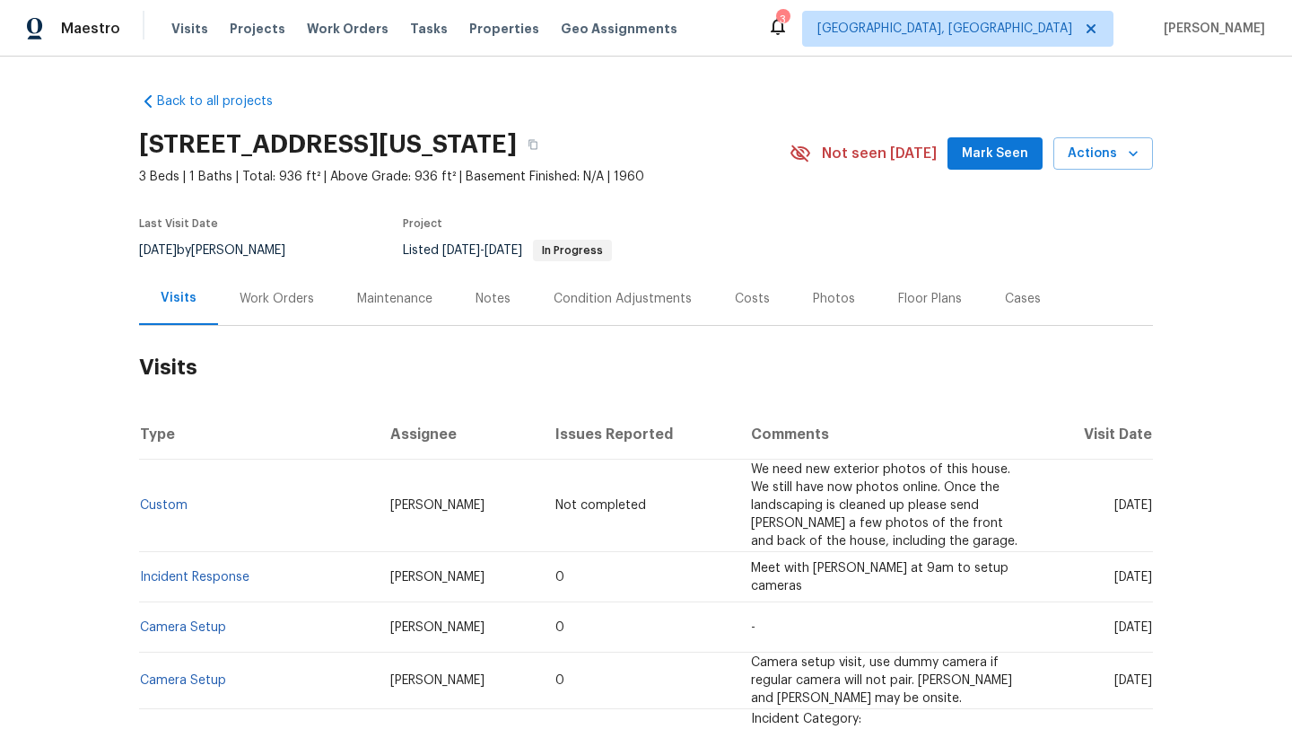
click at [1014, 147] on span "Mark Seen" at bounding box center [995, 154] width 66 height 22
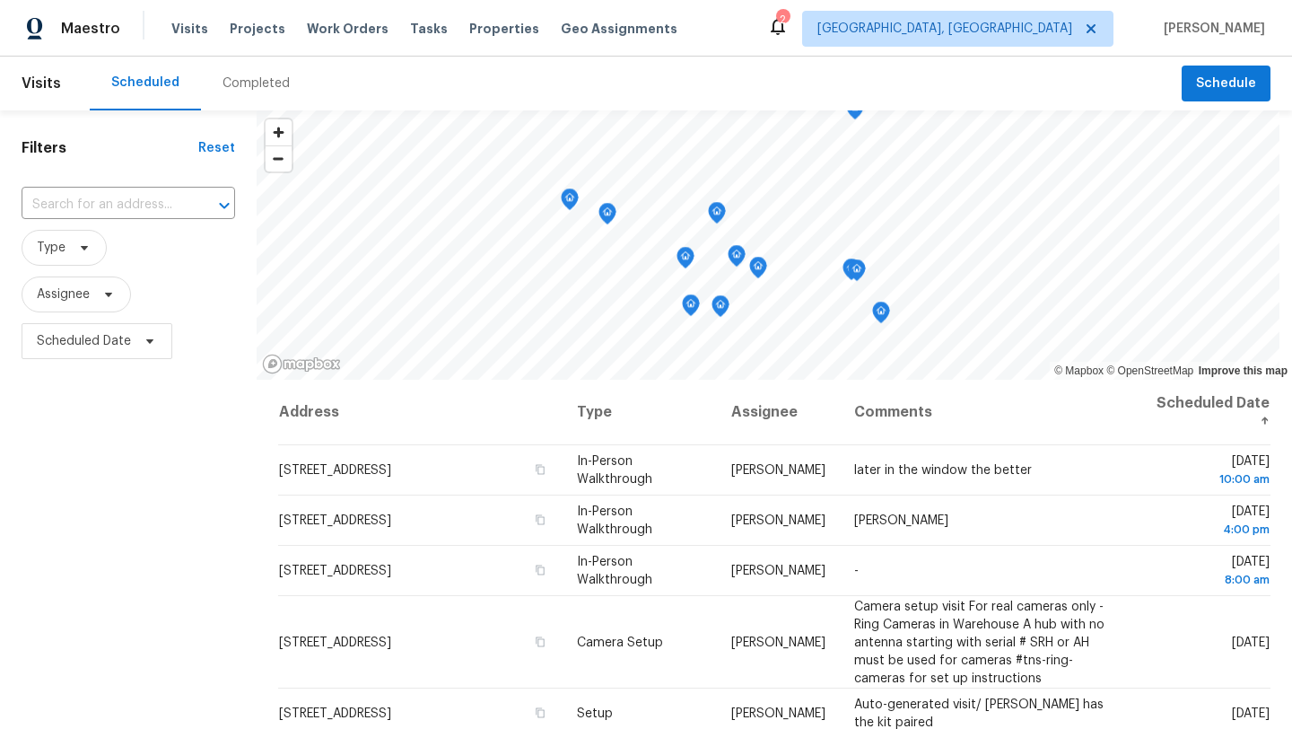
scroll to position [454, 0]
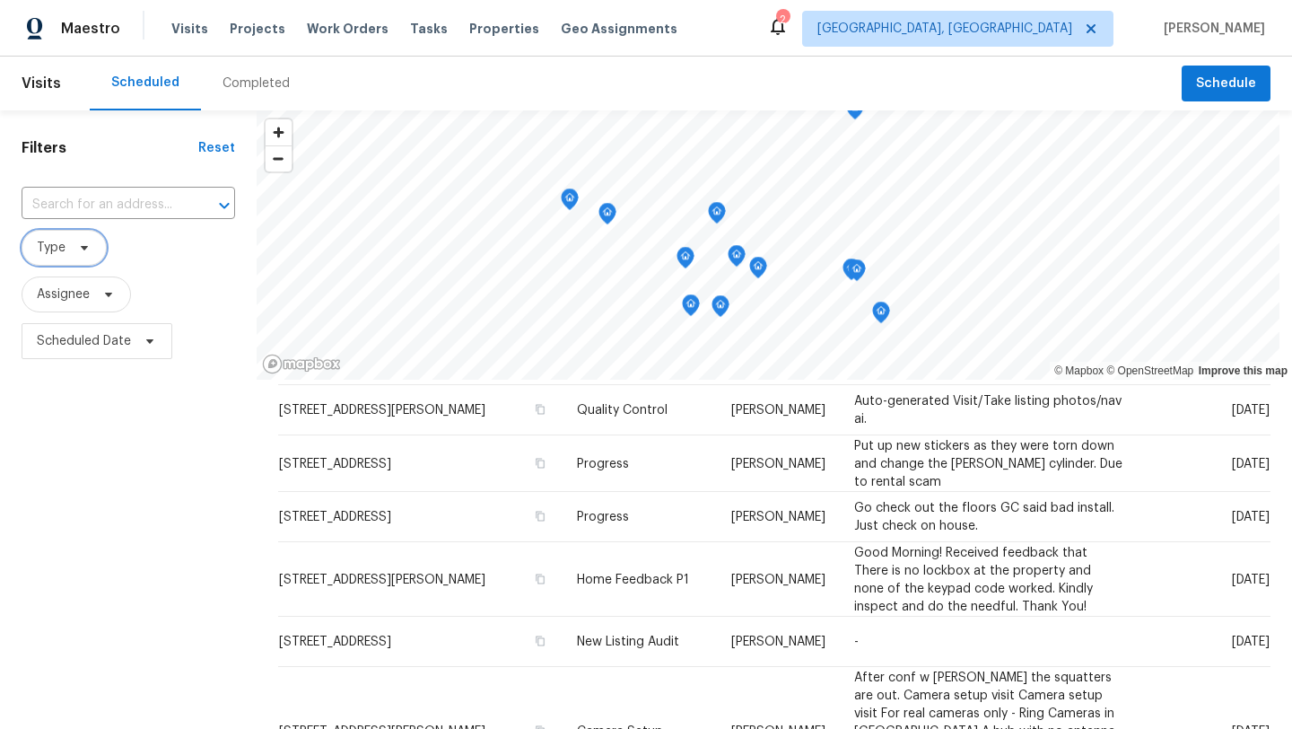
click at [65, 252] on span "Type" at bounding box center [64, 248] width 85 height 36
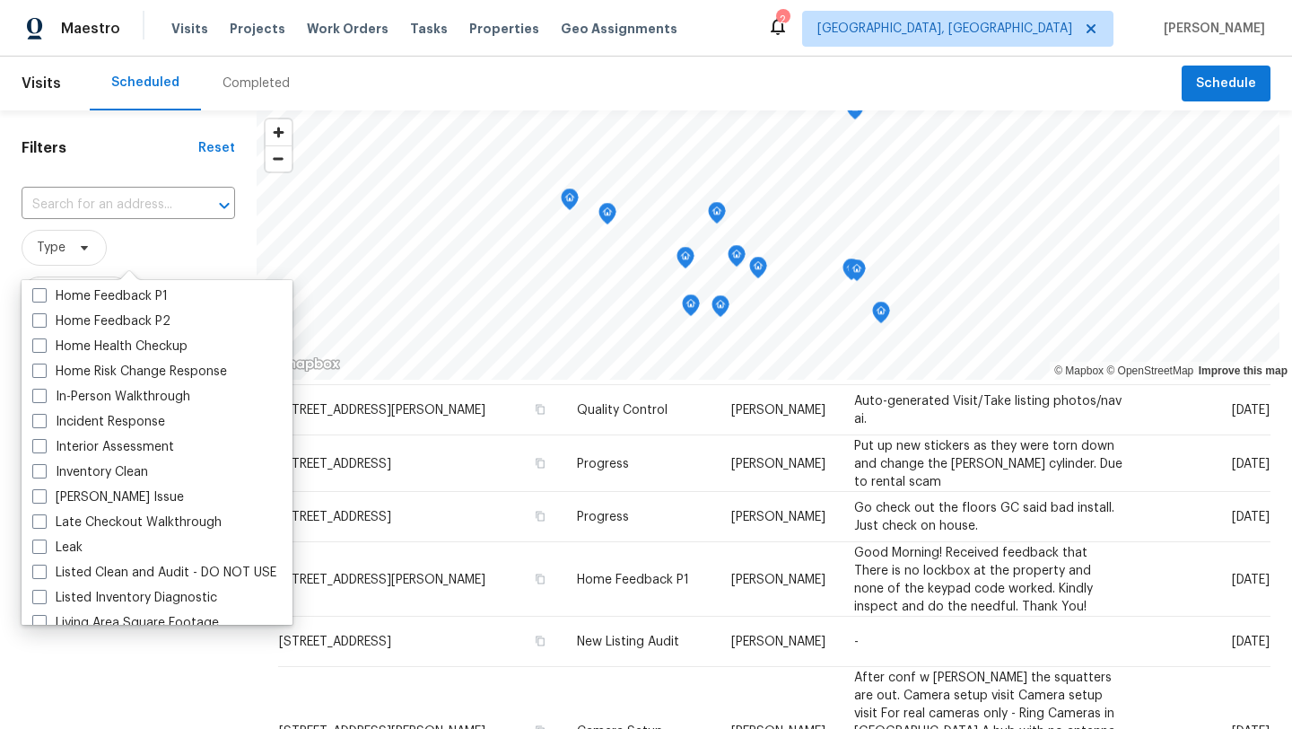
scroll to position [596, 0]
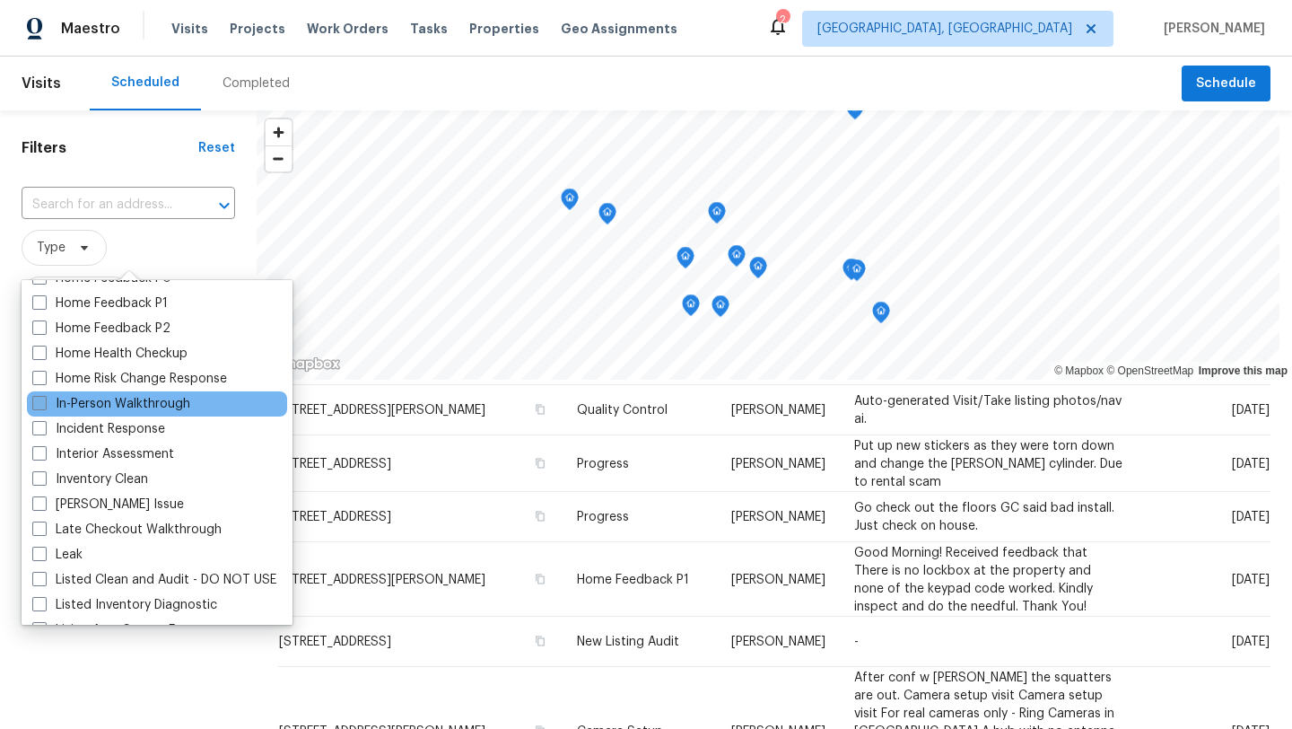
click at [115, 395] on label "In-Person Walkthrough" at bounding box center [111, 404] width 158 height 18
click at [44, 395] on input "In-Person Walkthrough" at bounding box center [38, 401] width 12 height 12
checkbox input "true"
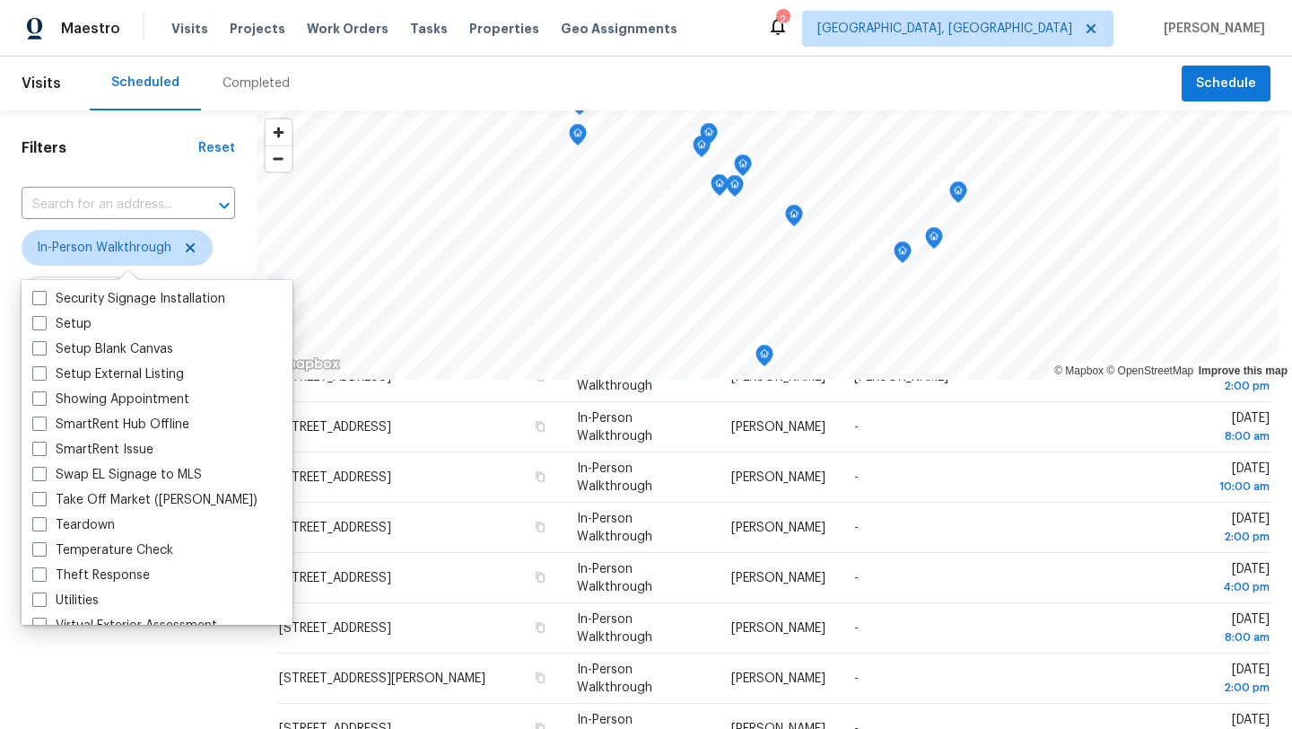
scroll to position [1525, 0]
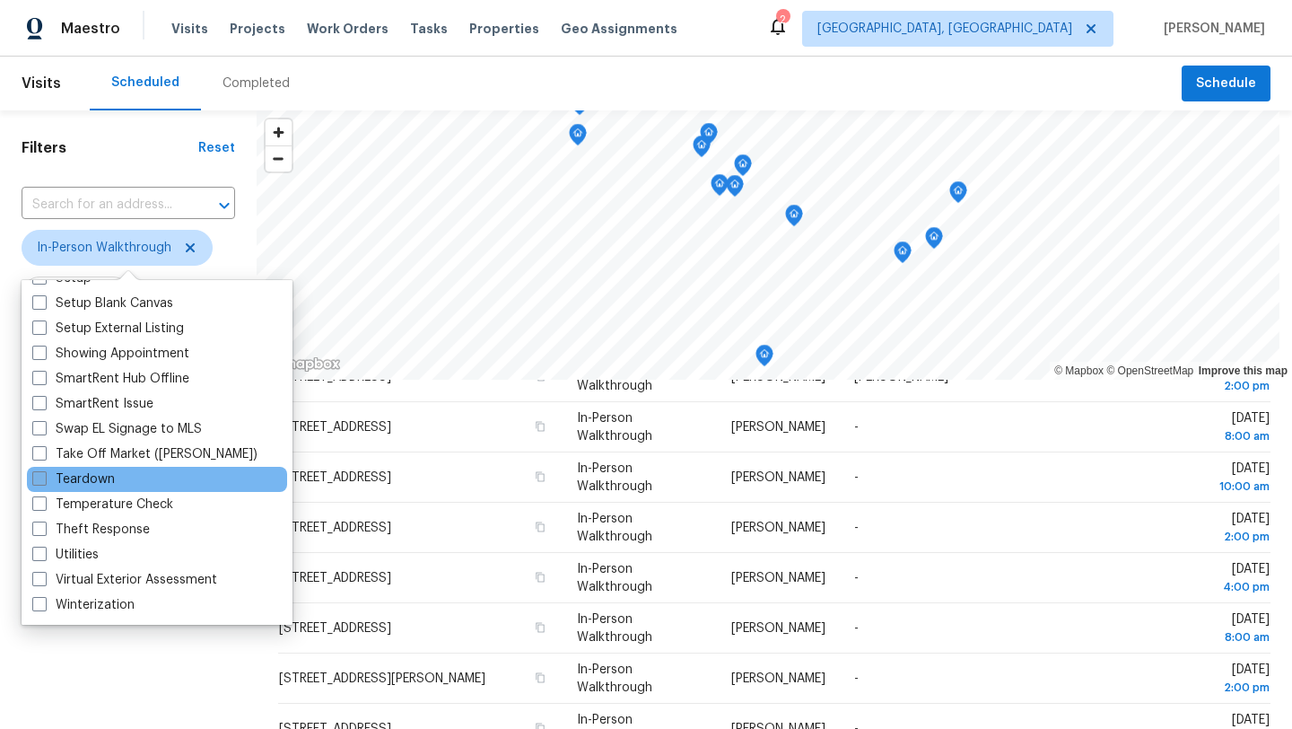
click at [38, 484] on span at bounding box center [39, 478] width 14 height 14
click at [38, 482] on input "Teardown" at bounding box center [38, 476] width 12 height 12
checkbox input "true"
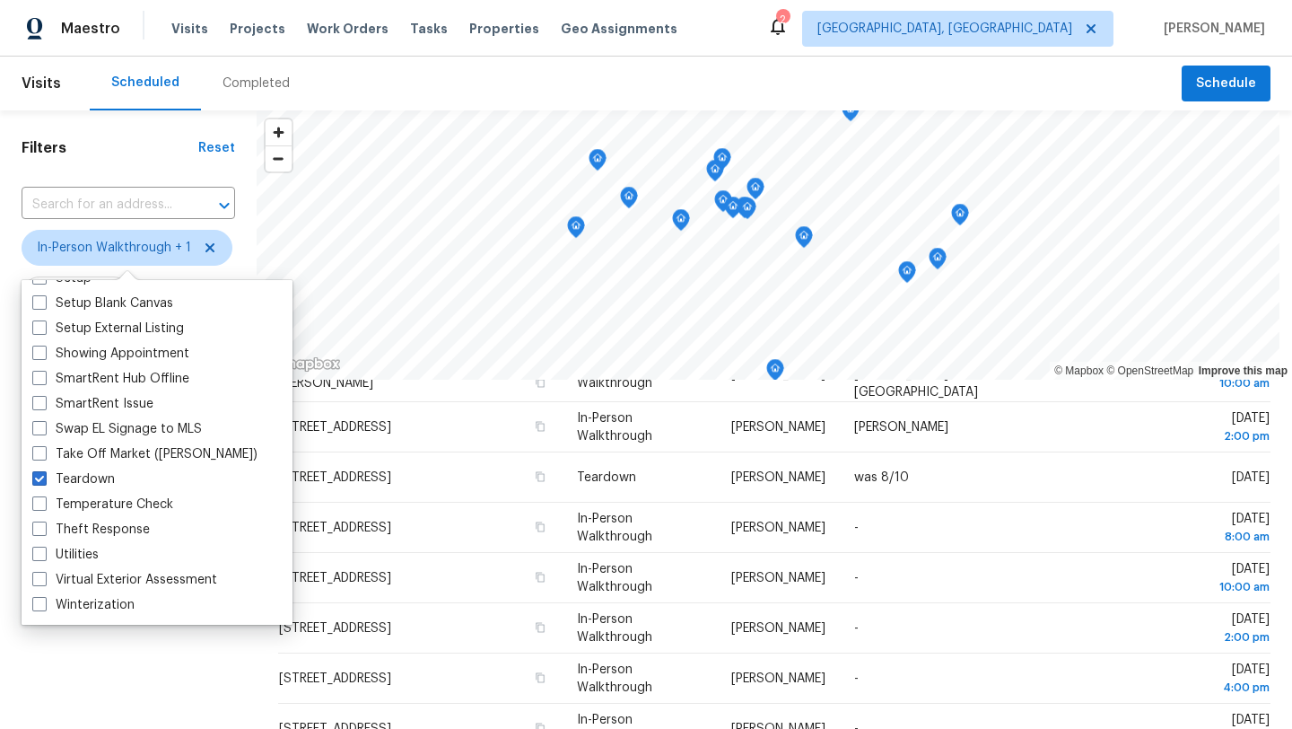
click at [84, 693] on div "Filters Reset ​ In-Person Walkthrough + 1 Assignee Scheduled Date" at bounding box center [128, 536] width 257 height 852
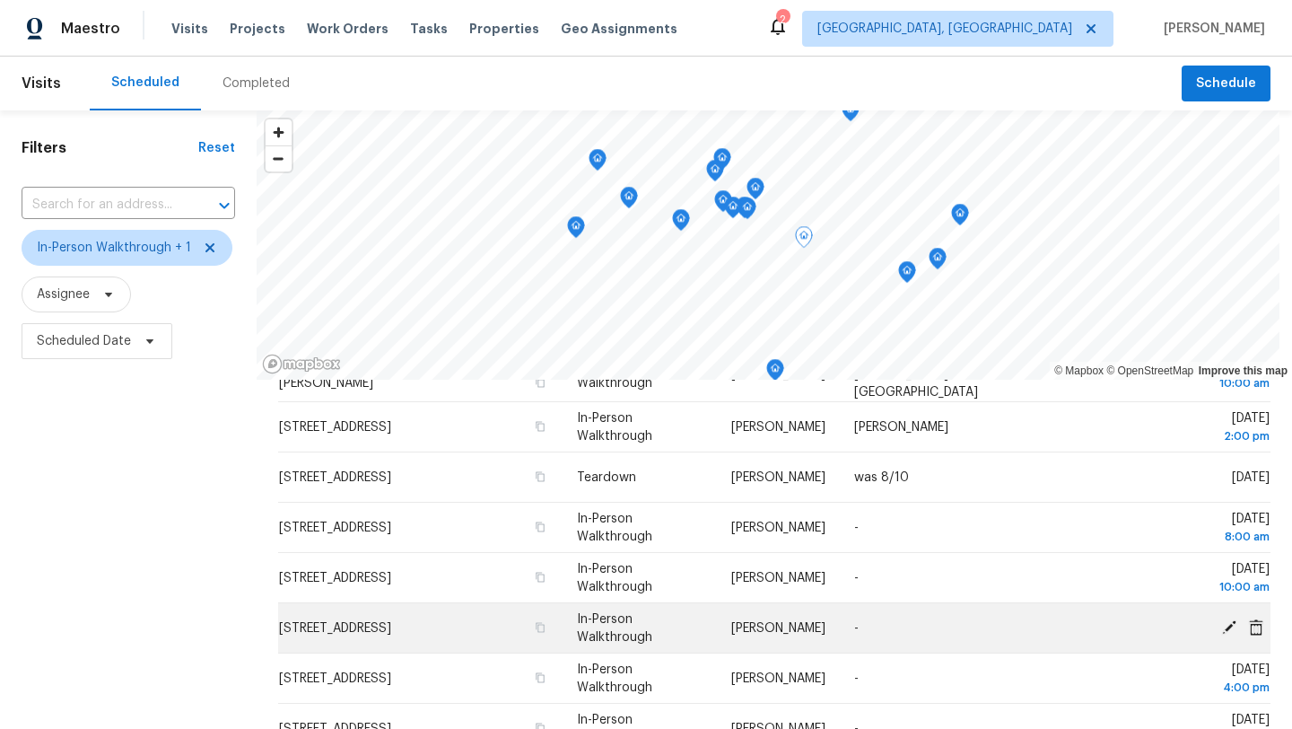
scroll to position [535, 0]
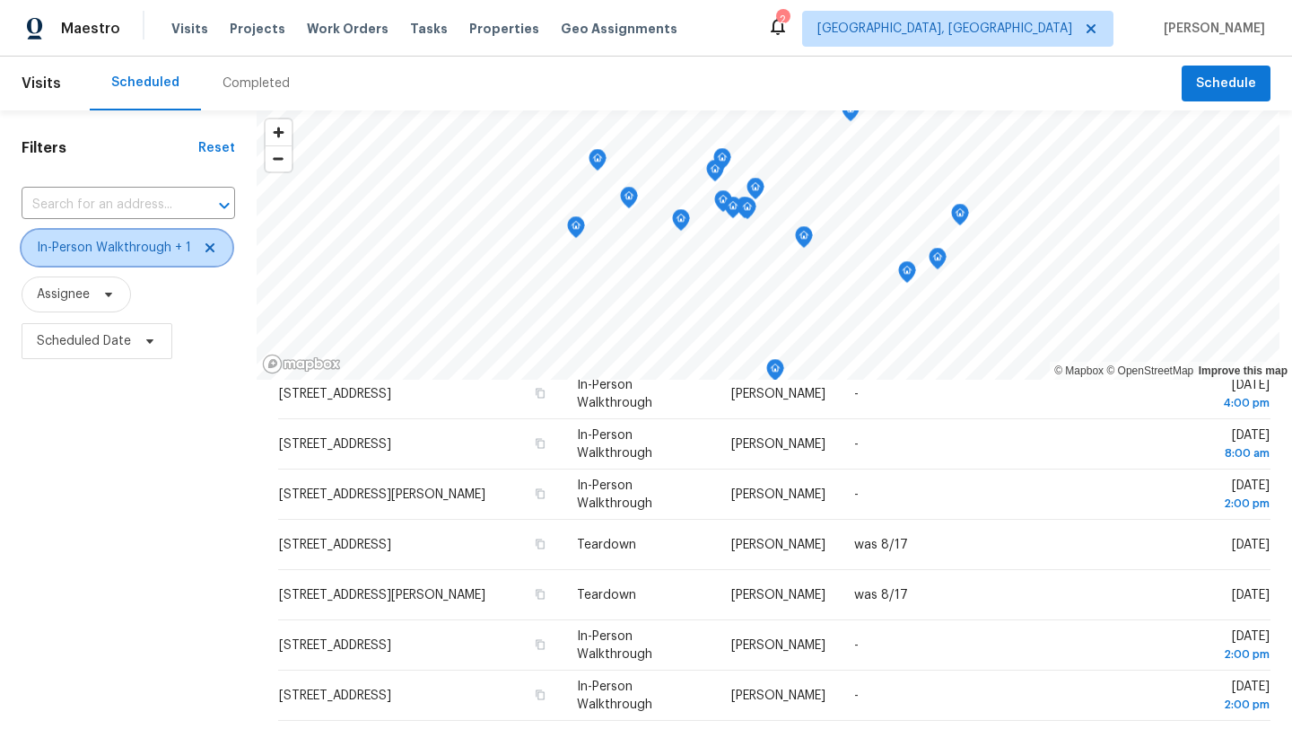
click at [159, 248] on span "In-Person Walkthrough + 1" at bounding box center [114, 248] width 154 height 18
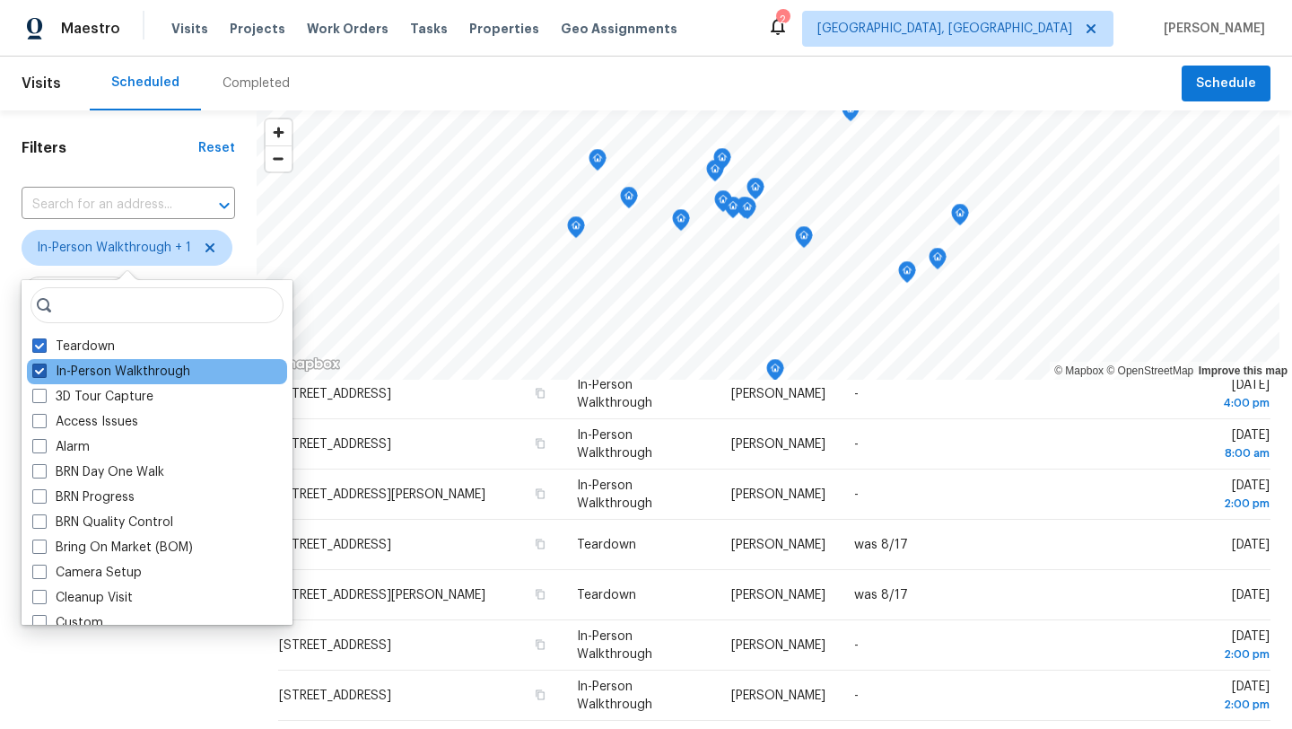
click at [39, 372] on span at bounding box center [39, 370] width 14 height 14
click at [39, 372] on input "In-Person Walkthrough" at bounding box center [38, 368] width 12 height 12
checkbox input "false"
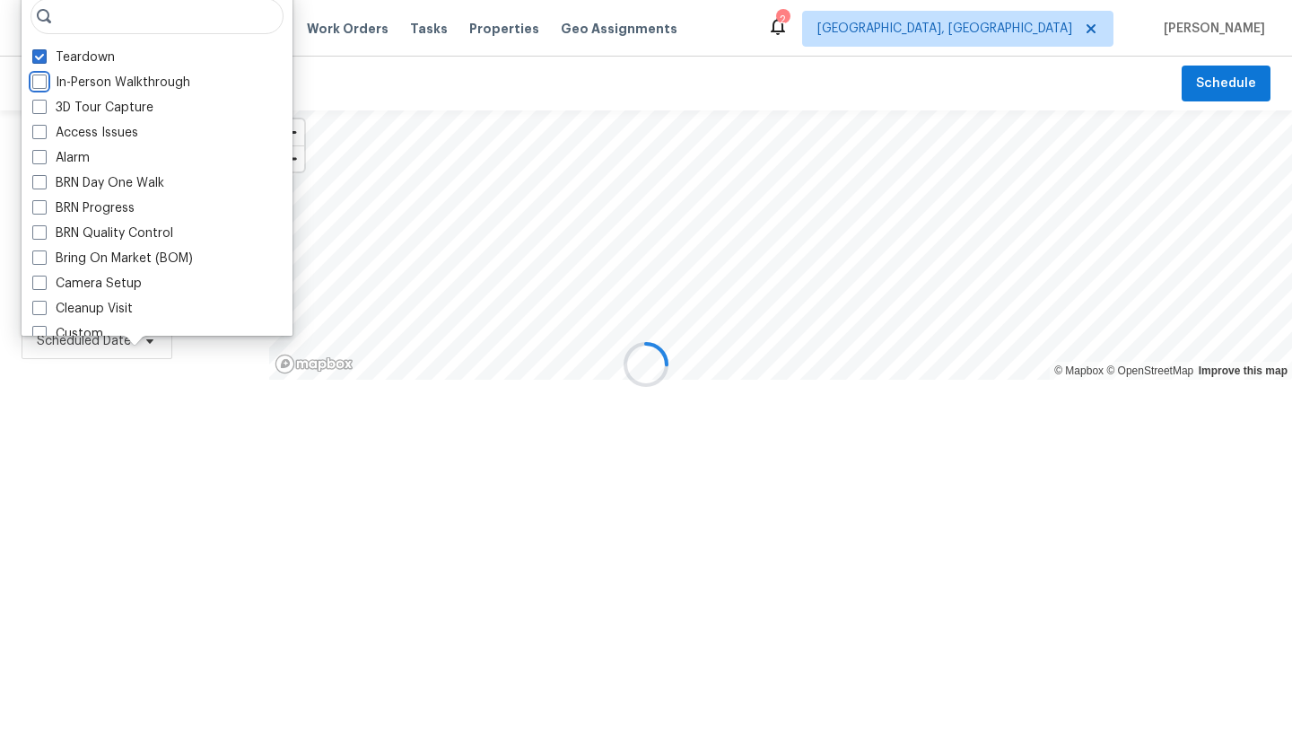
scroll to position [35, 0]
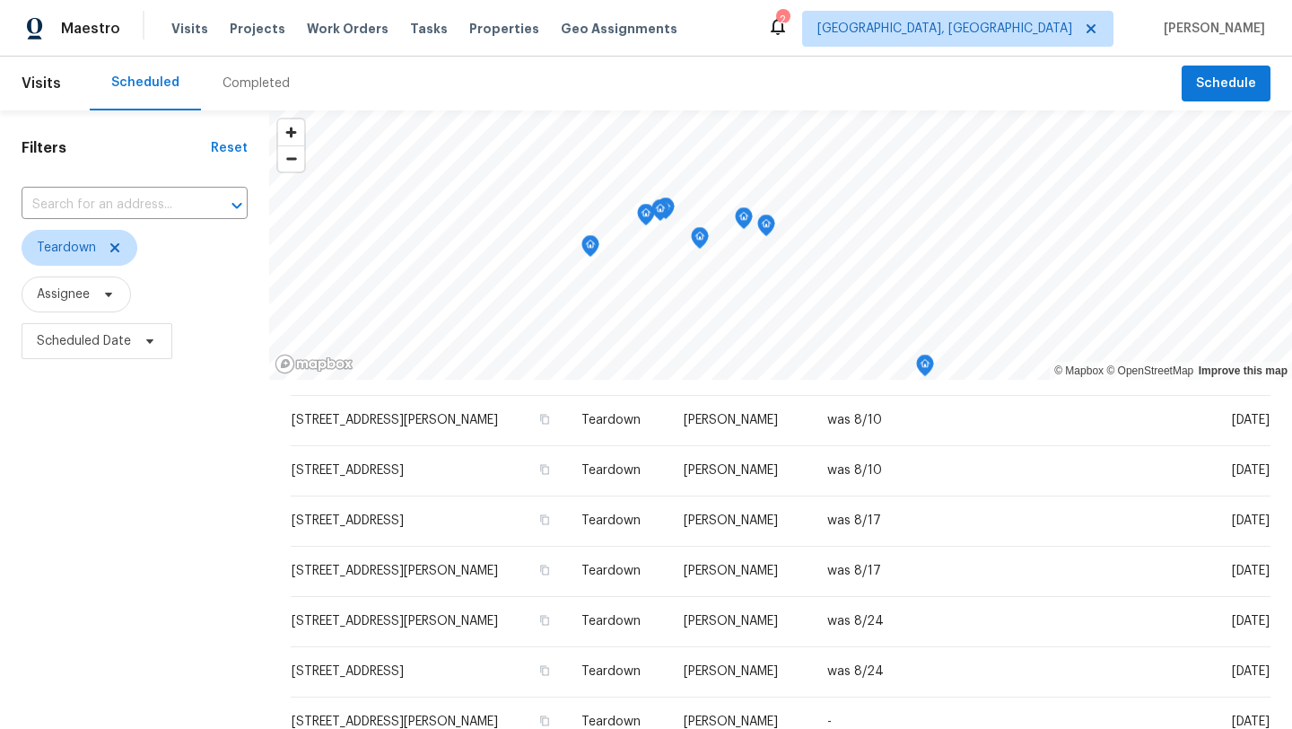
click at [120, 551] on div "Filters Reset ​ Teardown Assignee Scheduled Date" at bounding box center [134, 536] width 269 height 852
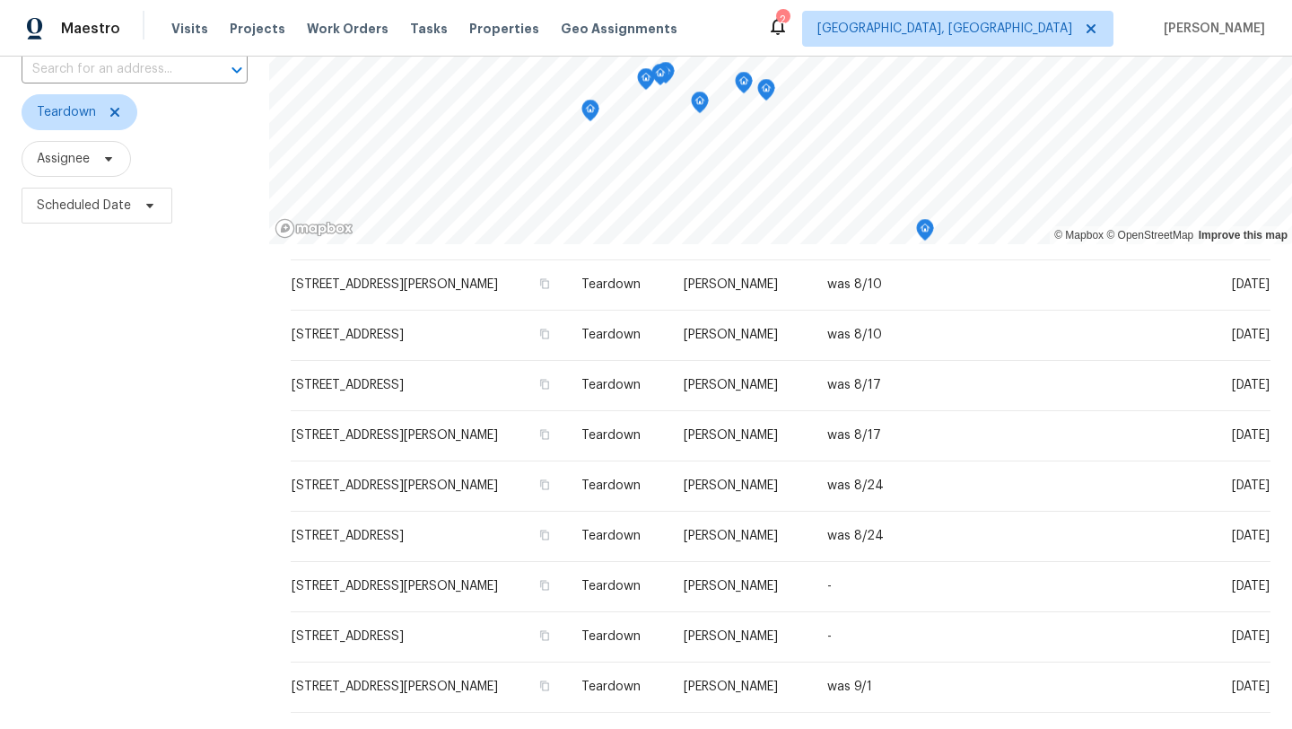
scroll to position [233, 0]
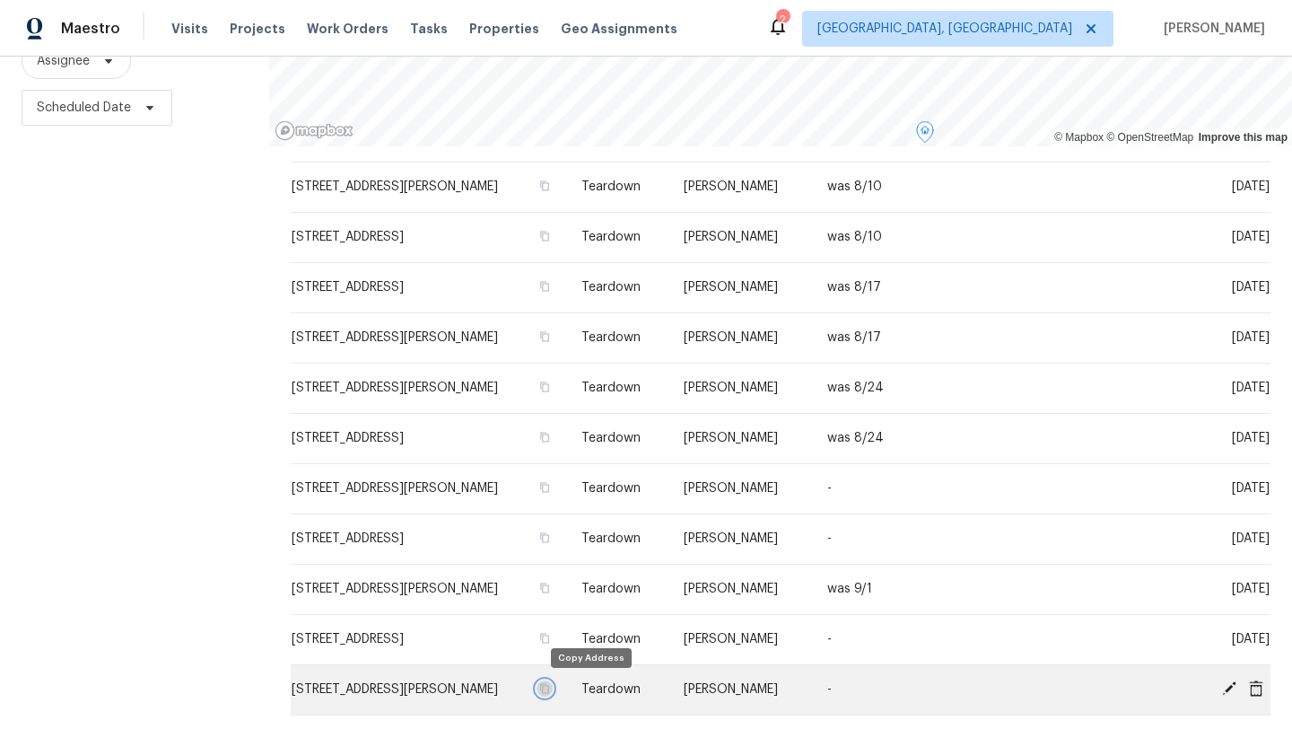
click at [550, 686] on icon "button" at bounding box center [544, 688] width 11 height 11
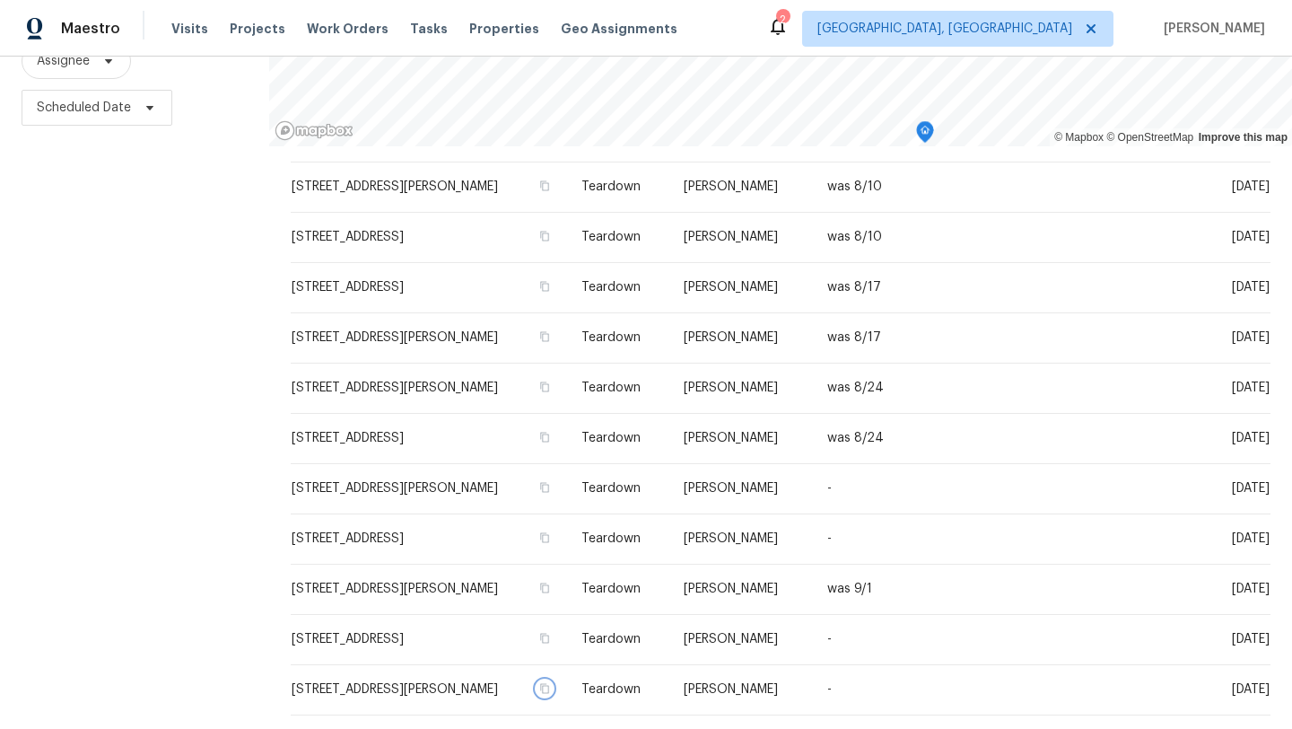
scroll to position [0, 0]
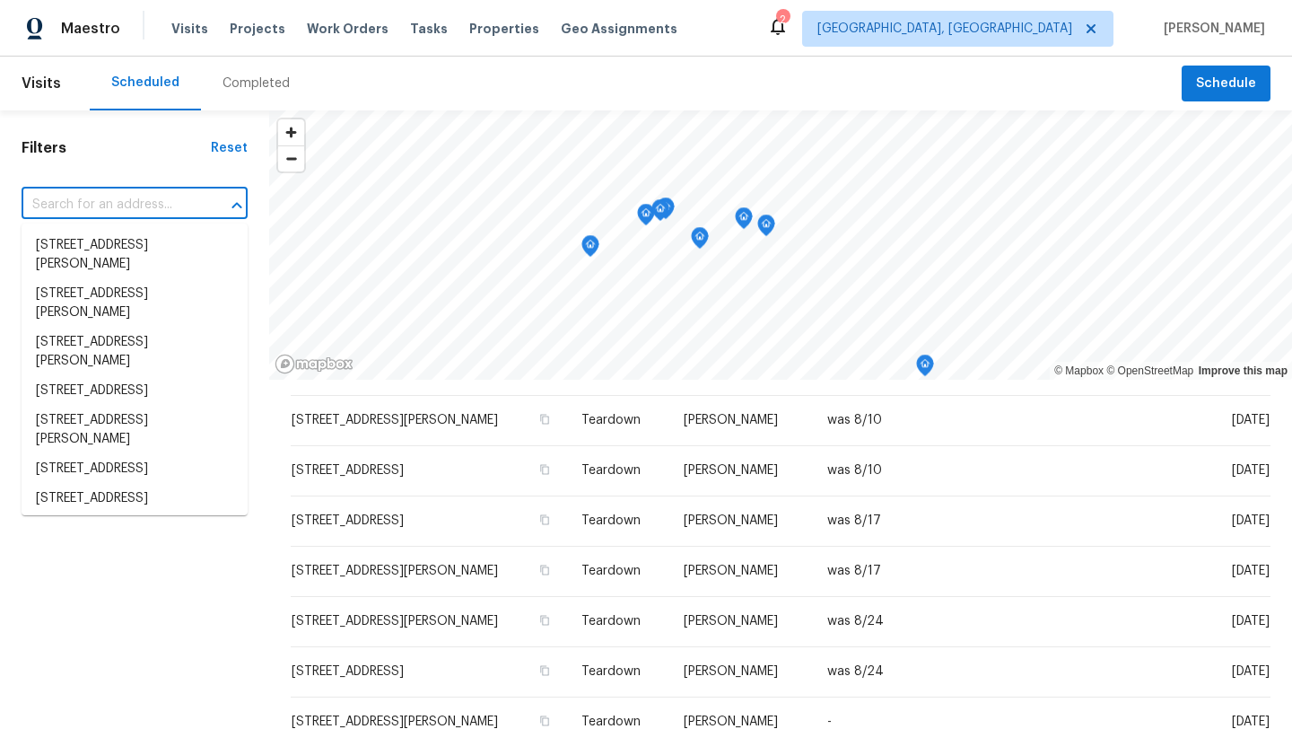
click at [135, 205] on input "text" at bounding box center [110, 205] width 176 height 28
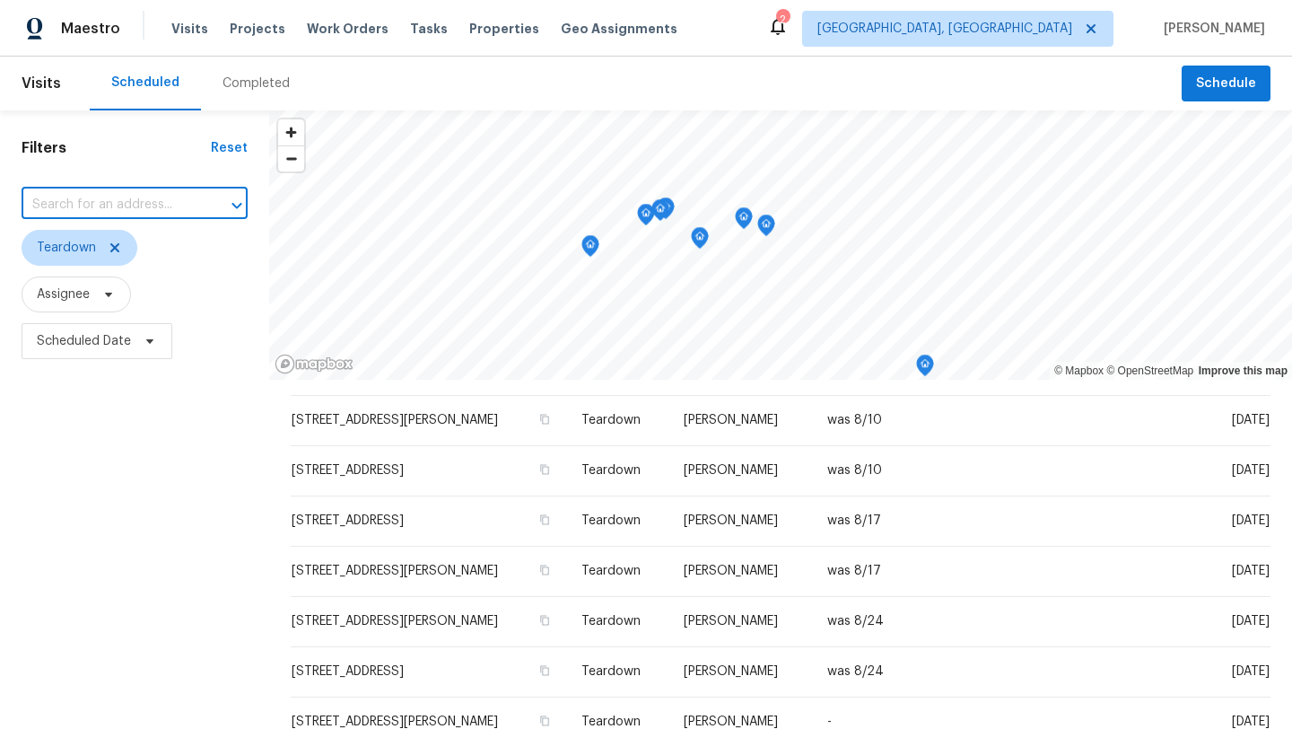
click at [128, 202] on input "text" at bounding box center [110, 205] width 176 height 28
paste input "3665 Marcella Ave, Stow, OH 44224"
type input "3665 Marcella Ave, Stow, OH 44224"
click at [94, 262] on li "3665 Marcella Ave, Stow, OH 44224" at bounding box center [135, 255] width 226 height 48
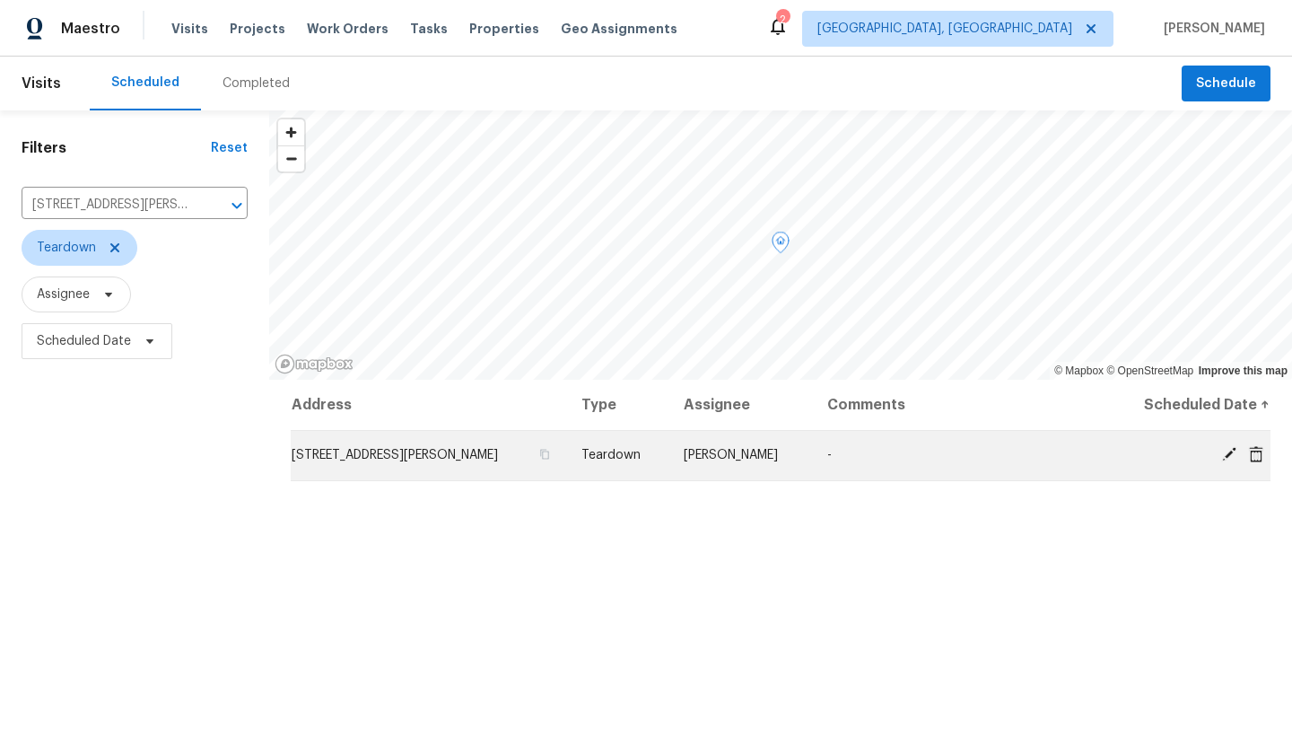
click at [1227, 454] on icon at bounding box center [1229, 454] width 14 height 14
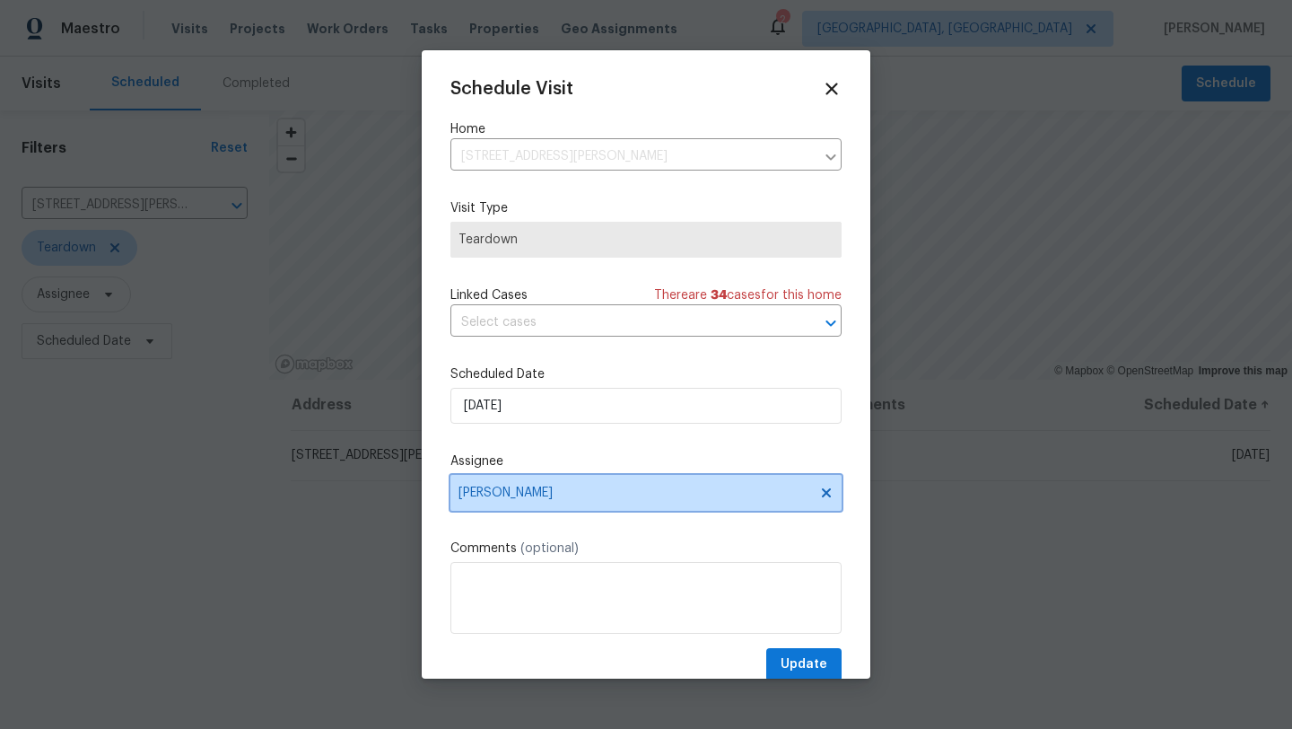
click at [495, 494] on span "[PERSON_NAME]" at bounding box center [634, 492] width 352 height 14
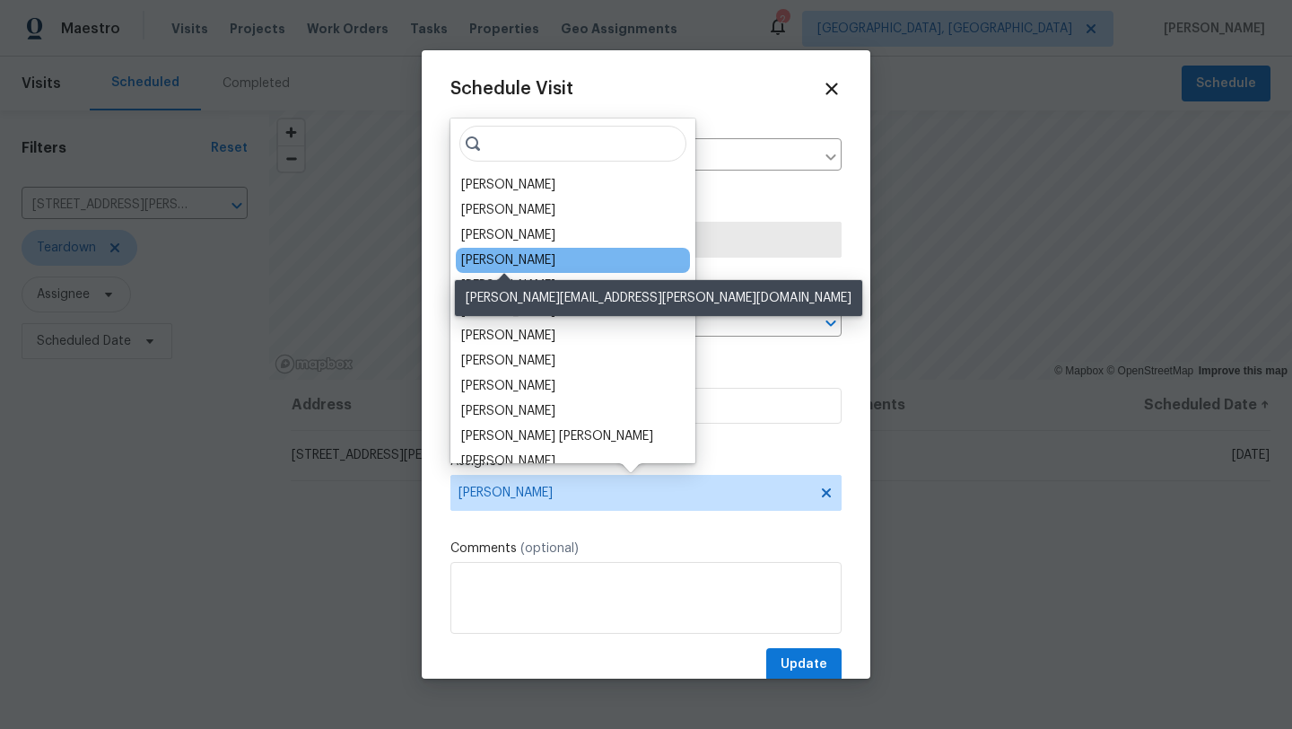
click at [522, 262] on div "Marissa Casias" at bounding box center [508, 260] width 94 height 18
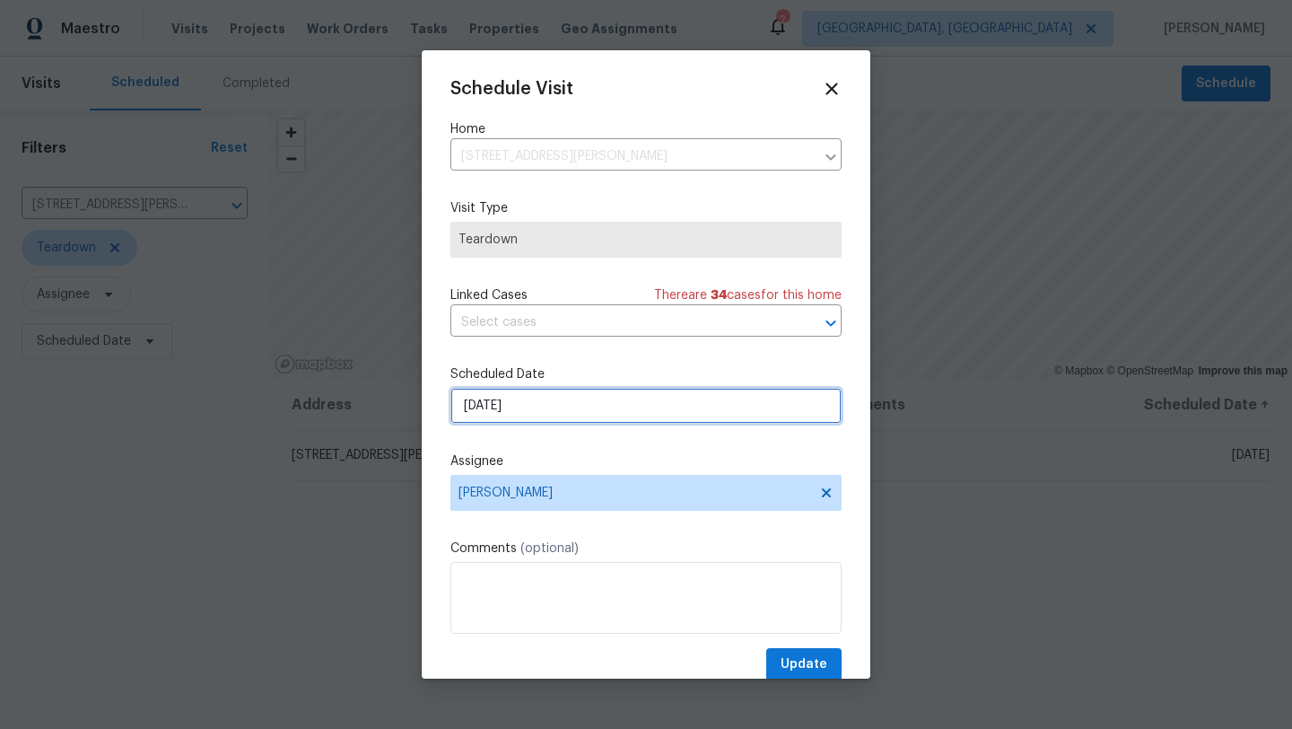
click at [493, 404] on input "9/7/2025" at bounding box center [645, 406] width 391 height 36
select select "8"
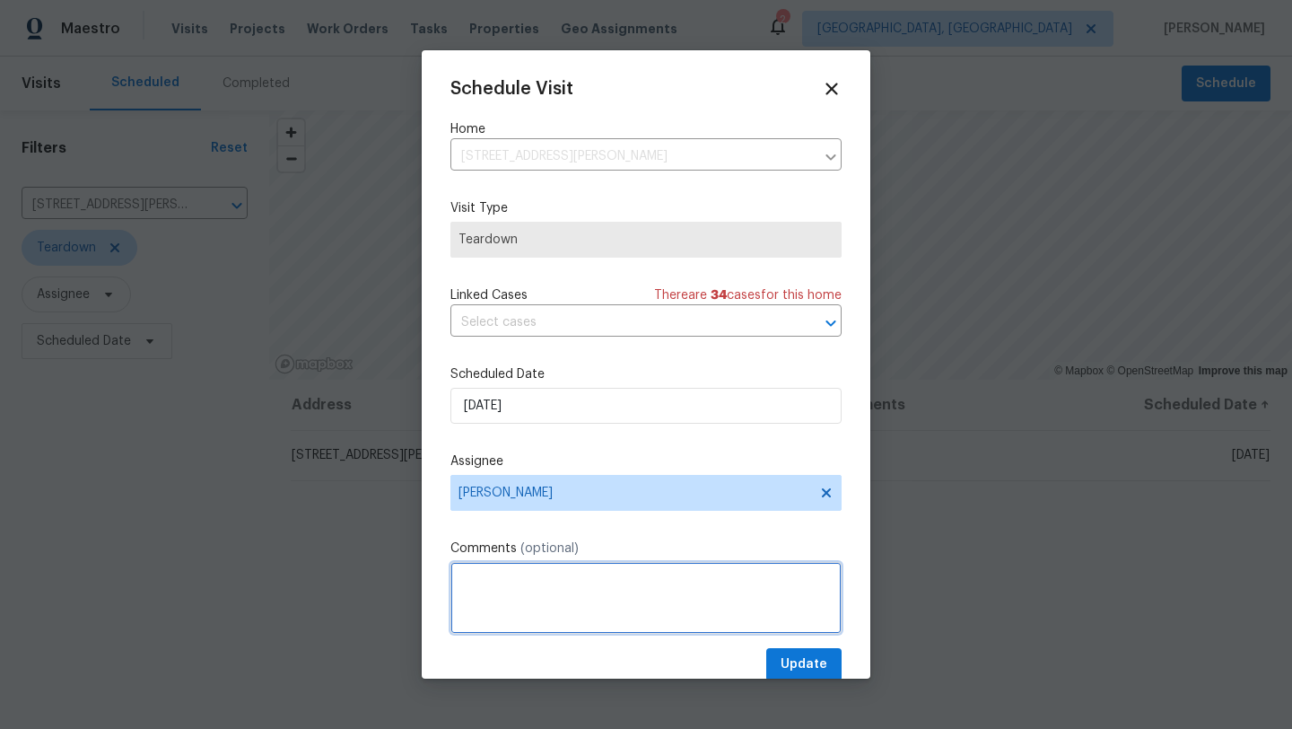
click at [477, 591] on textarea at bounding box center [645, 598] width 391 height 72
type textarea "was 9/7"
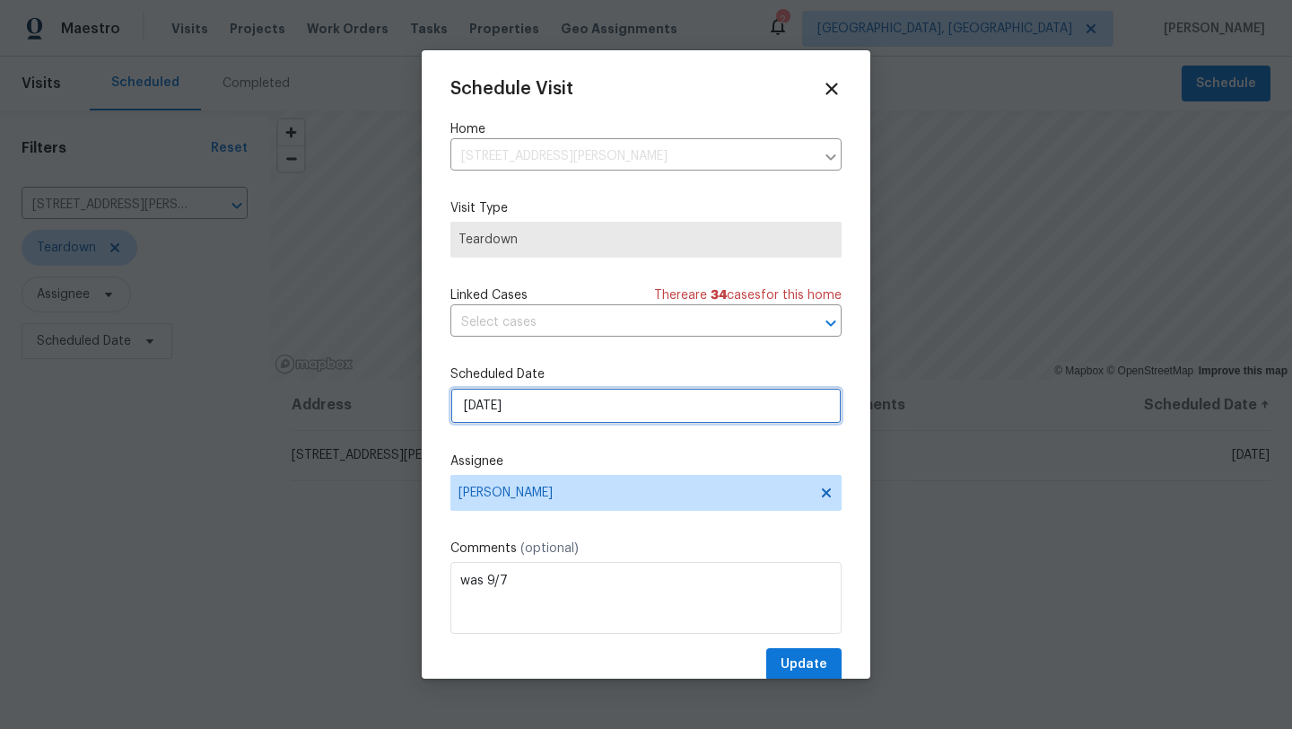
click at [520, 409] on input "9/7/2025" at bounding box center [645, 406] width 391 height 36
select select "8"
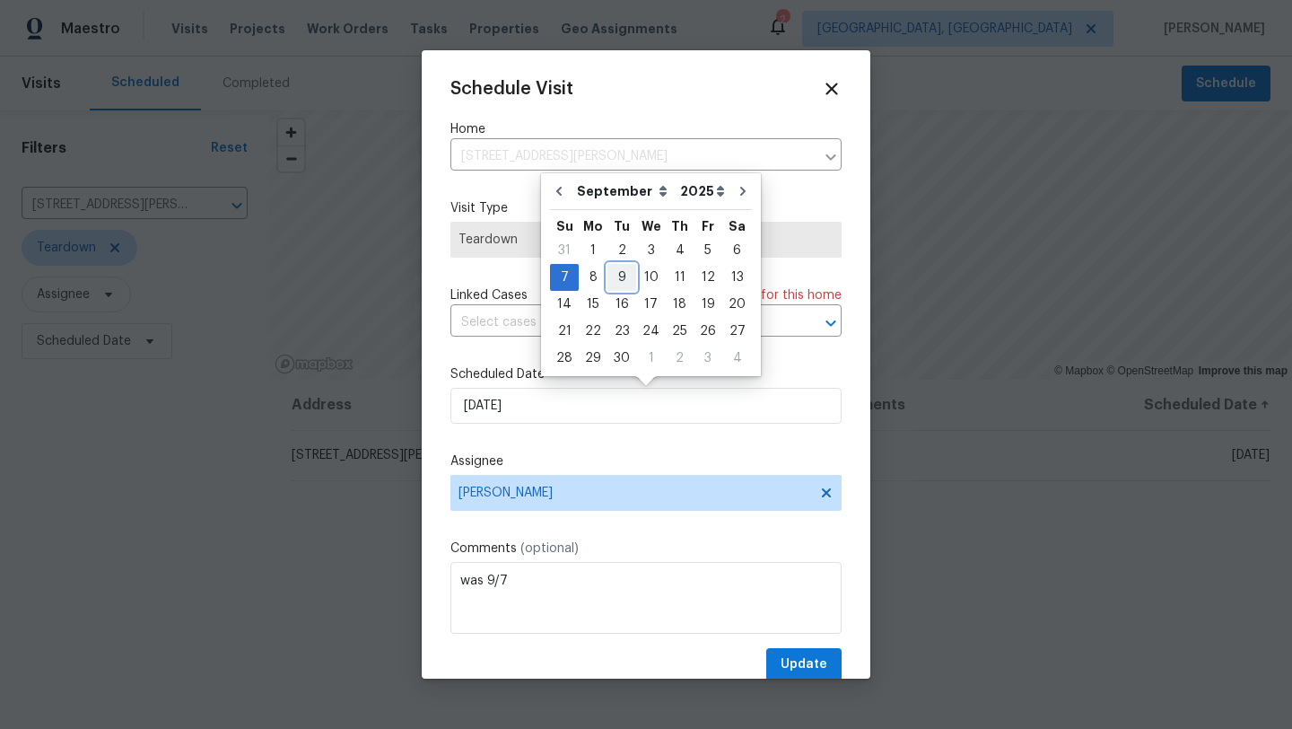
click at [610, 275] on div "9" at bounding box center [621, 277] width 29 height 25
type input "9/9/2025"
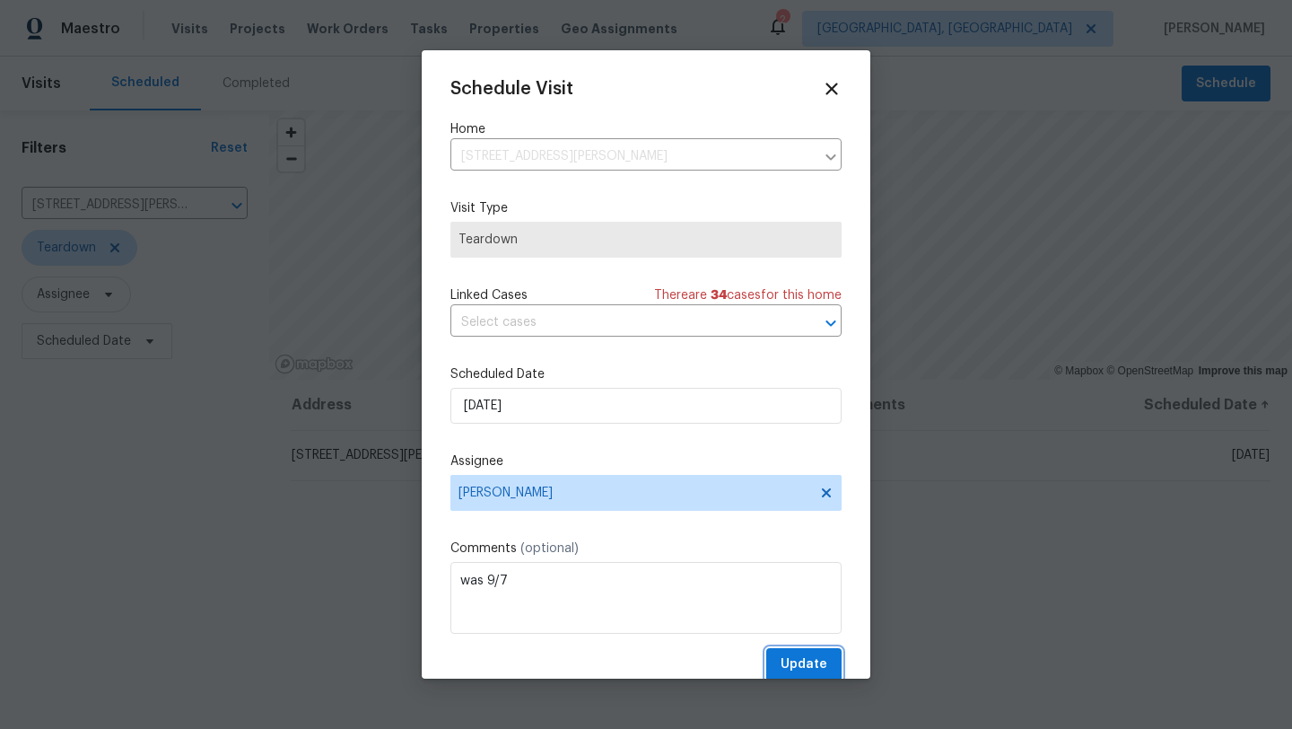
click at [797, 667] on span "Update" at bounding box center [804, 664] width 47 height 22
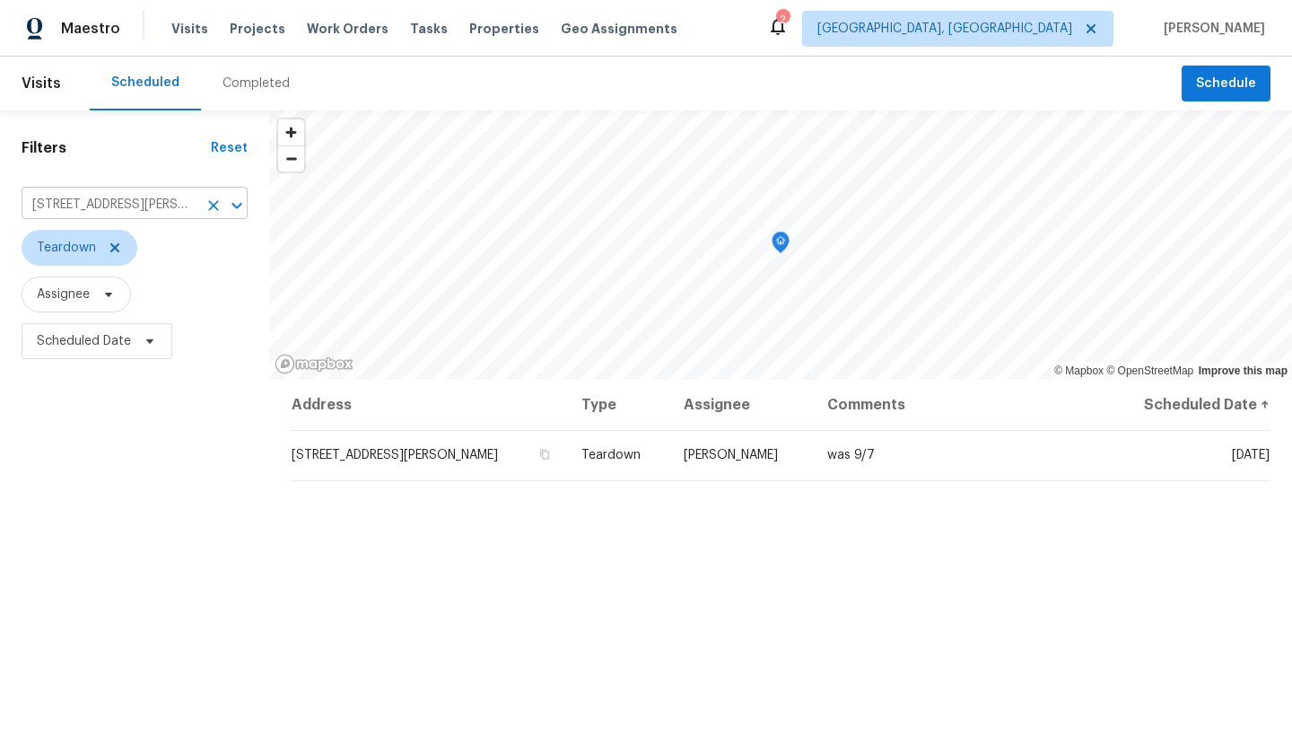
click at [214, 204] on icon "Clear" at bounding box center [213, 205] width 11 height 11
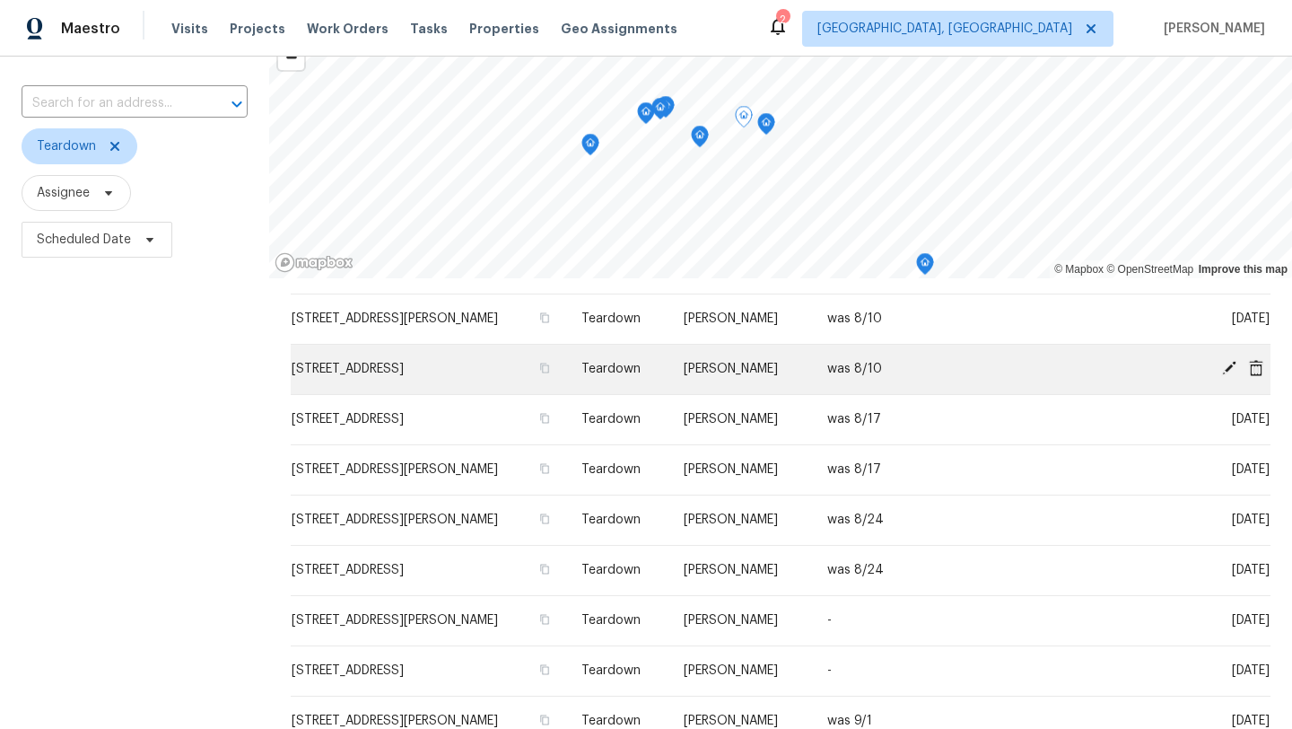
scroll to position [233, 0]
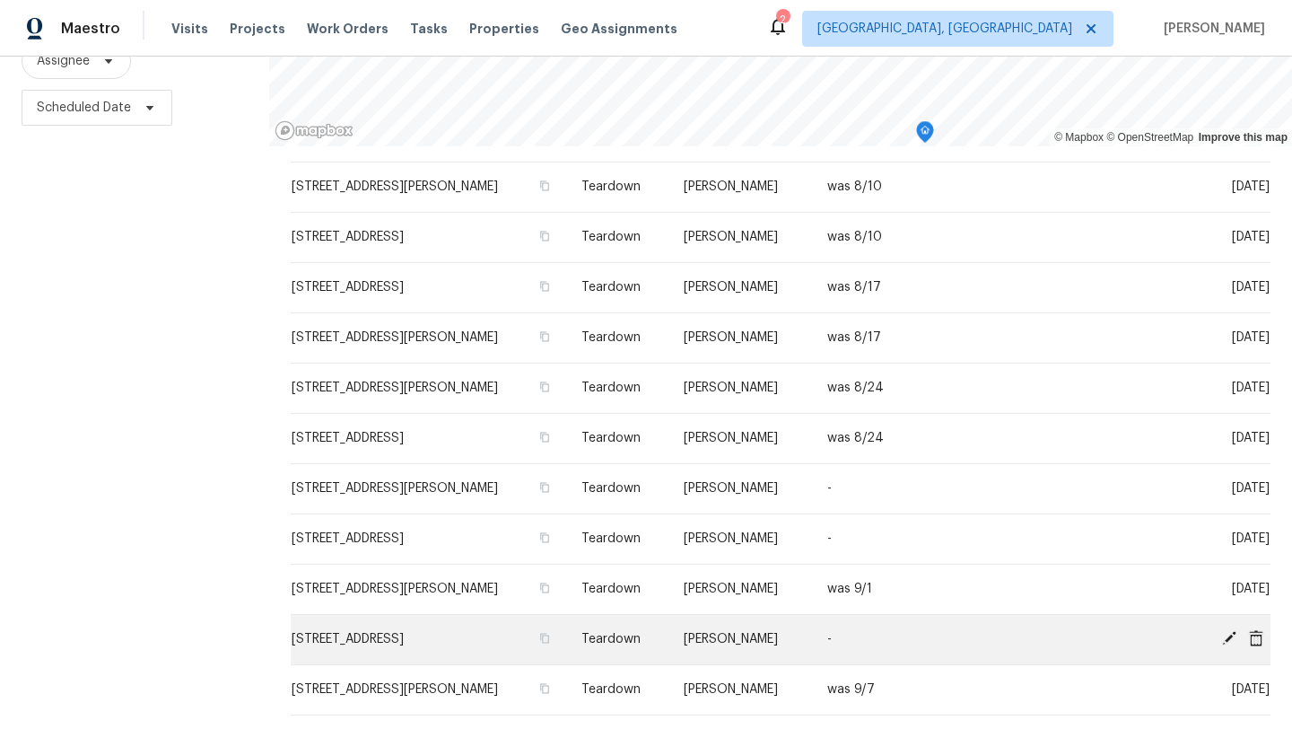
click at [1227, 640] on icon at bounding box center [1229, 638] width 14 height 14
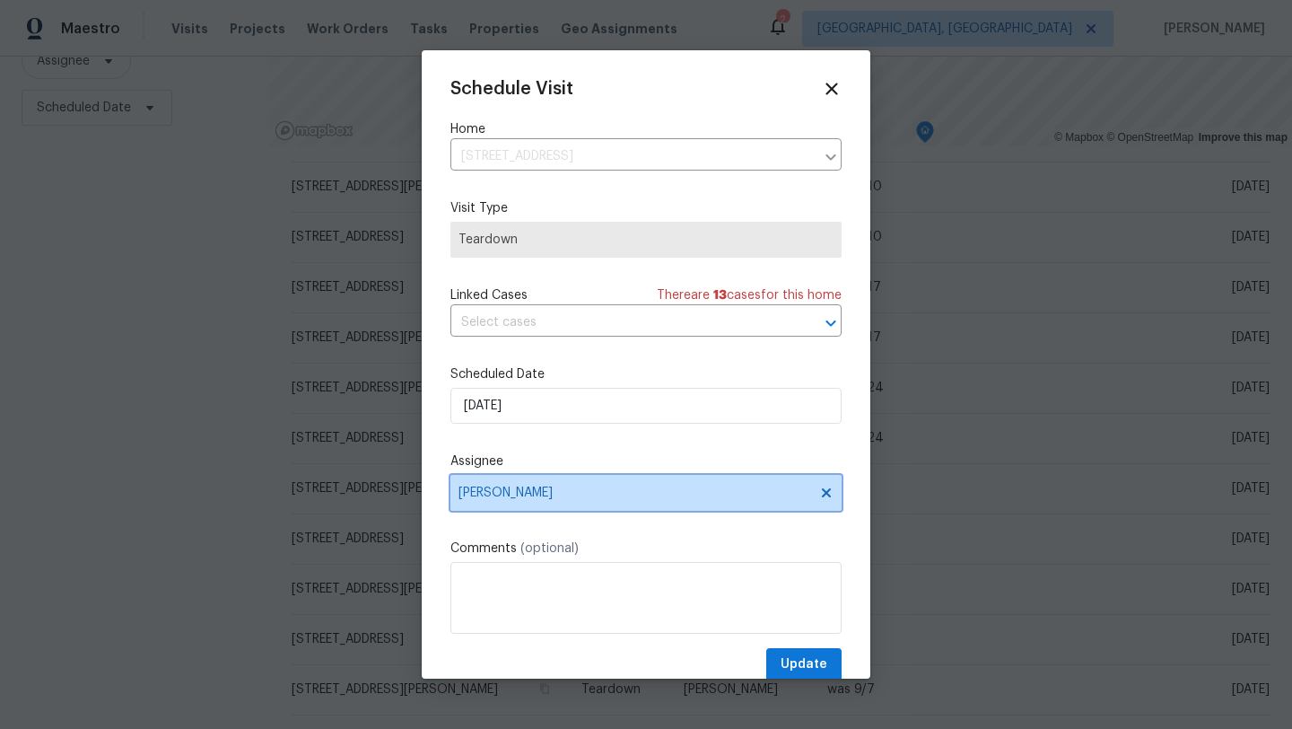
click at [532, 495] on span "[PERSON_NAME]" at bounding box center [634, 492] width 352 height 14
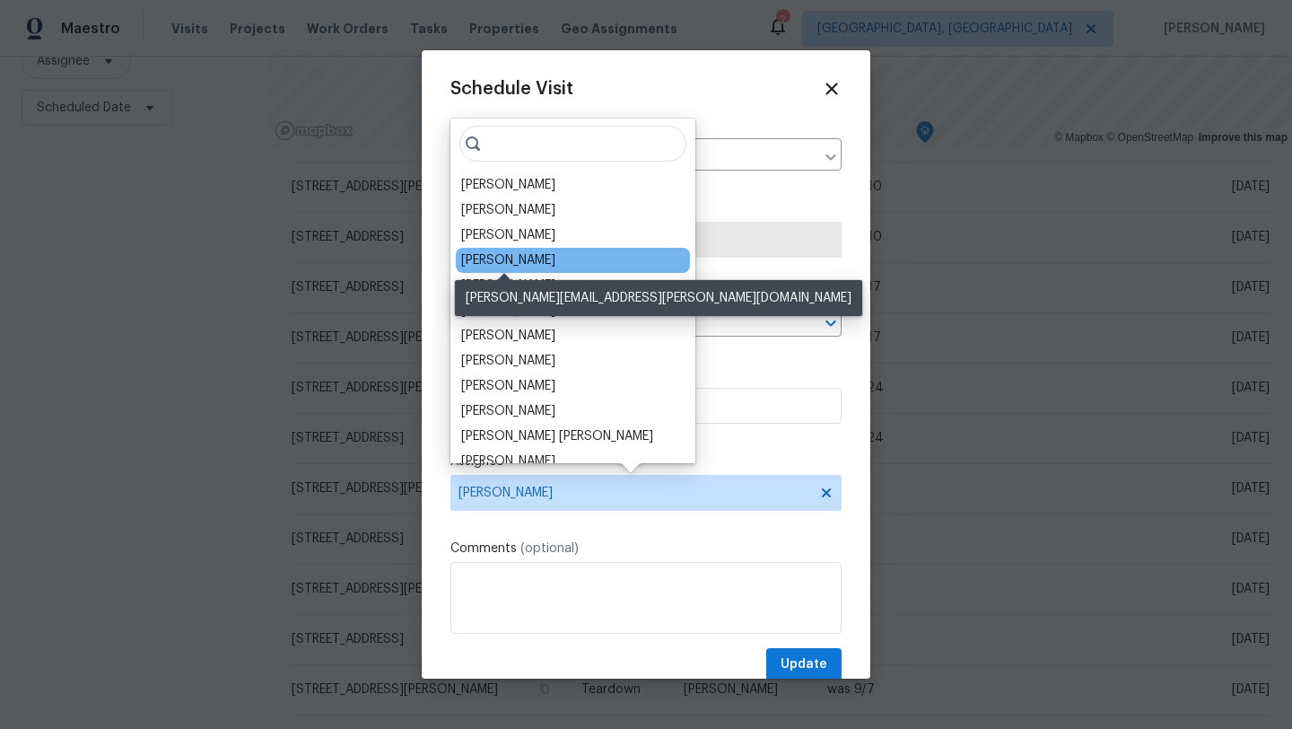
click at [528, 263] on div "[PERSON_NAME]" at bounding box center [508, 260] width 94 height 18
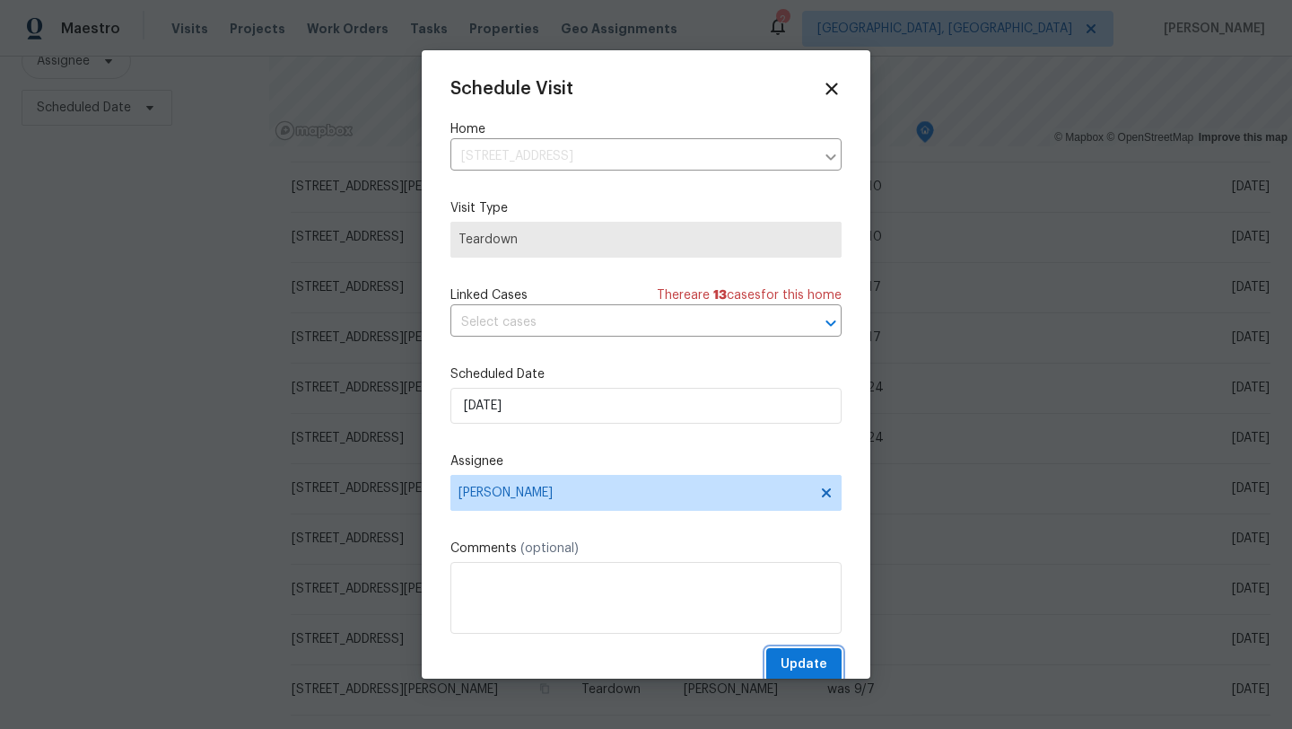
click at [805, 668] on span "Update" at bounding box center [804, 664] width 47 height 22
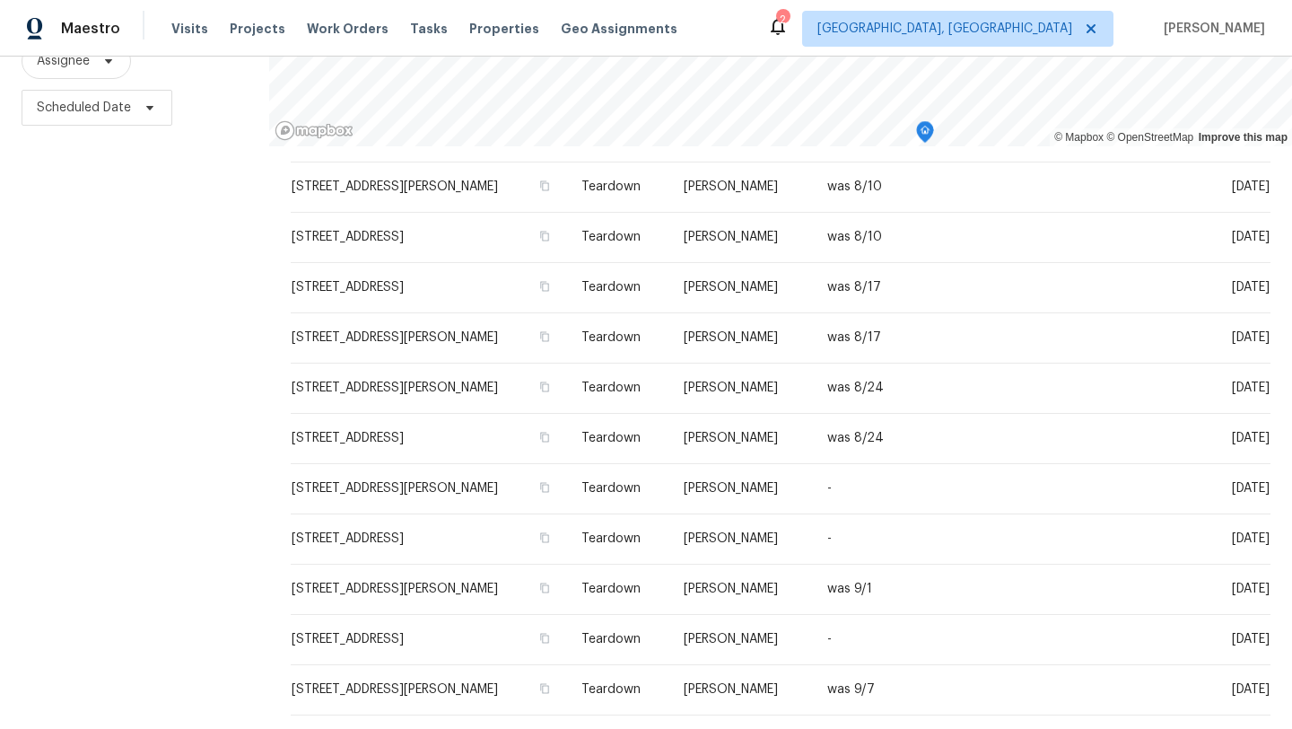
scroll to position [0, 0]
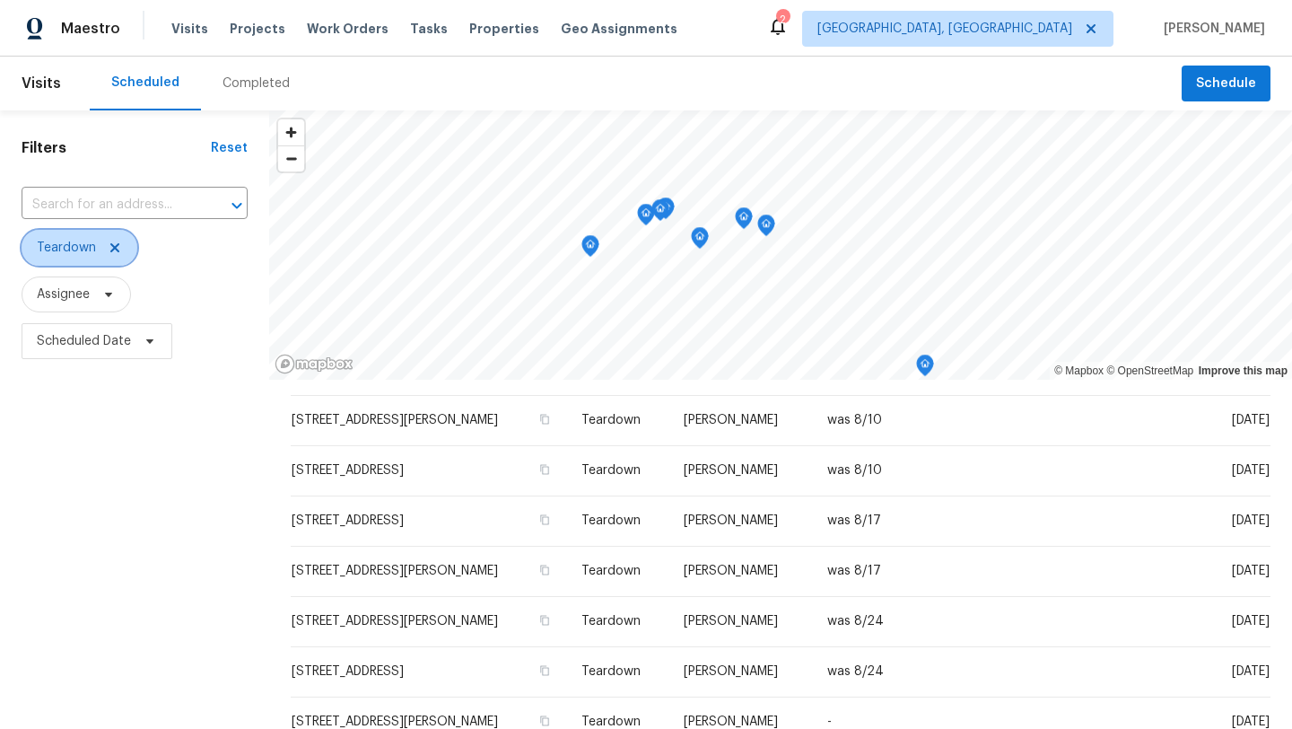
click at [112, 245] on icon at bounding box center [115, 247] width 14 height 14
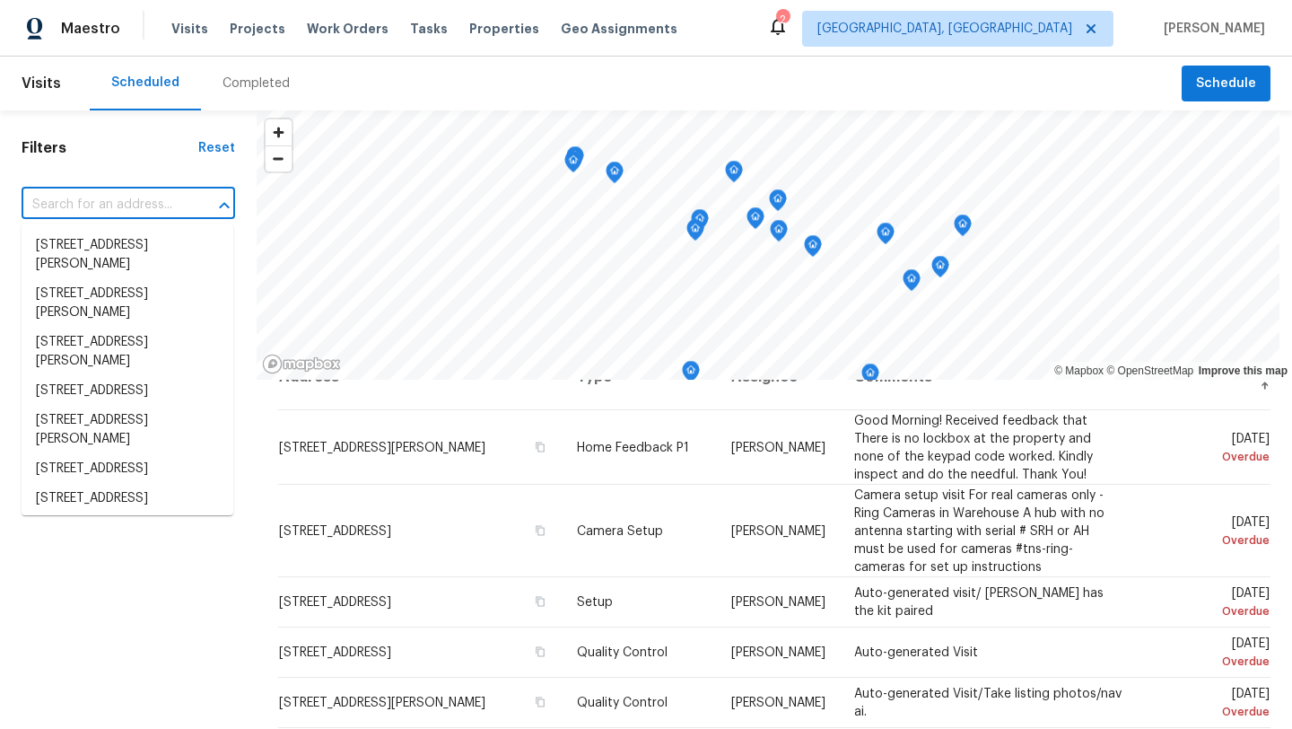
click at [78, 213] on input "text" at bounding box center [103, 205] width 163 height 28
paste input "1202 Clifton Ave, Akron, OH 44310"
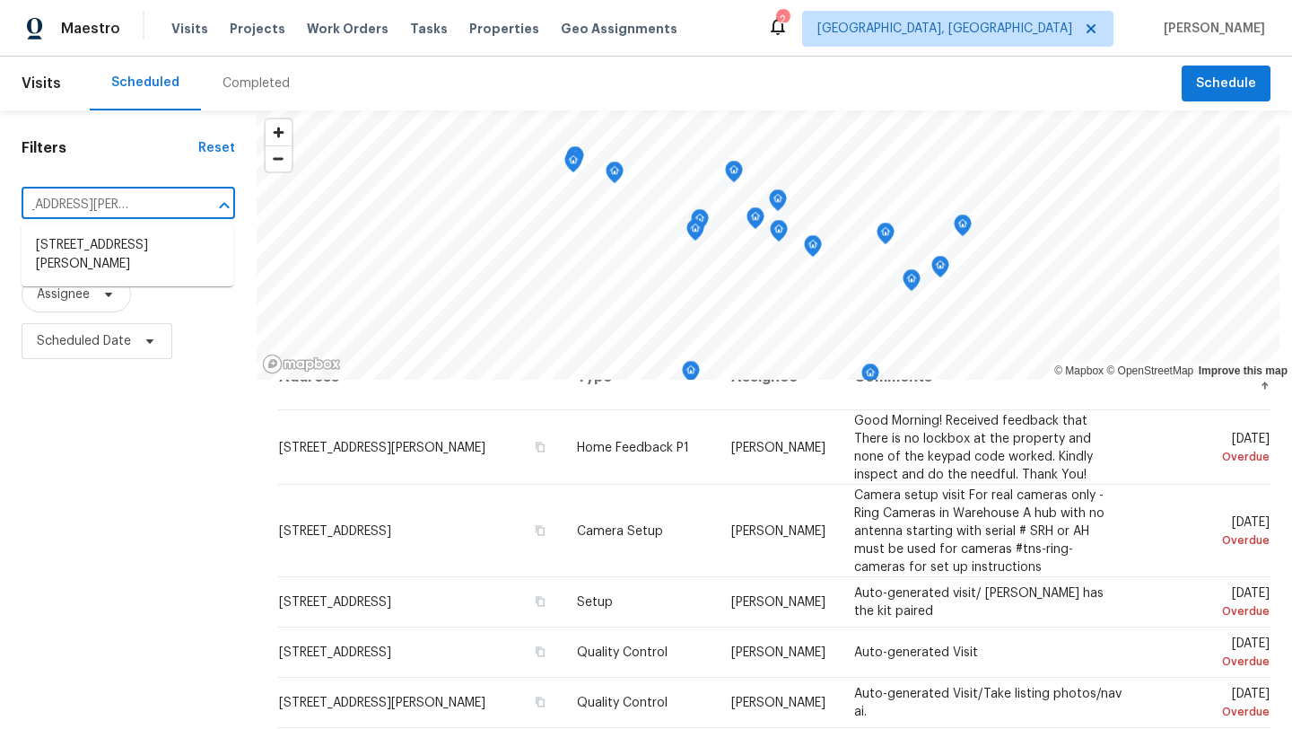
type input "1202 Clifton Ave, Akron, OH 44310"
click at [74, 254] on li "1202 Clifton Ave, Akron, OH 44310" at bounding box center [128, 255] width 212 height 48
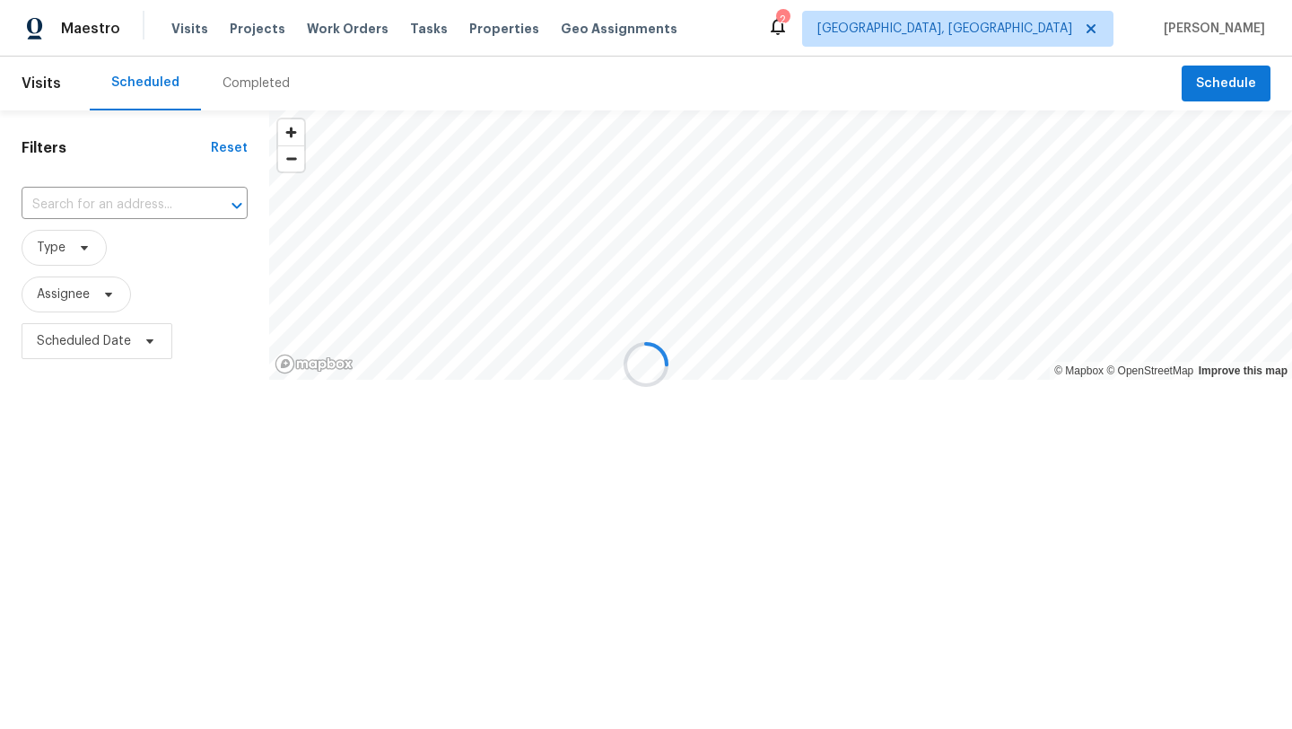
type input "1202 Clifton Ave, Akron, OH 44310"
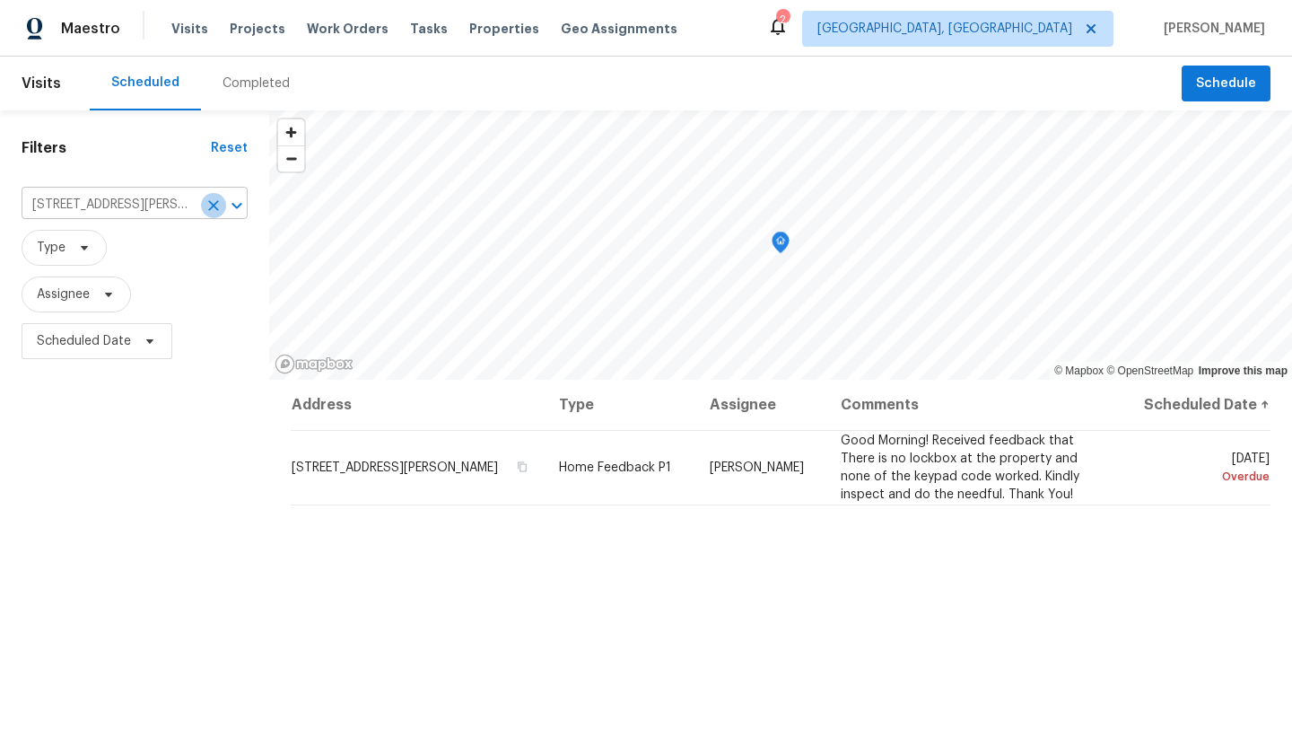
click at [209, 205] on icon "Clear" at bounding box center [214, 205] width 18 height 18
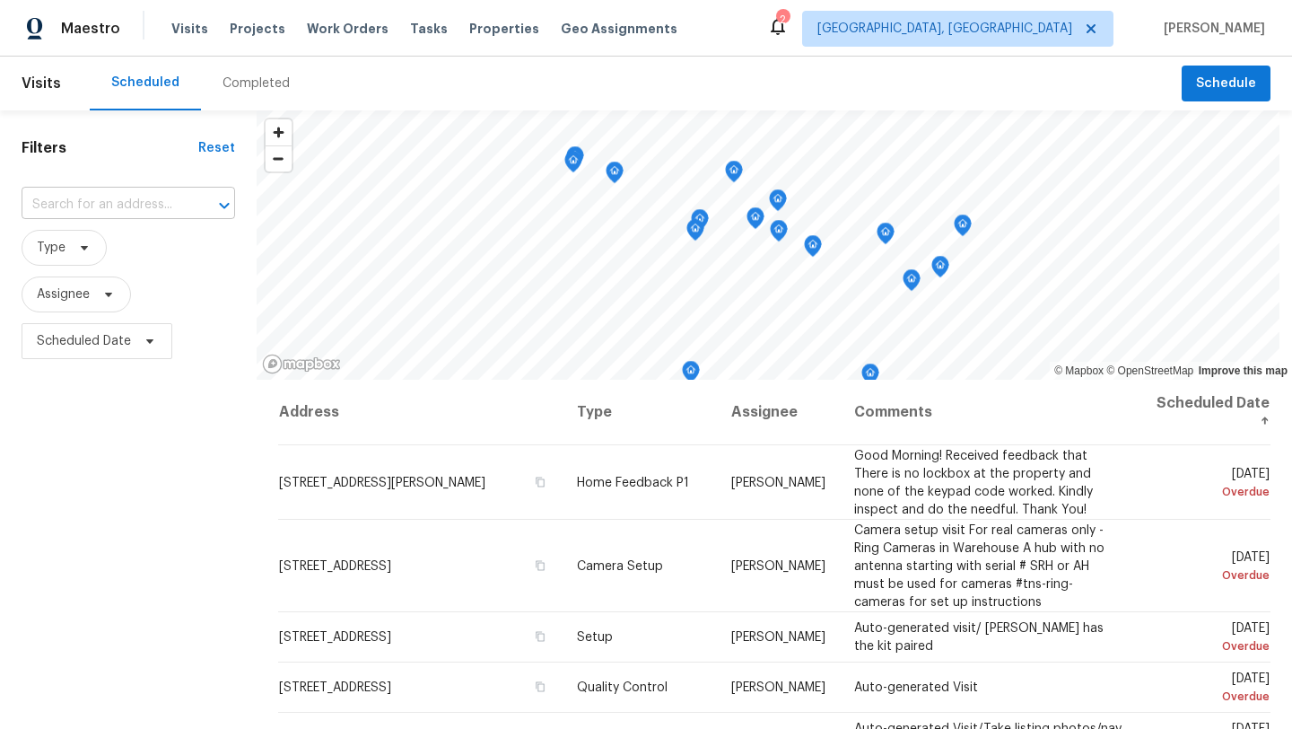
click at [130, 196] on input "text" at bounding box center [103, 205] width 163 height 28
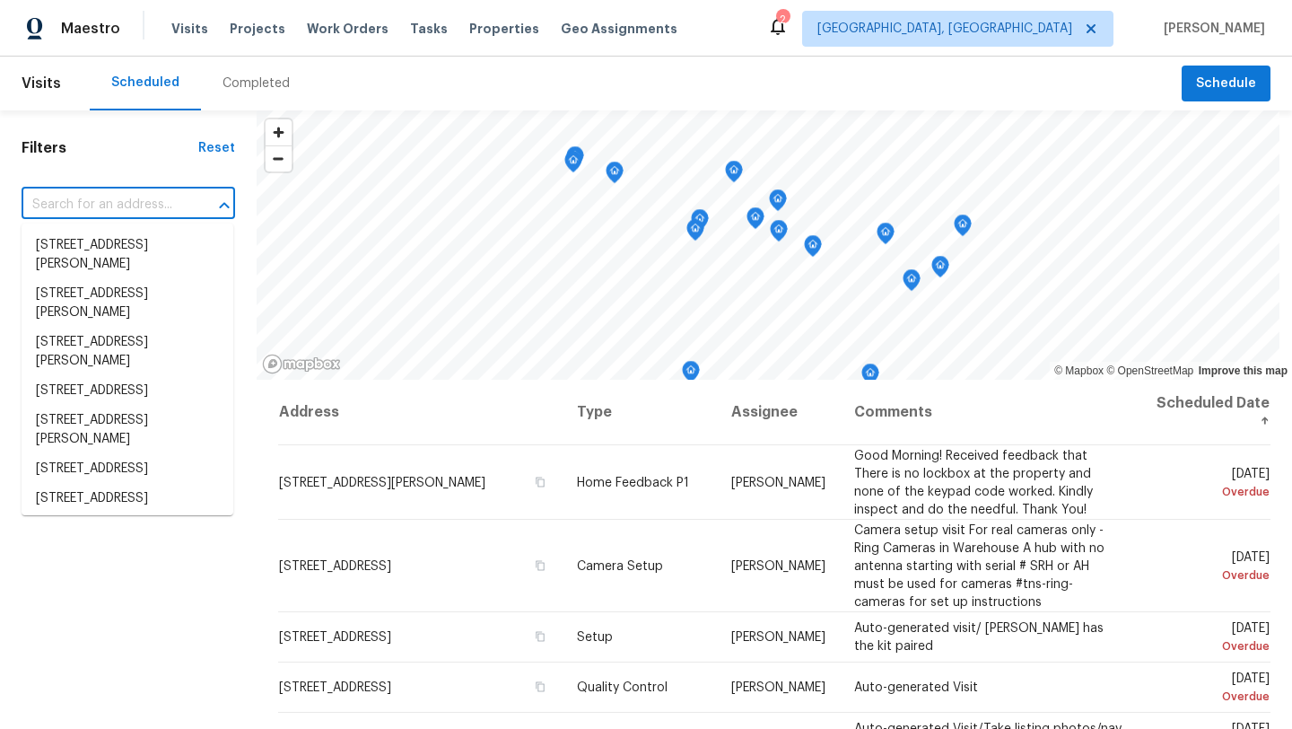
paste input "920 Norwegian Wood Dr, Medina, OH 44256"
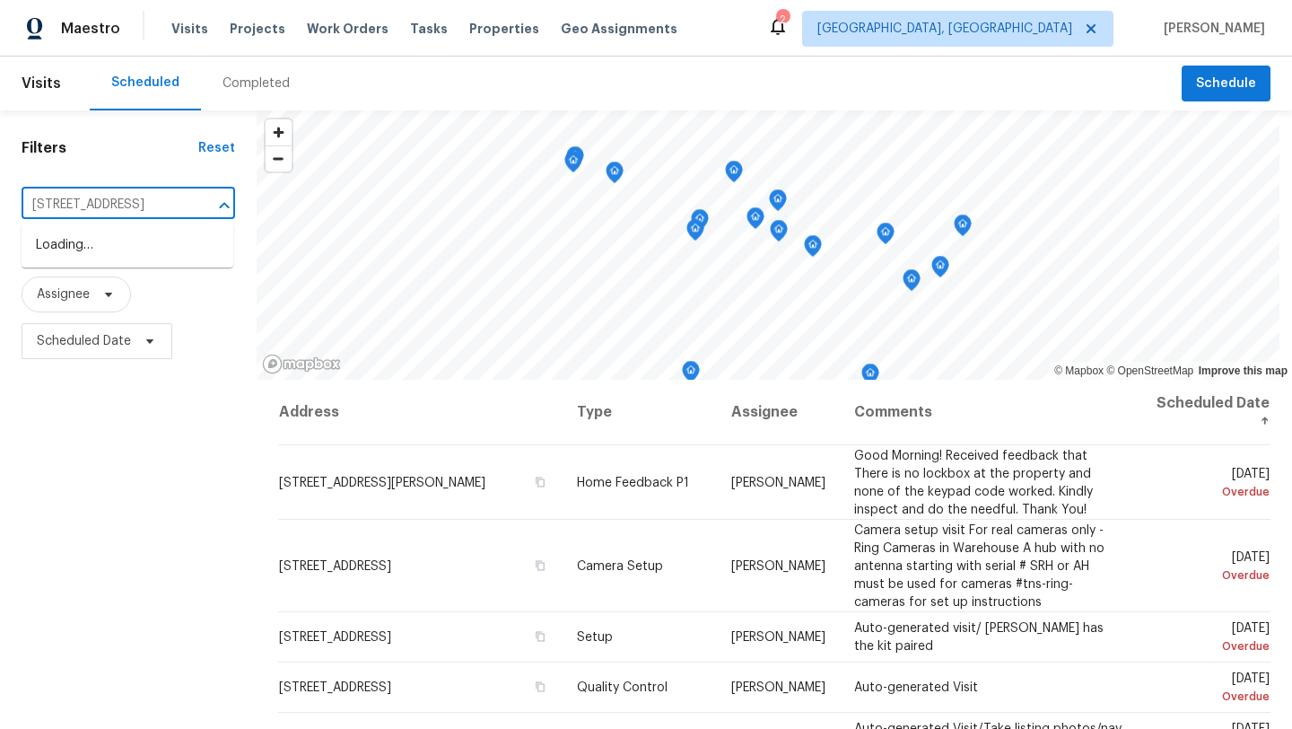
type input "920 Norwegian Wood Dr, Medina, OH 44256"
click at [121, 135] on div "Filters Reset ​ Type Assignee Scheduled Date" at bounding box center [128, 536] width 257 height 852
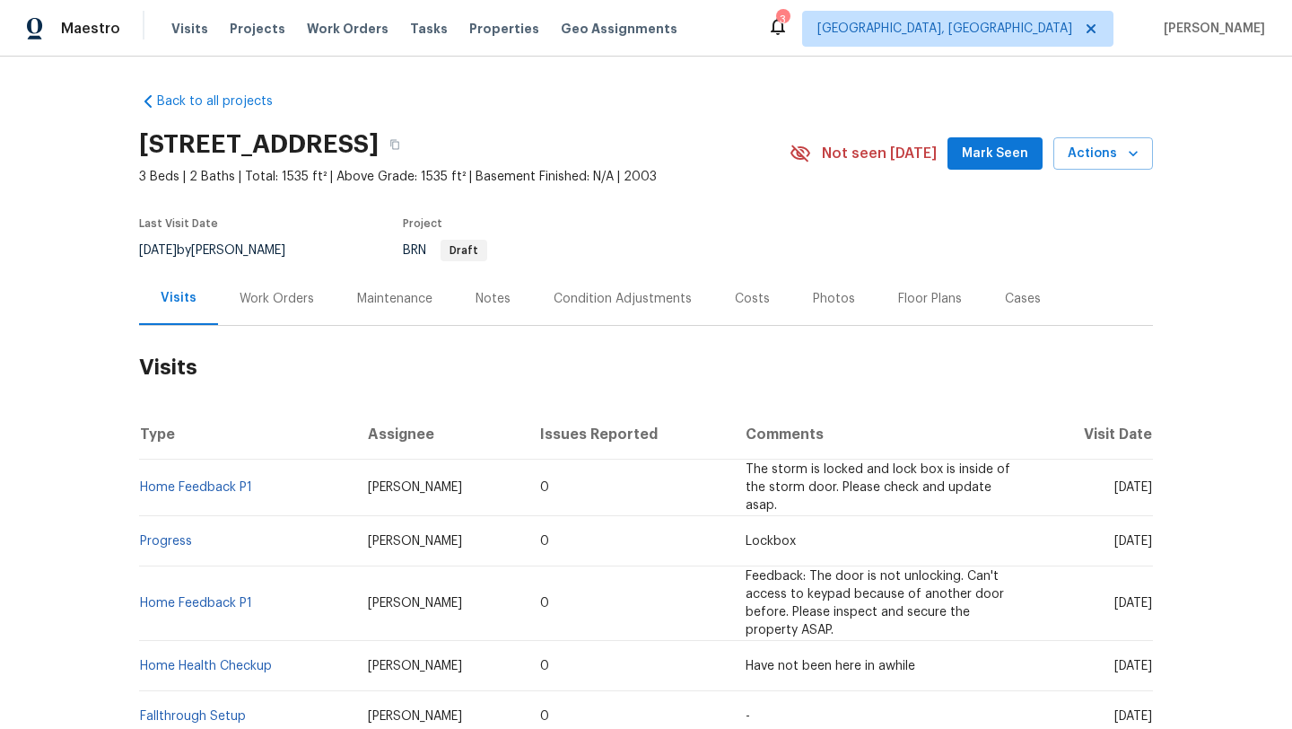
click at [967, 151] on button "Mark Seen" at bounding box center [994, 153] width 95 height 33
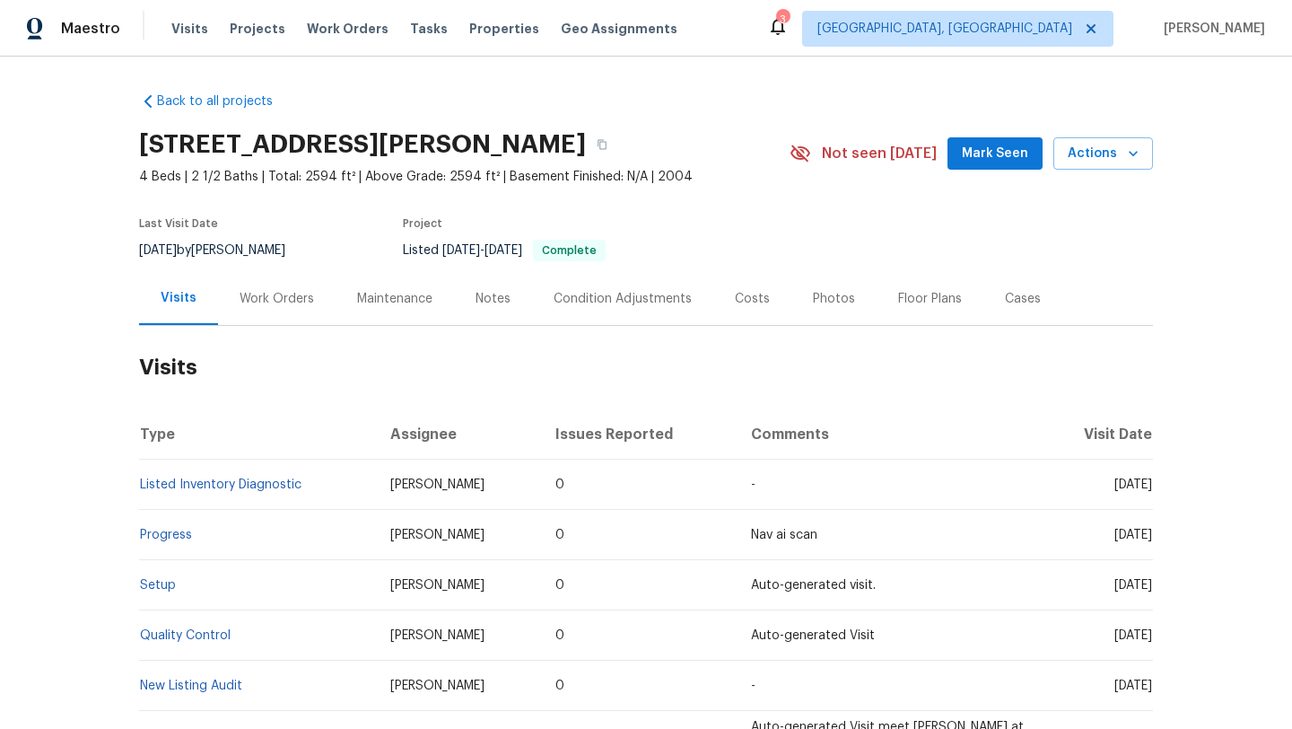
click at [977, 160] on span "Mark Seen" at bounding box center [995, 154] width 66 height 22
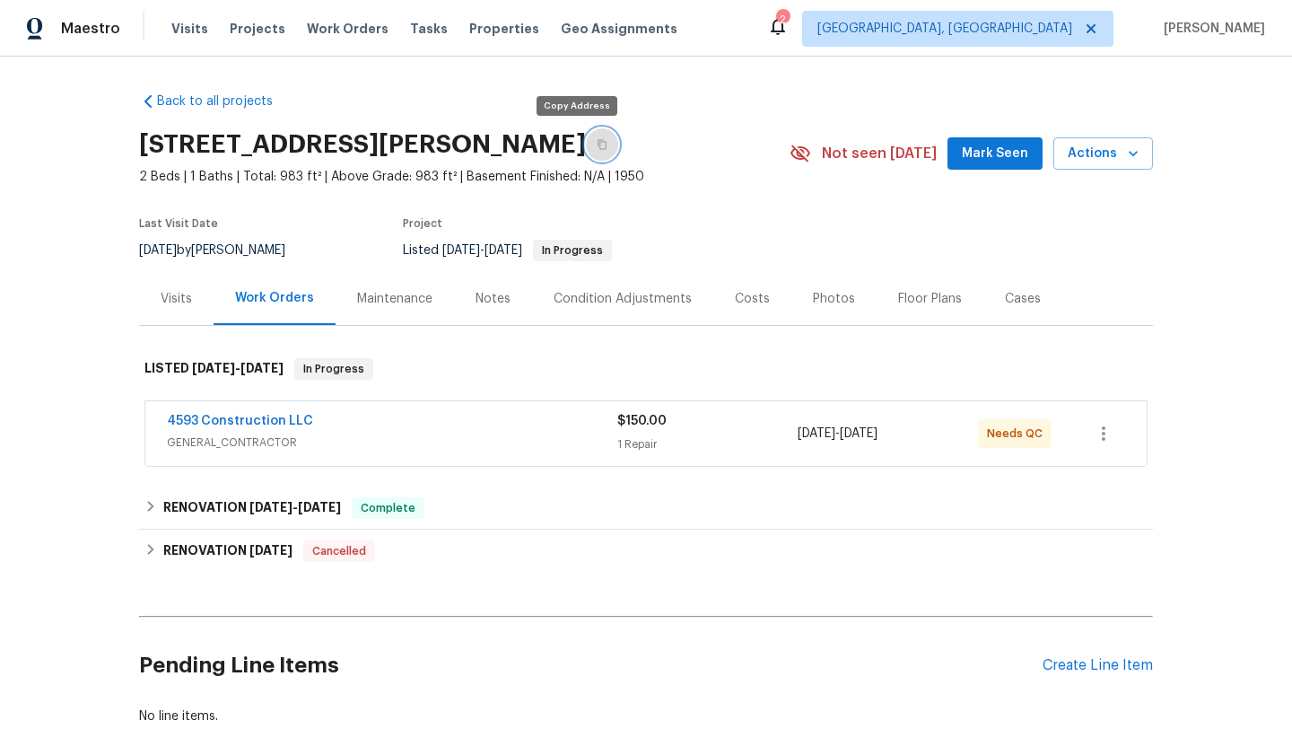
click at [598, 146] on icon "button" at bounding box center [602, 145] width 9 height 10
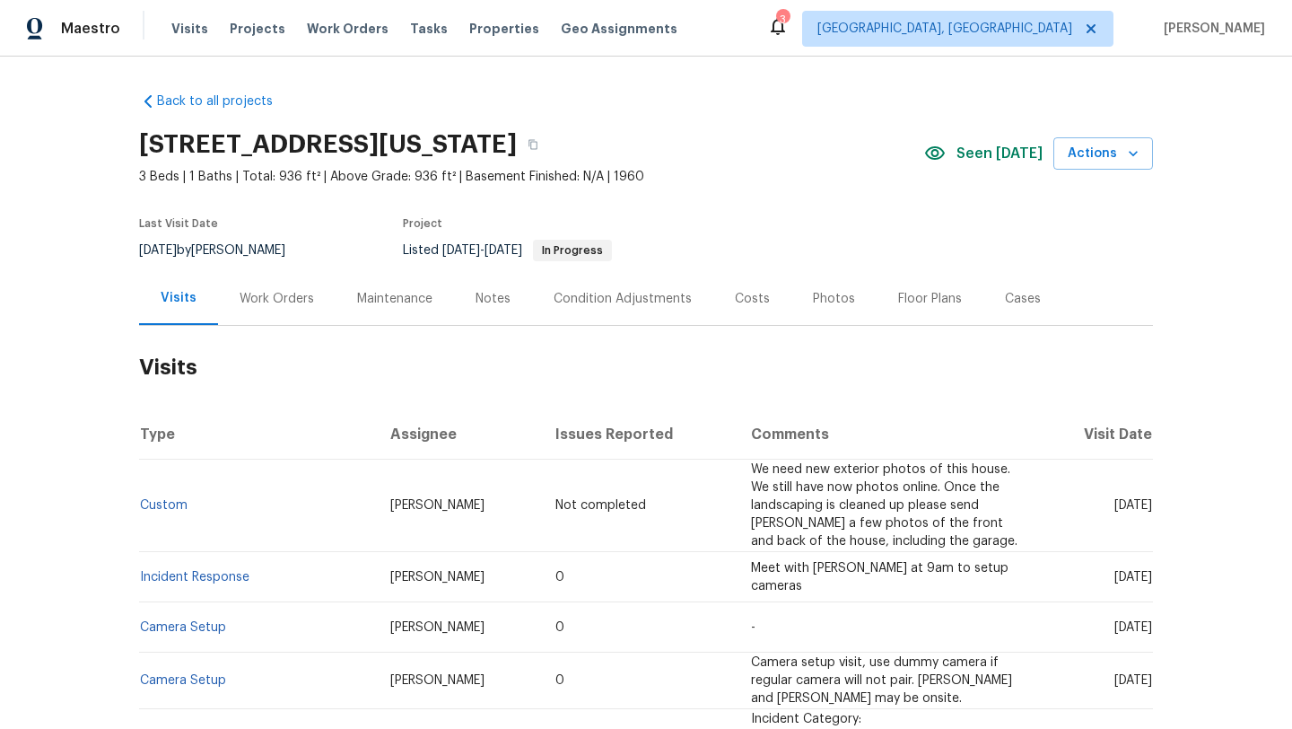
click at [276, 304] on div "Work Orders" at bounding box center [277, 299] width 74 height 18
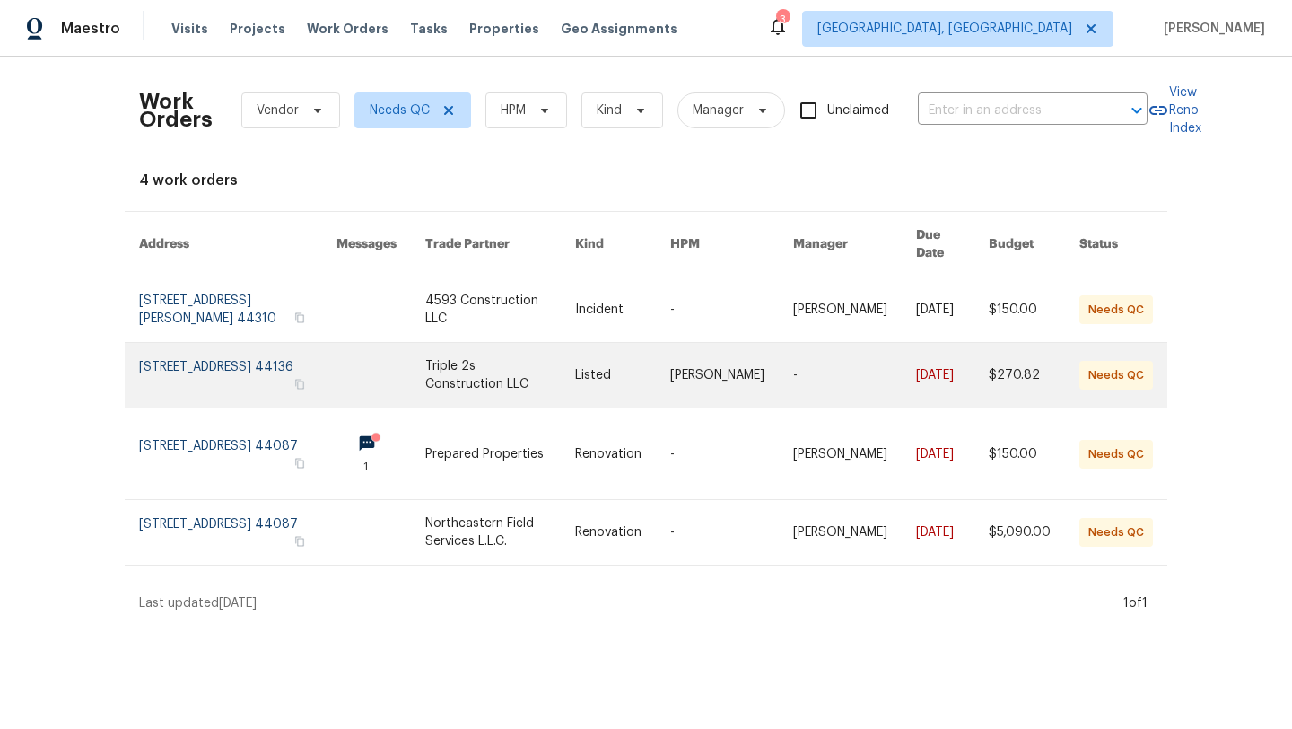
click at [186, 354] on link at bounding box center [237, 375] width 197 height 65
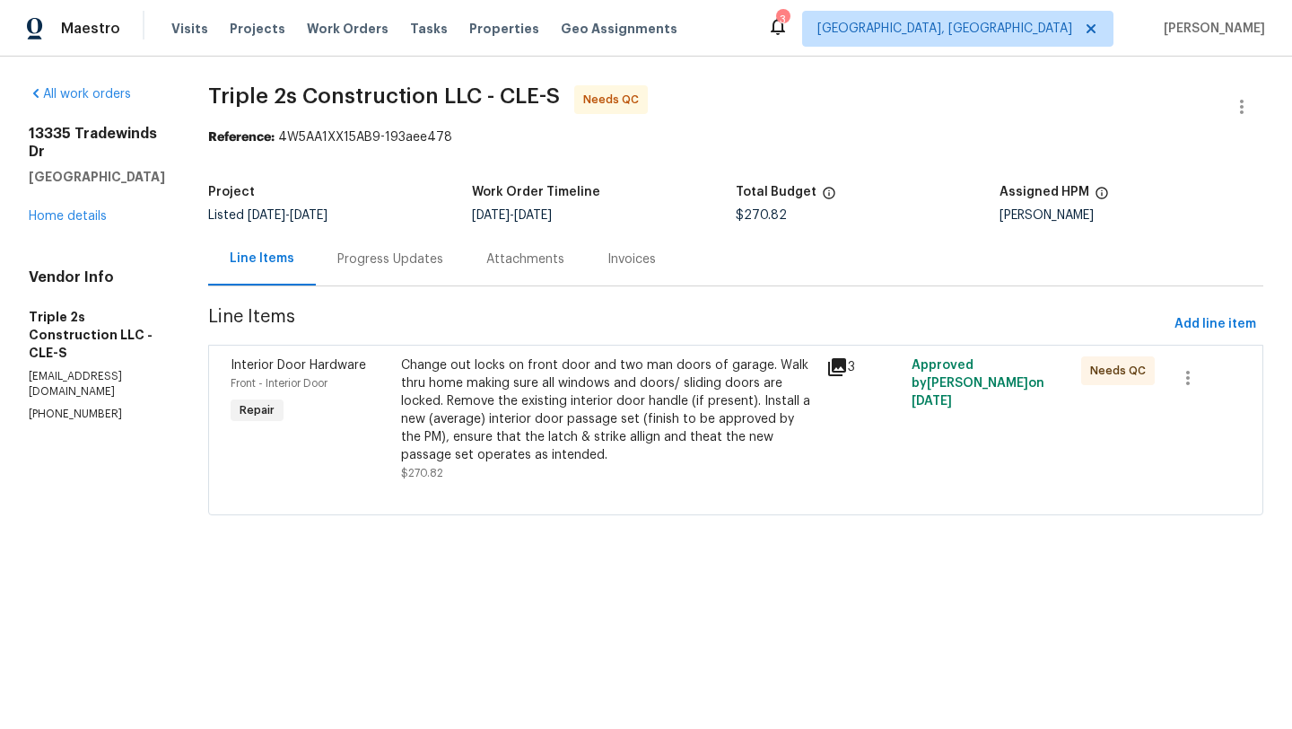
click at [606, 401] on div "Change out locks on front door and two man doors of garage. Walk thru home maki…" at bounding box center [608, 410] width 414 height 108
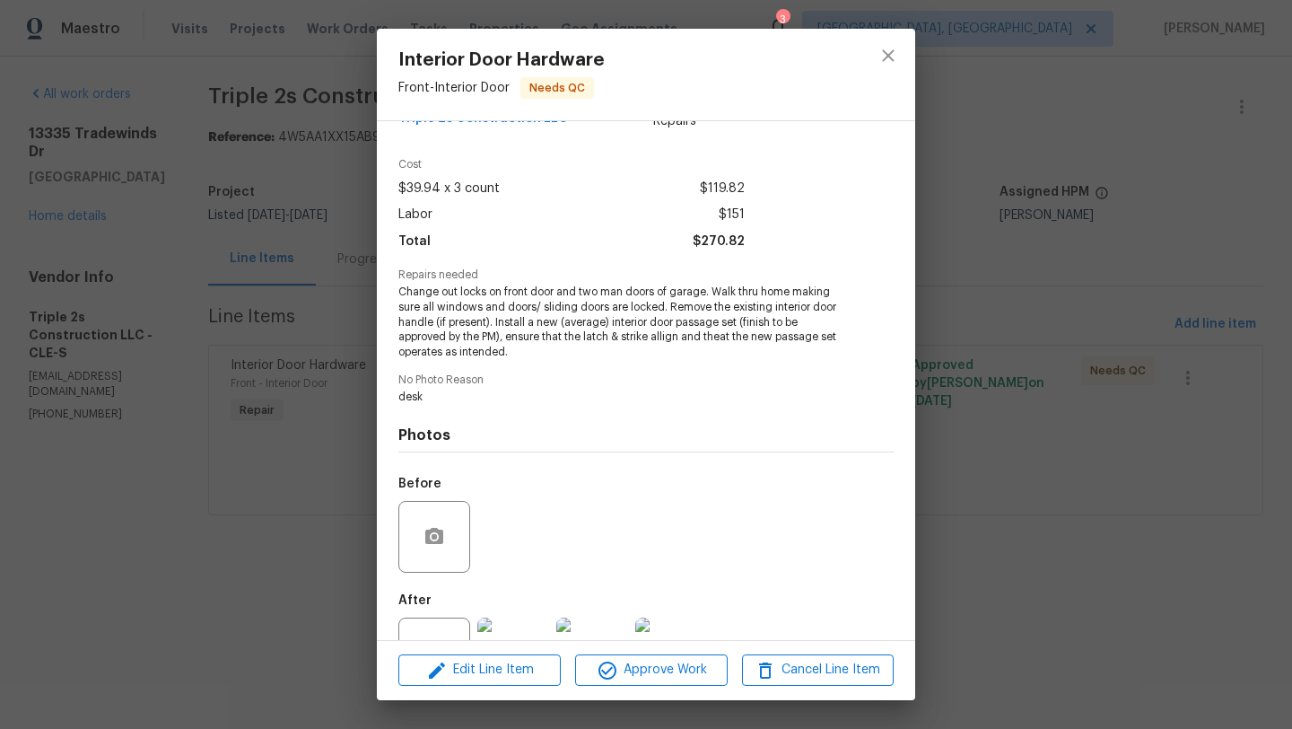
scroll to position [113, 0]
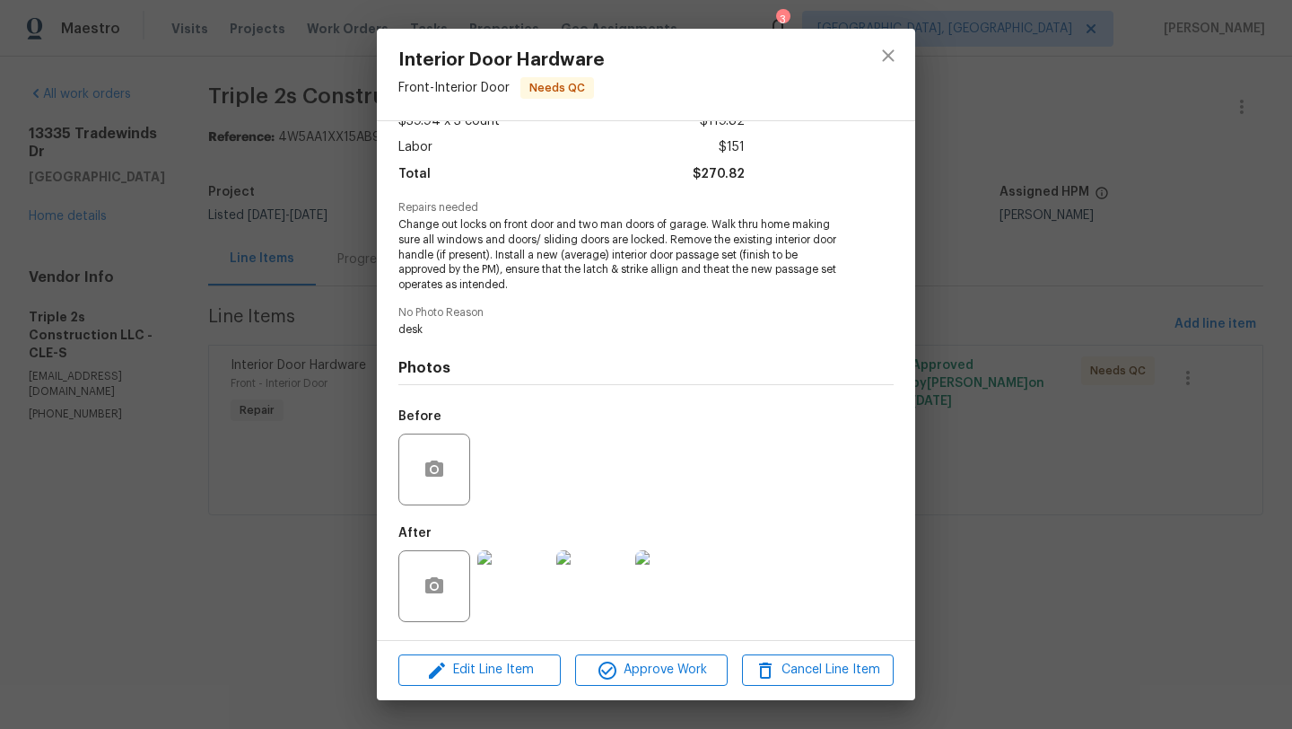
click at [510, 578] on img at bounding box center [513, 586] width 72 height 72
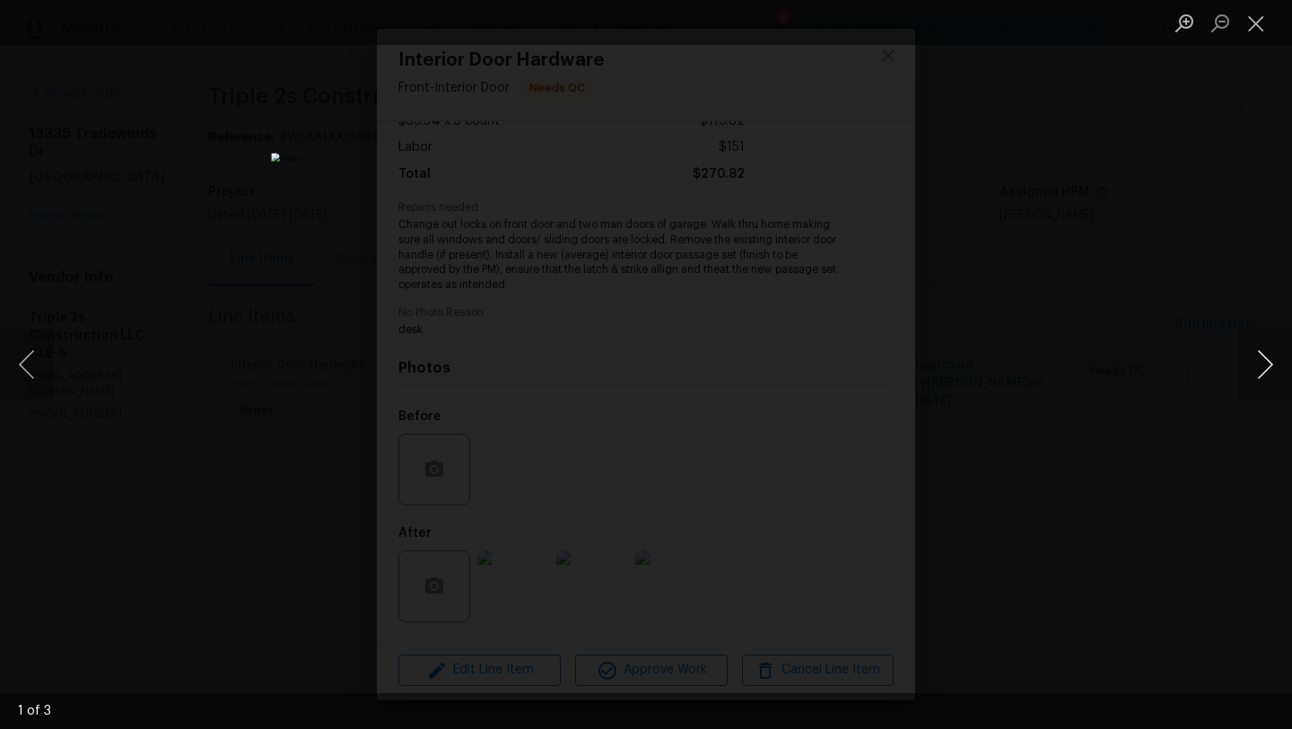
click at [1270, 368] on button "Next image" at bounding box center [1265, 364] width 54 height 72
click at [1261, 31] on button "Close lightbox" at bounding box center [1256, 22] width 36 height 31
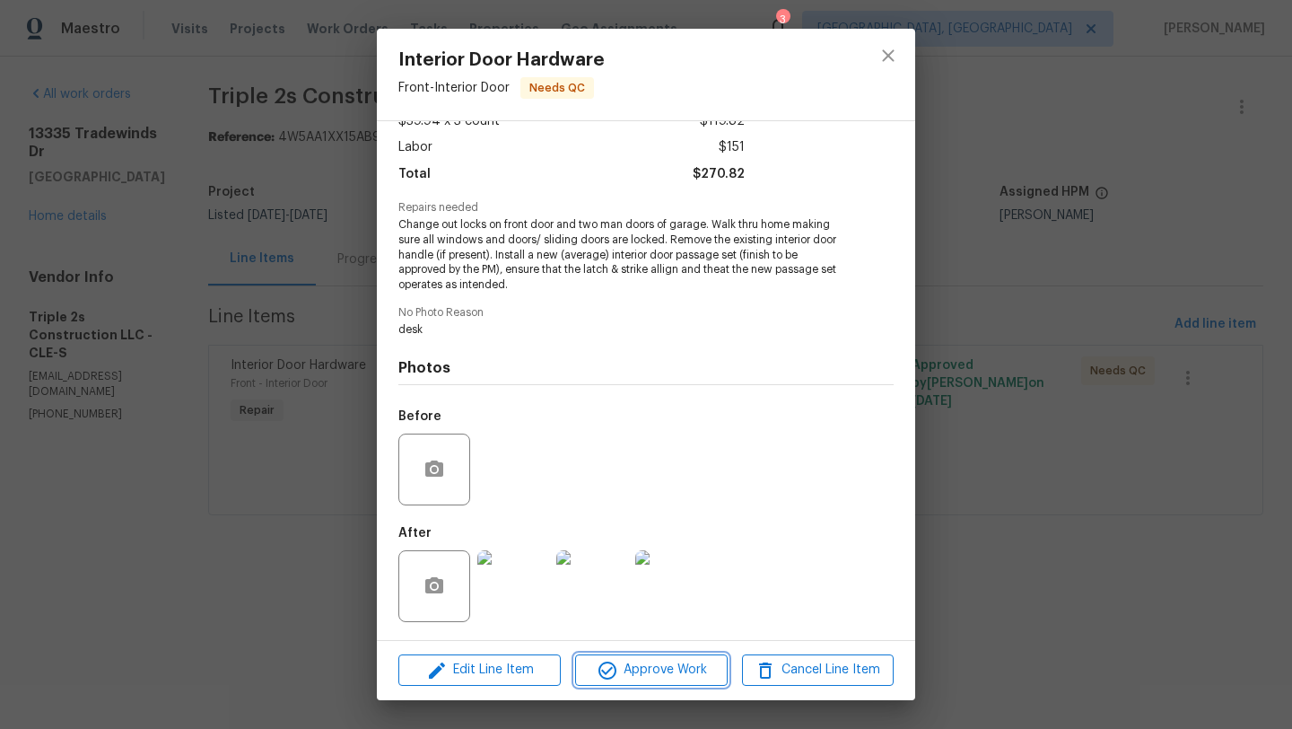
click at [598, 676] on icon "button" at bounding box center [608, 670] width 22 height 22
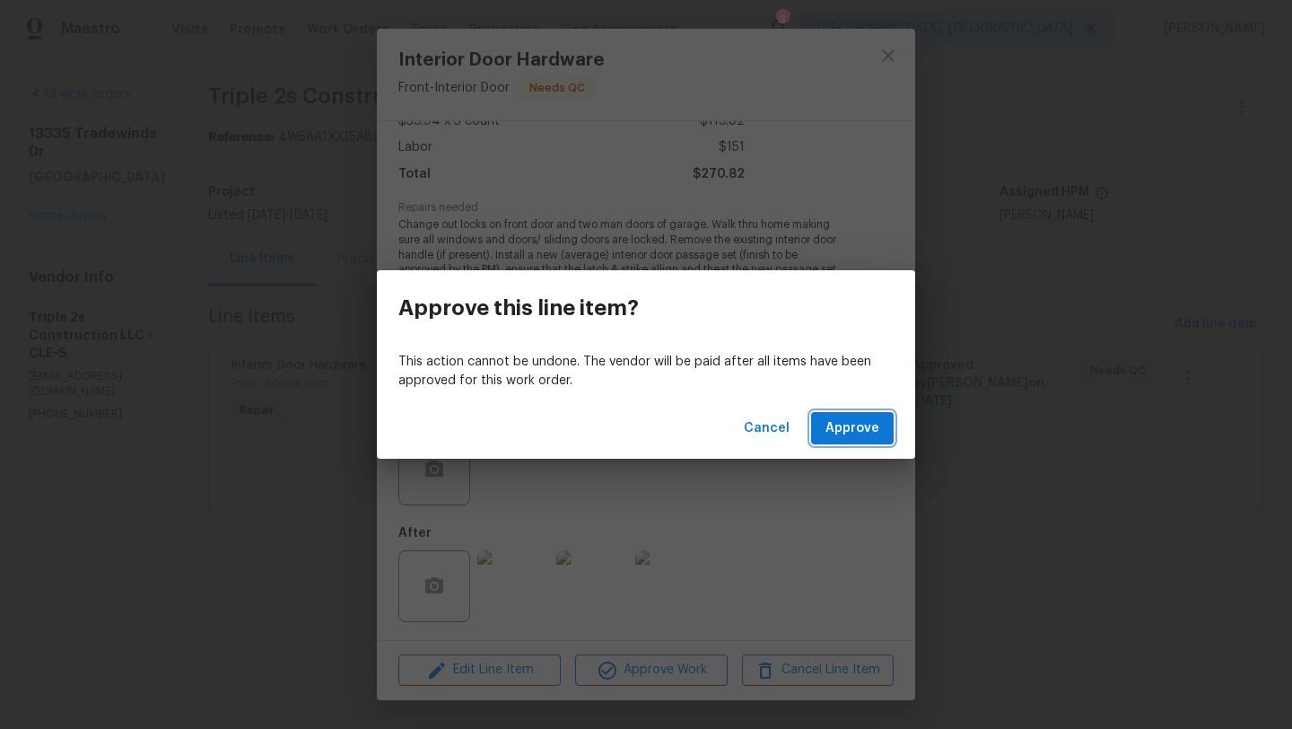
click at [865, 421] on span "Approve" at bounding box center [852, 428] width 54 height 22
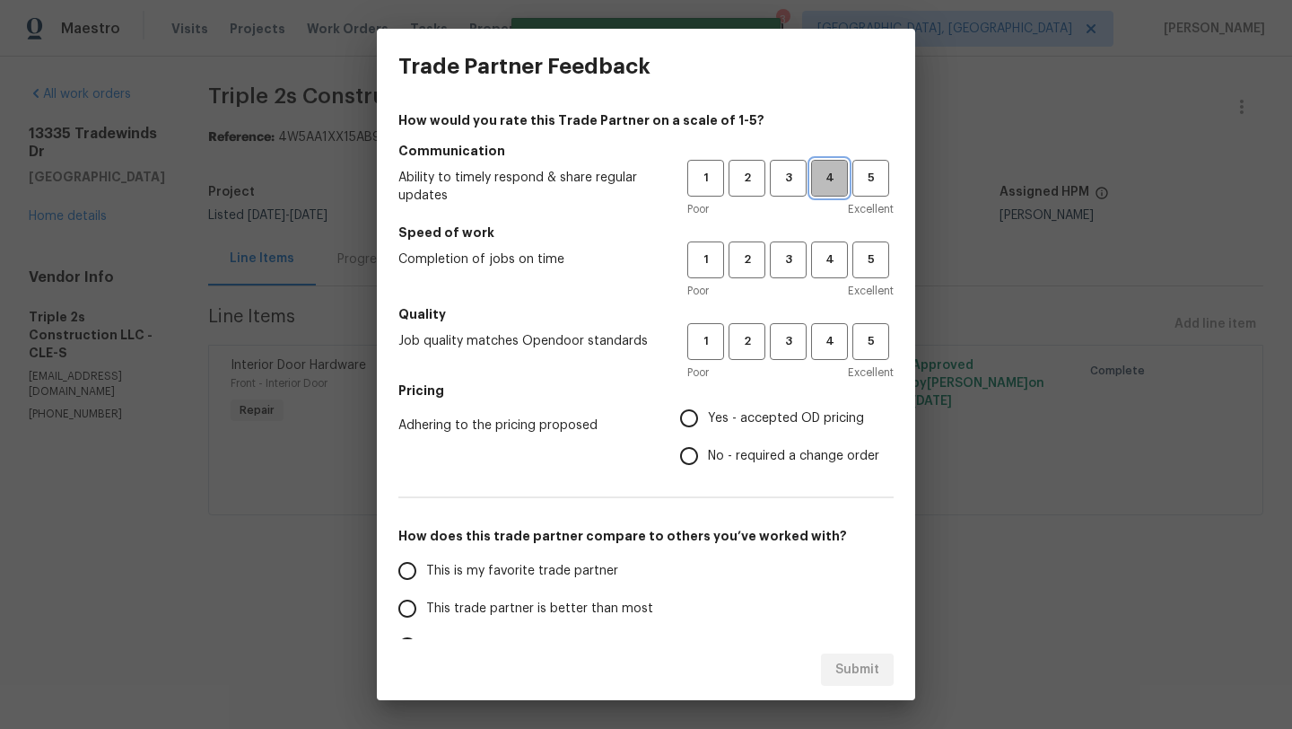
click at [819, 179] on span "4" at bounding box center [829, 178] width 33 height 21
click at [822, 282] on div "Poor Excellent" at bounding box center [790, 291] width 206 height 18
click at [825, 257] on span "4" at bounding box center [829, 259] width 33 height 21
click at [828, 348] on span "4" at bounding box center [829, 341] width 33 height 21
click at [690, 418] on input "Yes - accepted OD pricing" at bounding box center [689, 418] width 38 height 38
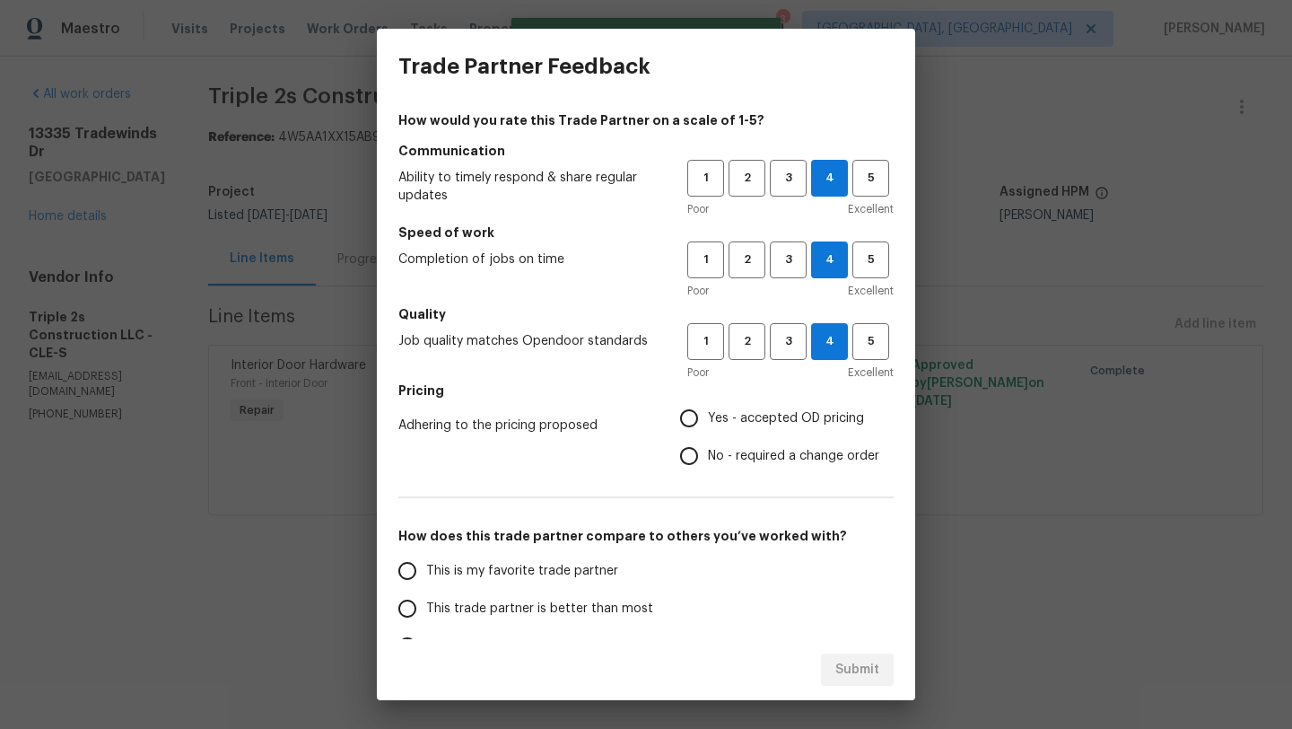
radio input "true"
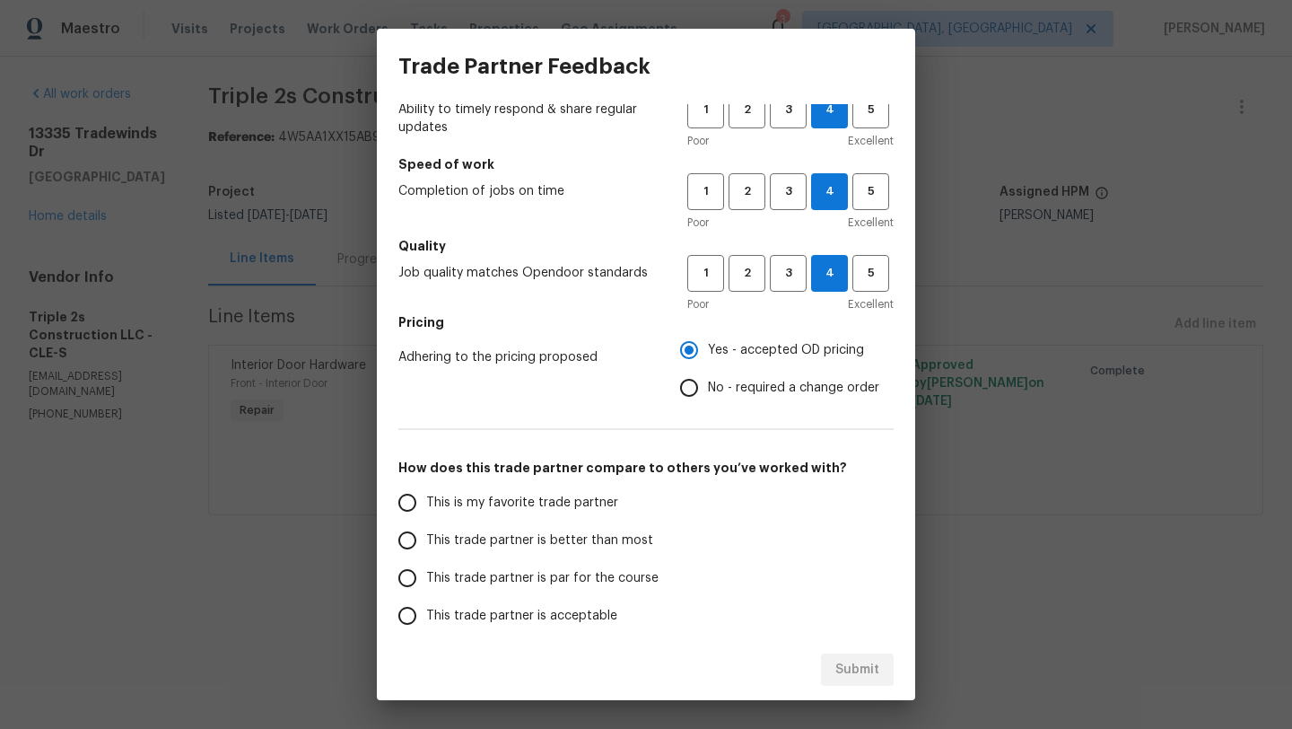
click at [408, 576] on input "This trade partner is par for the course" at bounding box center [407, 578] width 38 height 38
click at [870, 662] on span "Submit" at bounding box center [857, 670] width 44 height 22
radio input "true"
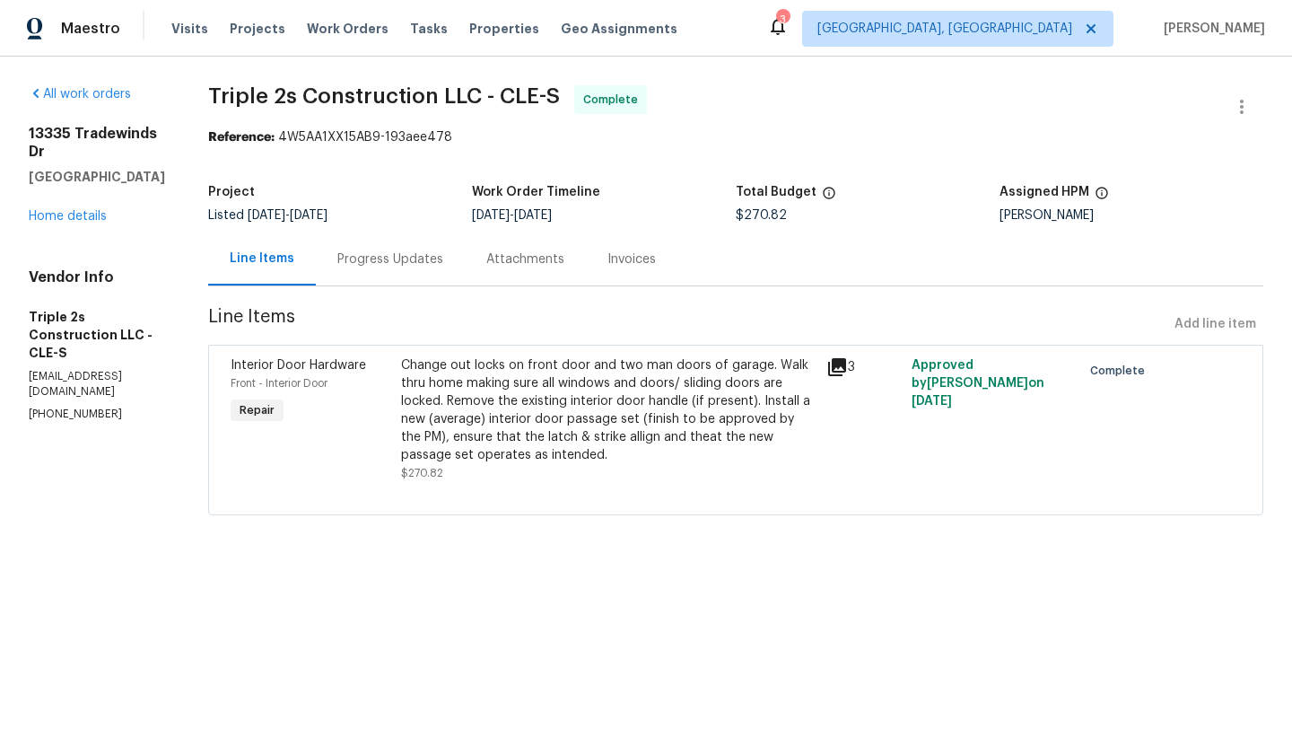
radio input "false"
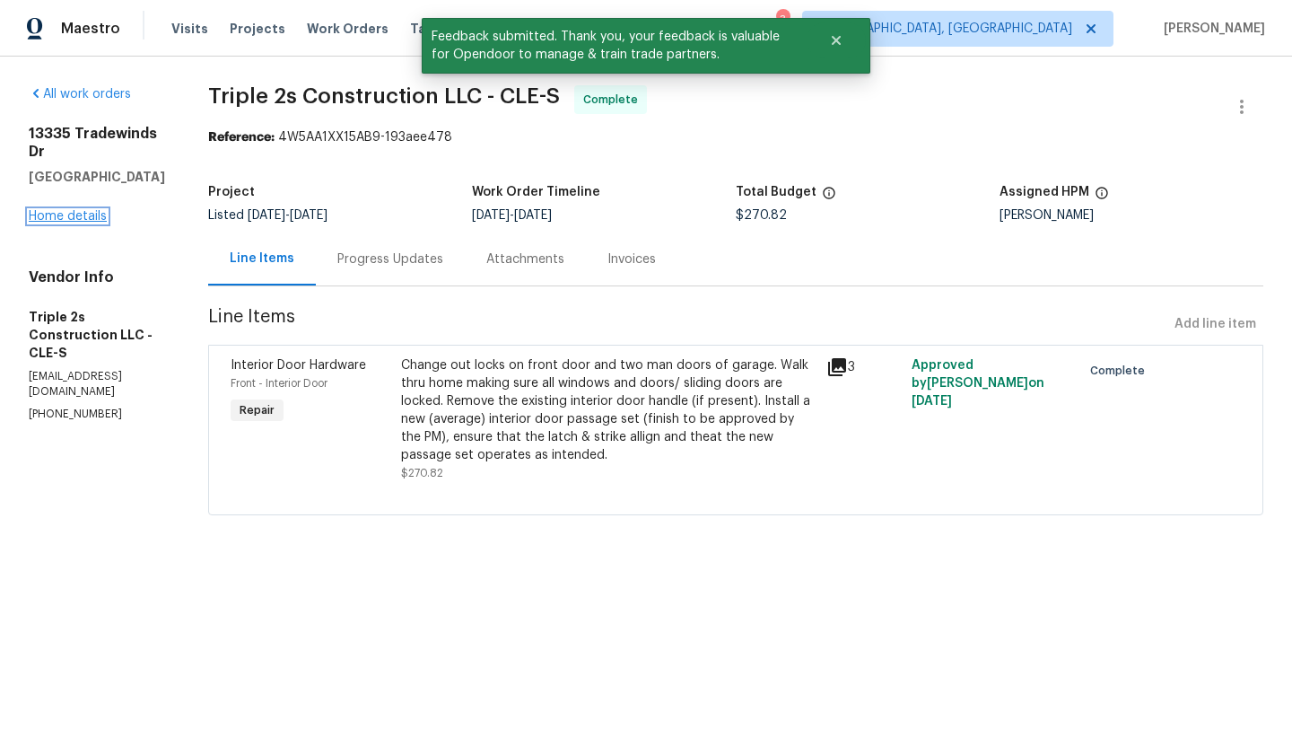
click at [65, 210] on link "Home details" at bounding box center [68, 216] width 78 height 13
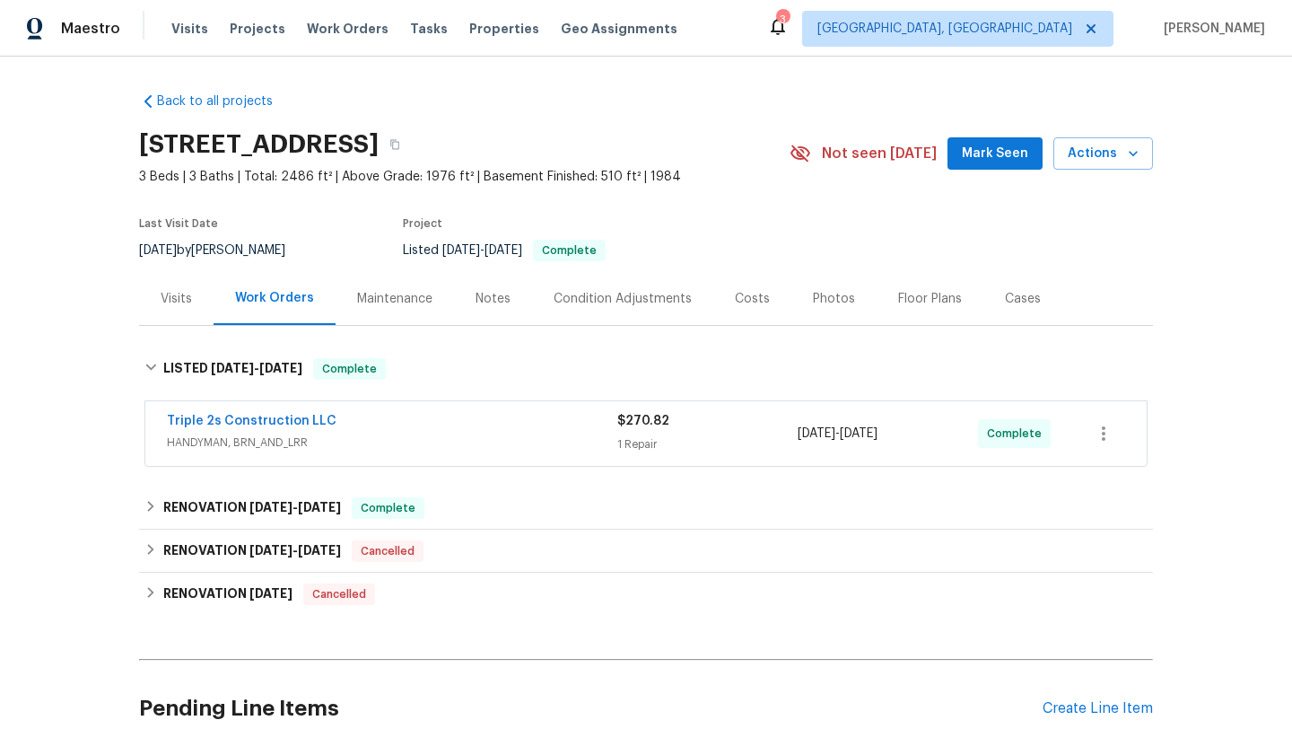
click at [994, 156] on span "Mark Seen" at bounding box center [995, 154] width 66 height 22
click at [326, 23] on span "Work Orders" at bounding box center [348, 29] width 82 height 18
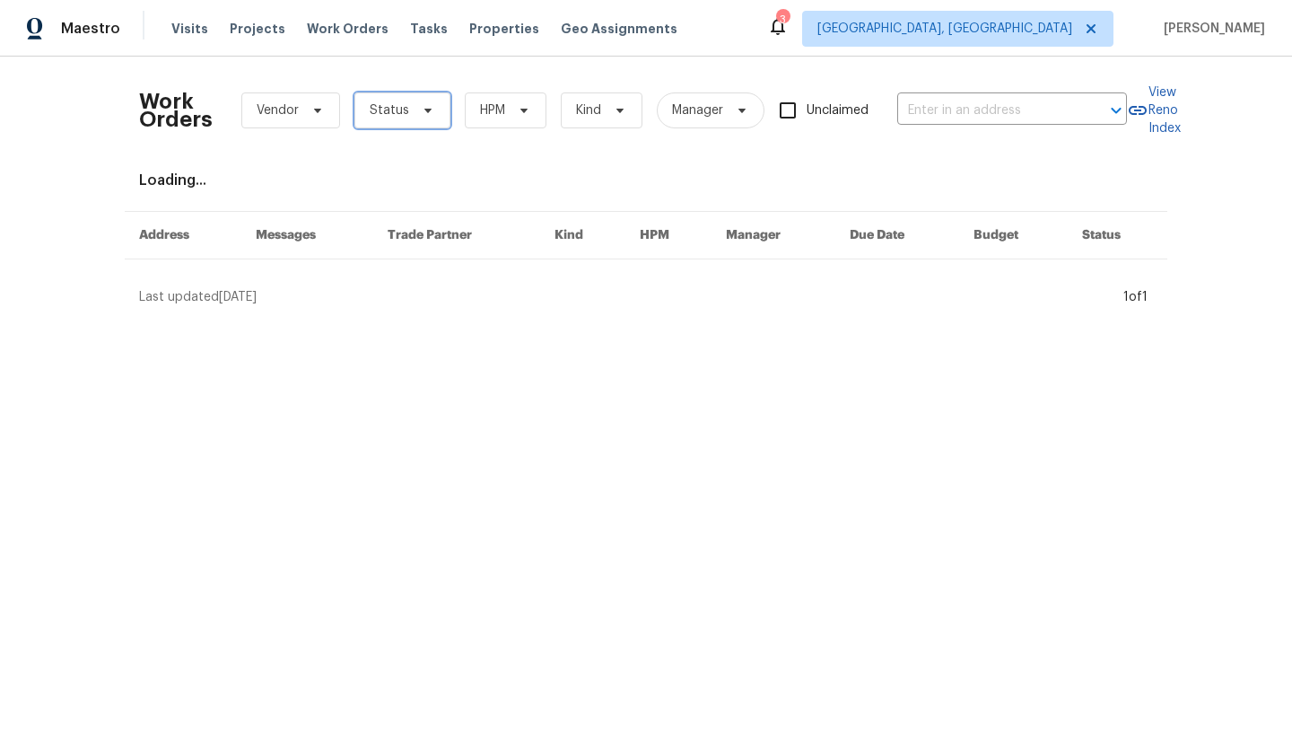
click at [421, 112] on icon at bounding box center [428, 110] width 14 height 14
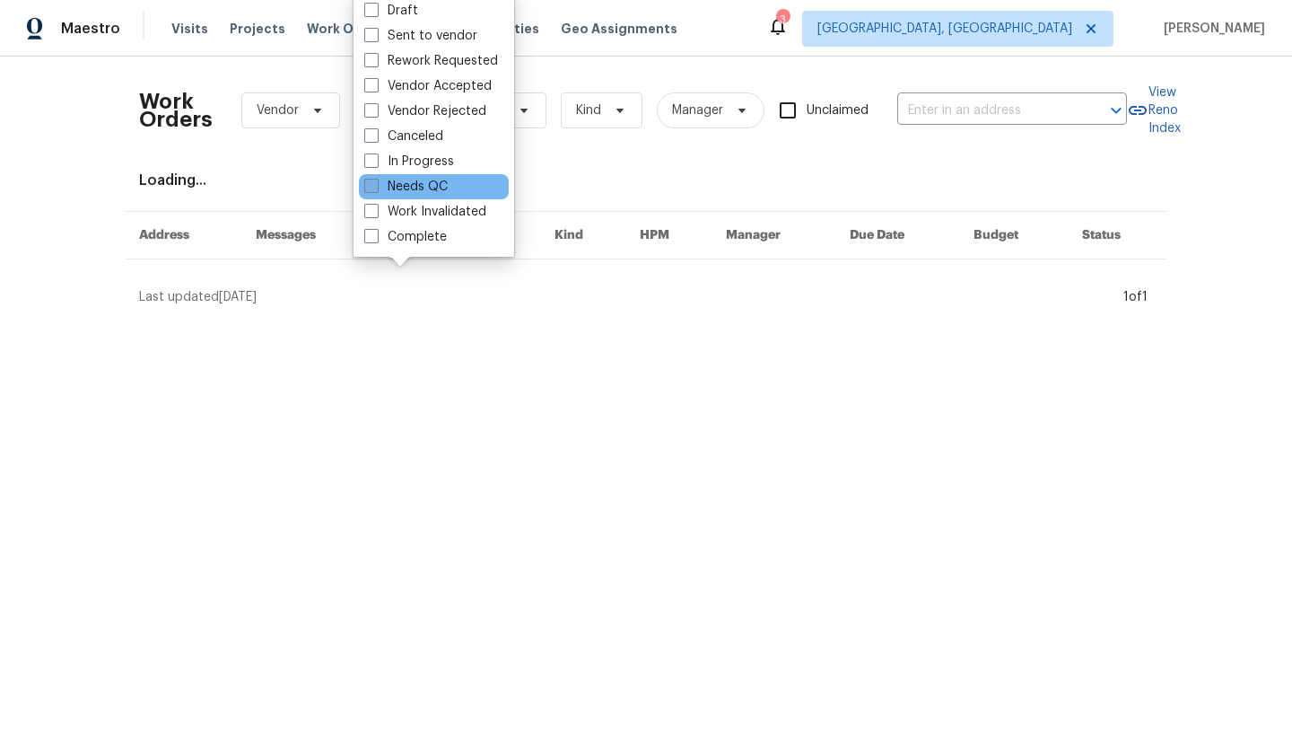
click at [413, 182] on label "Needs QC" at bounding box center [405, 187] width 83 height 18
click at [376, 182] on input "Needs QC" at bounding box center [370, 184] width 12 height 12
checkbox input "true"
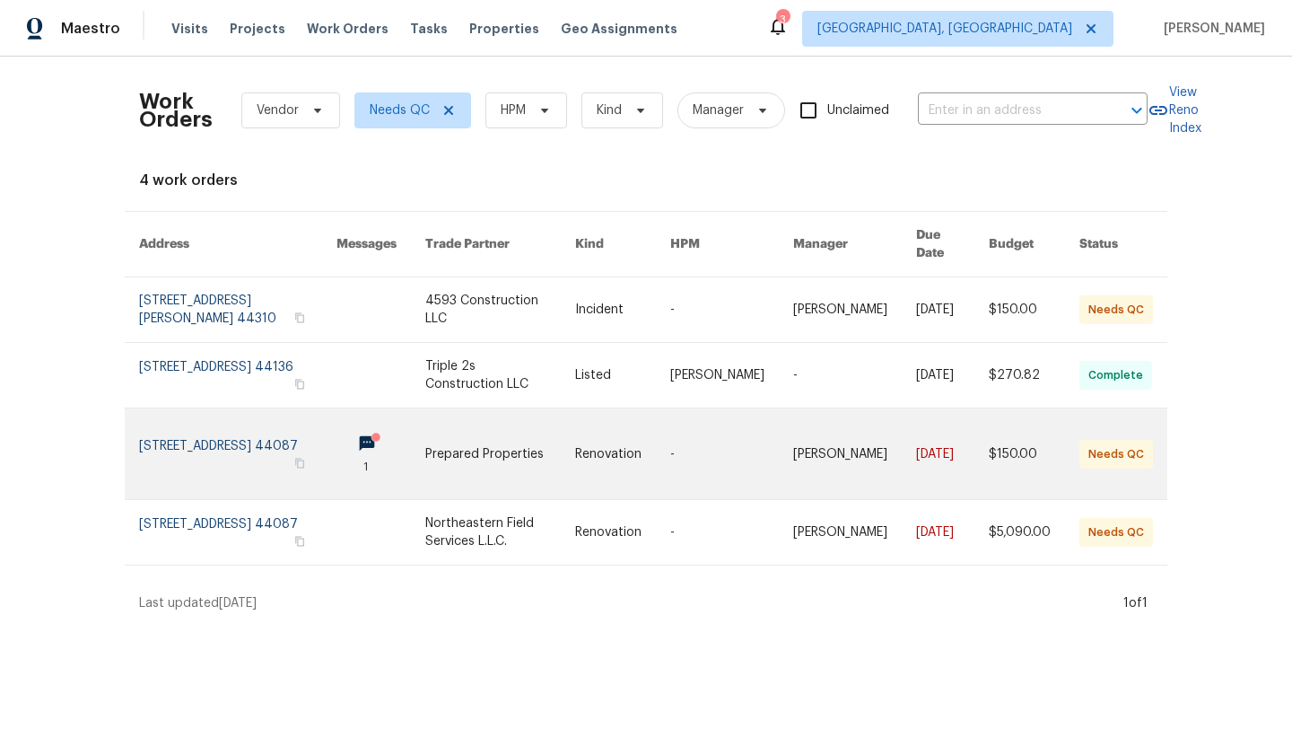
click at [208, 434] on link at bounding box center [237, 453] width 197 height 91
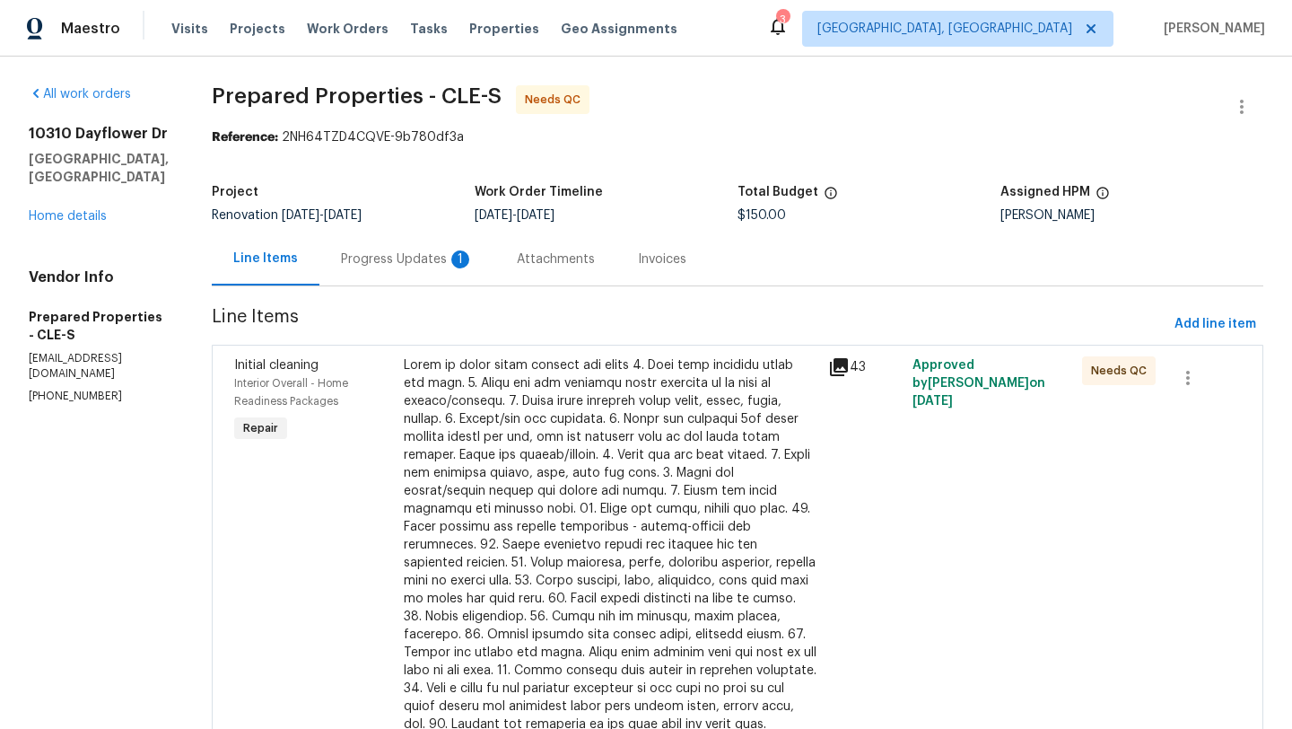
click at [442, 261] on div "Progress Updates 1" at bounding box center [407, 259] width 133 height 18
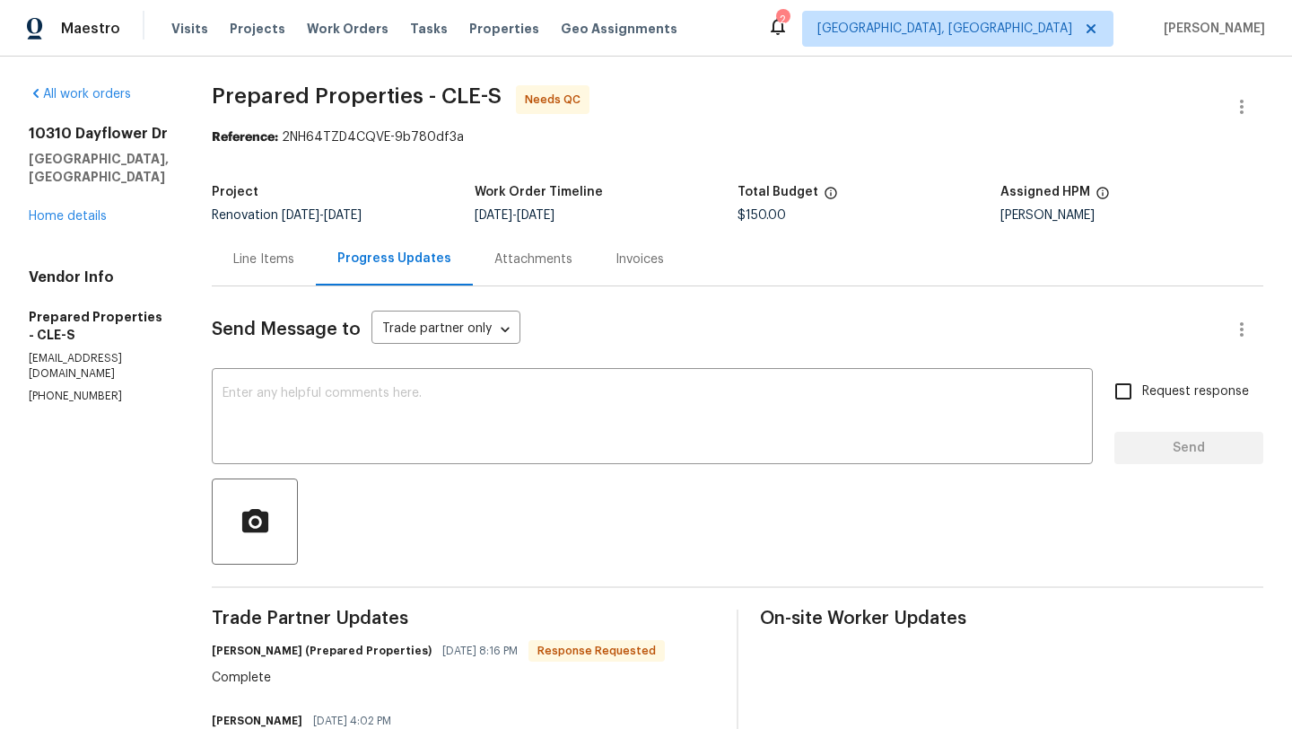
click at [294, 258] on div "Line Items" at bounding box center [263, 259] width 61 height 18
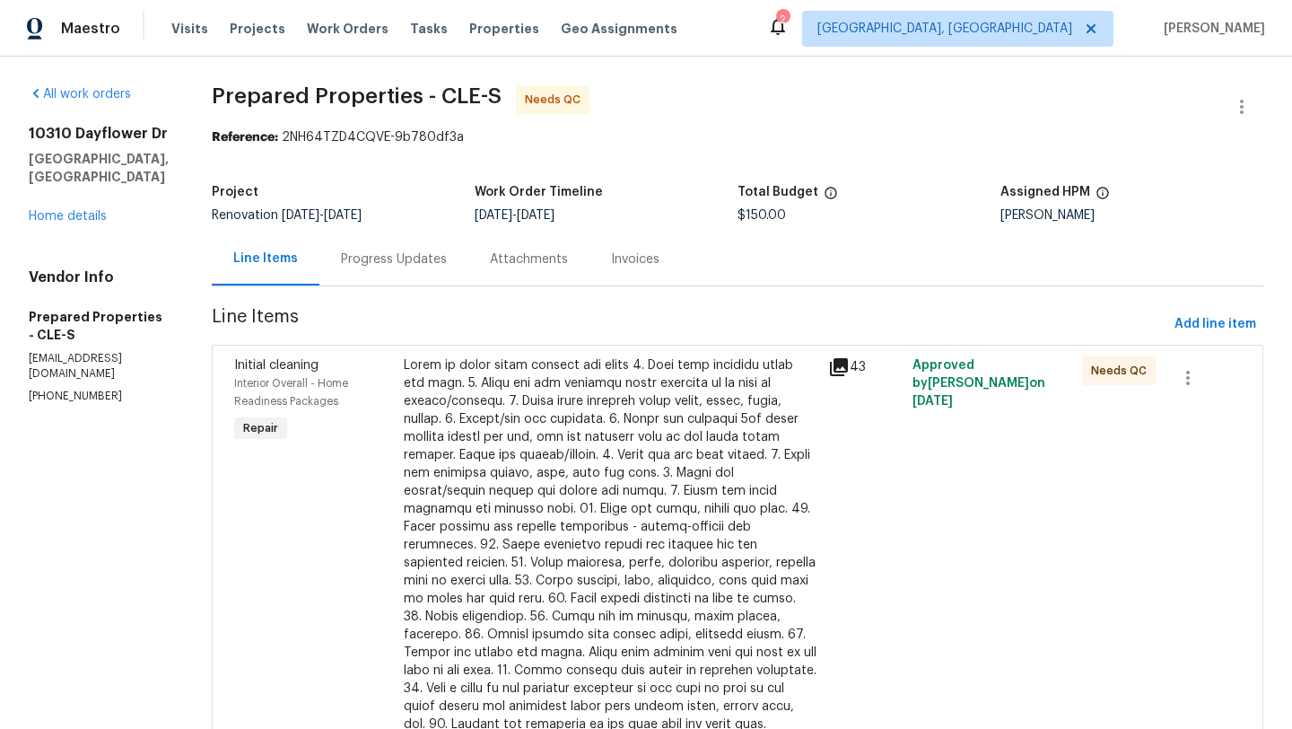
click at [541, 488] on div at bounding box center [611, 544] width 414 height 377
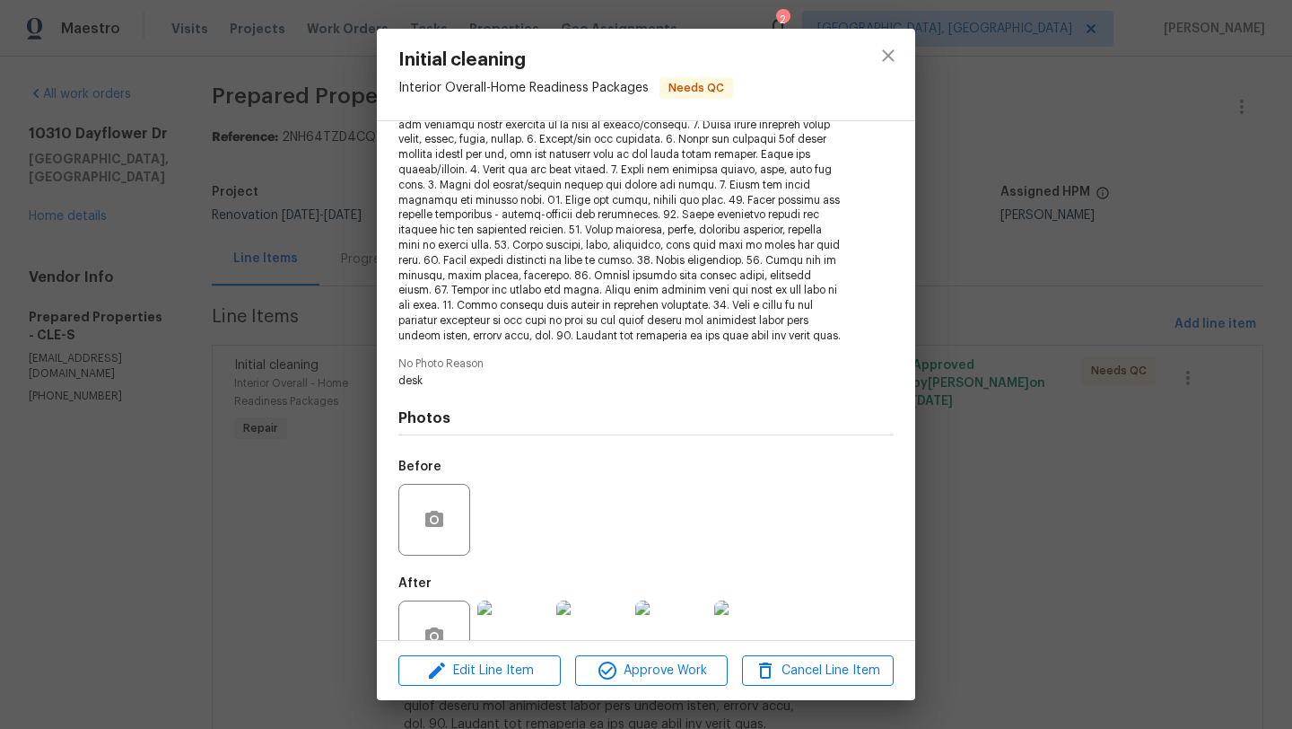
scroll to position [278, 0]
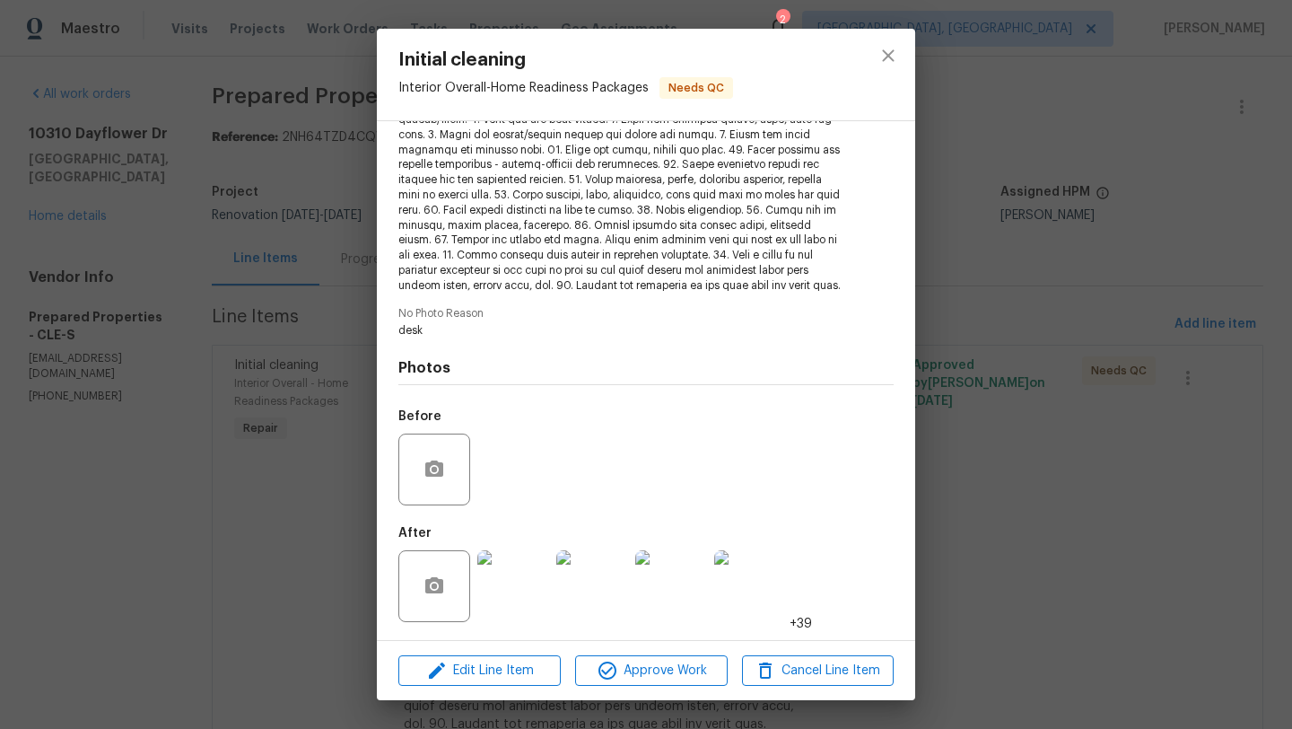
click at [526, 579] on img at bounding box center [513, 586] width 72 height 72
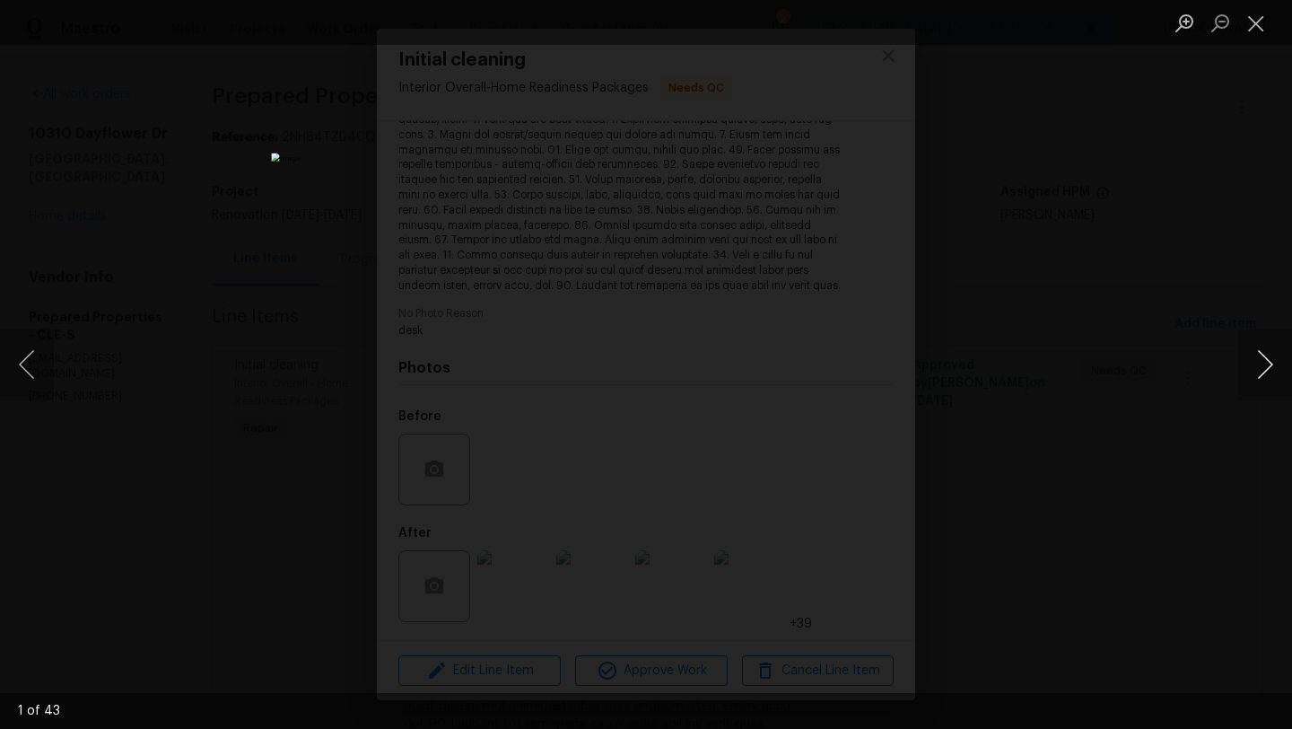
click at [1271, 371] on button "Next image" at bounding box center [1265, 364] width 54 height 72
click at [1272, 371] on button "Next image" at bounding box center [1265, 364] width 54 height 72
click at [1260, 20] on button "Close lightbox" at bounding box center [1256, 22] width 36 height 31
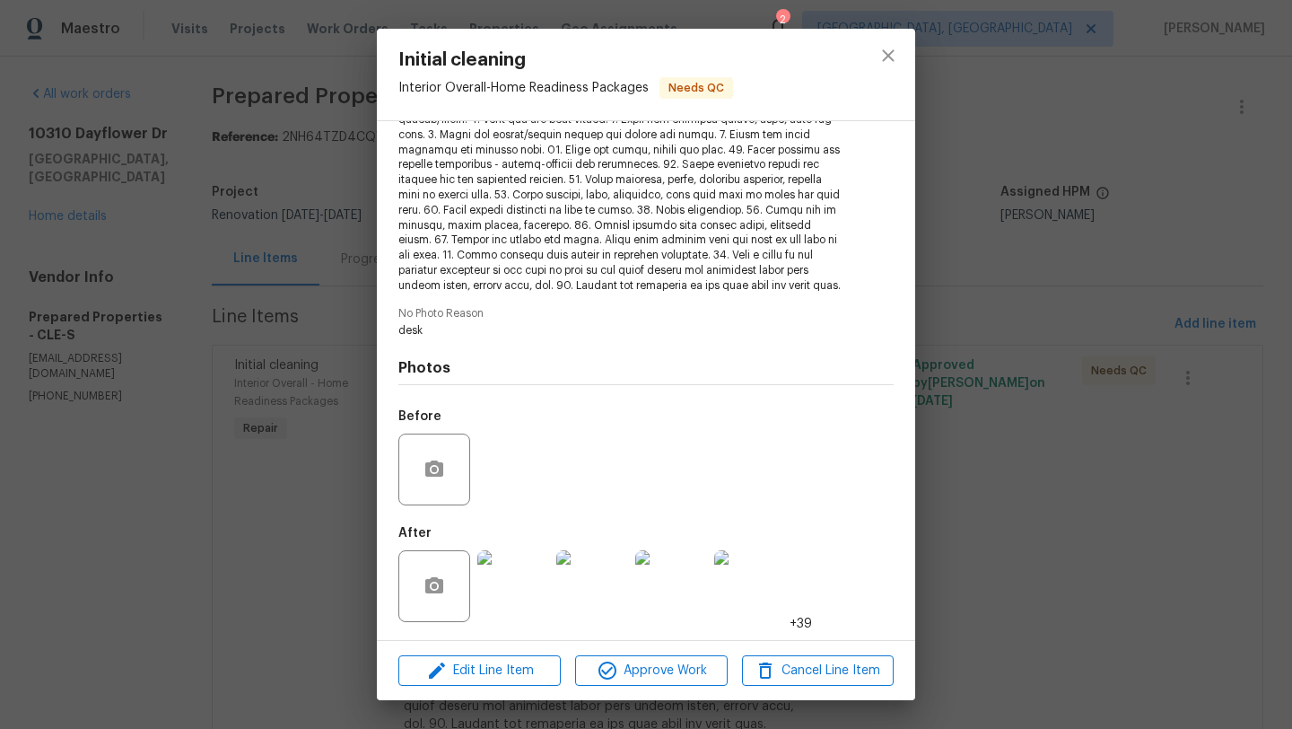
click at [598, 649] on div "Edit Line Item Approve Work Cancel Line Item" at bounding box center [646, 671] width 538 height 60
click at [598, 672] on icon "button" at bounding box center [607, 670] width 18 height 18
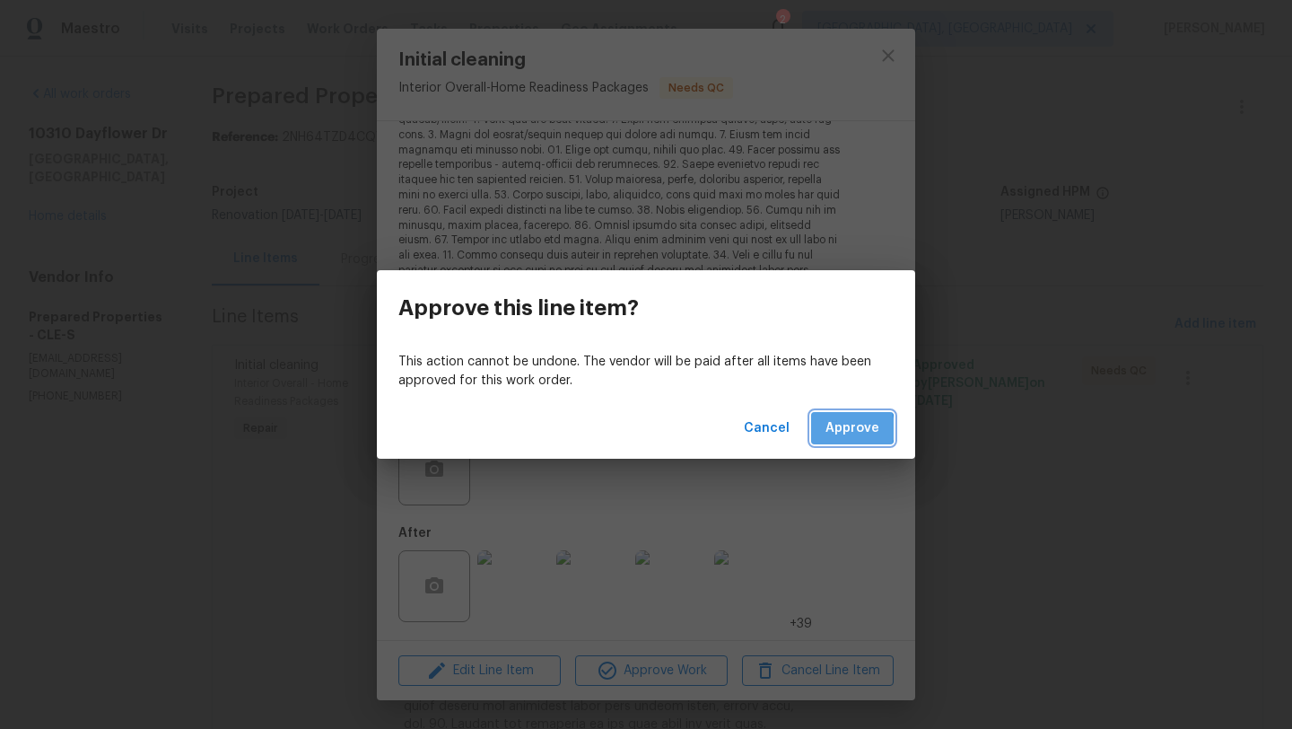
click at [842, 429] on span "Approve" at bounding box center [852, 428] width 54 height 22
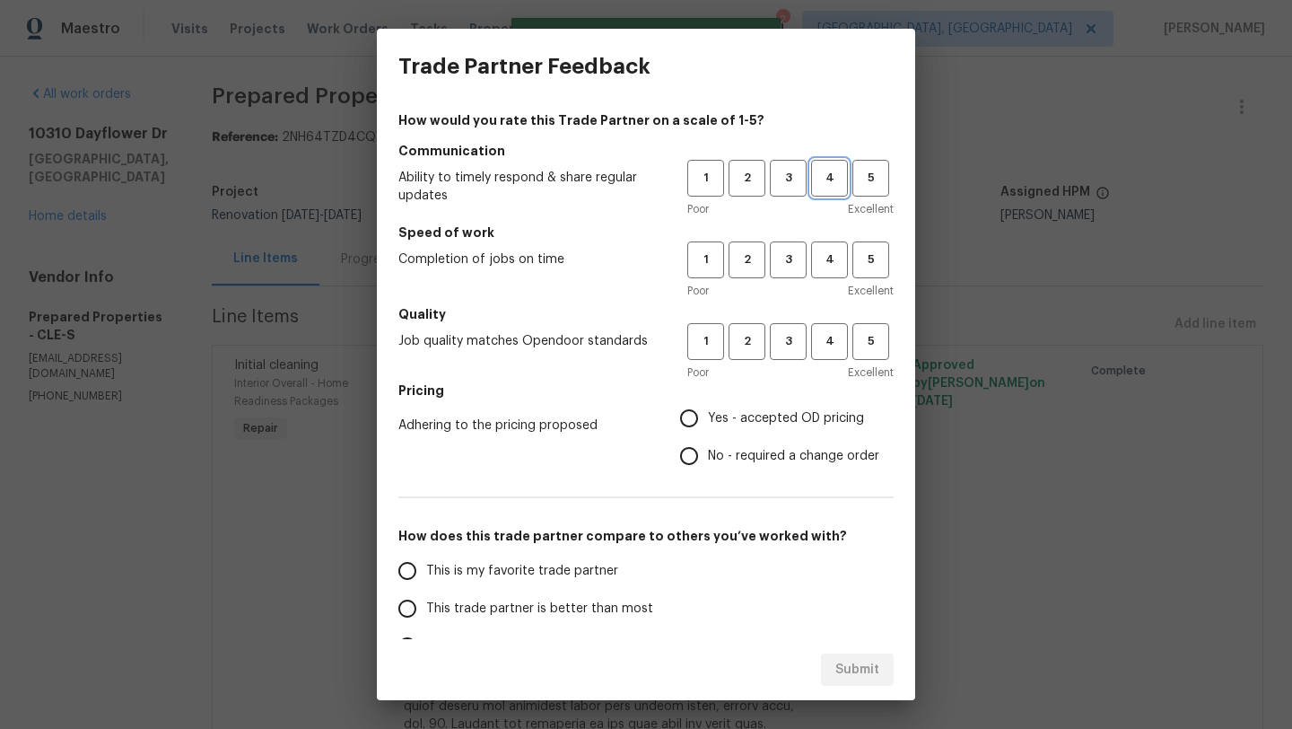
click at [820, 180] on span "4" at bounding box center [829, 178] width 33 height 21
click at [825, 266] on span "4" at bounding box center [829, 259] width 33 height 21
click at [781, 261] on span "3" at bounding box center [788, 259] width 33 height 21
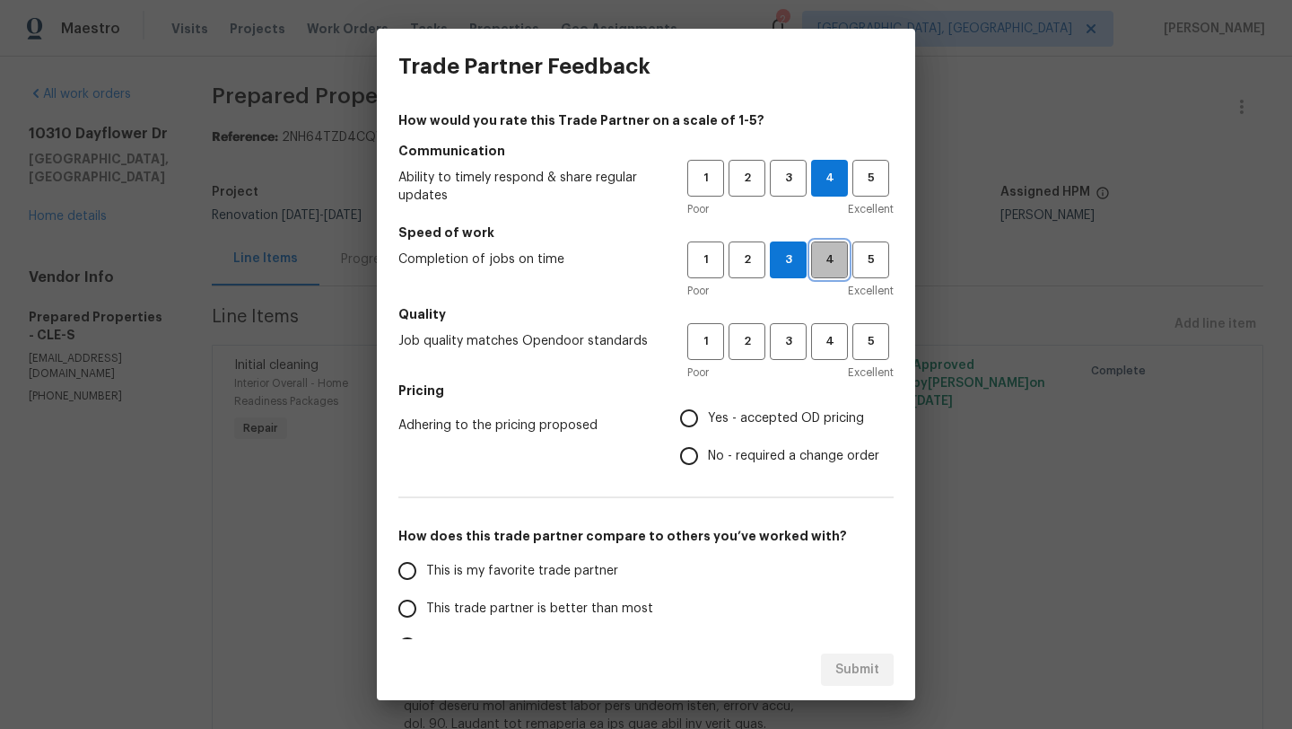
click at [833, 259] on span "4" at bounding box center [829, 259] width 33 height 21
click at [796, 338] on span "3" at bounding box center [788, 341] width 33 height 21
click at [693, 418] on input "Yes - accepted OD pricing" at bounding box center [689, 418] width 38 height 38
radio input "true"
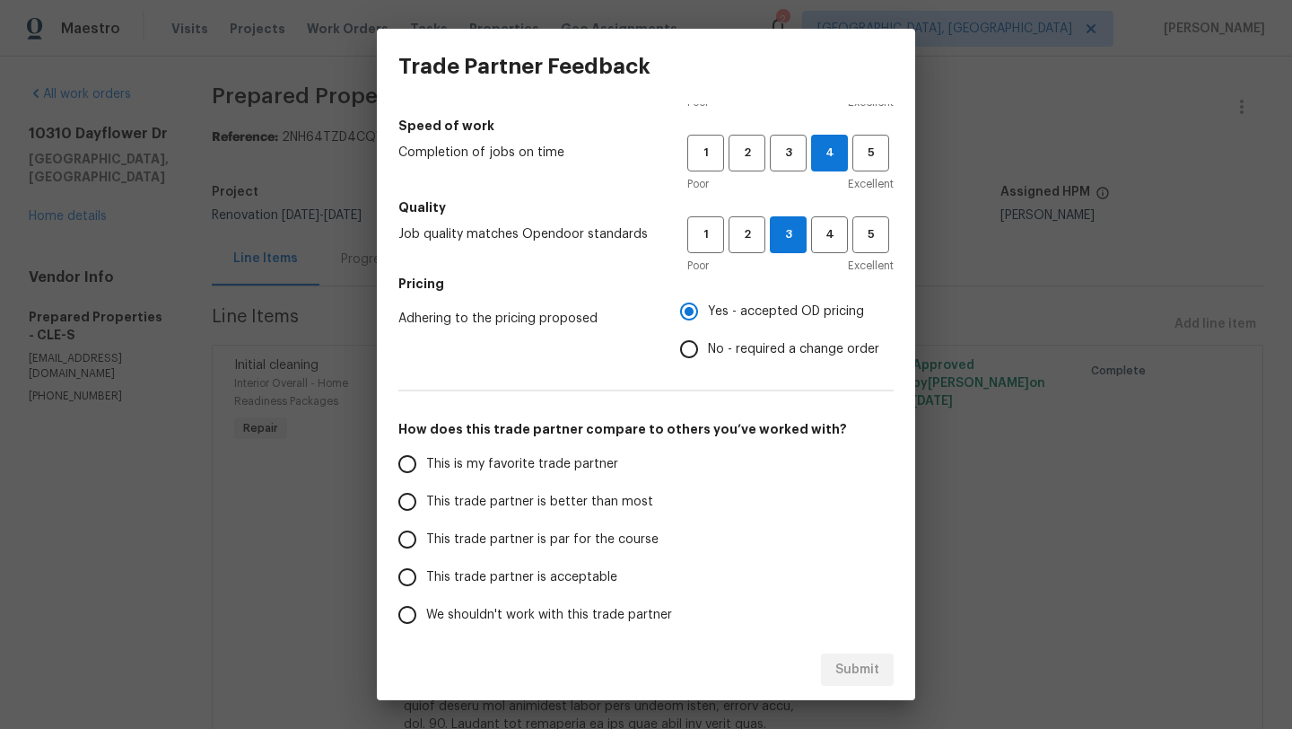
scroll to position [118, 0]
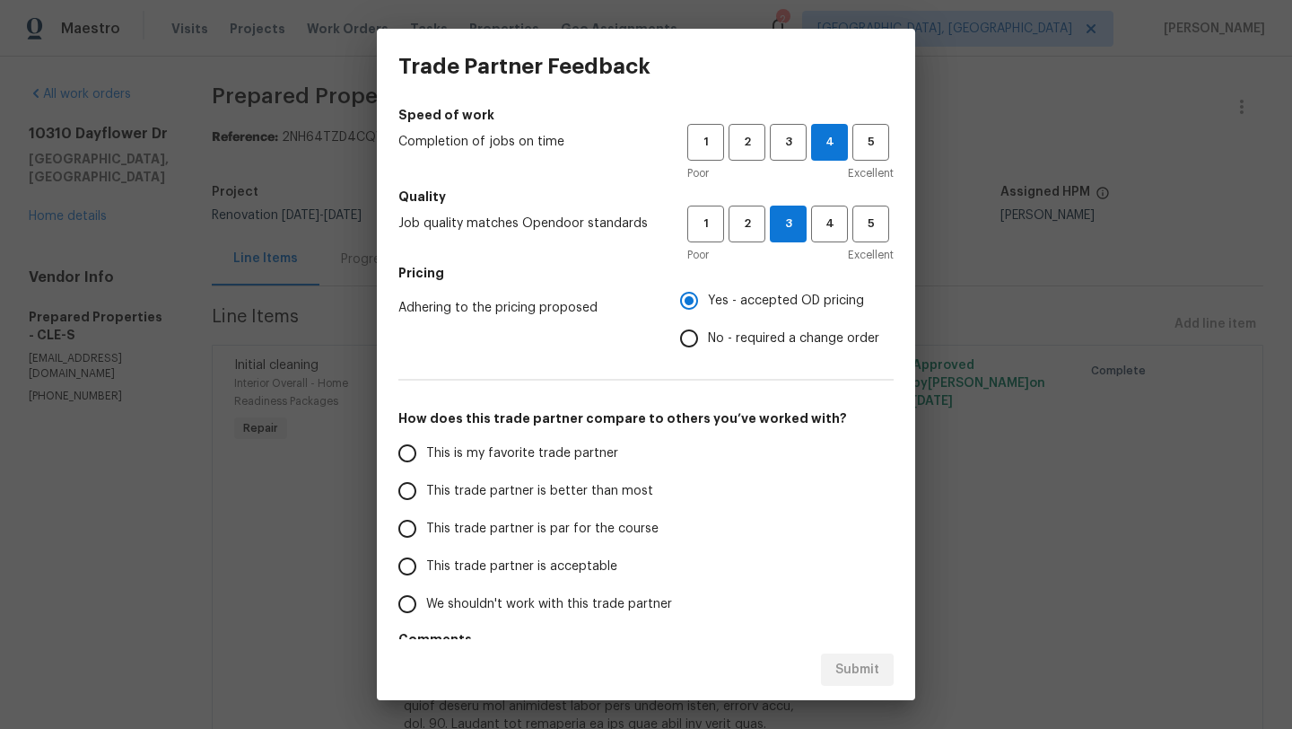
click at [407, 528] on input "This trade partner is par for the course" at bounding box center [407, 529] width 38 height 38
click at [853, 671] on span "Submit" at bounding box center [857, 670] width 44 height 22
radio input "true"
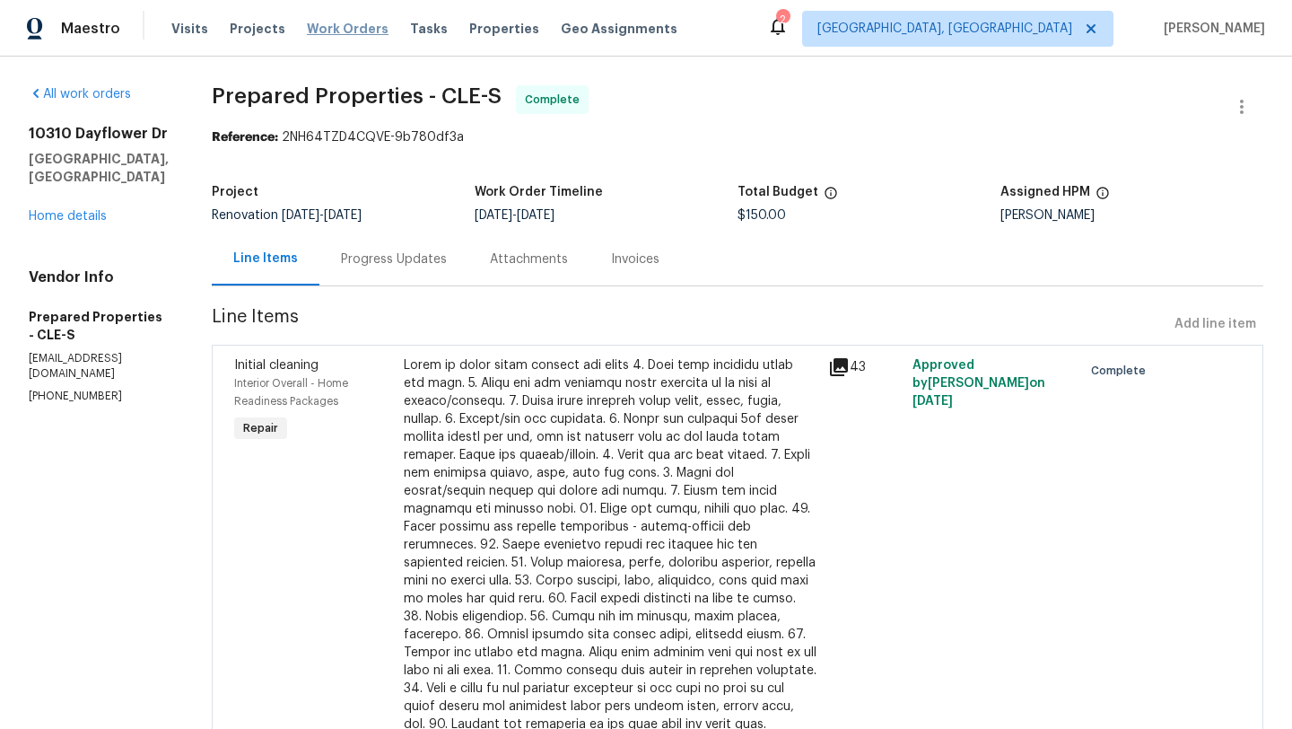
click at [322, 26] on span "Work Orders" at bounding box center [348, 29] width 82 height 18
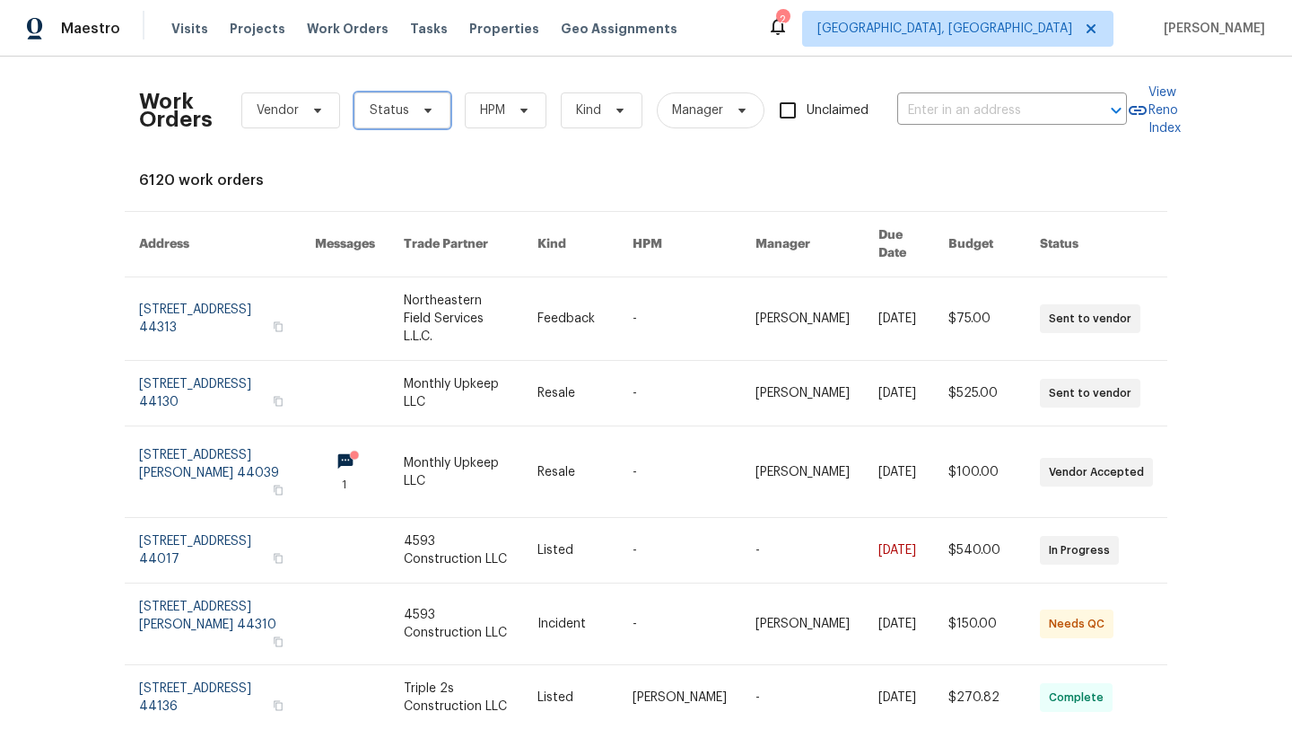
click at [394, 118] on span "Status" at bounding box center [389, 110] width 39 height 18
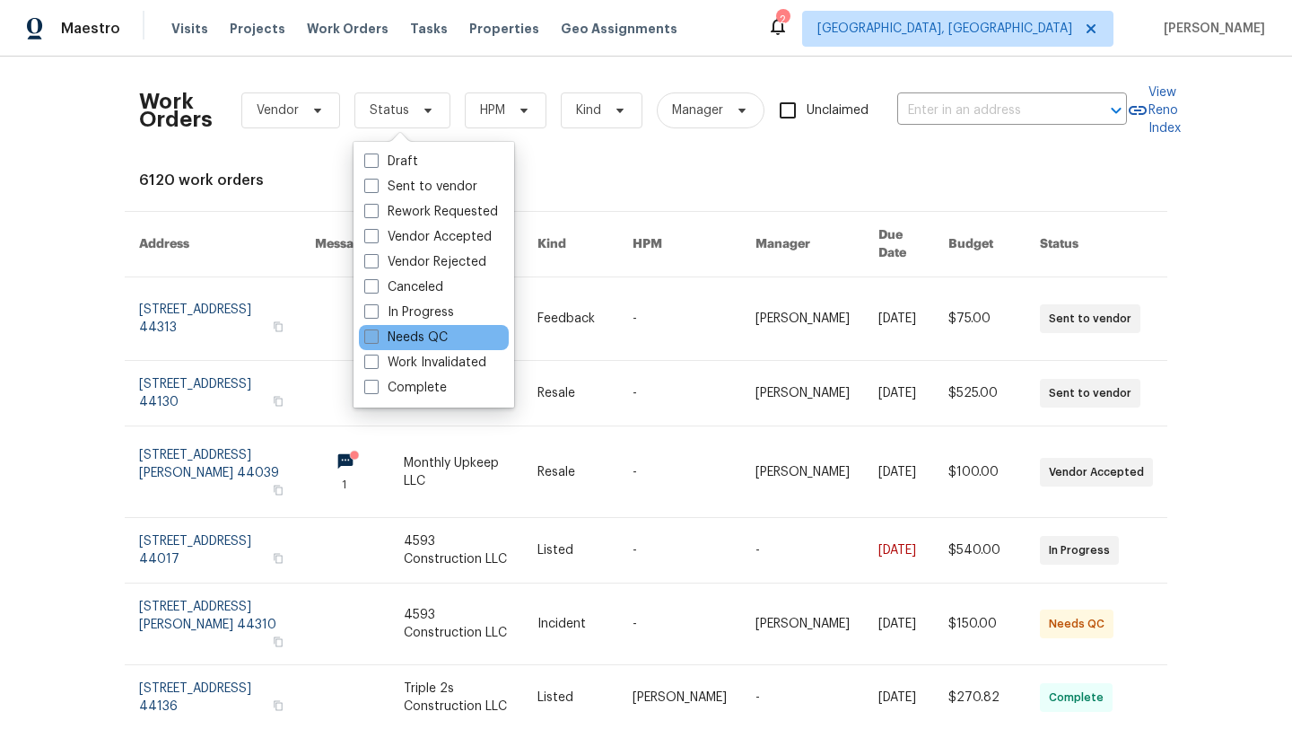
click at [423, 329] on label "Needs QC" at bounding box center [405, 337] width 83 height 18
click at [376, 329] on input "Needs QC" at bounding box center [370, 334] width 12 height 12
checkbox input "true"
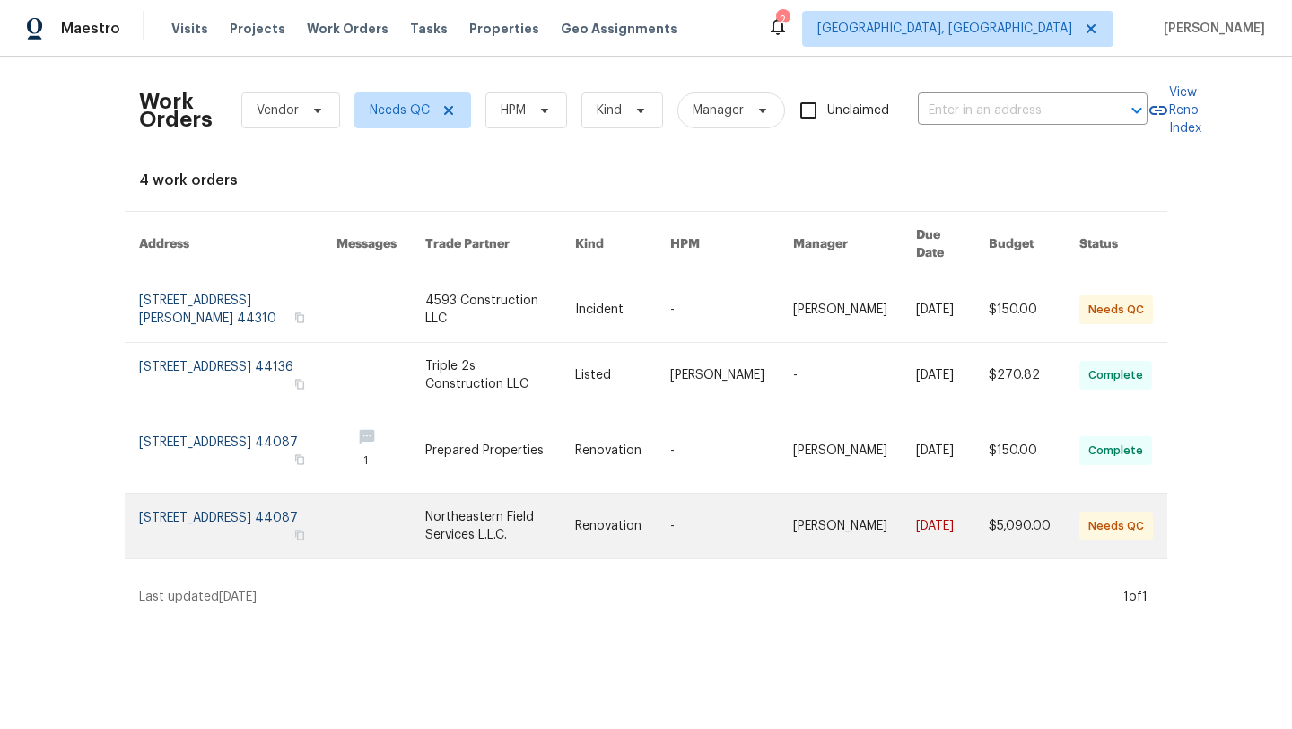
click at [190, 508] on link at bounding box center [237, 525] width 197 height 65
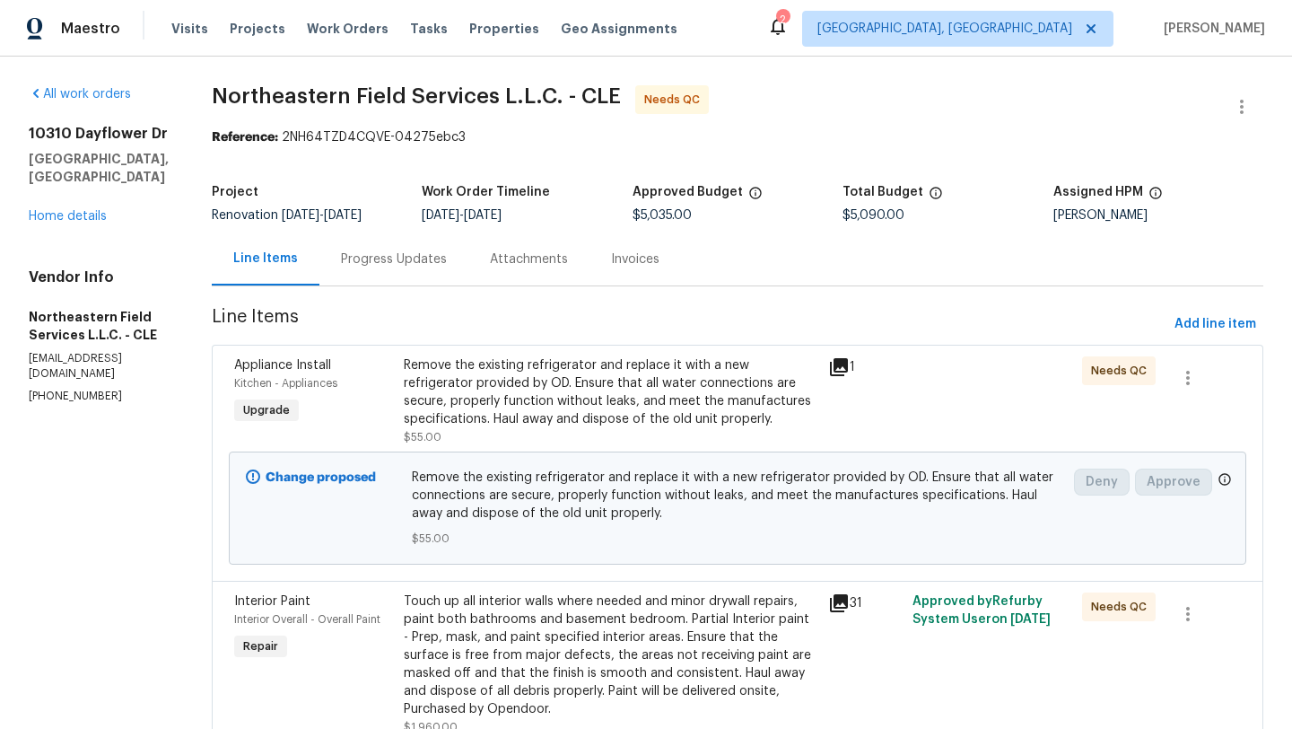
click at [416, 261] on div "Progress Updates" at bounding box center [394, 259] width 106 height 18
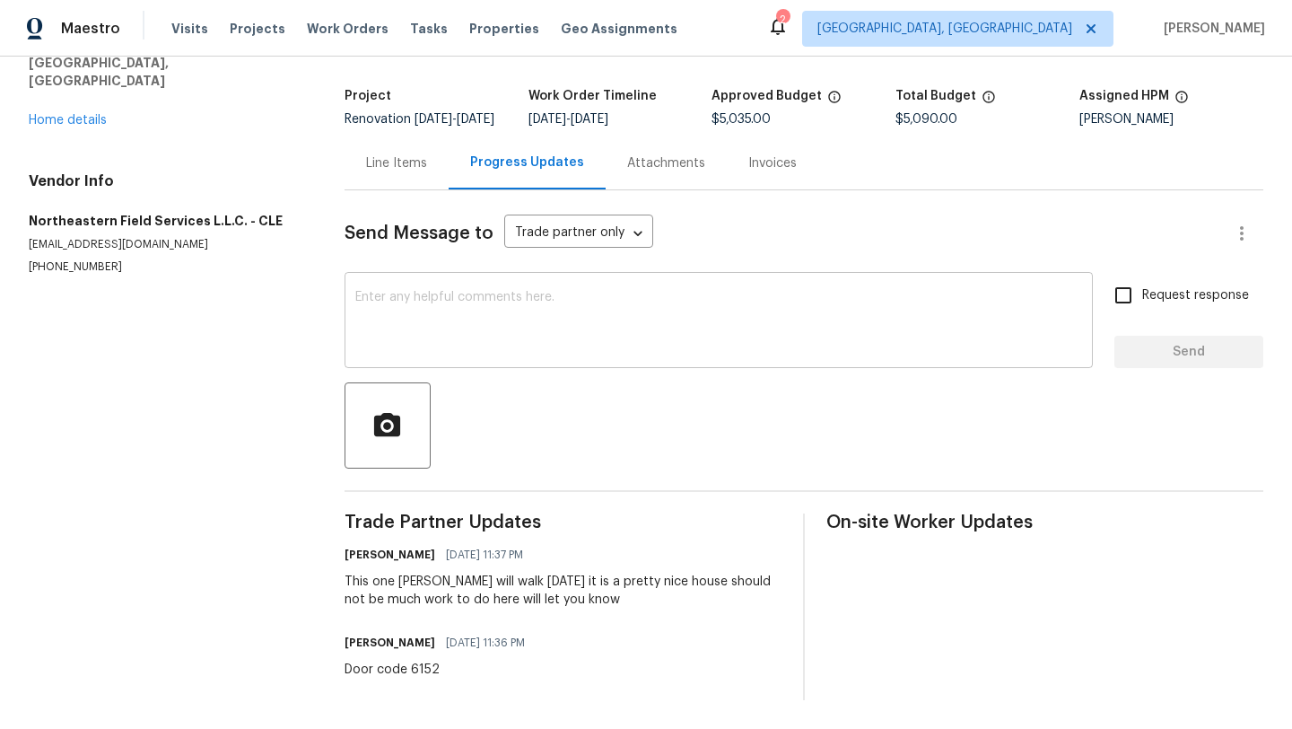
scroll to position [109, 0]
click at [384, 164] on div "Line Items" at bounding box center [396, 163] width 61 height 18
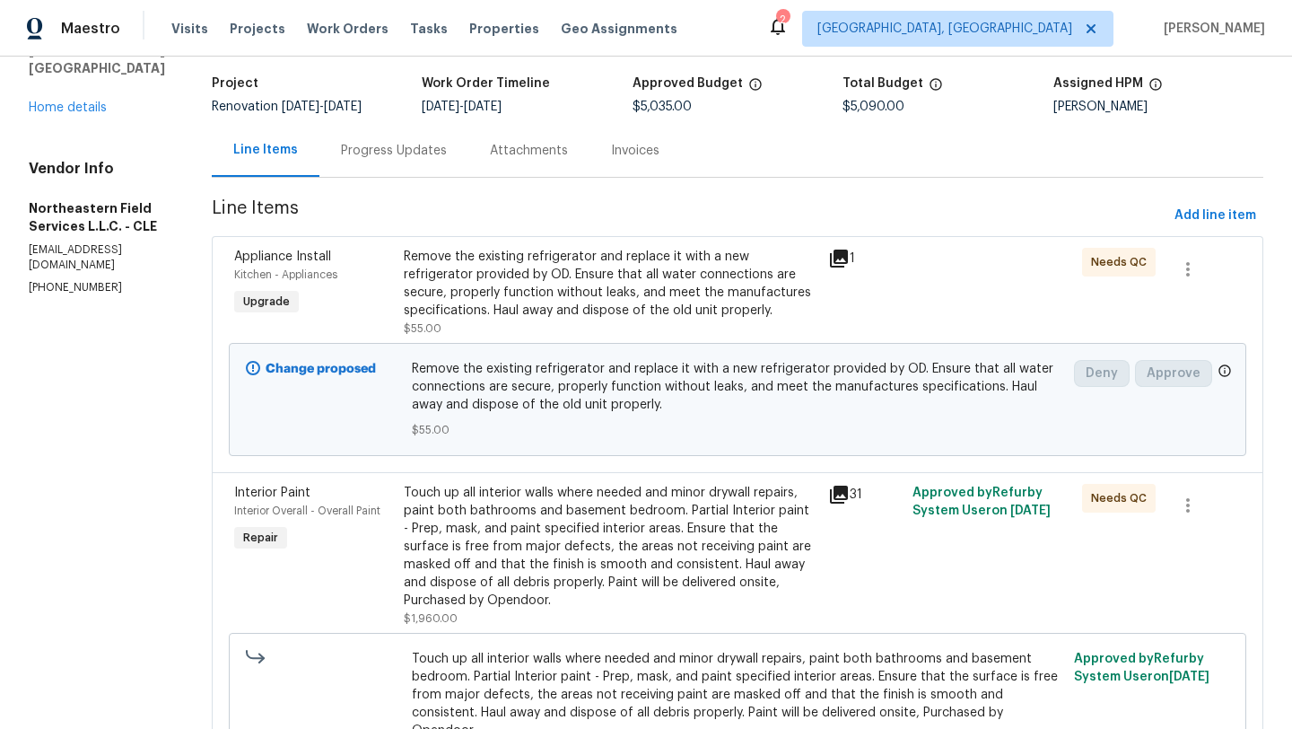
scroll to position [127, 0]
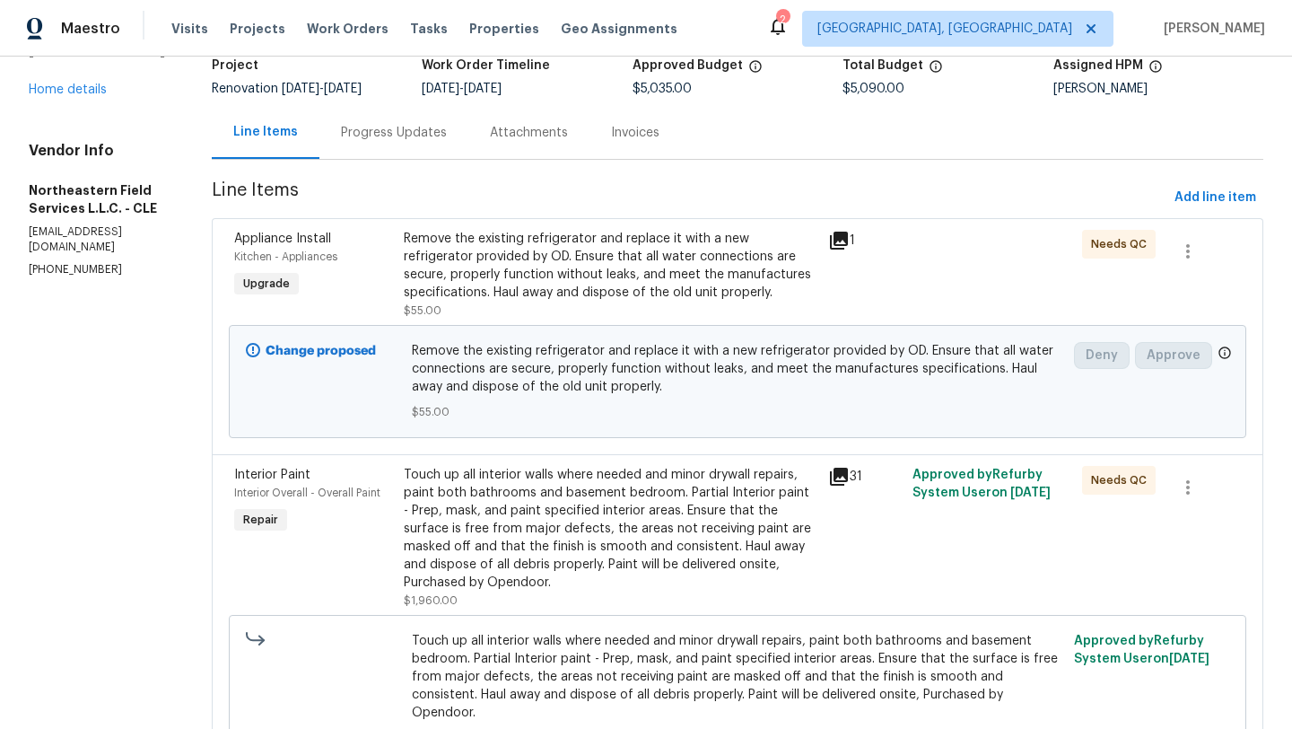
click at [564, 257] on div "Remove the existing refrigerator and replace it with a new refrigerator provide…" at bounding box center [611, 266] width 414 height 72
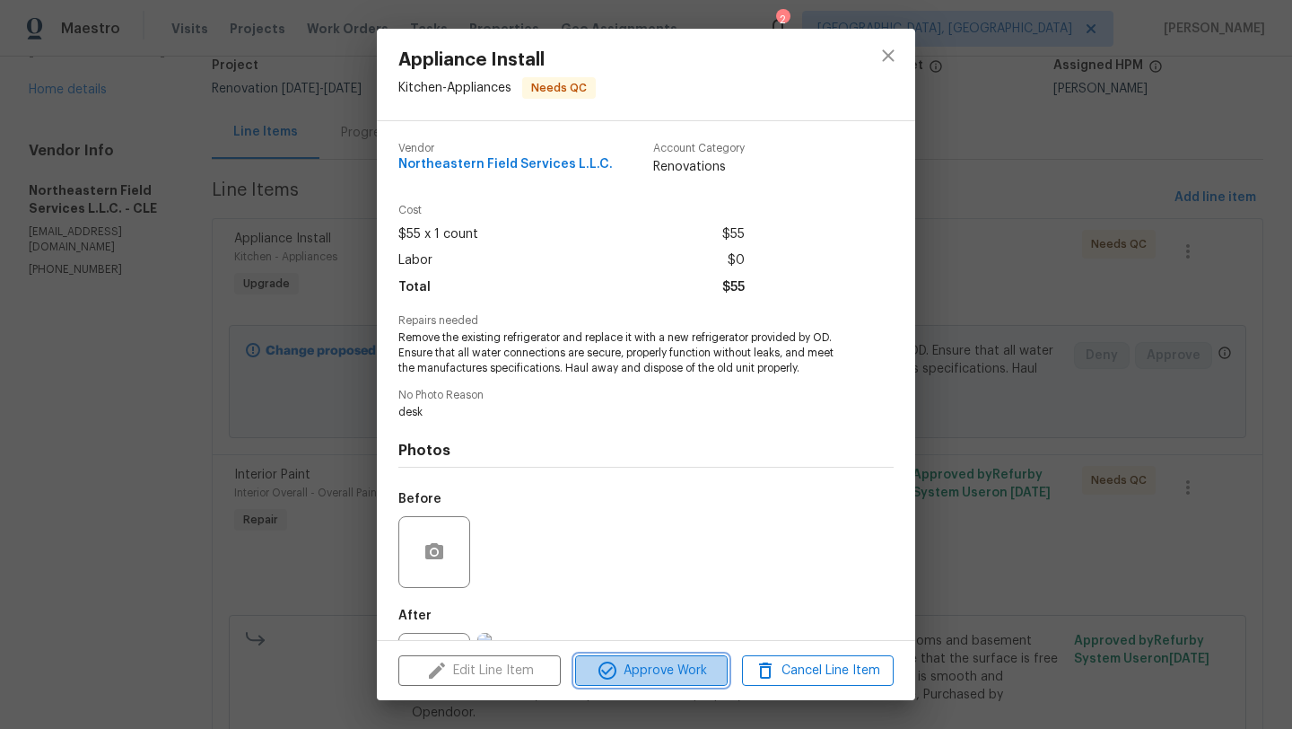
click at [633, 668] on span "Approve Work" at bounding box center [650, 670] width 141 height 22
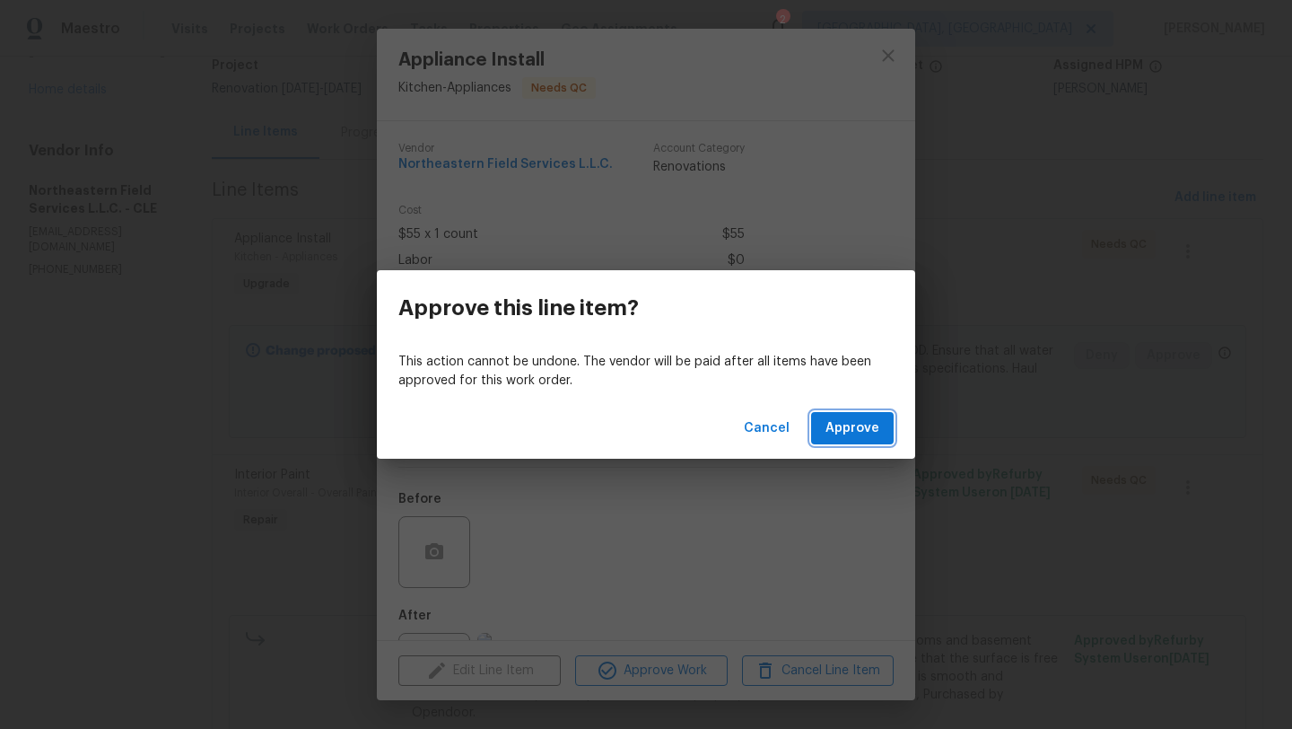
click at [861, 432] on span "Approve" at bounding box center [852, 428] width 54 height 22
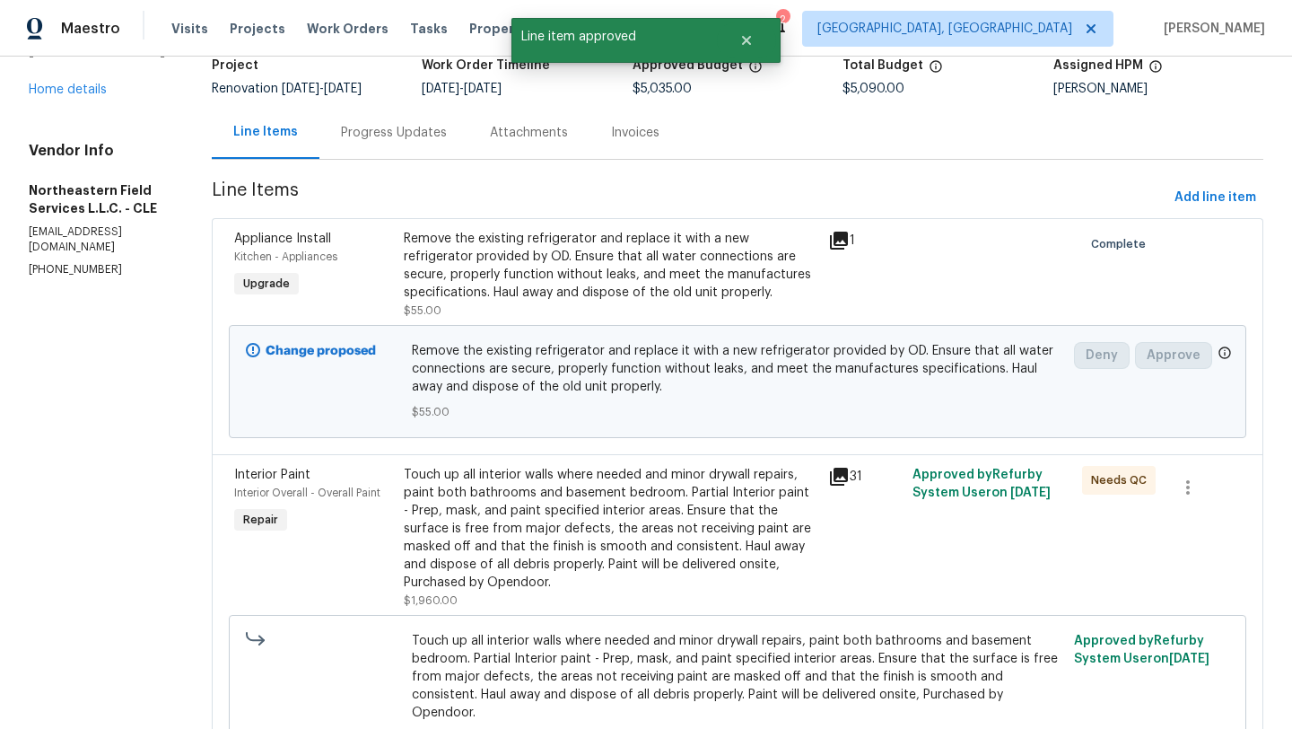
click at [483, 510] on div "Touch up all interior walls where needed and minor drywall repairs, paint both …" at bounding box center [611, 529] width 414 height 126
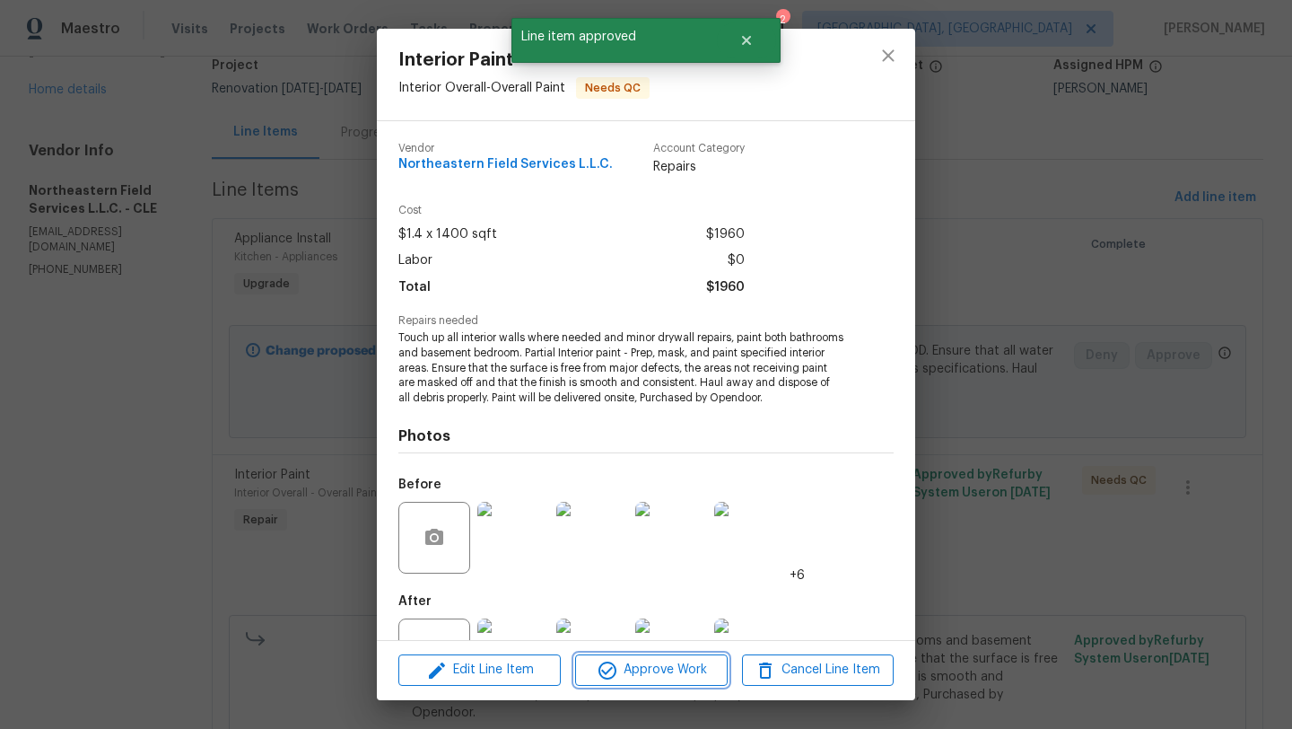
click at [631, 667] on span "Approve Work" at bounding box center [650, 670] width 141 height 22
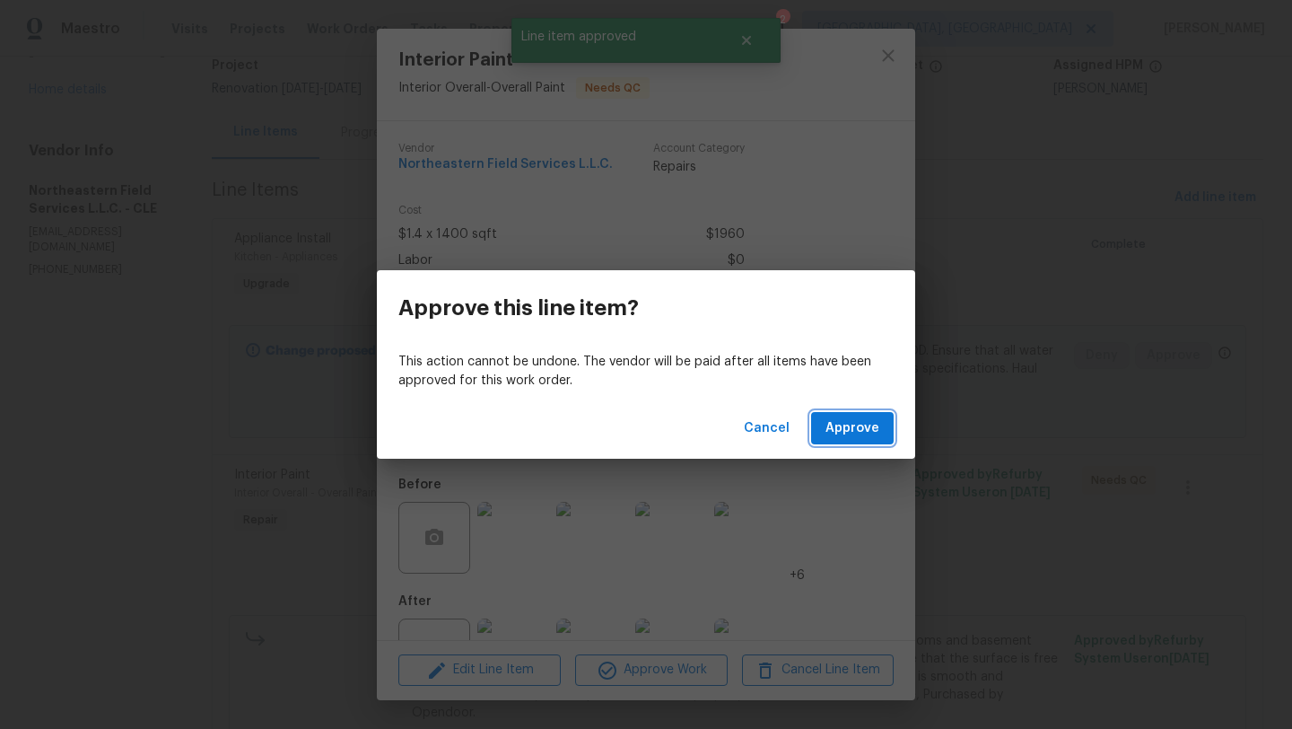
click at [837, 432] on span "Approve" at bounding box center [852, 428] width 54 height 22
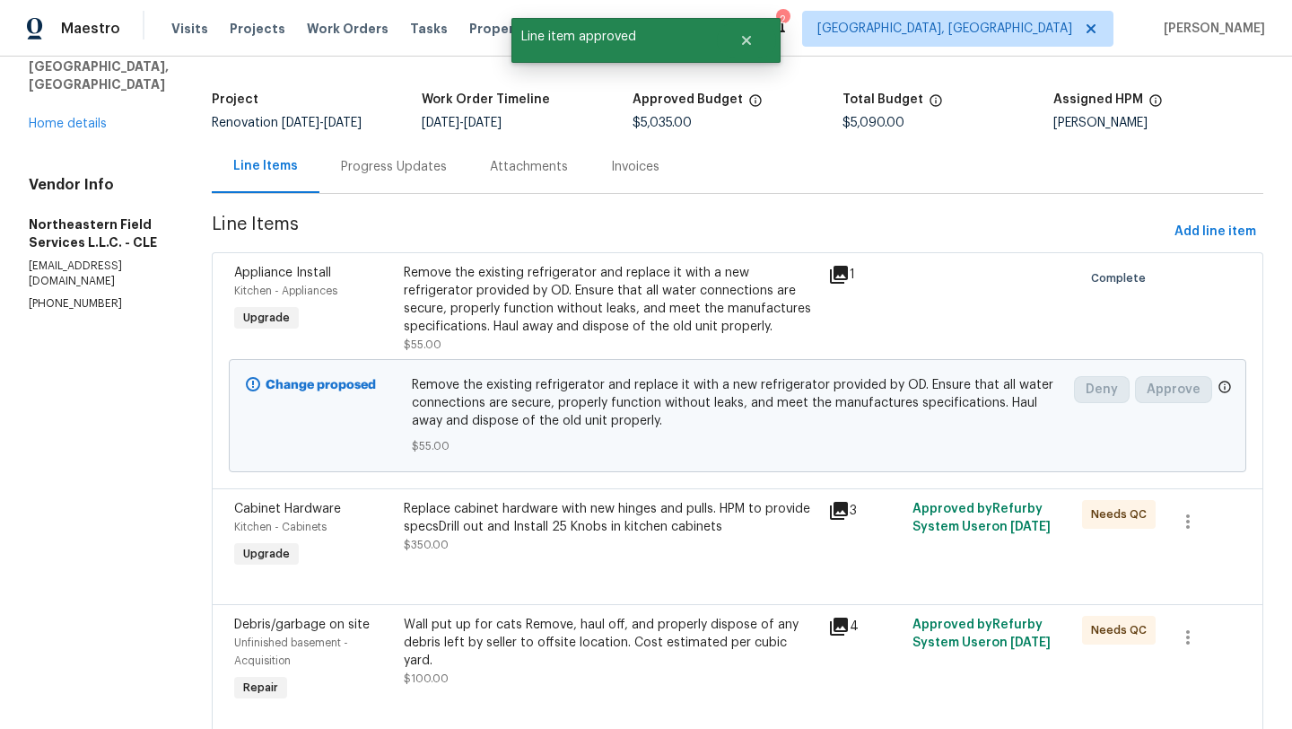
scroll to position [96, 0]
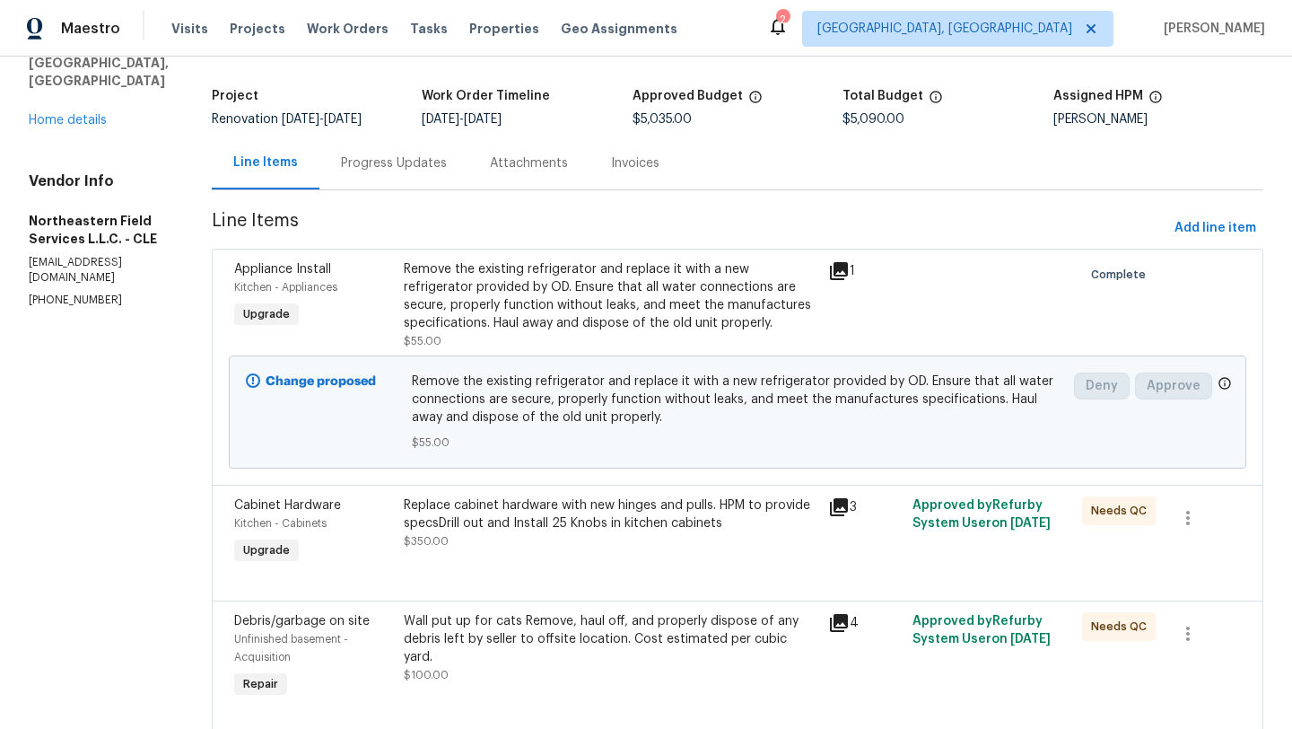
click at [508, 541] on div "Replace cabinet hardware with new hinges and pulls. HPM to provide specsDrill o…" at bounding box center [611, 523] width 414 height 54
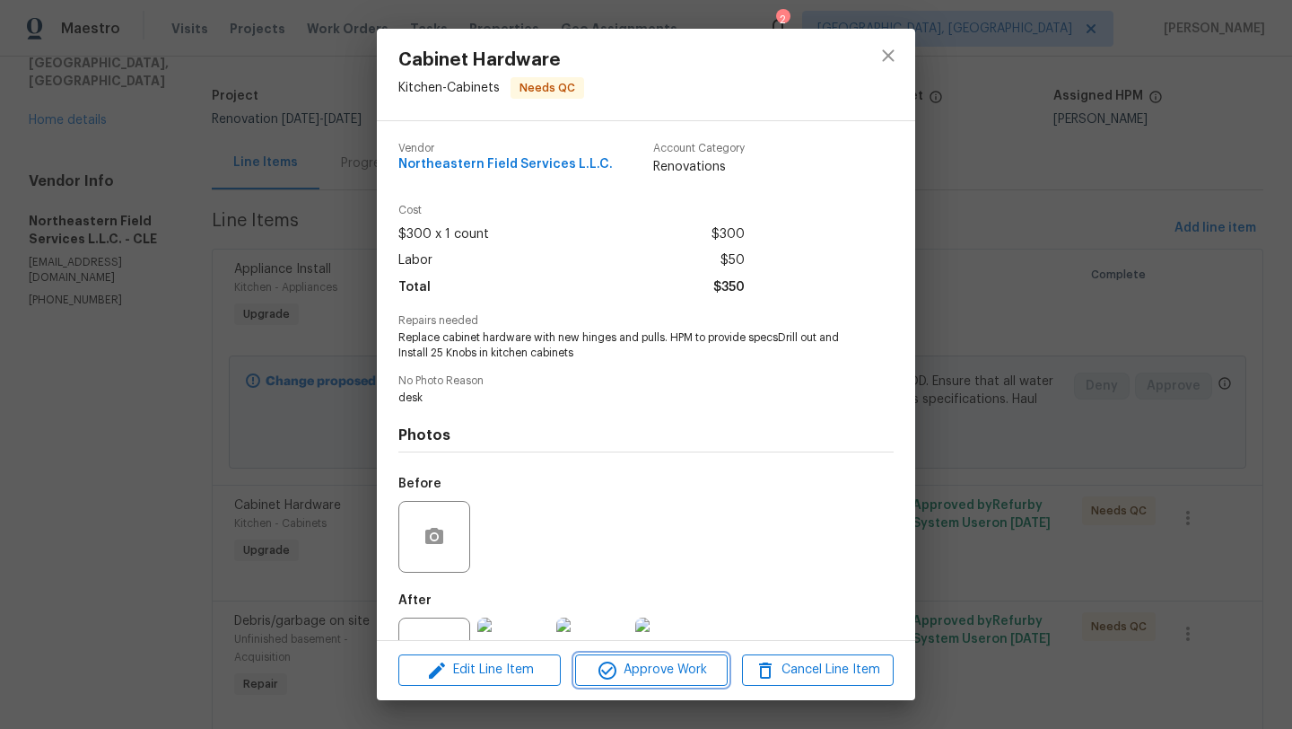
click at [679, 665] on span "Approve Work" at bounding box center [650, 670] width 141 height 22
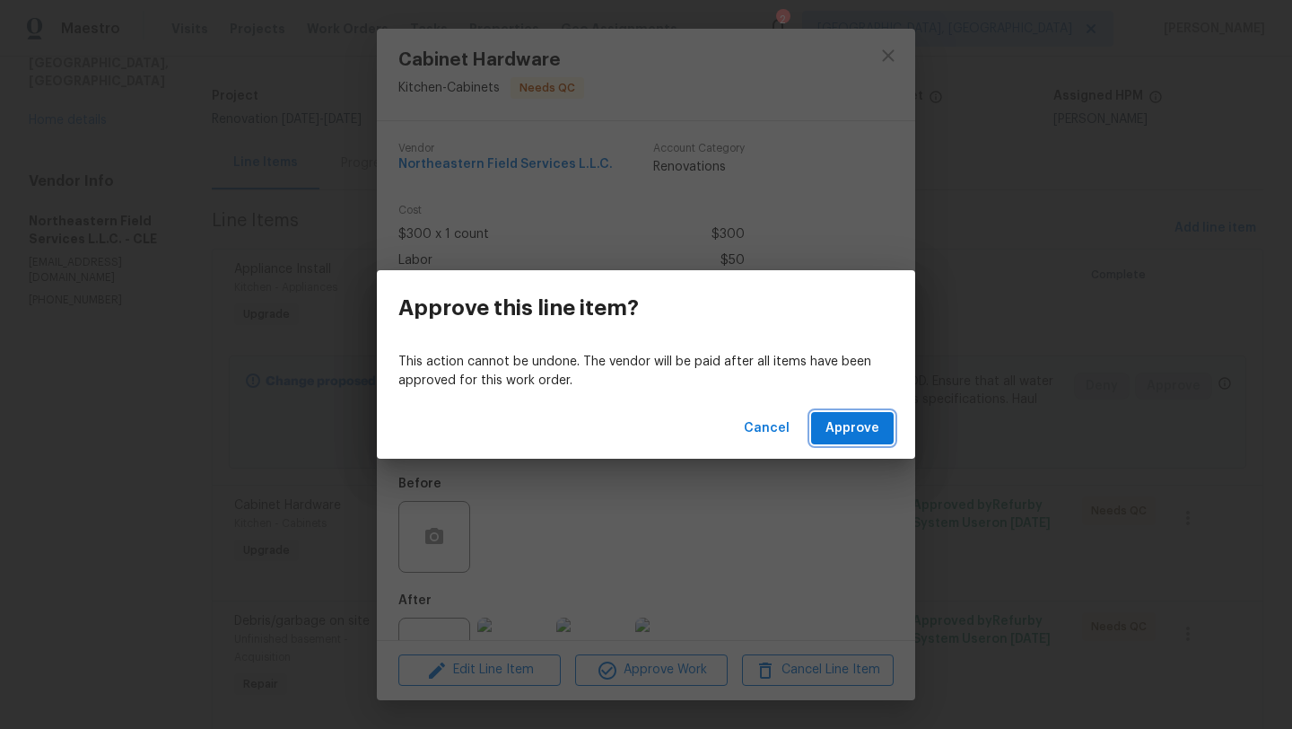
click at [870, 429] on span "Approve" at bounding box center [852, 428] width 54 height 22
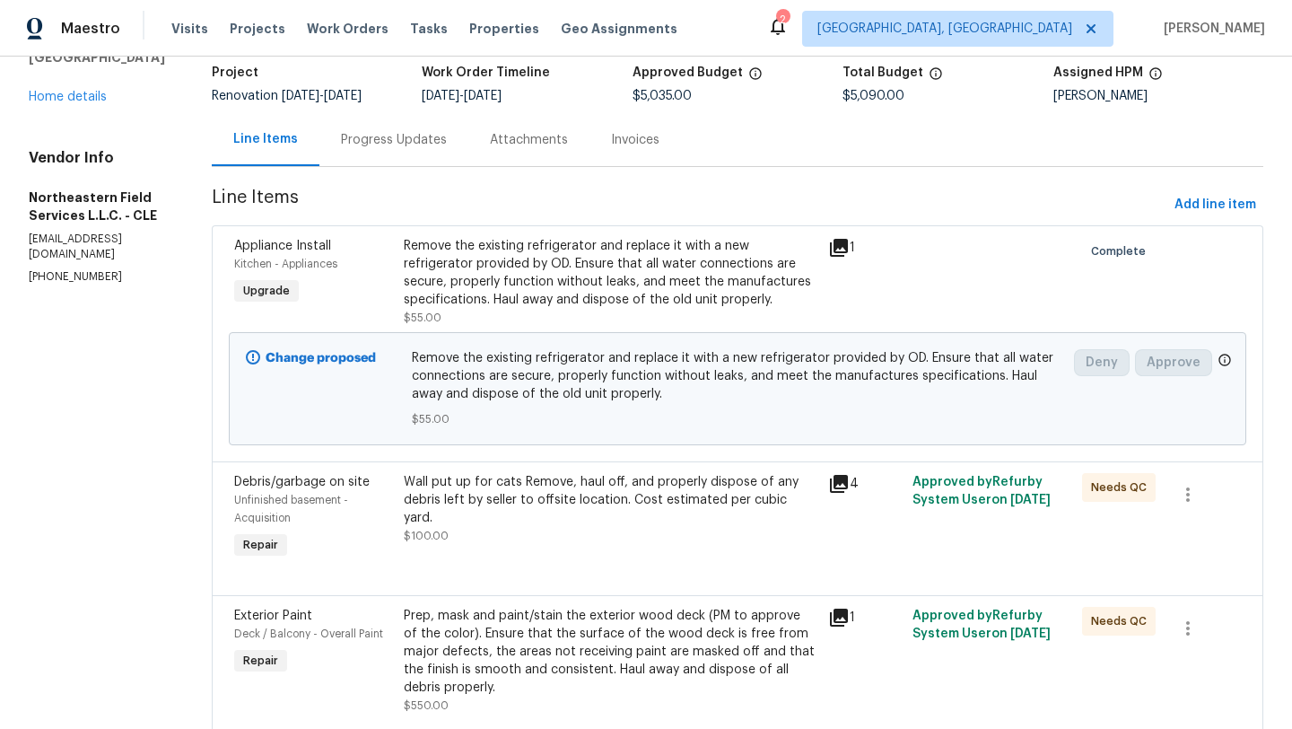
scroll to position [140, 0]
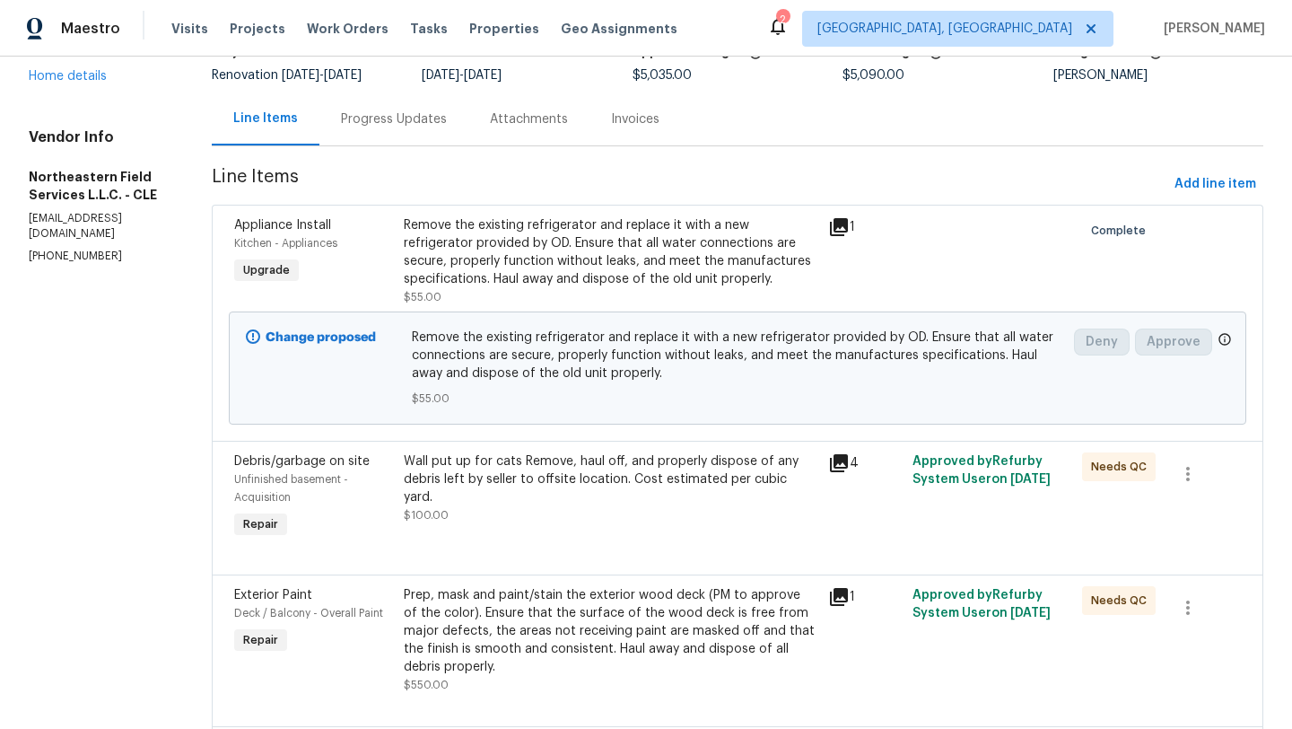
click at [560, 481] on div "Wall put up for cats Remove, haul off, and properly dispose of any debris left …" at bounding box center [611, 479] width 414 height 54
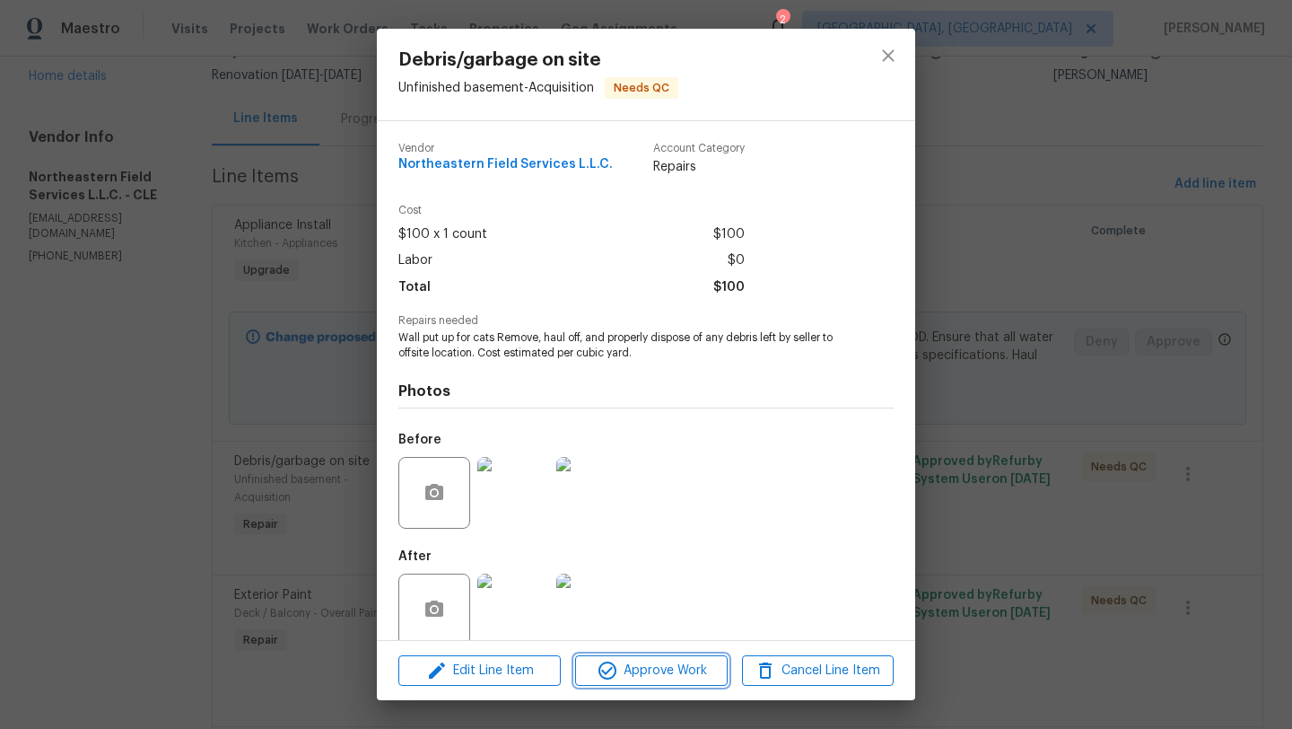
click at [627, 668] on span "Approve Work" at bounding box center [650, 670] width 141 height 22
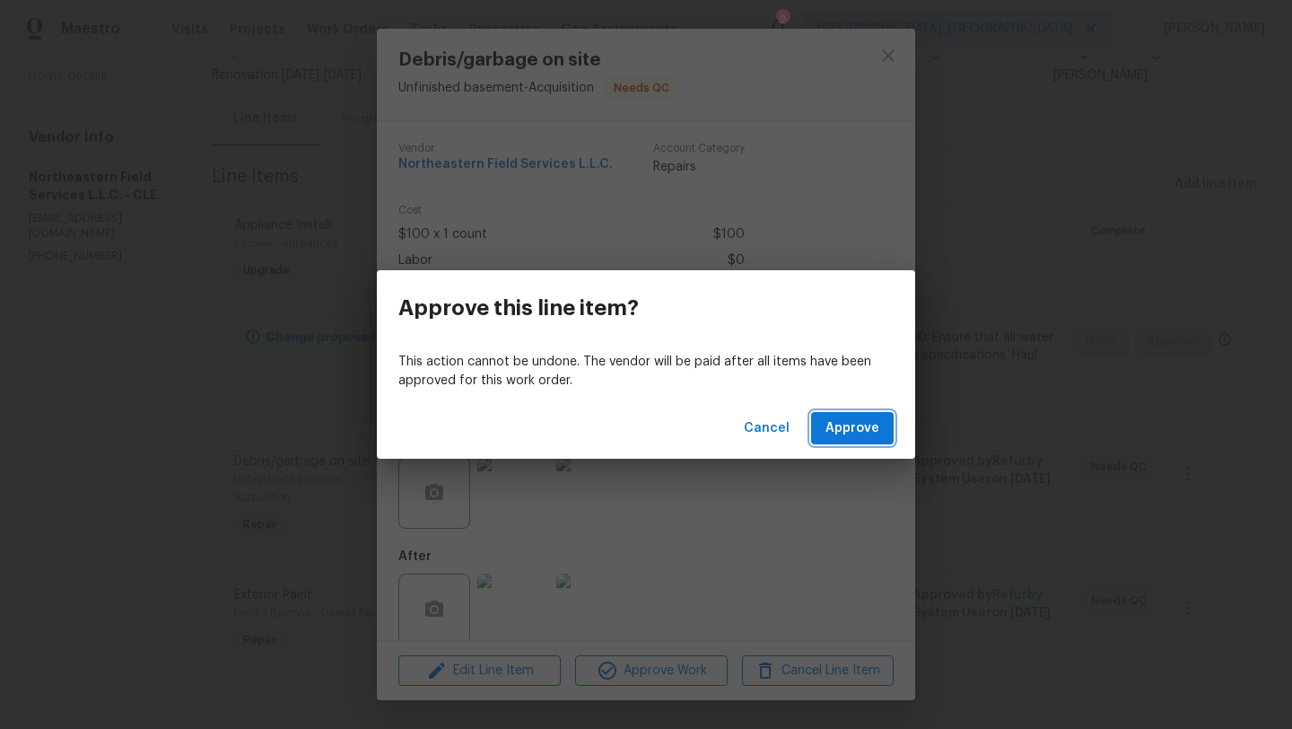
click at [842, 440] on button "Approve" at bounding box center [852, 428] width 83 height 33
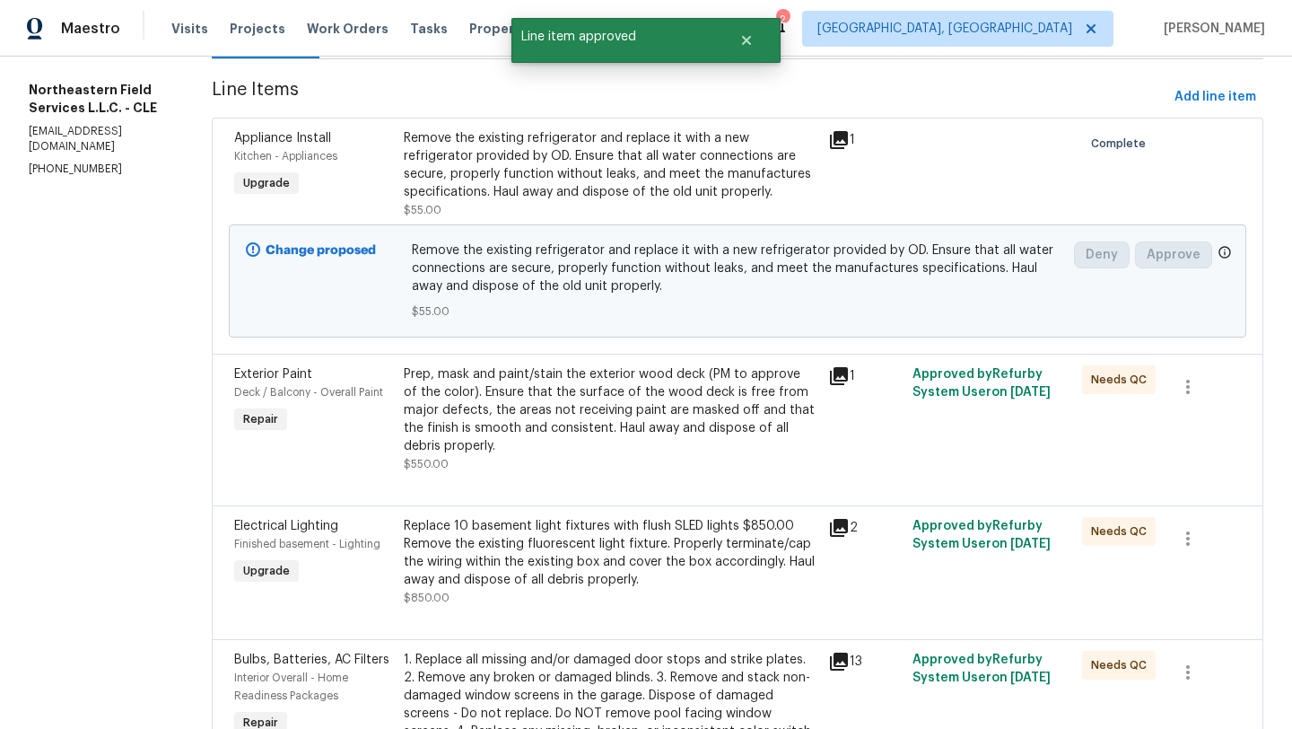
scroll to position [231, 0]
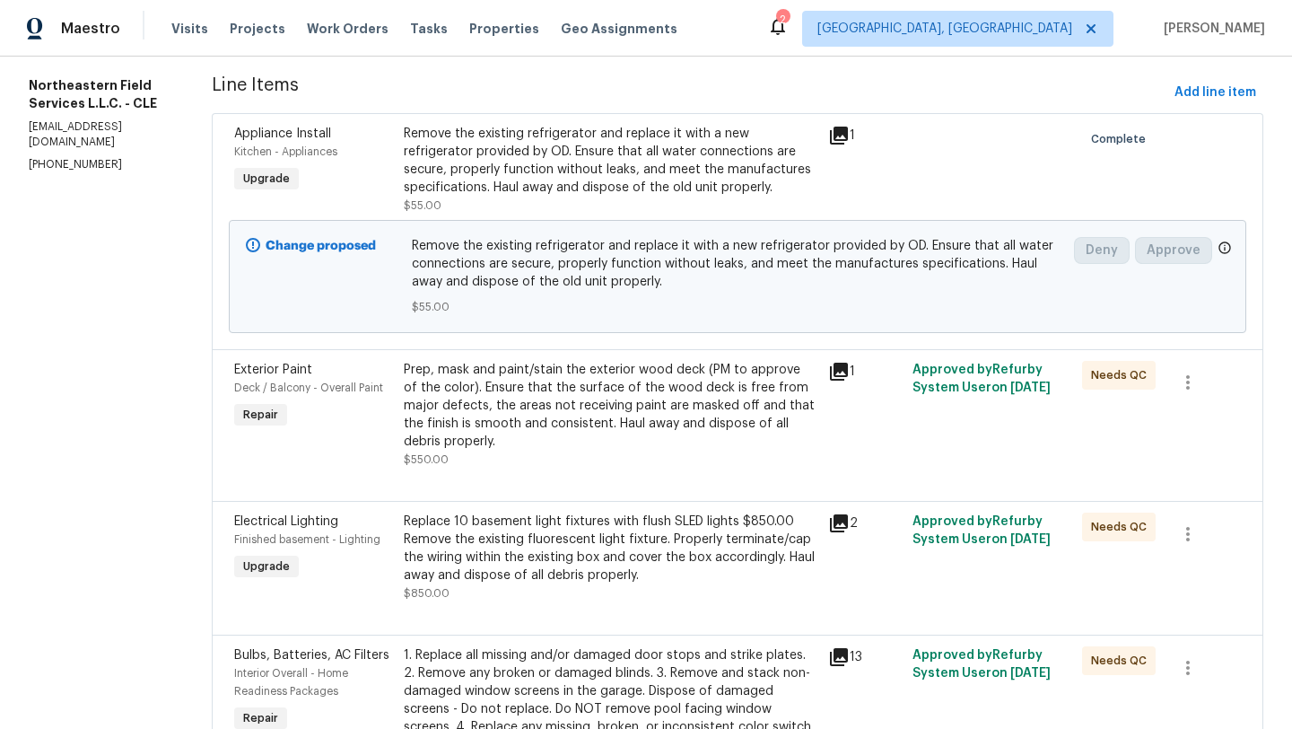
click at [510, 439] on div "Prep, mask and paint/stain the exterior wood deck (PM to approve of the color).…" at bounding box center [611, 415] width 414 height 108
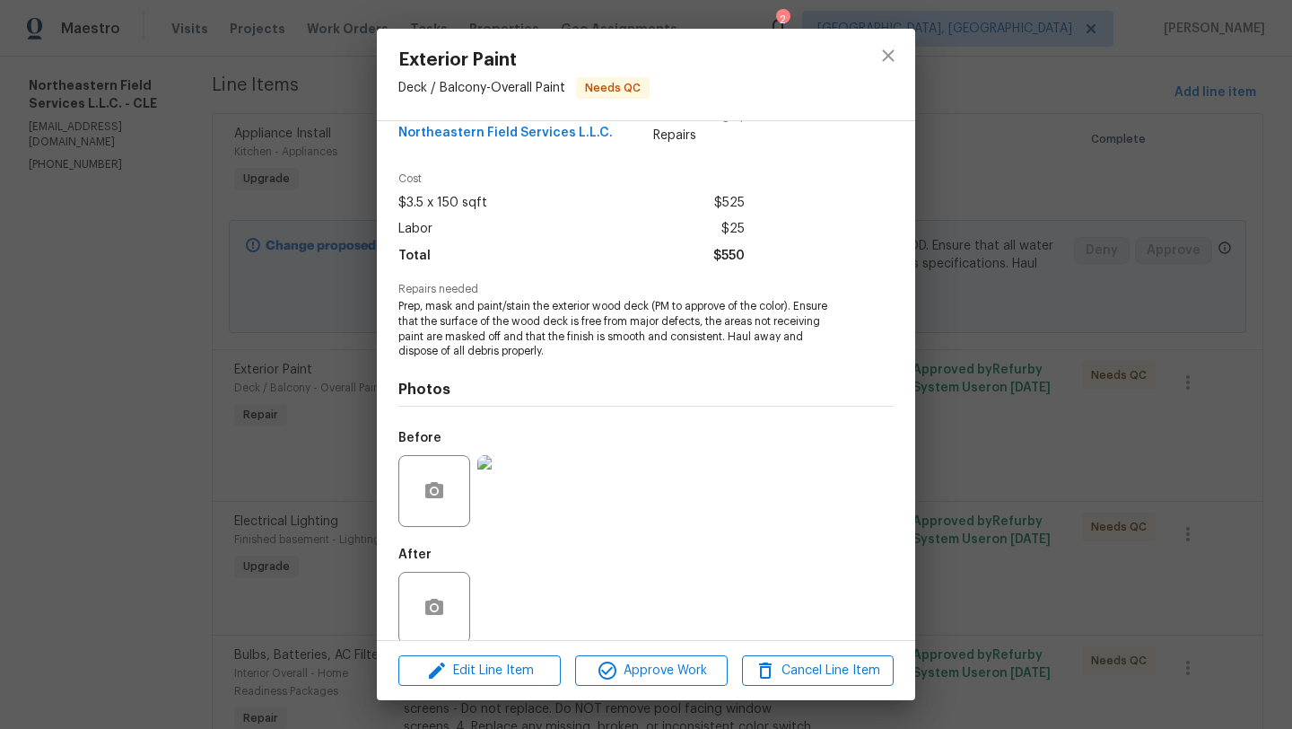
scroll to position [54, 0]
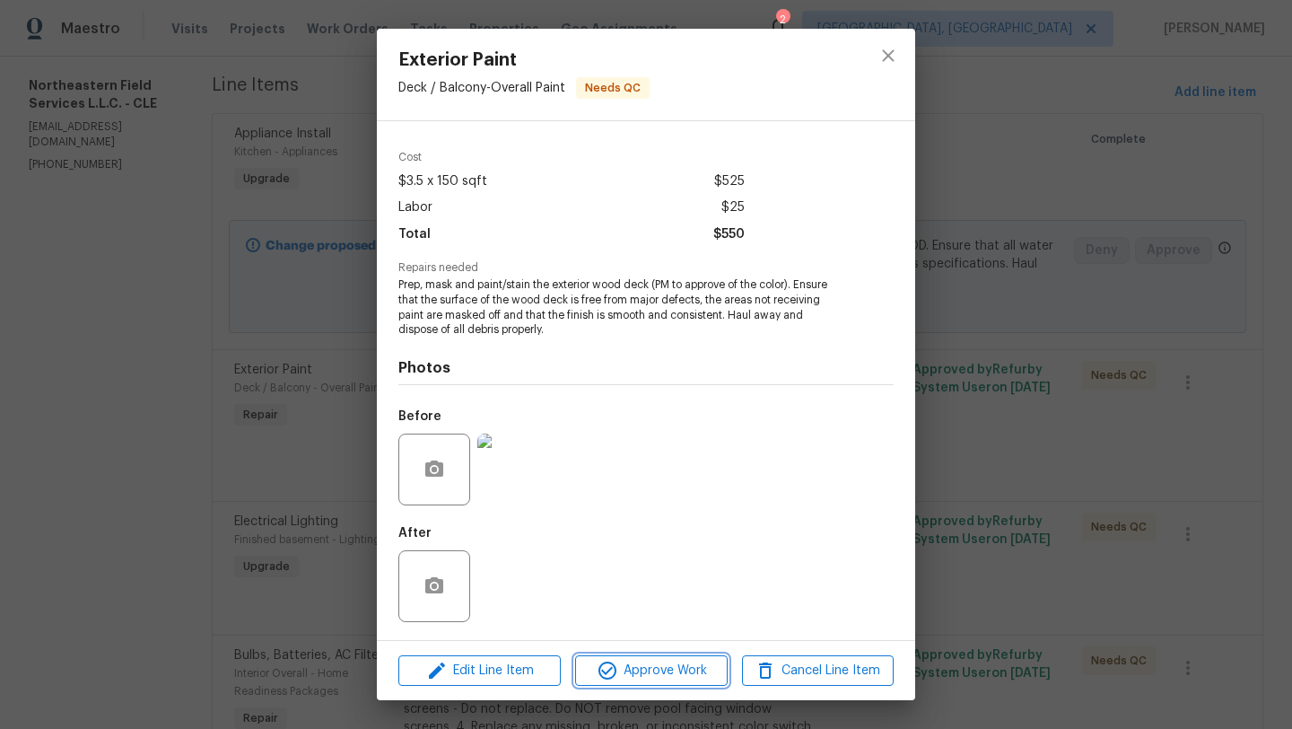
click at [644, 671] on span "Approve Work" at bounding box center [650, 670] width 141 height 22
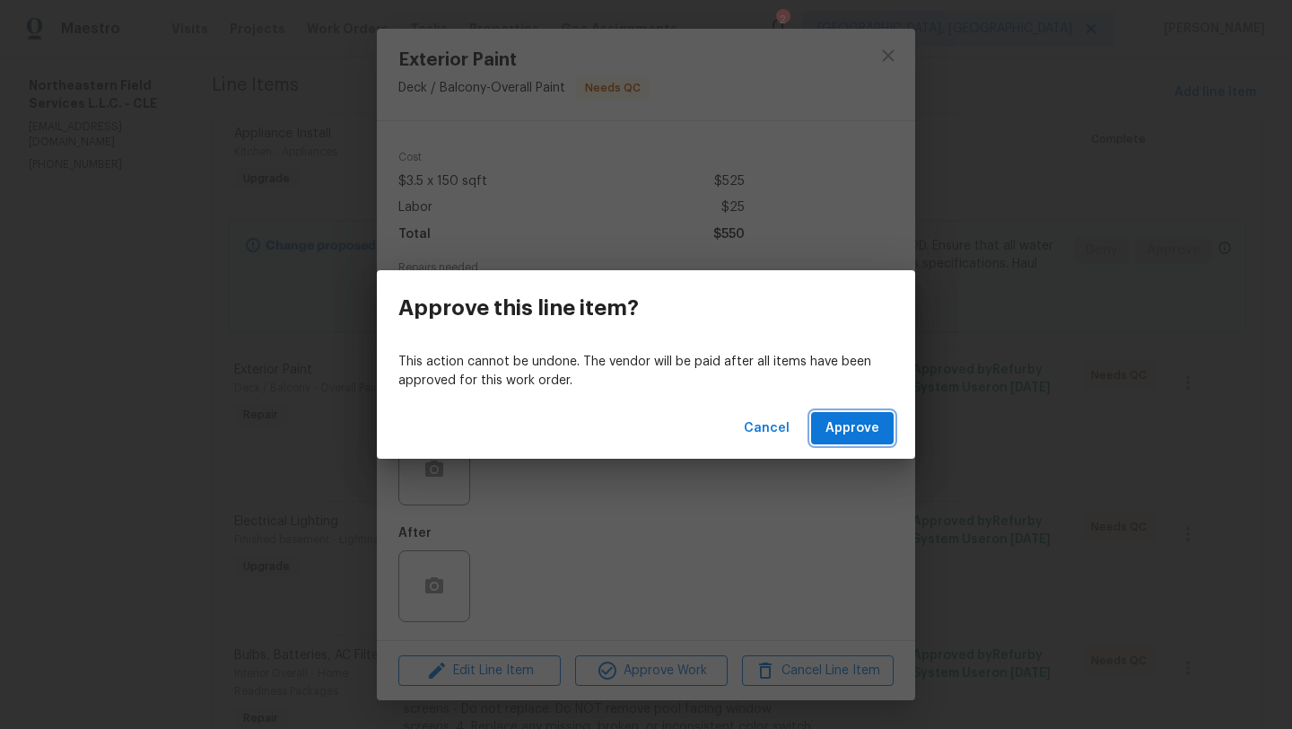
click at [875, 441] on button "Approve" at bounding box center [852, 428] width 83 height 33
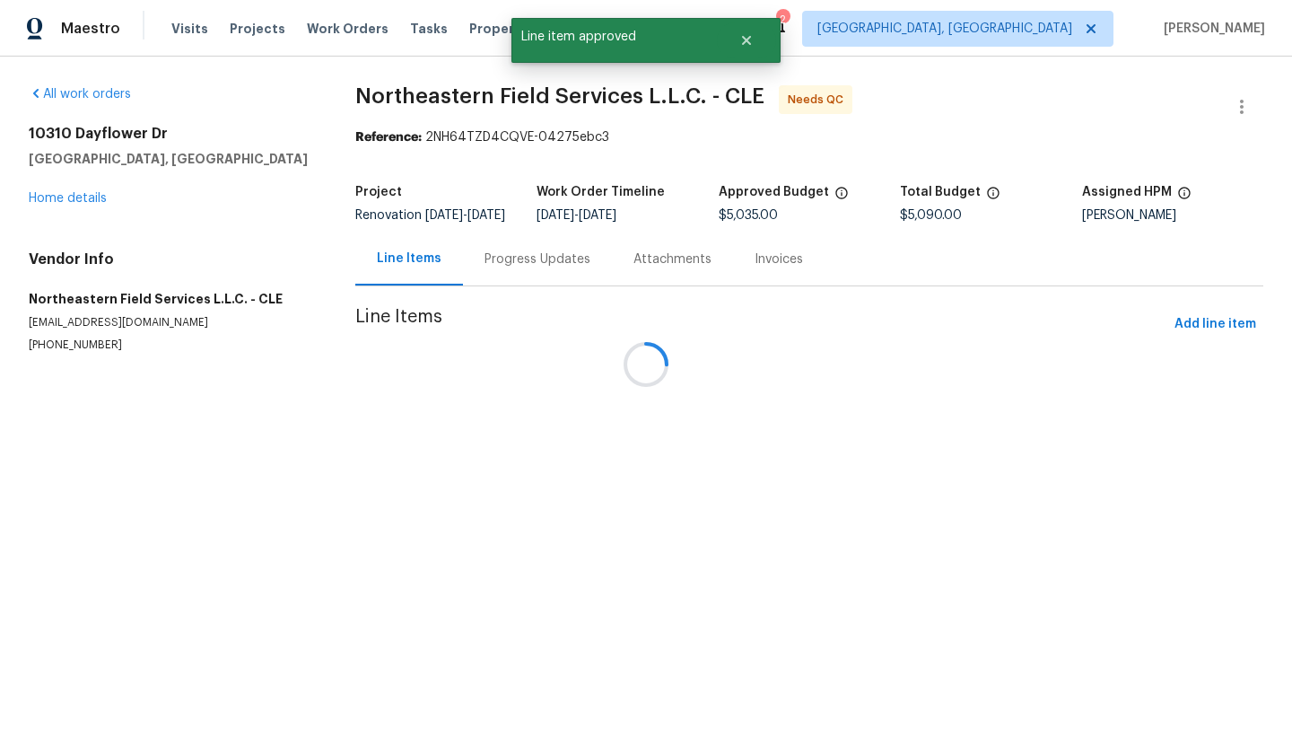
scroll to position [0, 0]
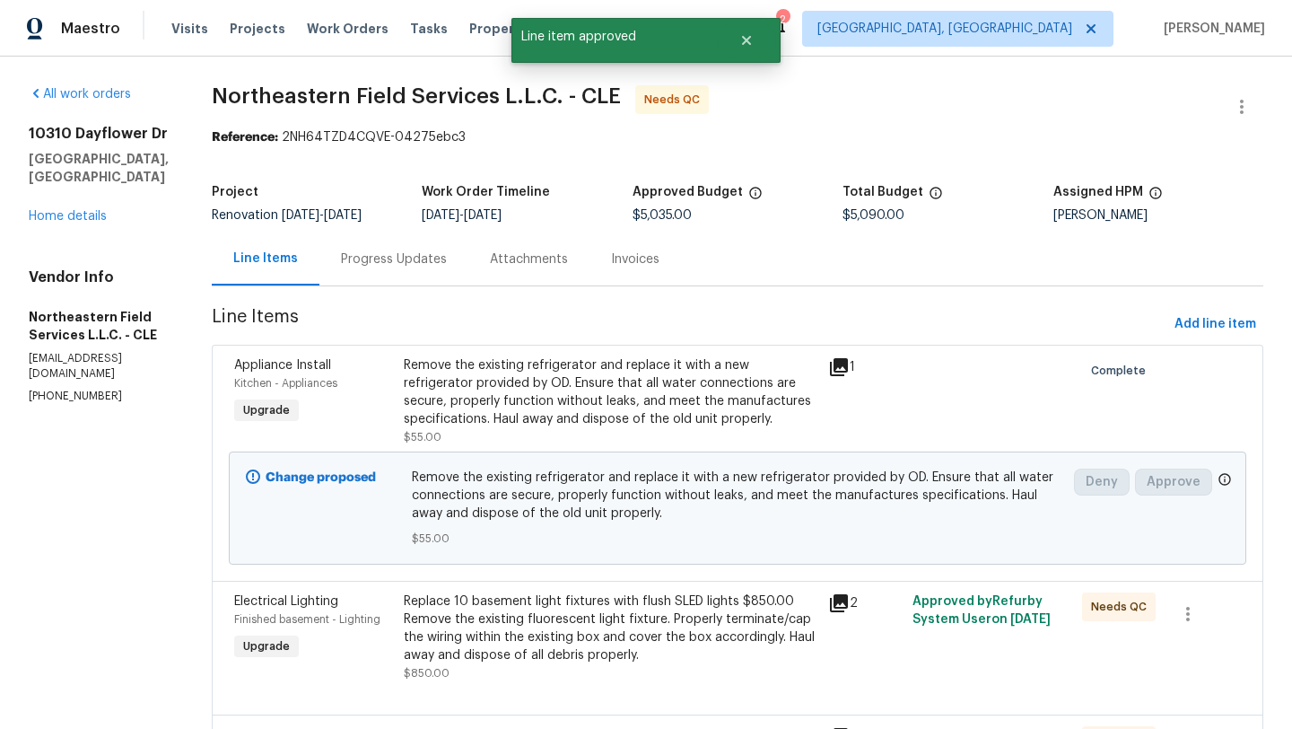
click at [493, 609] on div "Replace 10 basement light fixtures with flush SLED lights $850.00 Remove the ex…" at bounding box center [611, 628] width 414 height 72
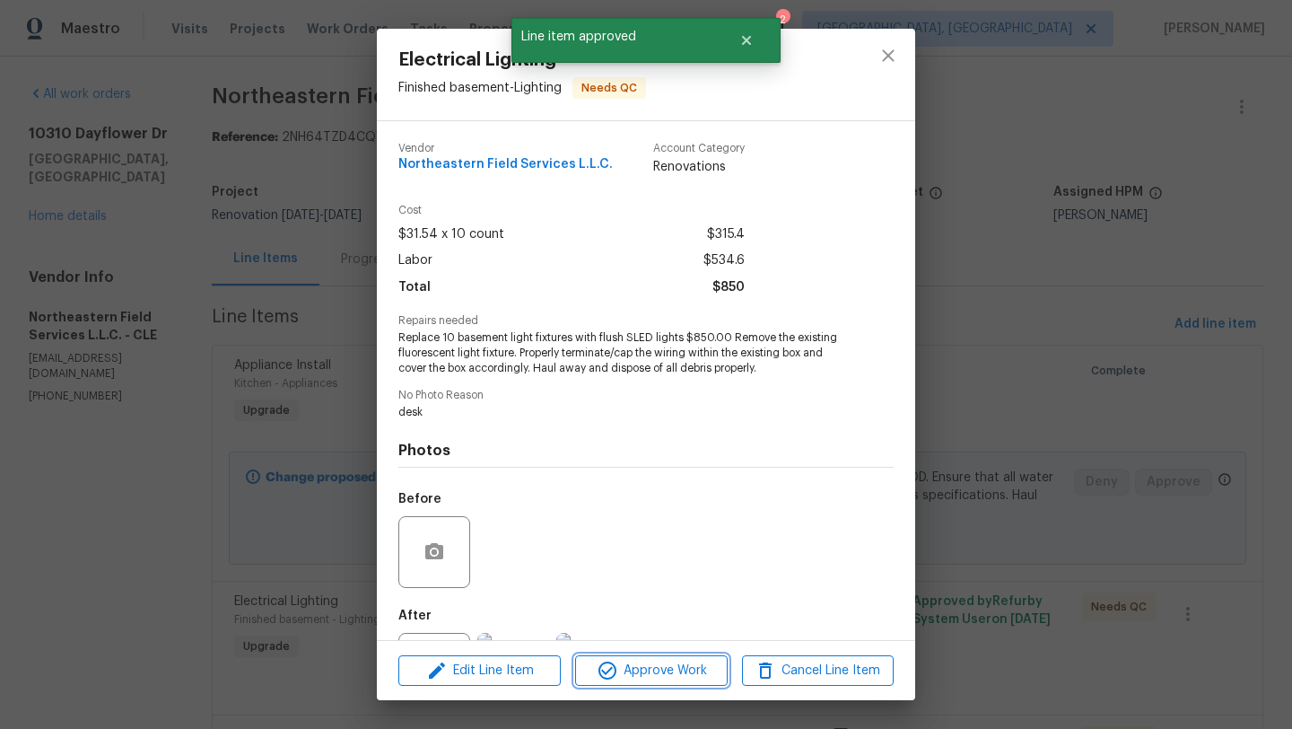
click at [619, 673] on span "Approve Work" at bounding box center [650, 670] width 141 height 22
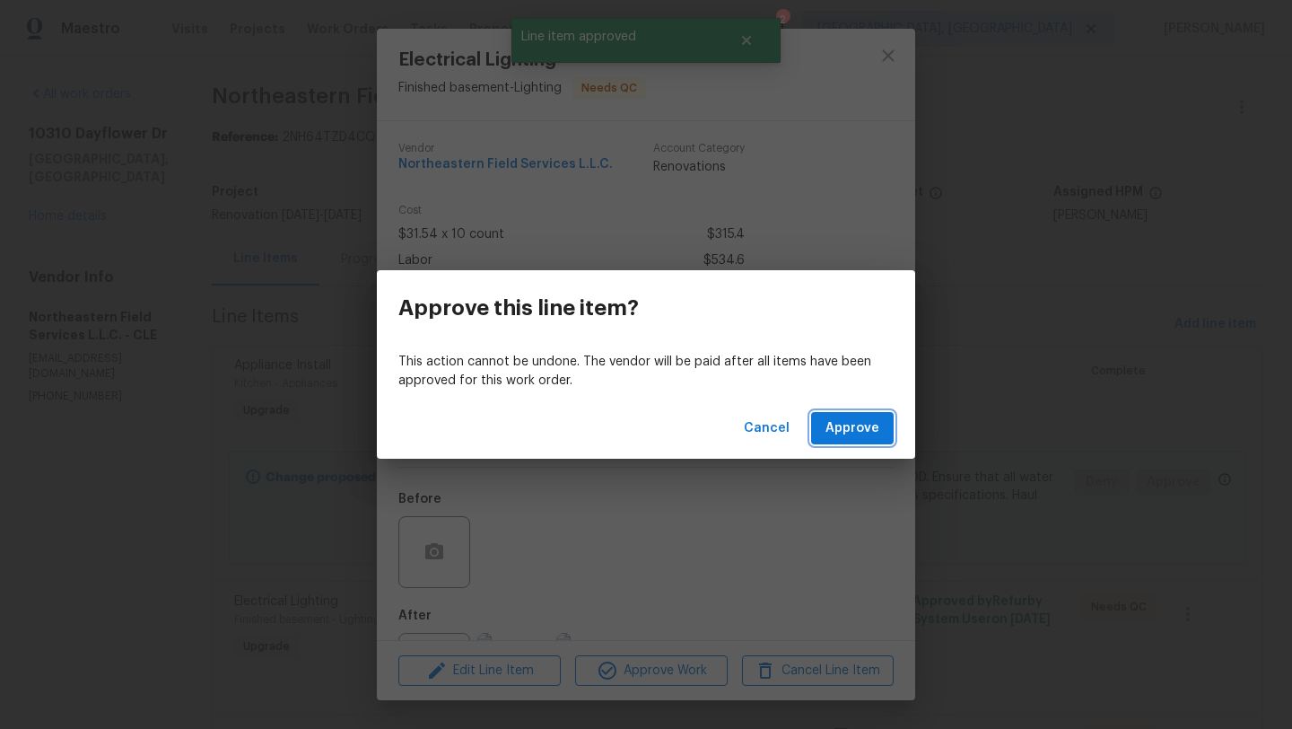
click at [856, 427] on span "Approve" at bounding box center [852, 428] width 54 height 22
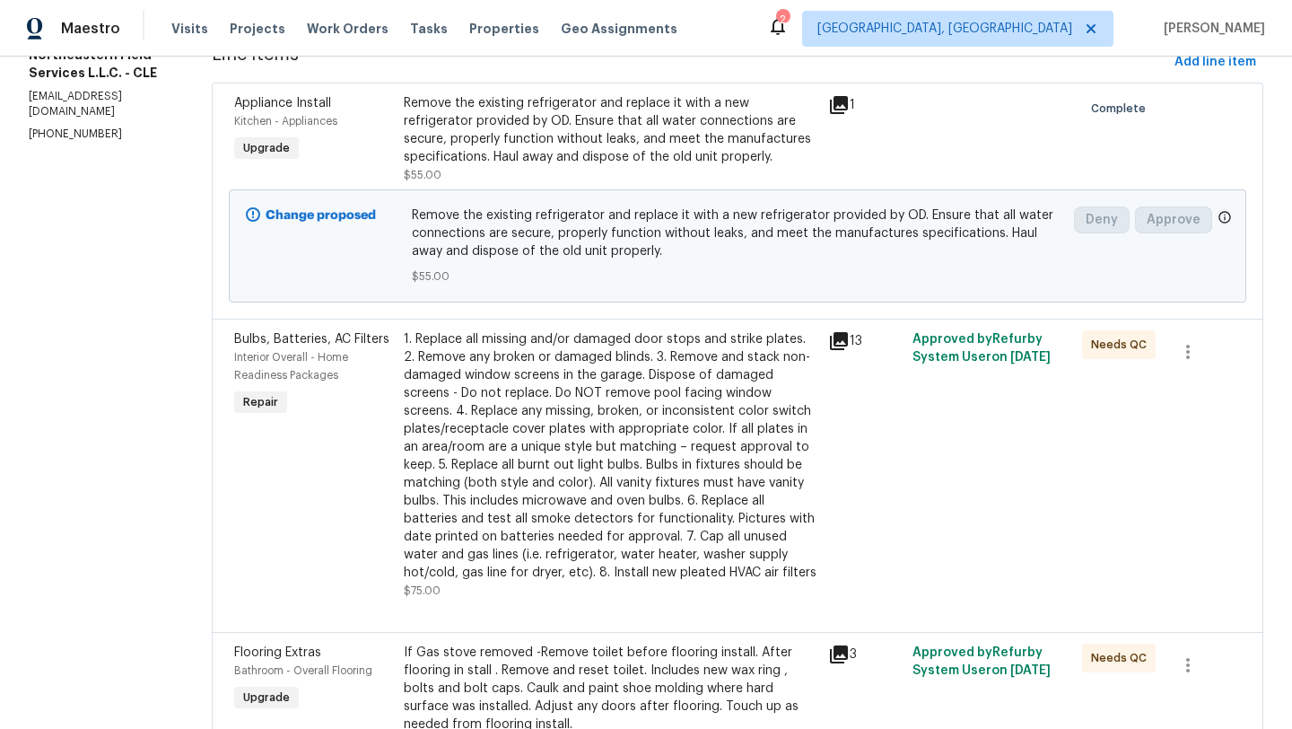
scroll to position [463, 0]
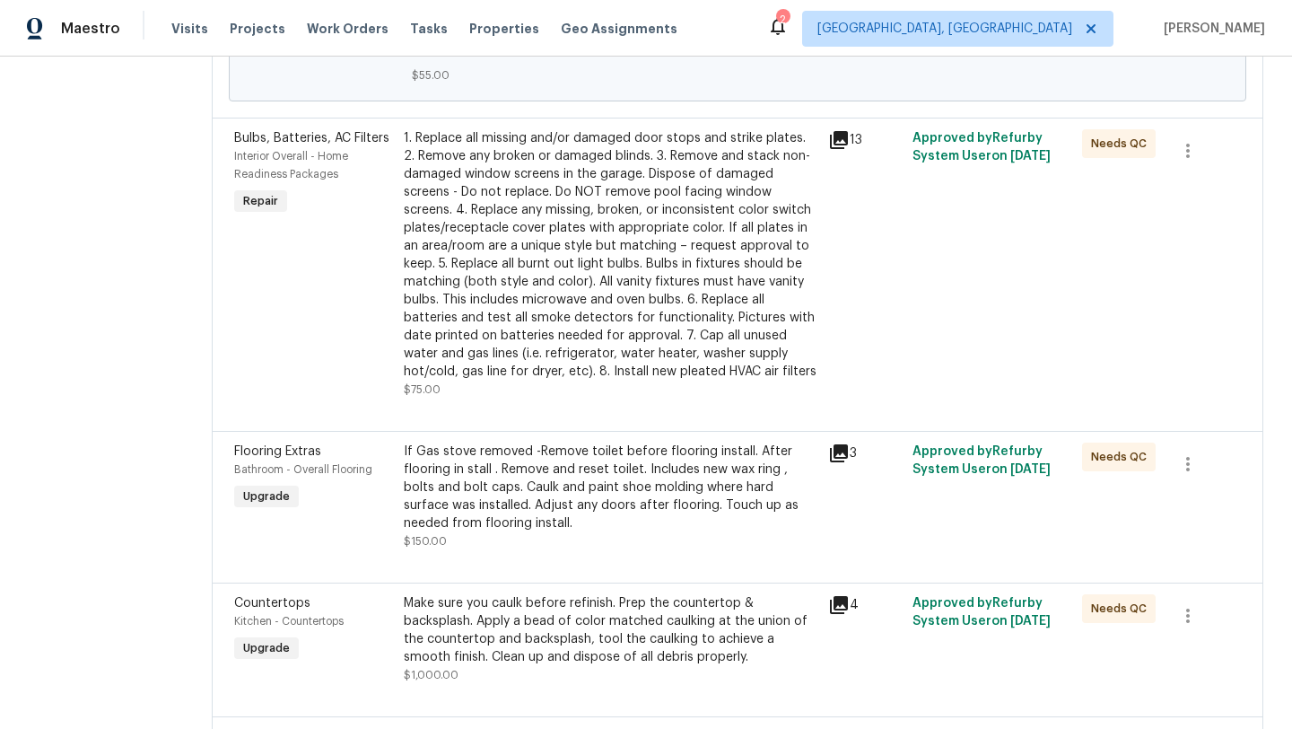
click at [609, 284] on div "1. Replace all missing and/or damaged door stops and strike plates. 2. Remove a…" at bounding box center [611, 254] width 414 height 251
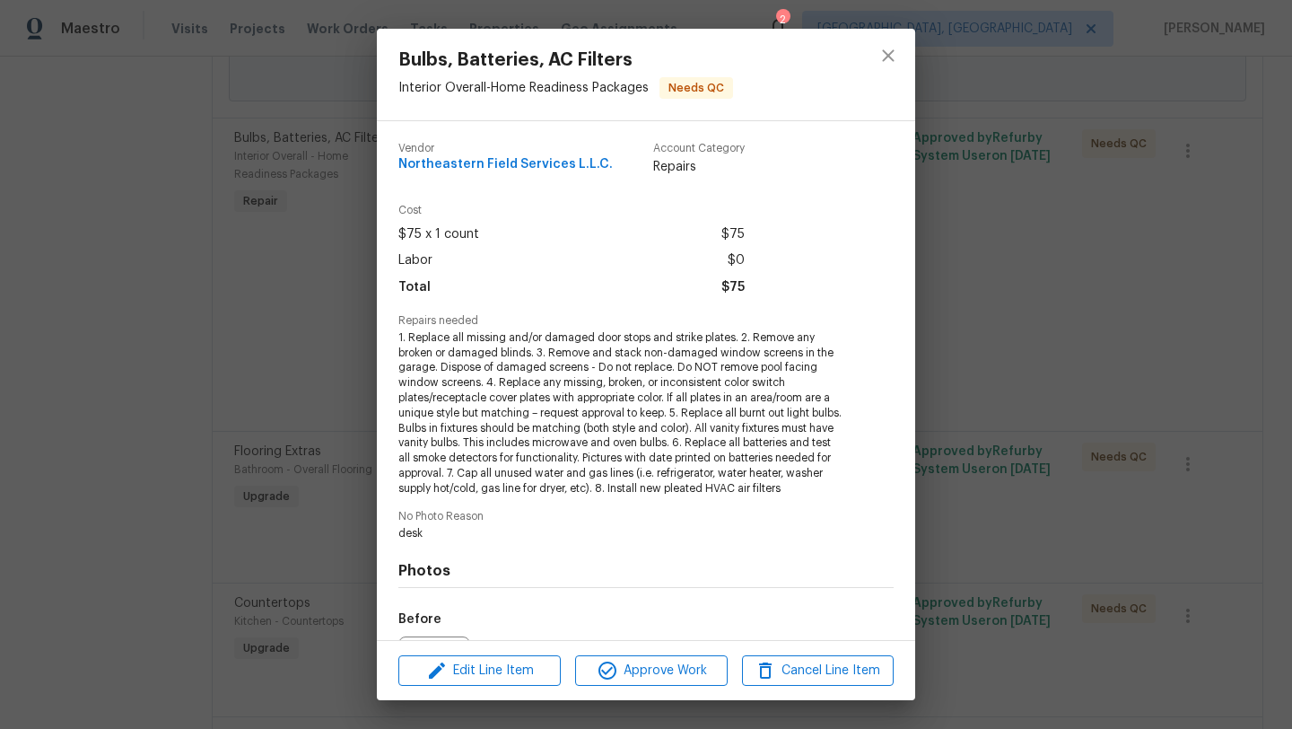
scroll to position [203, 0]
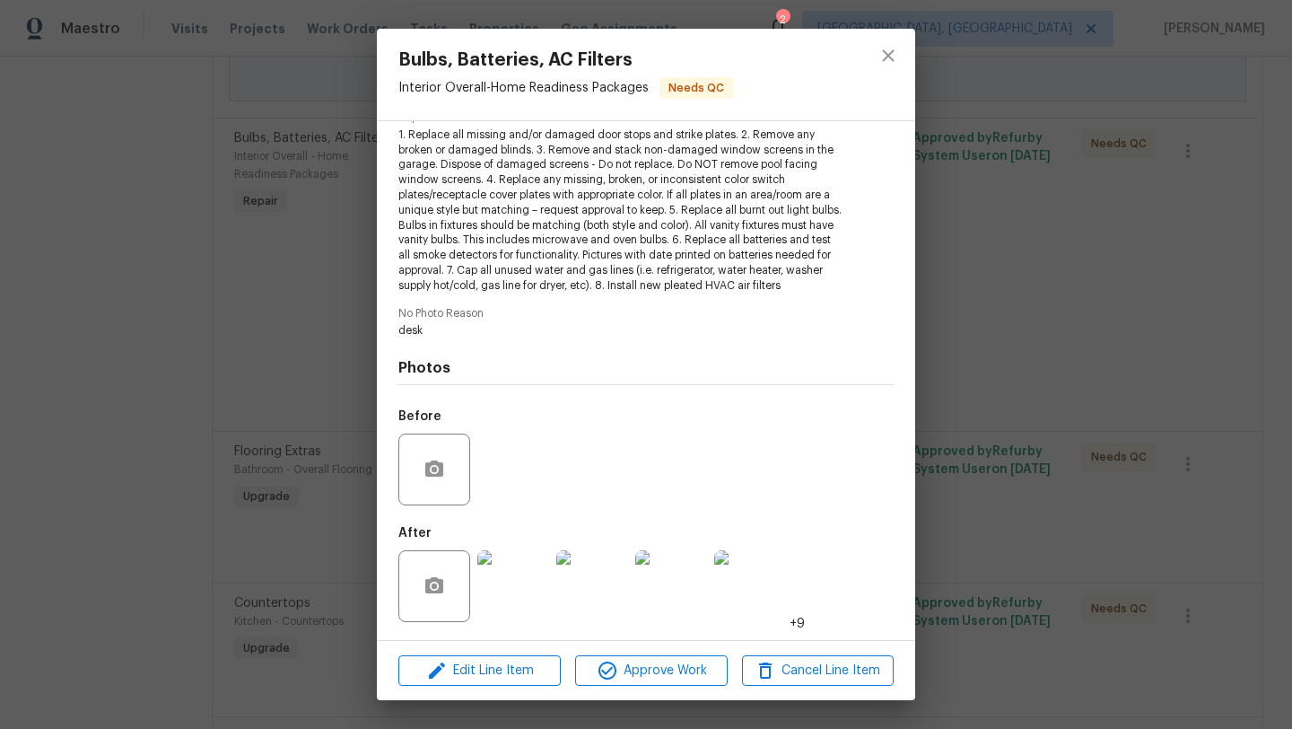
click at [502, 588] on img at bounding box center [513, 586] width 72 height 72
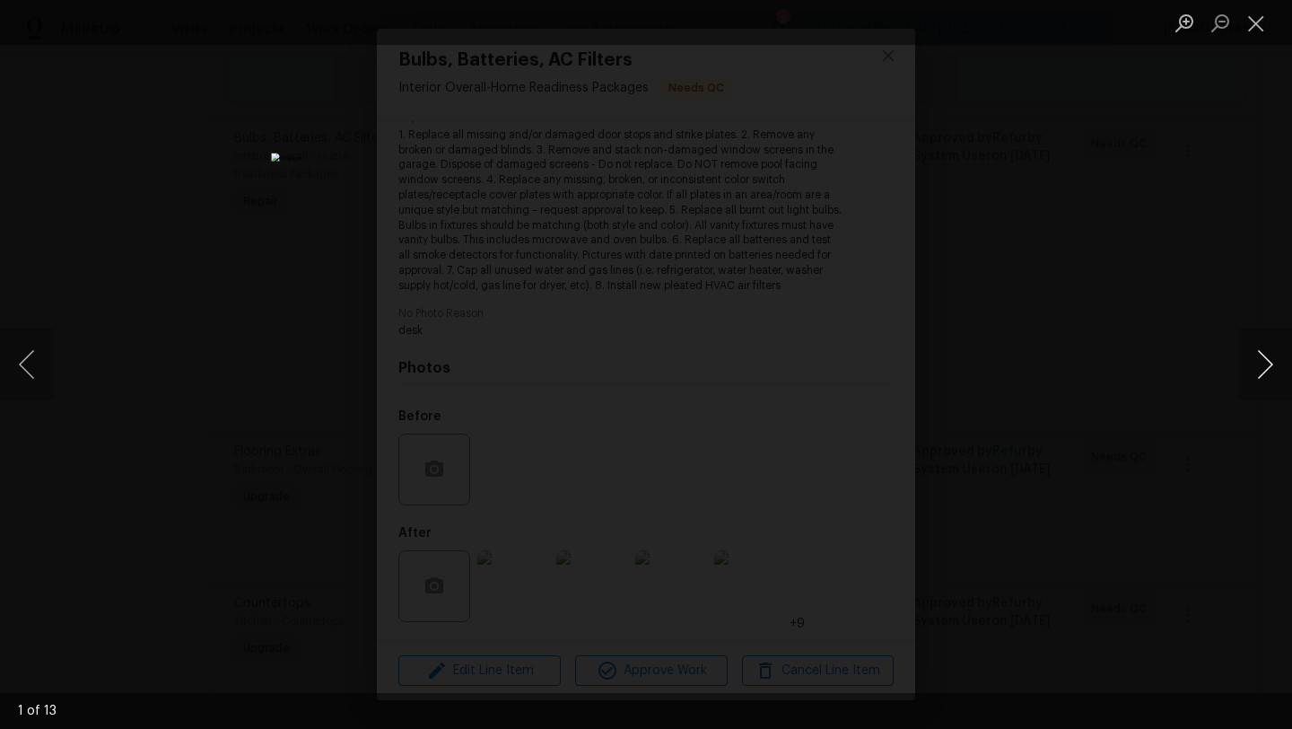
click at [1278, 374] on button "Next image" at bounding box center [1265, 364] width 54 height 72
click at [1278, 375] on button "Next image" at bounding box center [1265, 364] width 54 height 72
click at [1259, 28] on button "Close lightbox" at bounding box center [1256, 22] width 36 height 31
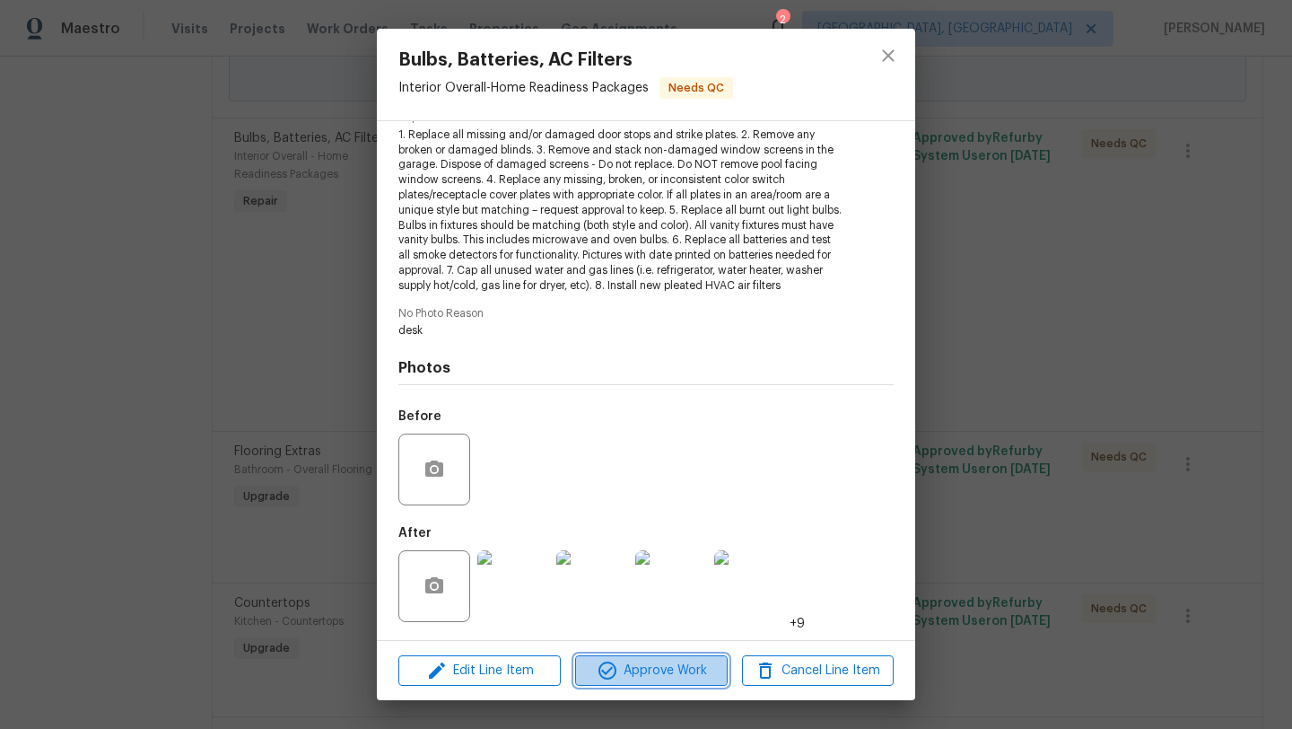
click at [598, 666] on icon "button" at bounding box center [608, 670] width 22 height 22
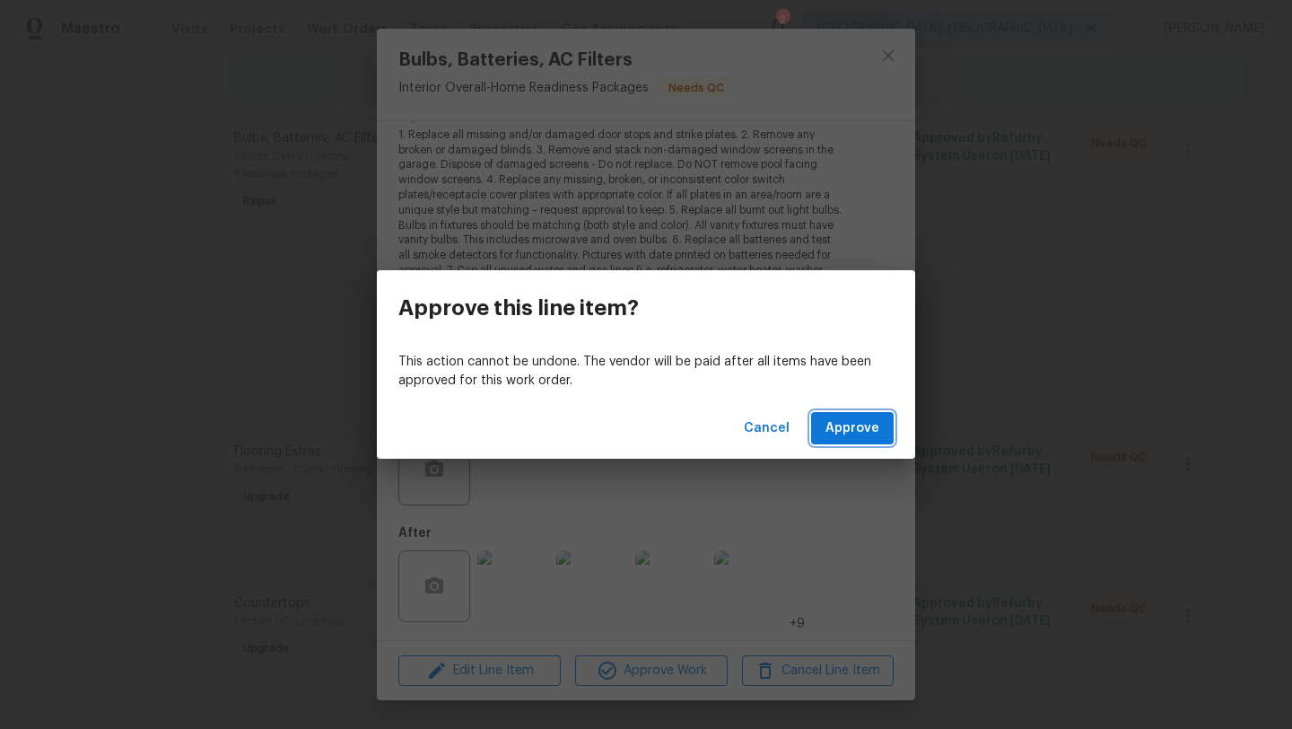
click at [842, 433] on span "Approve" at bounding box center [852, 428] width 54 height 22
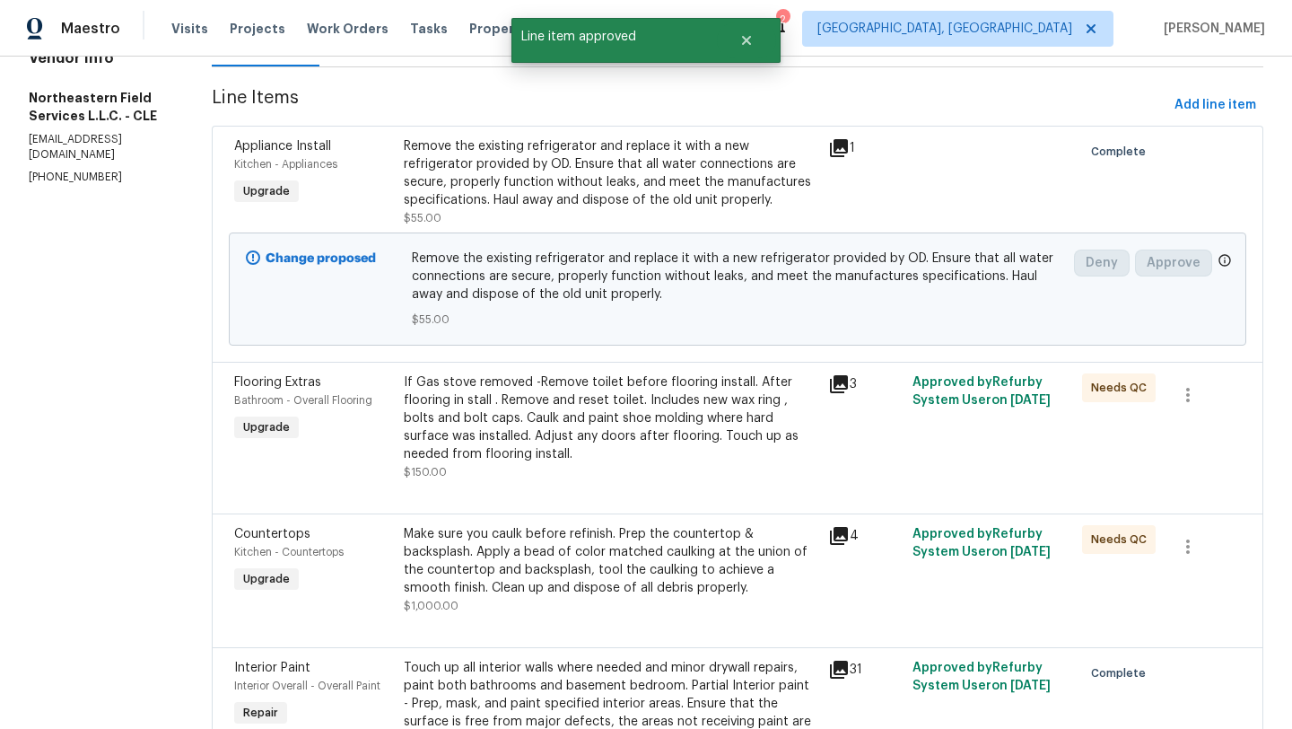
scroll to position [230, 0]
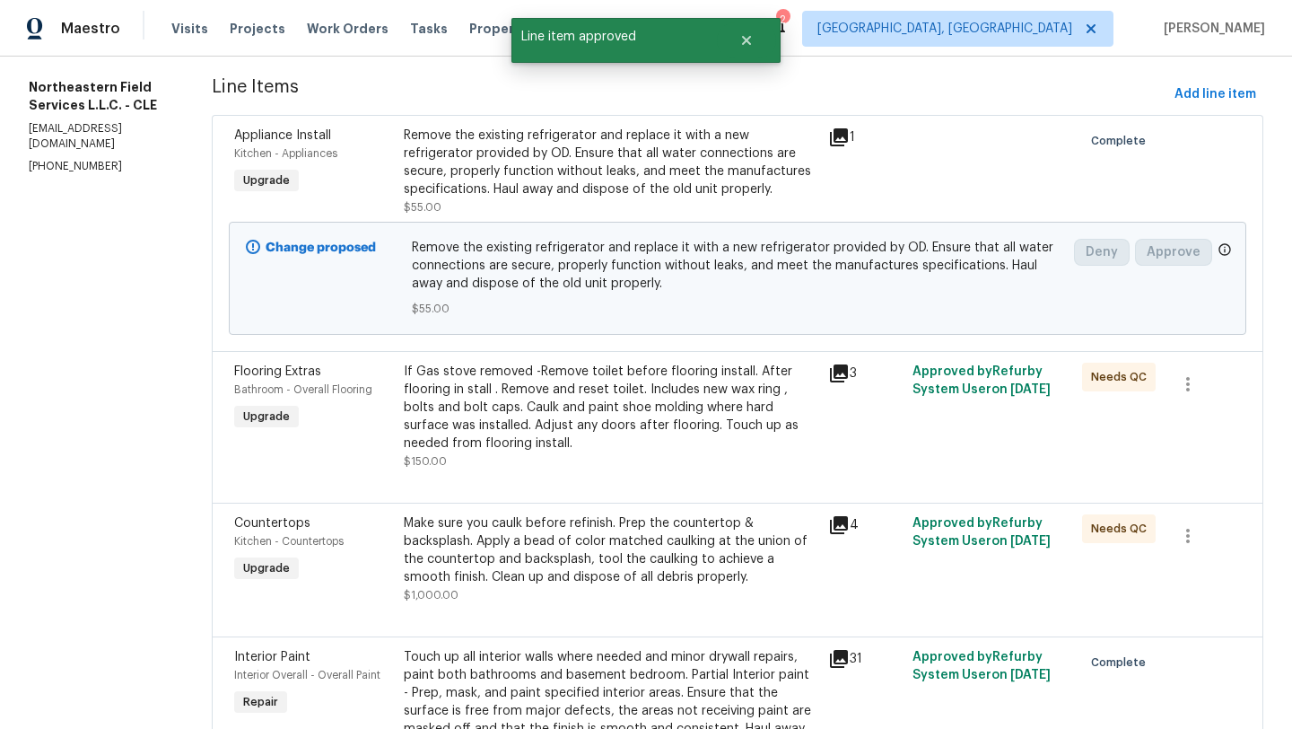
click at [647, 430] on div "If Gas stove removed -Remove toilet before flooring install. After flooring in …" at bounding box center [611, 407] width 414 height 90
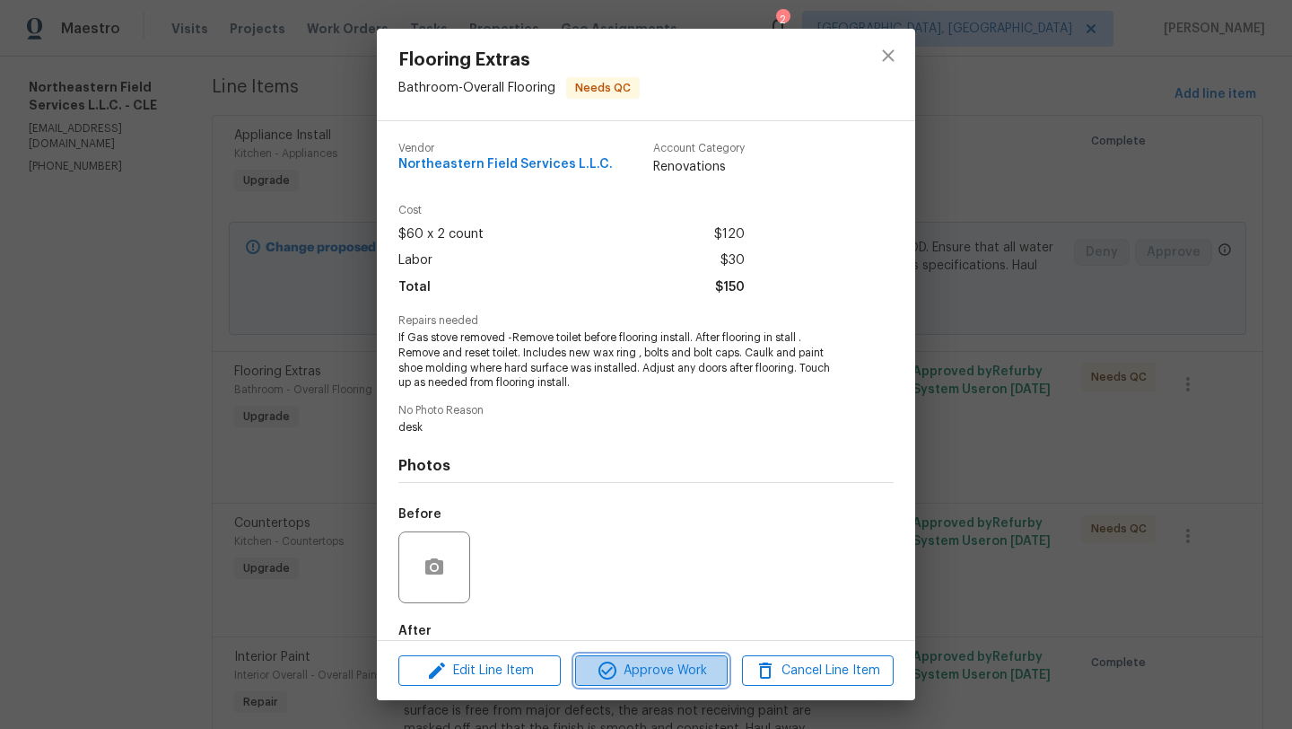
click at [612, 674] on icon "button" at bounding box center [607, 670] width 18 height 18
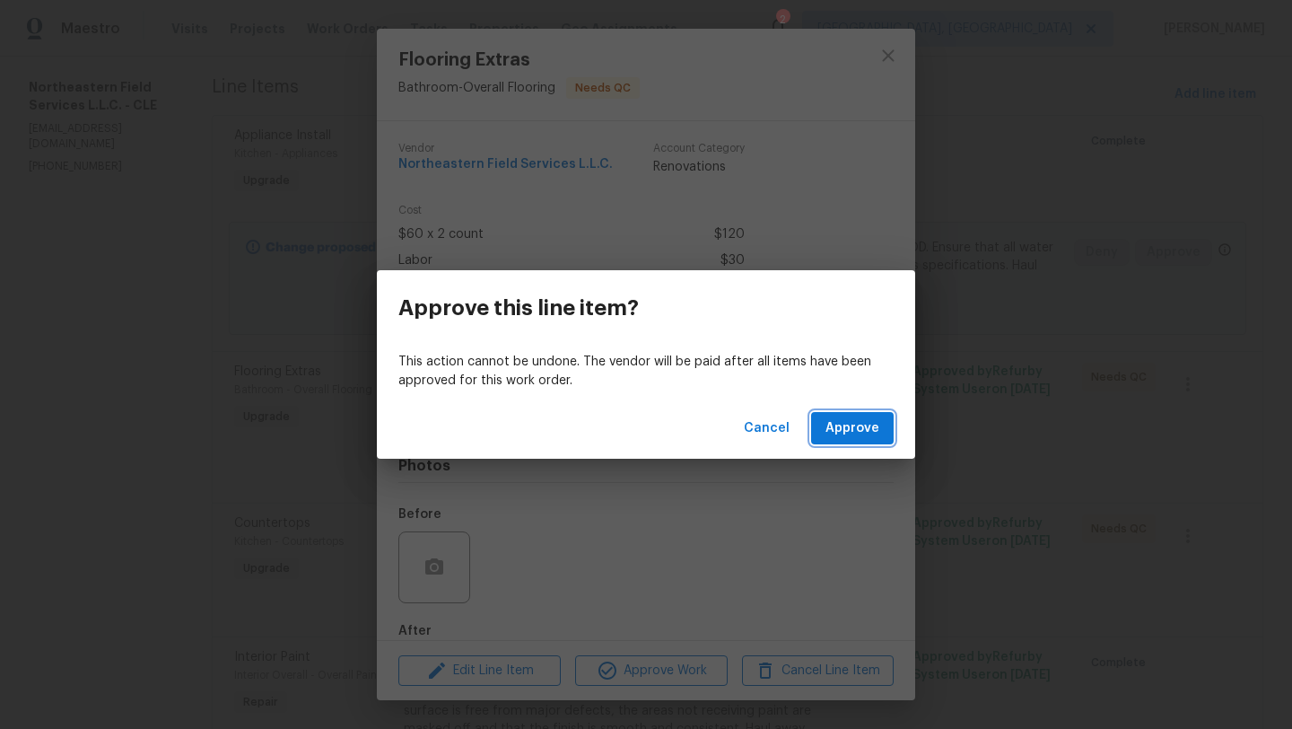
click at [847, 427] on span "Approve" at bounding box center [852, 428] width 54 height 22
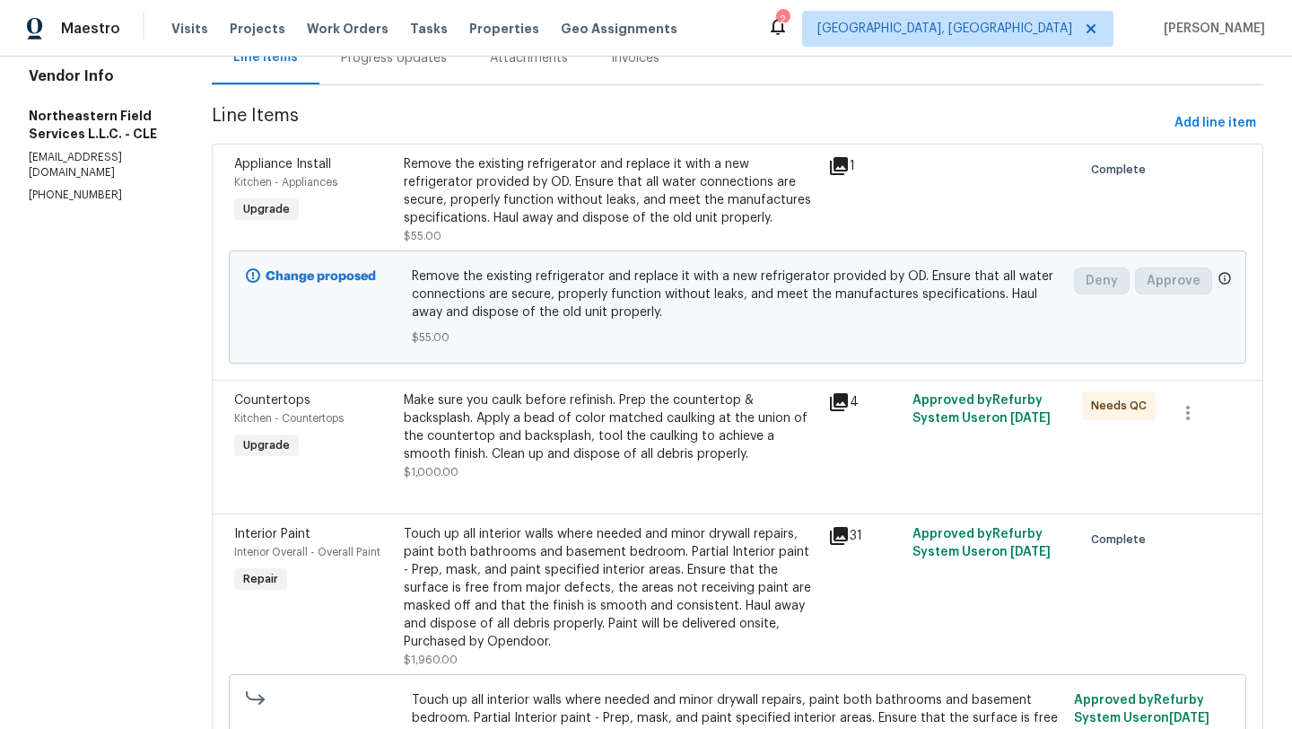
scroll to position [307, 0]
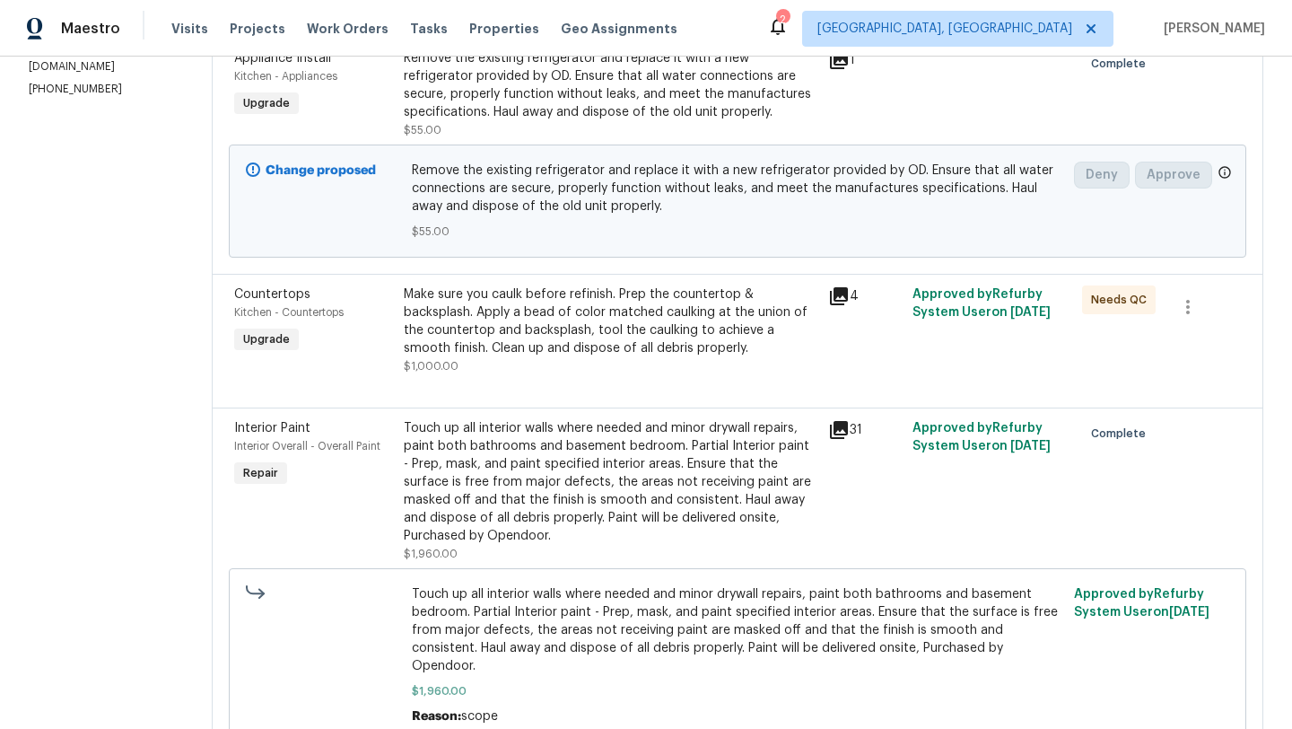
click at [630, 329] on div "Make sure you caulk before refinish. Prep the countertop & backsplash. Apply a …" at bounding box center [611, 321] width 414 height 72
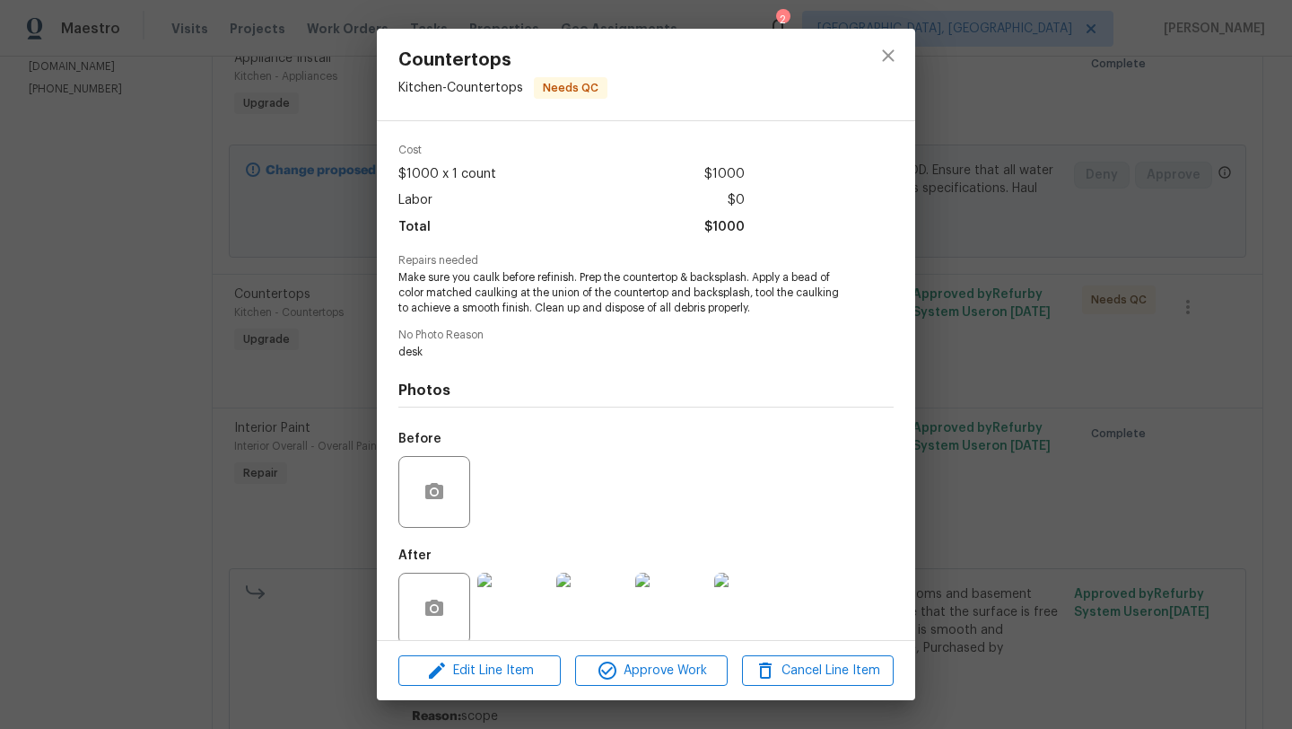
scroll to position [83, 0]
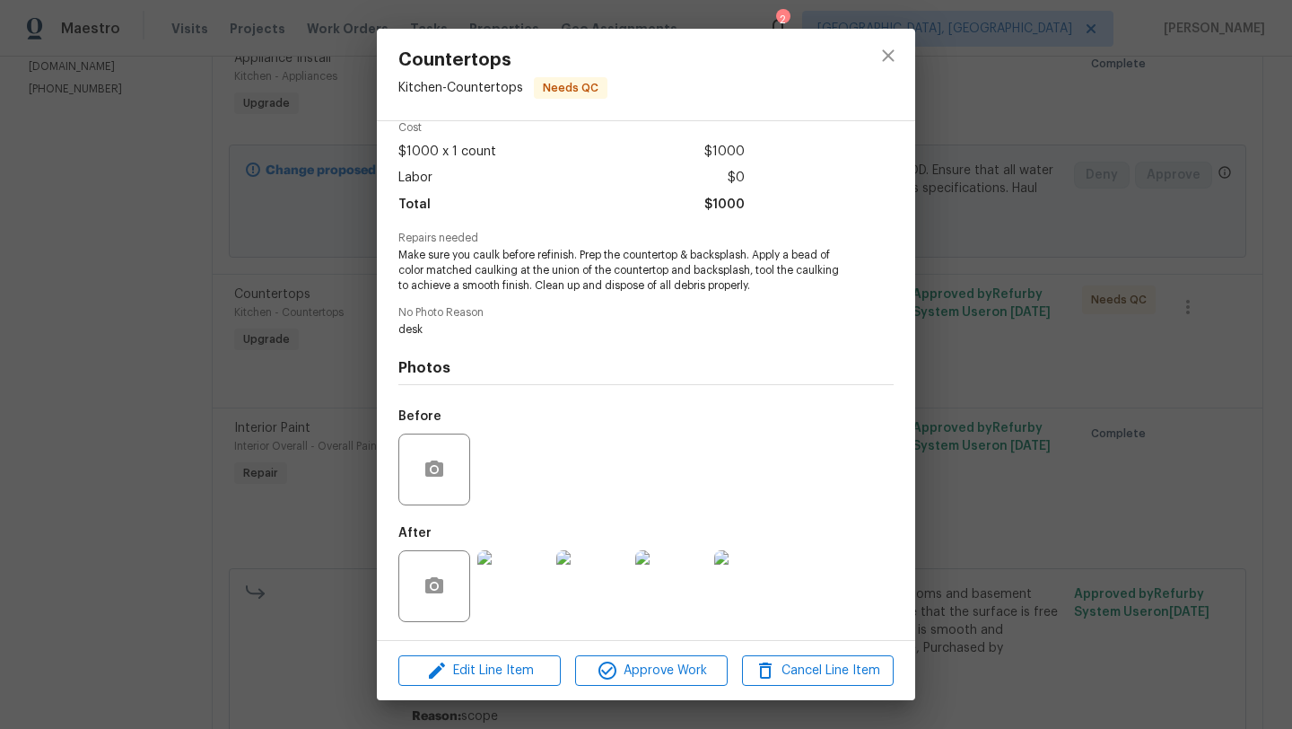
click at [507, 573] on img at bounding box center [513, 586] width 72 height 72
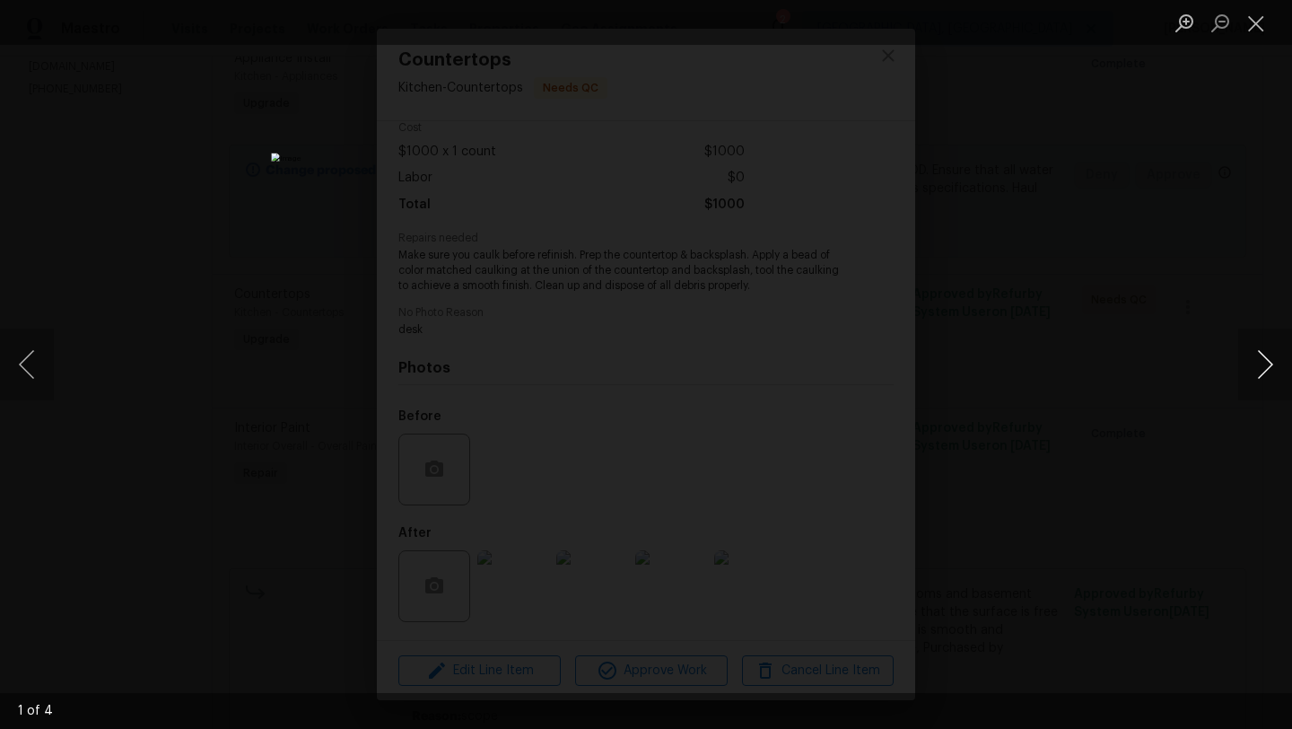
click at [1282, 357] on button "Next image" at bounding box center [1265, 364] width 54 height 72
click at [1271, 367] on button "Next image" at bounding box center [1265, 364] width 54 height 72
click at [1257, 17] on button "Close lightbox" at bounding box center [1256, 22] width 36 height 31
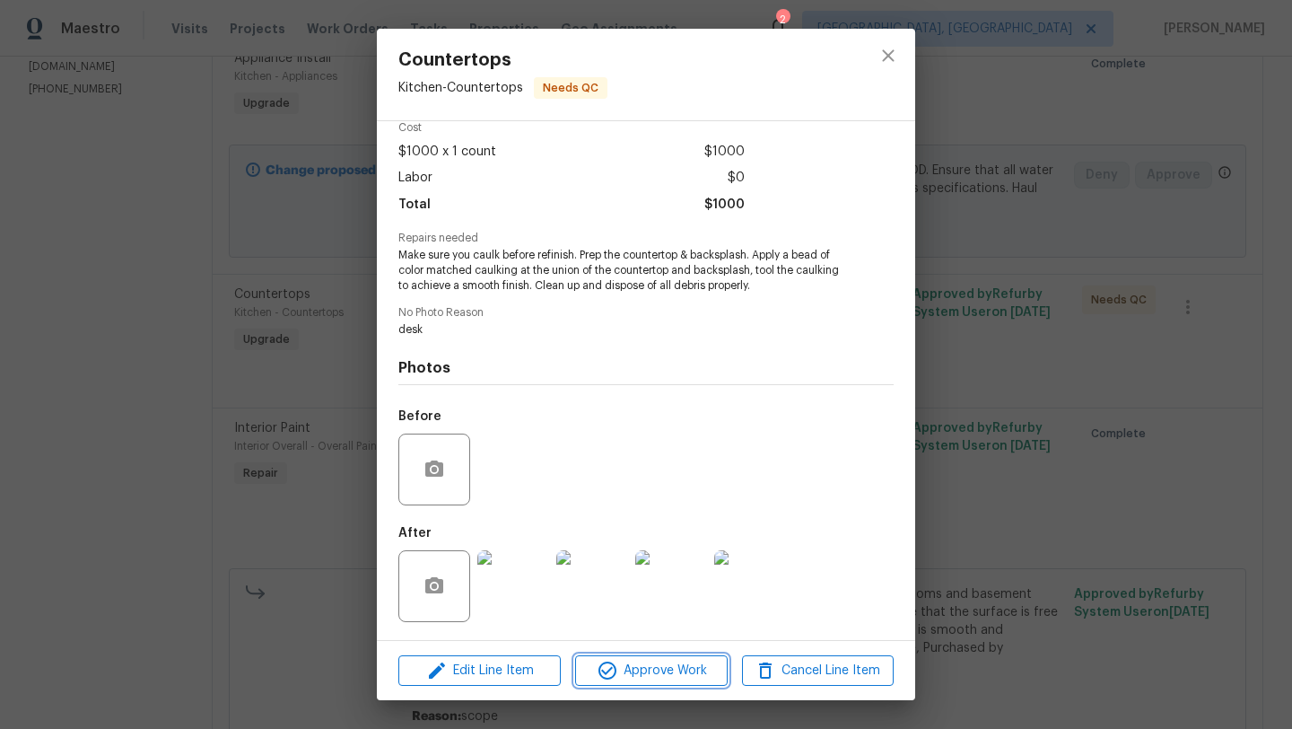
click at [691, 679] on span "Approve Work" at bounding box center [650, 670] width 141 height 22
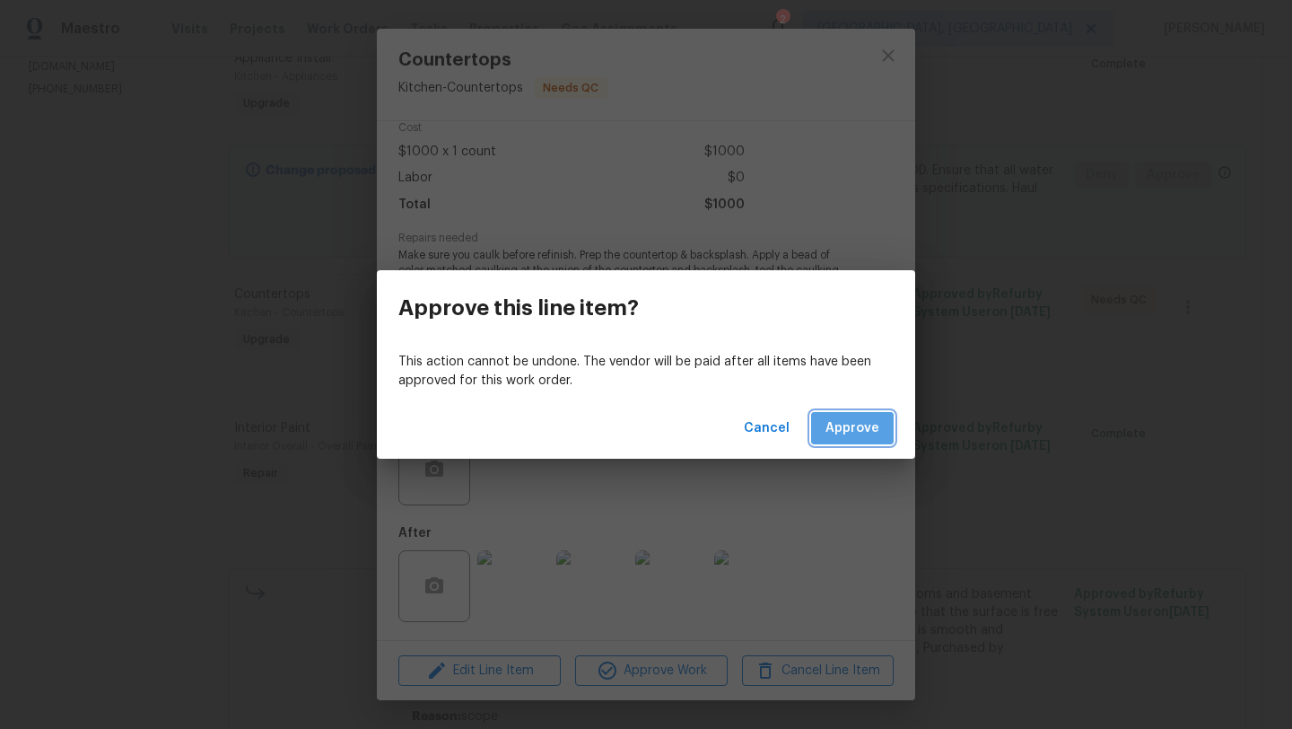
click at [873, 418] on span "Approve" at bounding box center [852, 428] width 54 height 22
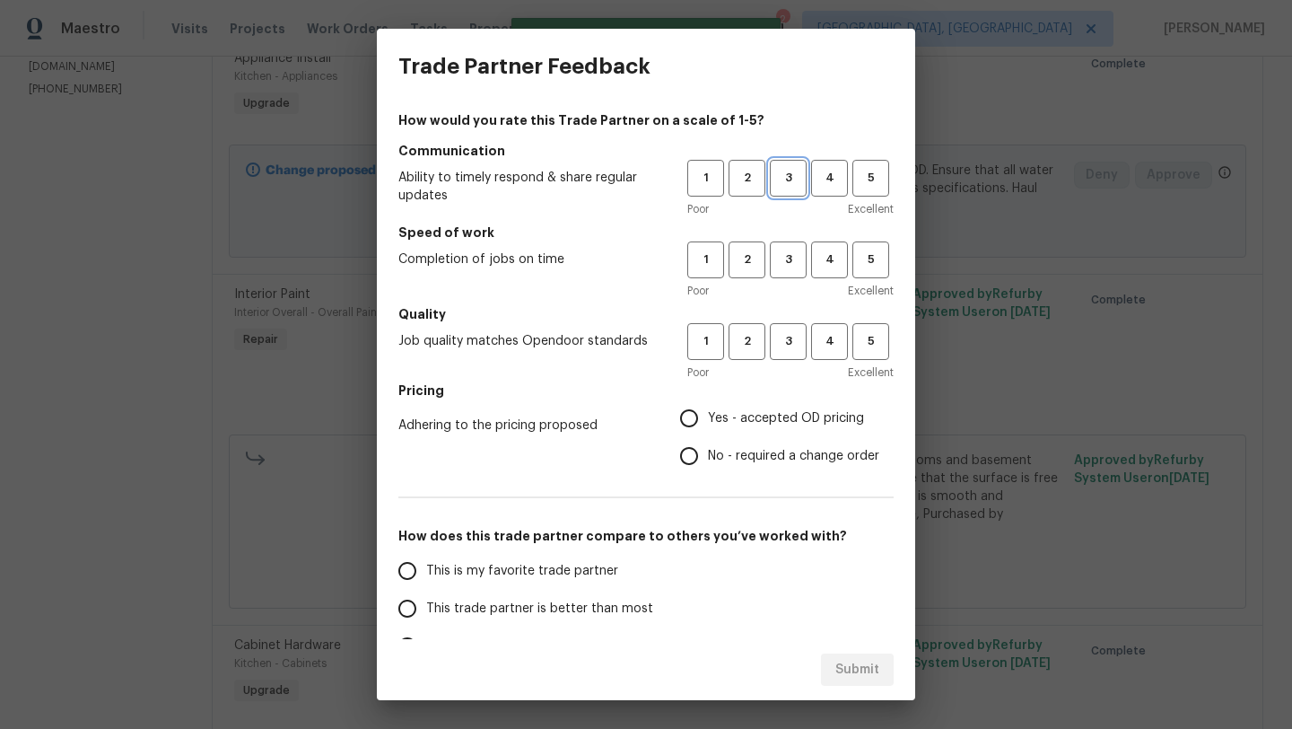
click at [795, 180] on span "3" at bounding box center [788, 178] width 33 height 21
click at [763, 264] on span "2" at bounding box center [746, 259] width 33 height 21
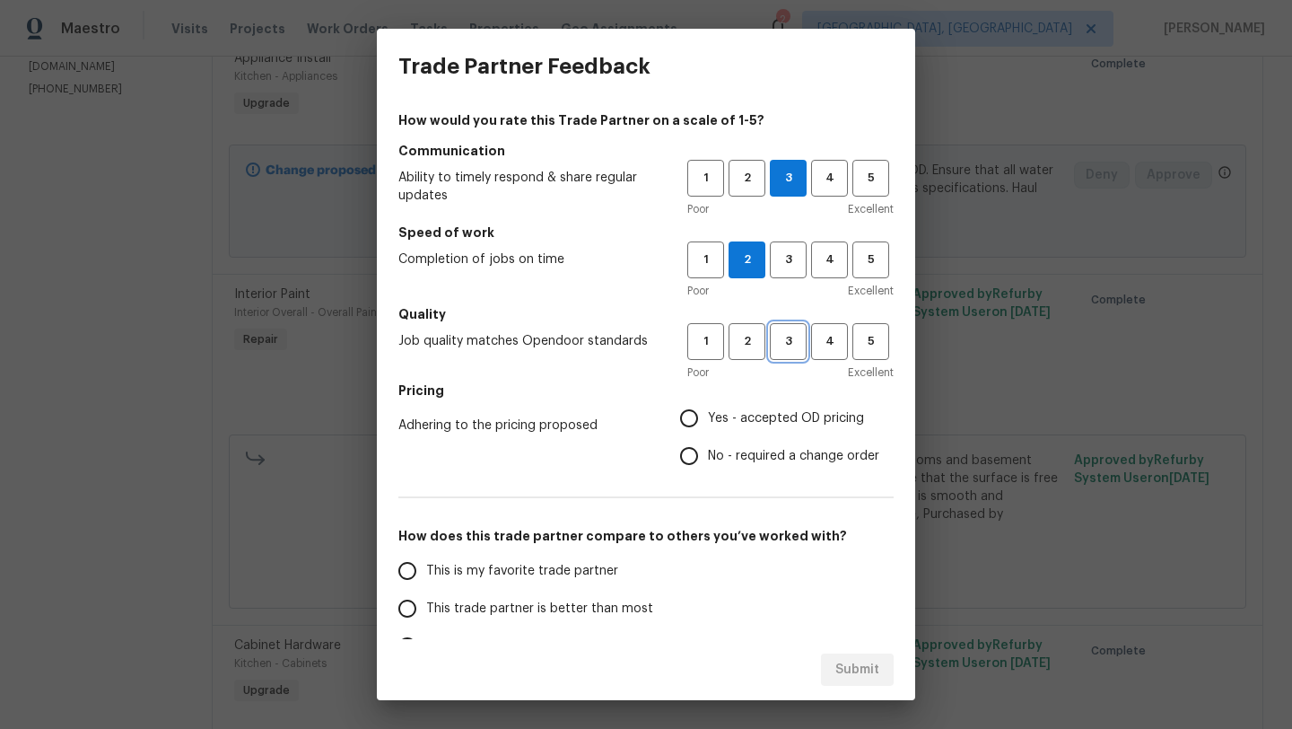
click at [793, 337] on span "3" at bounding box center [788, 341] width 33 height 21
click at [689, 420] on input "Yes - accepted OD pricing" at bounding box center [689, 418] width 38 height 38
radio input "true"
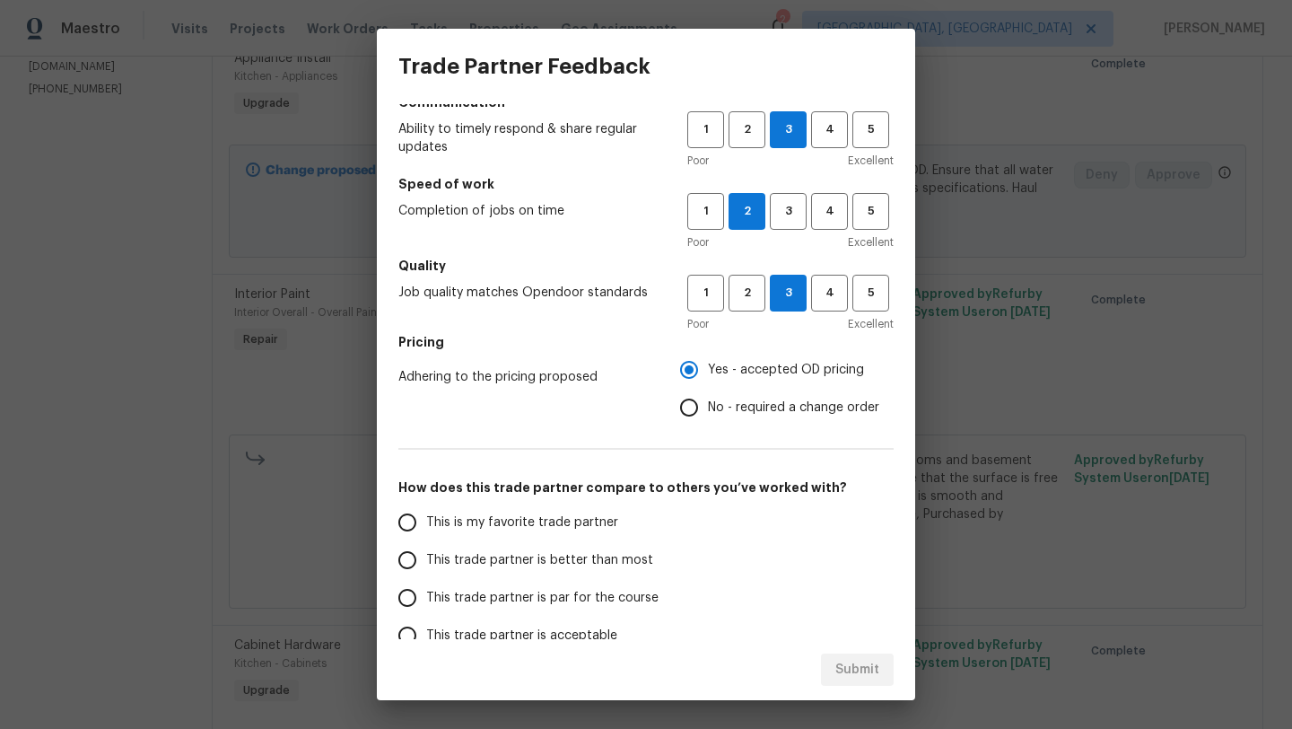
scroll to position [49, 0]
click at [412, 560] on input "This trade partner is better than most" at bounding box center [407, 559] width 38 height 38
click at [853, 665] on span "Submit" at bounding box center [857, 670] width 44 height 22
radio input "true"
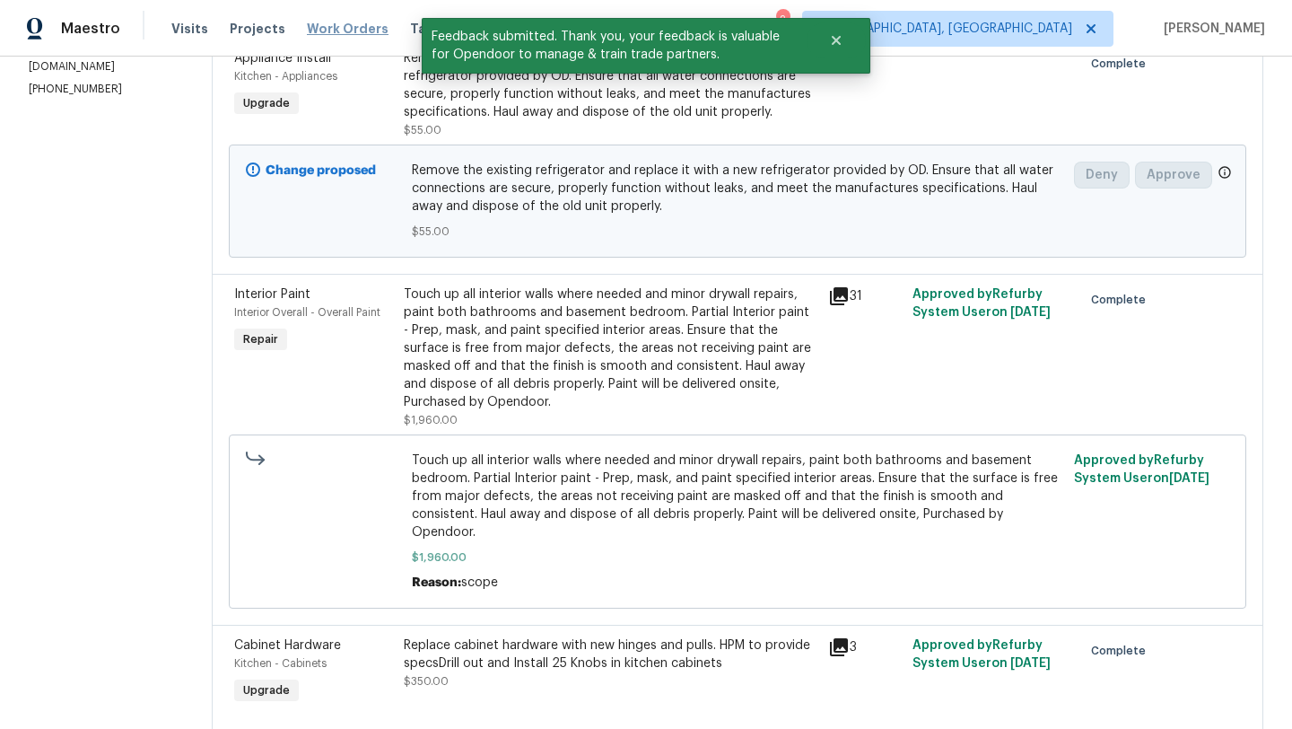
click at [347, 25] on span "Work Orders" at bounding box center [348, 29] width 82 height 18
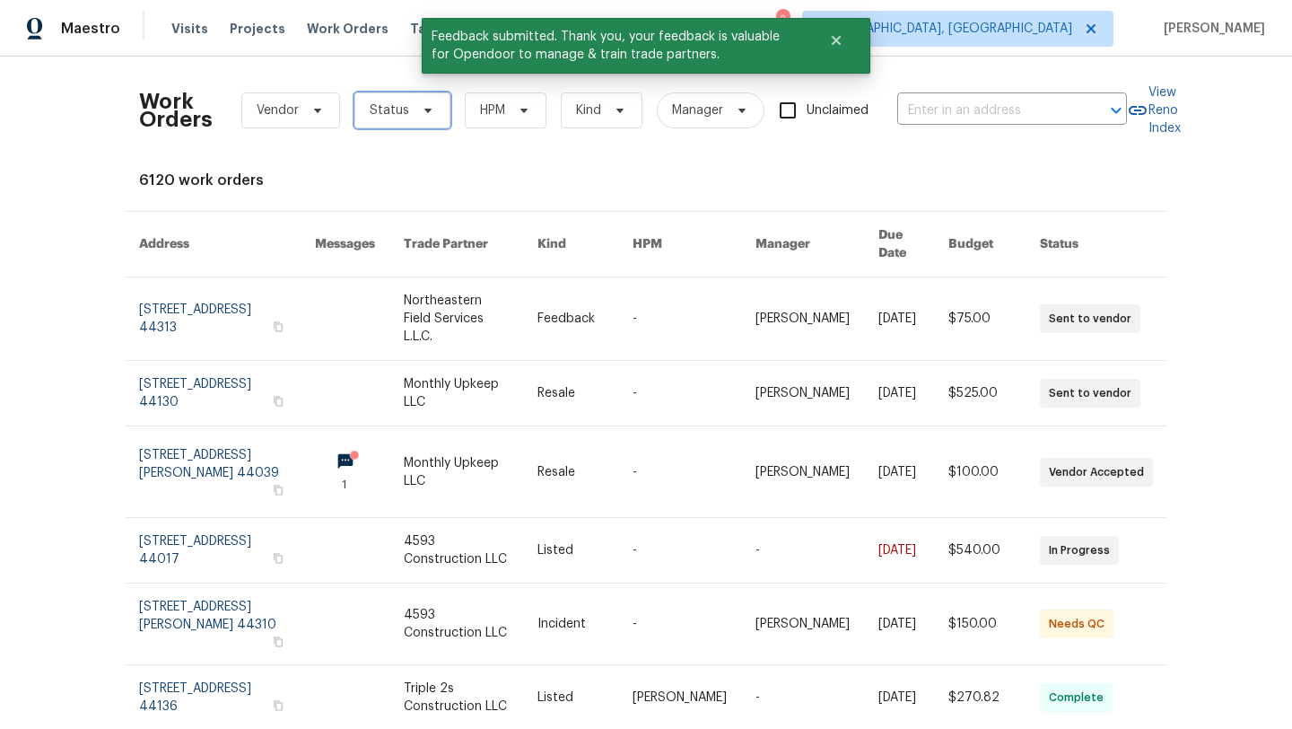
click at [406, 118] on span "Status" at bounding box center [402, 110] width 96 height 36
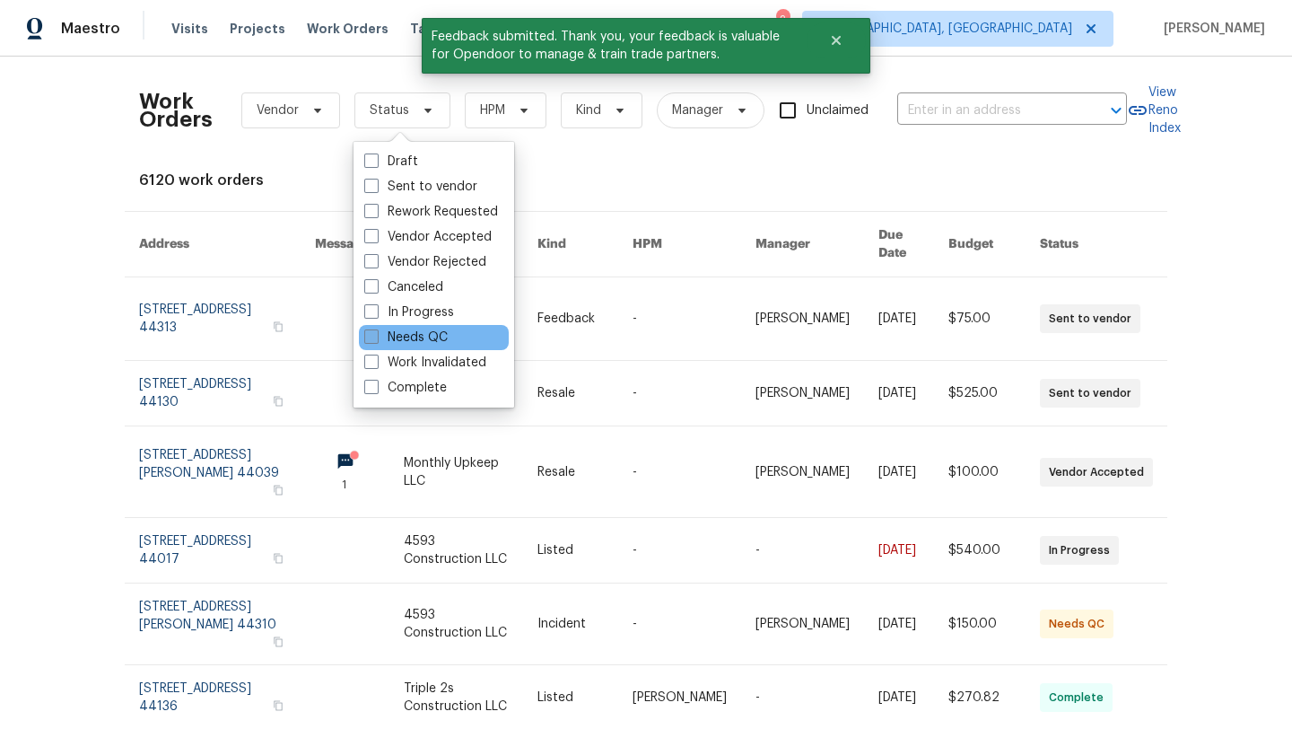
click at [385, 337] on label "Needs QC" at bounding box center [405, 337] width 83 height 18
click at [376, 337] on input "Needs QC" at bounding box center [370, 334] width 12 height 12
checkbox input "true"
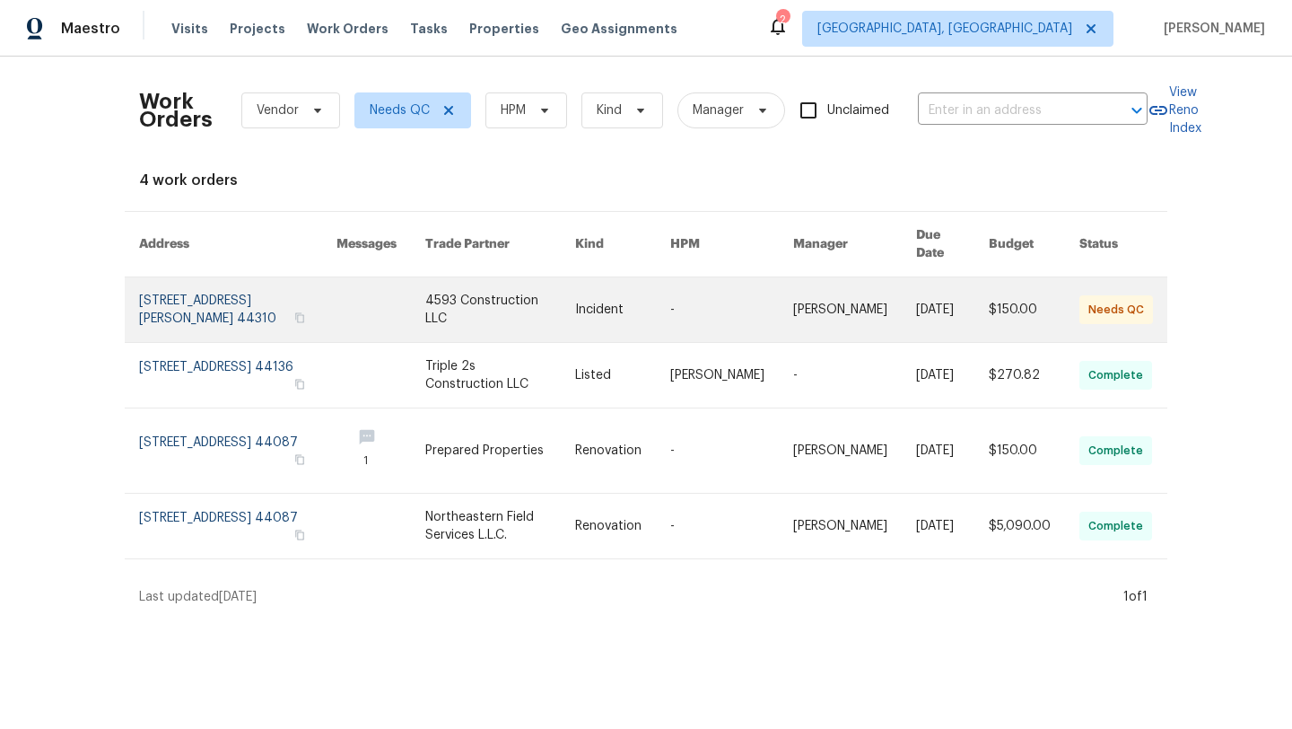
click at [240, 300] on link at bounding box center [237, 309] width 197 height 65
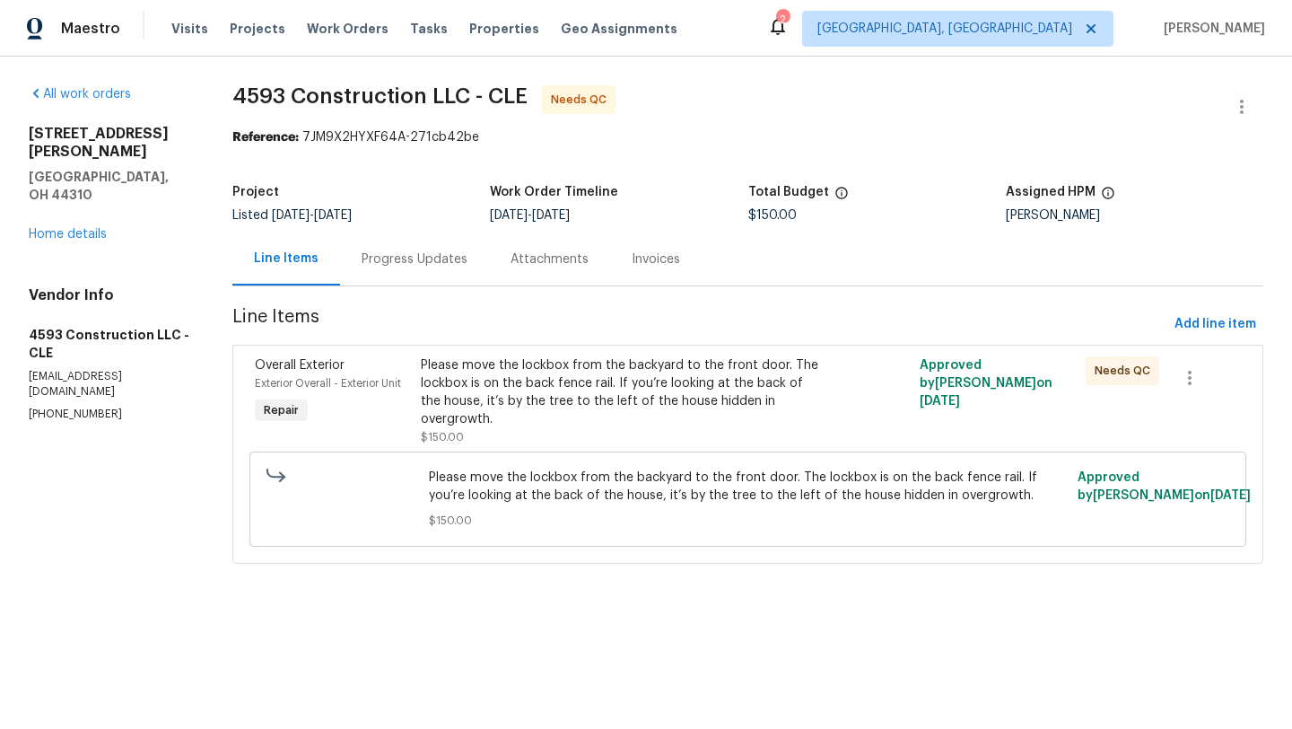
click at [511, 417] on div "Please move the lockbox from the backyard to the front door. The lockbox is on …" at bounding box center [623, 401] width 405 height 90
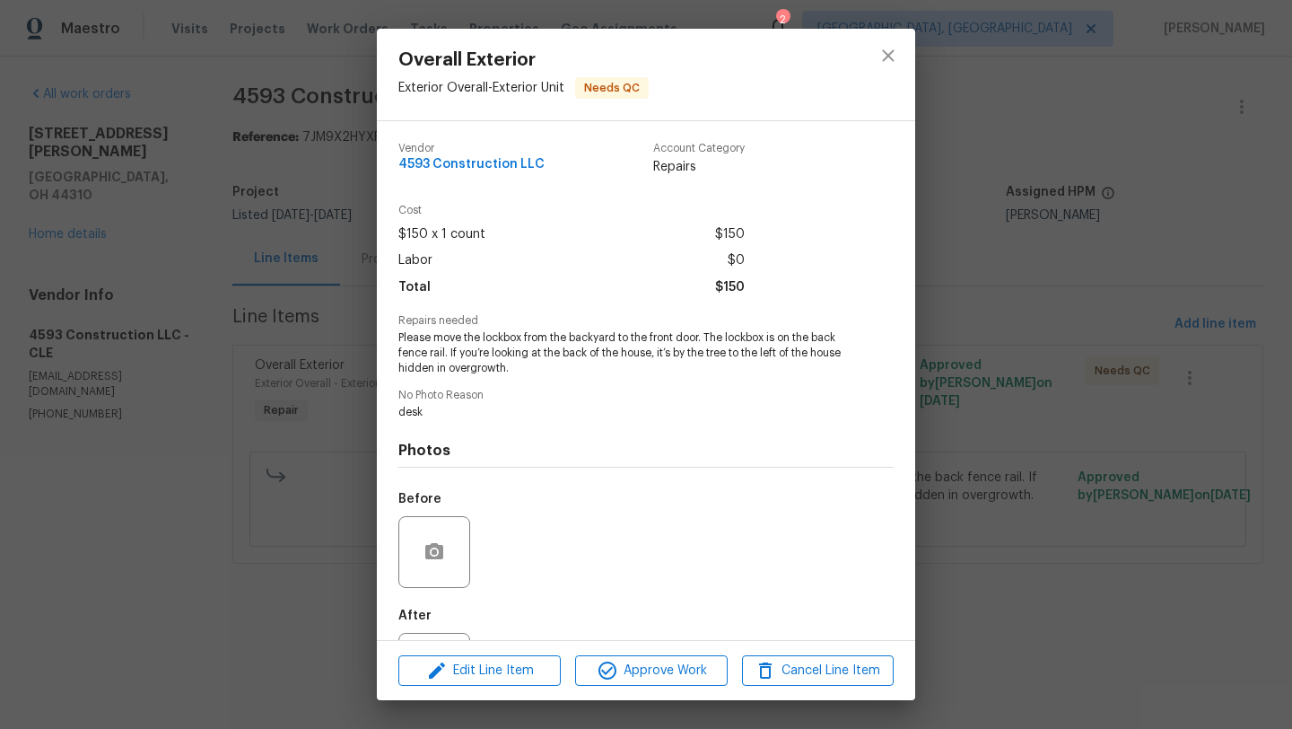
scroll to position [83, 0]
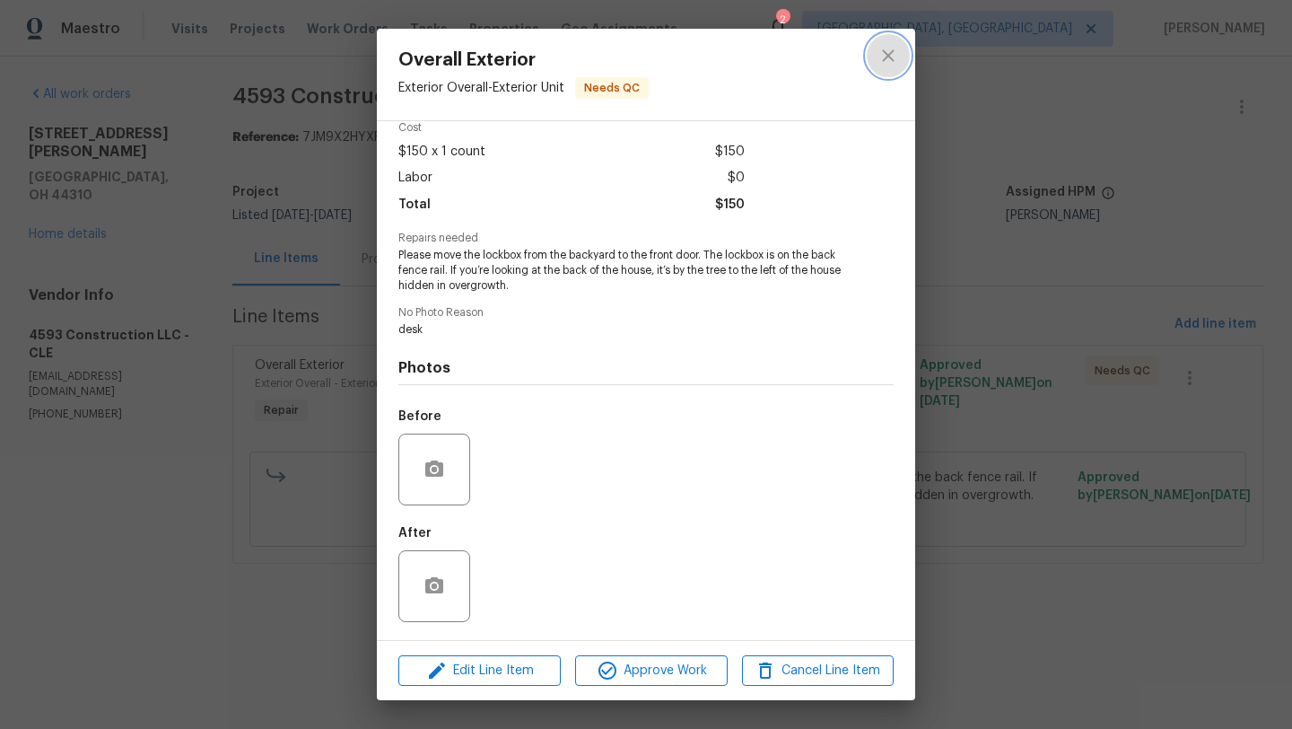
click at [893, 48] on icon "close" at bounding box center [888, 56] width 22 height 22
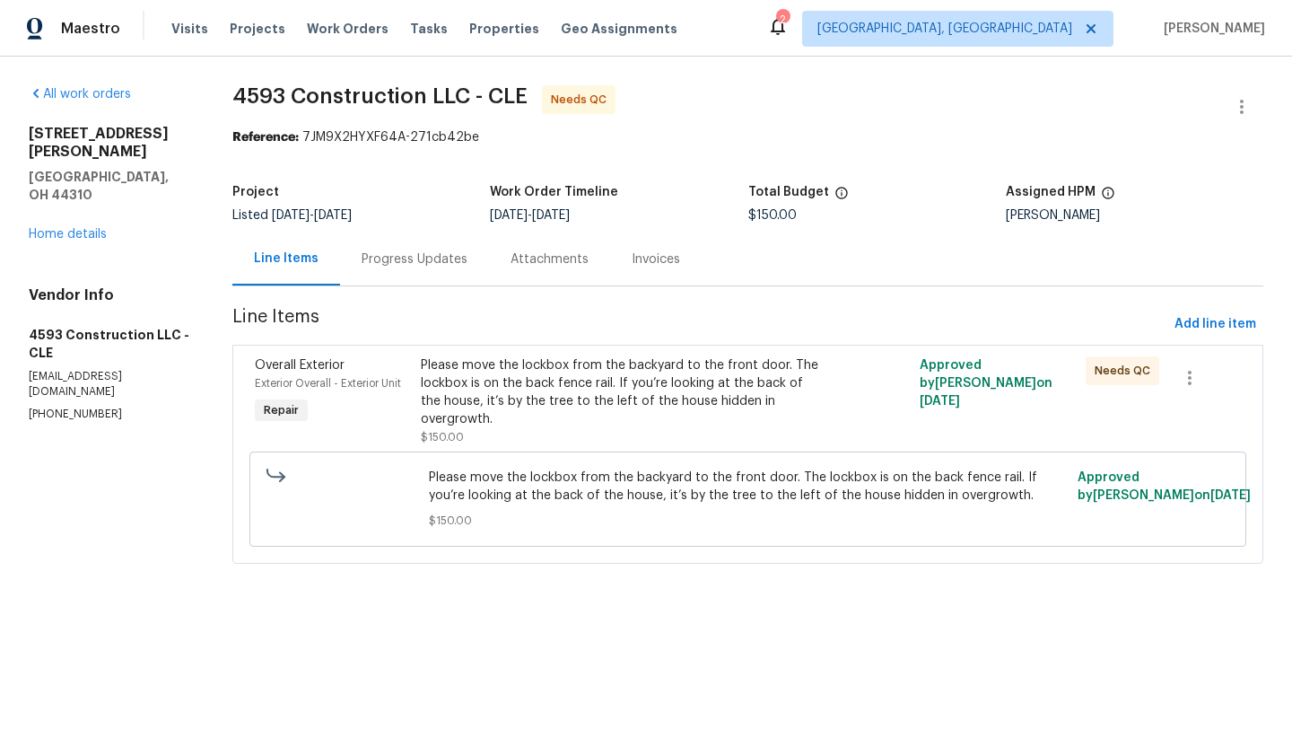
click at [69, 205] on div "1202 Clifton Ave Akron, OH 44310 Home details" at bounding box center [109, 184] width 161 height 118
click at [70, 228] on link "Home details" at bounding box center [68, 234] width 78 height 13
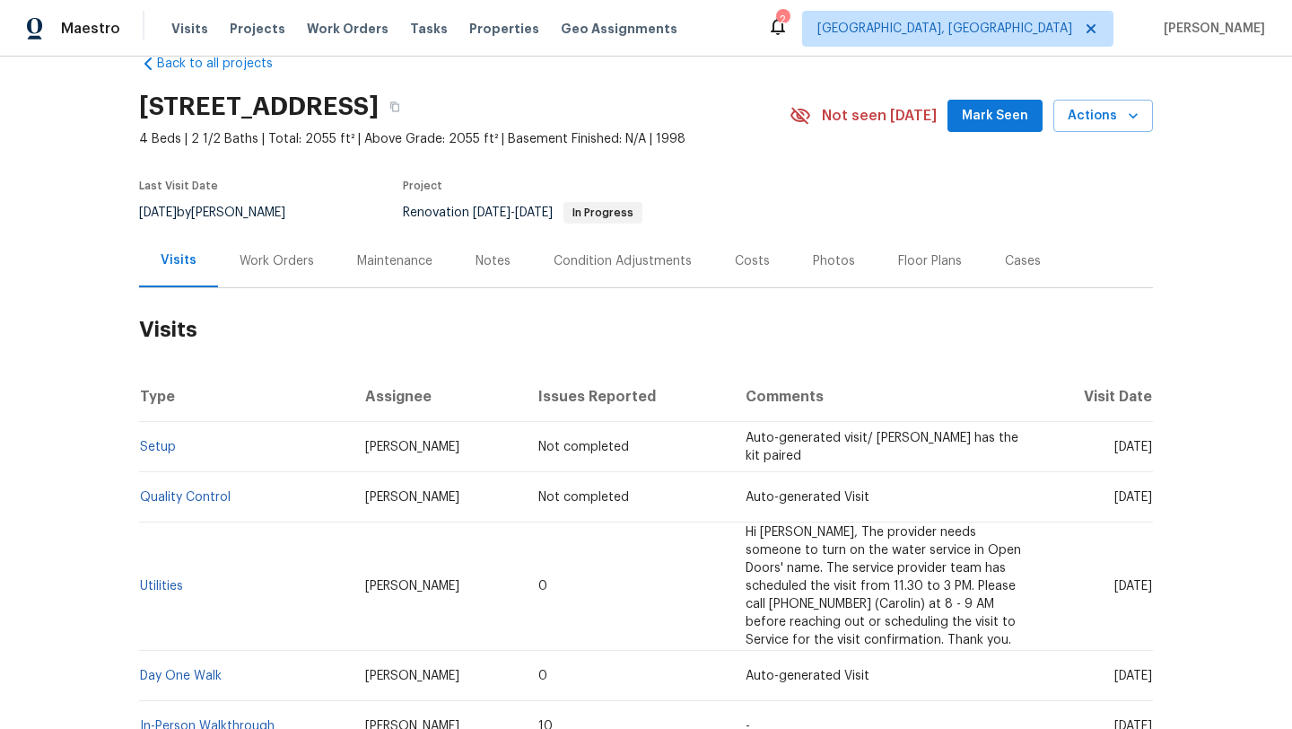
scroll to position [40, 0]
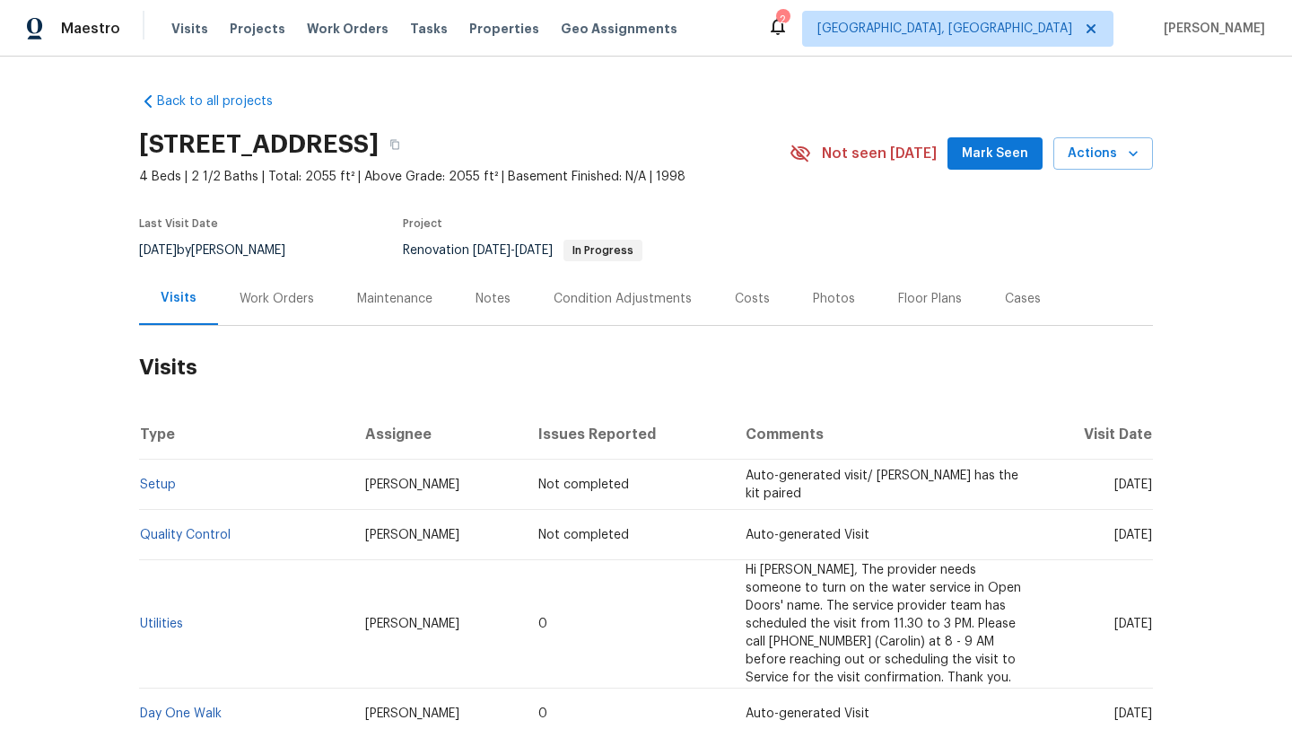
click at [973, 154] on span "Mark Seen" at bounding box center [995, 154] width 66 height 22
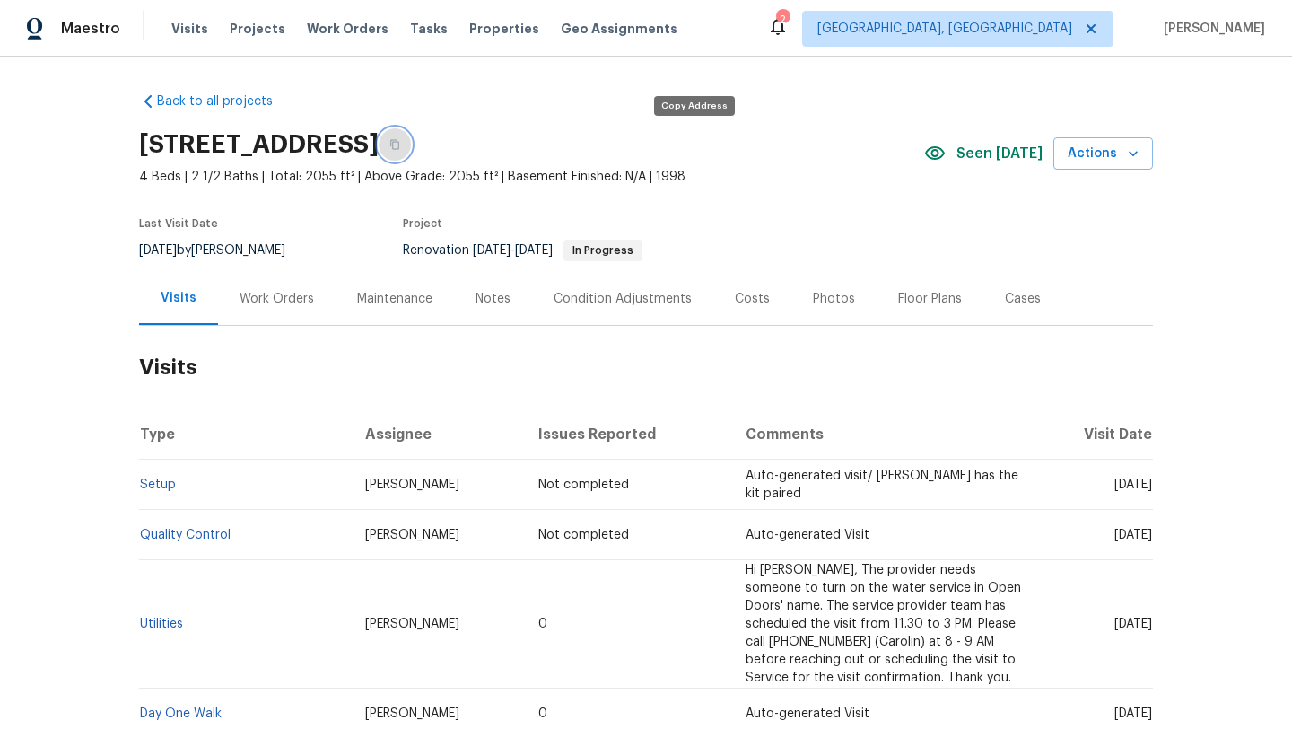
click at [400, 143] on icon "button" at bounding box center [394, 144] width 11 height 11
click at [1106, 161] on span "Actions" at bounding box center [1103, 154] width 71 height 22
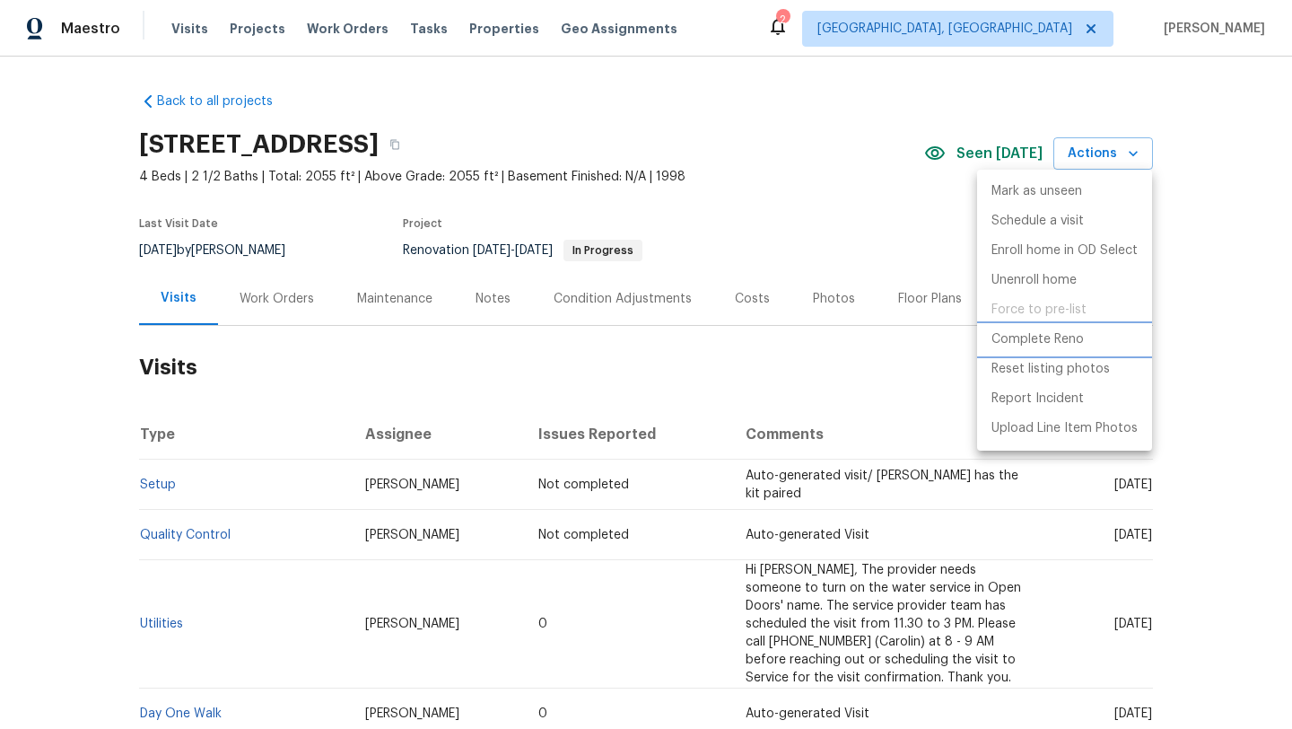
click at [1067, 342] on p "Complete Reno" at bounding box center [1037, 339] width 92 height 19
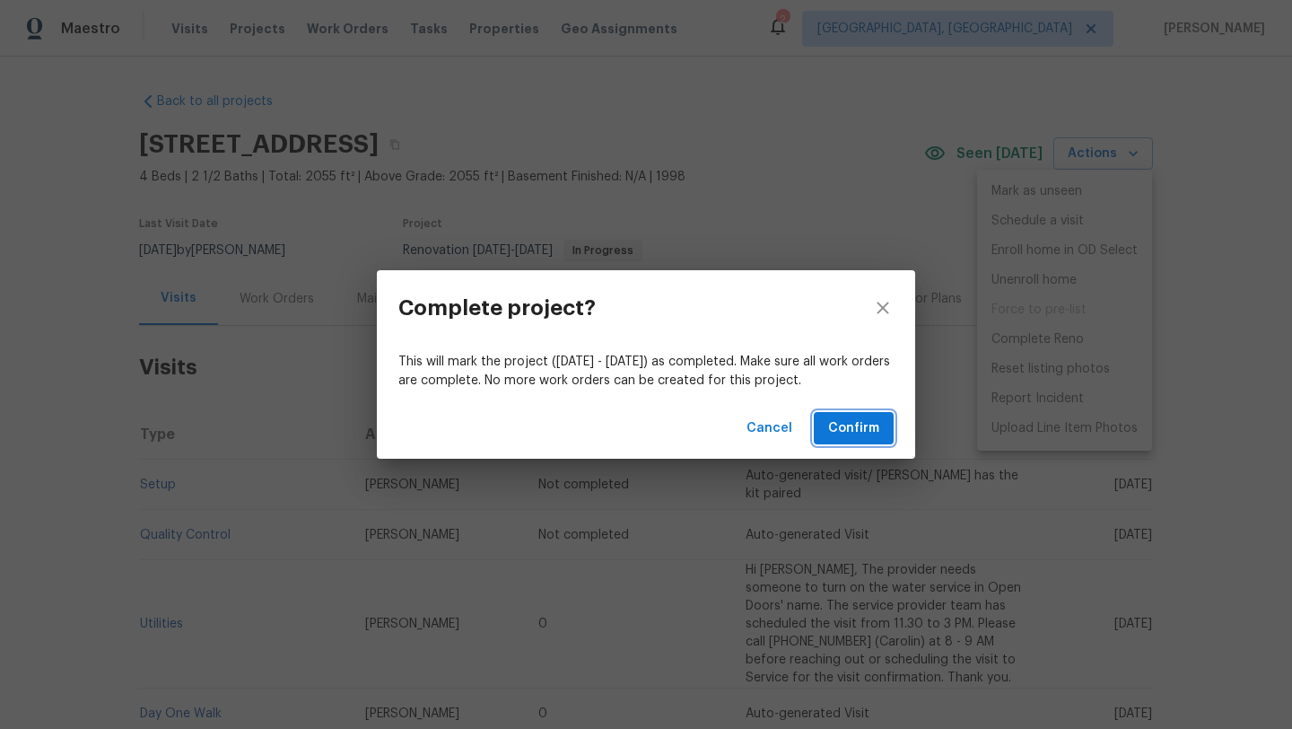
click at [872, 435] on span "Confirm" at bounding box center [853, 428] width 51 height 22
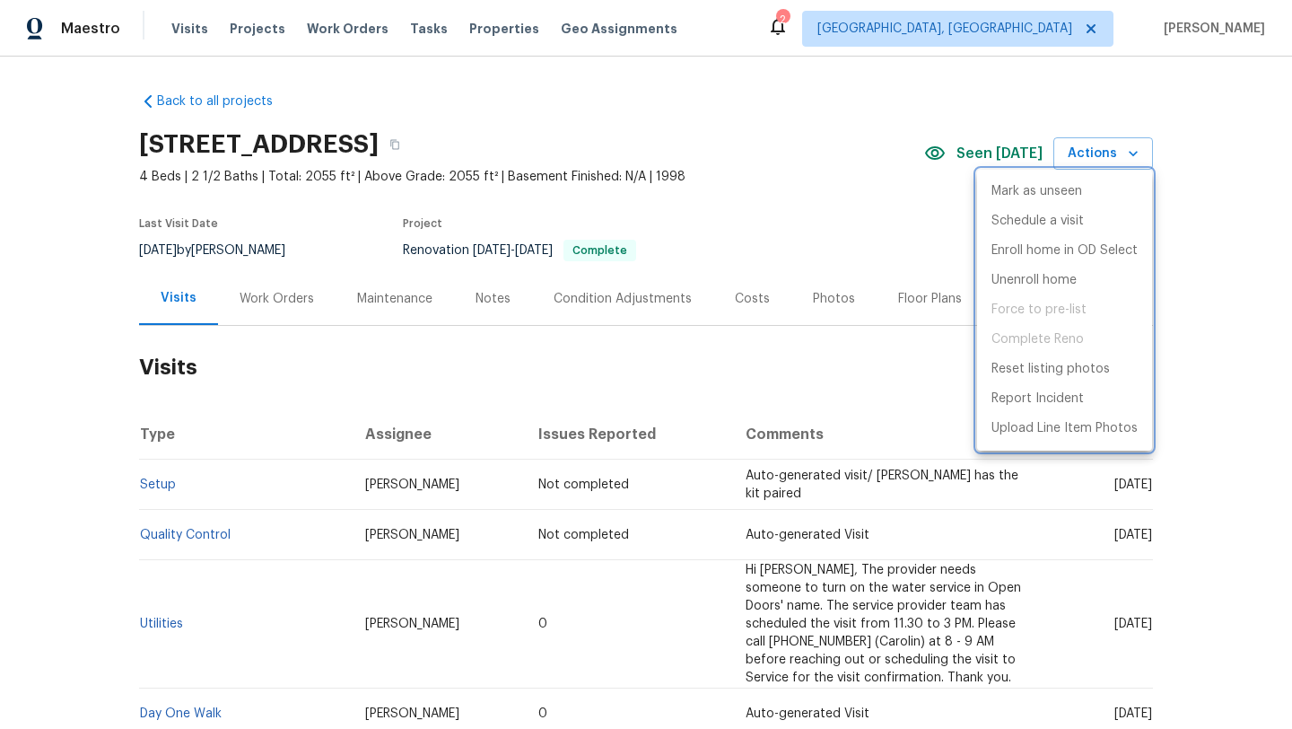
click at [694, 148] on div at bounding box center [646, 364] width 1292 height 729
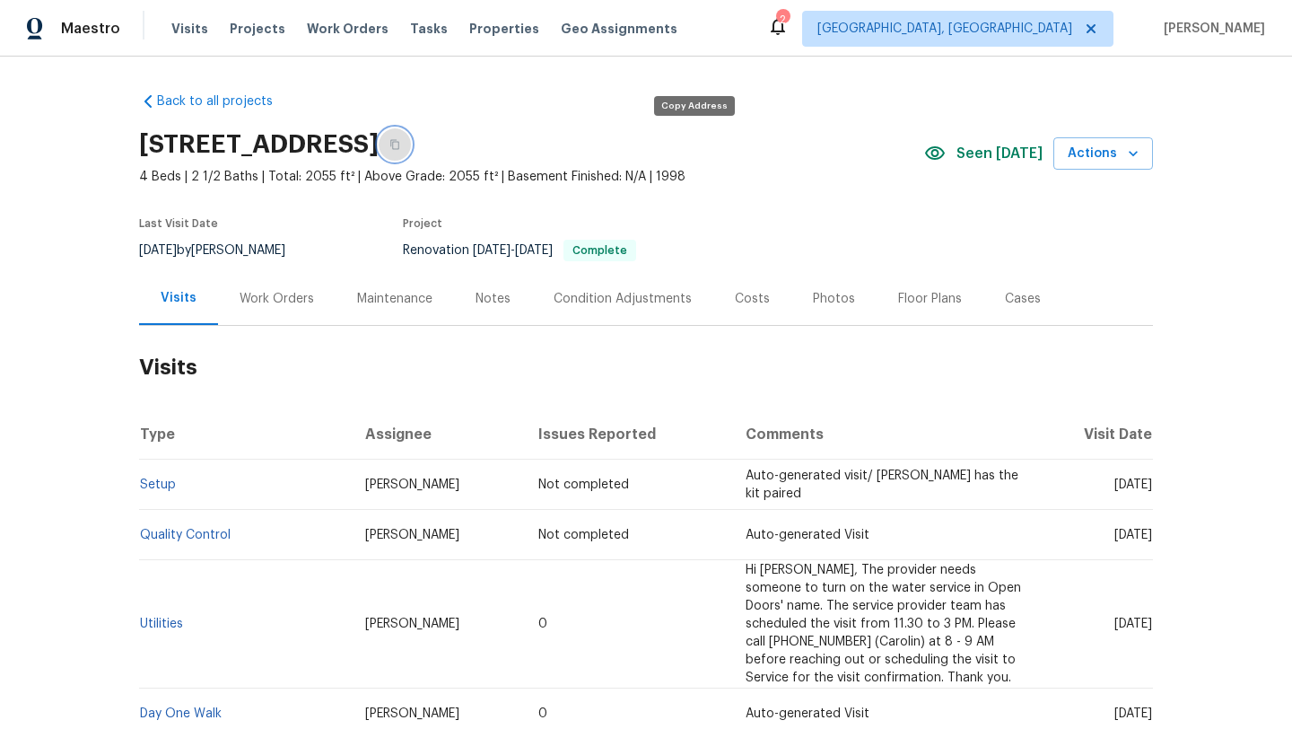
click at [400, 146] on icon "button" at bounding box center [394, 144] width 11 height 11
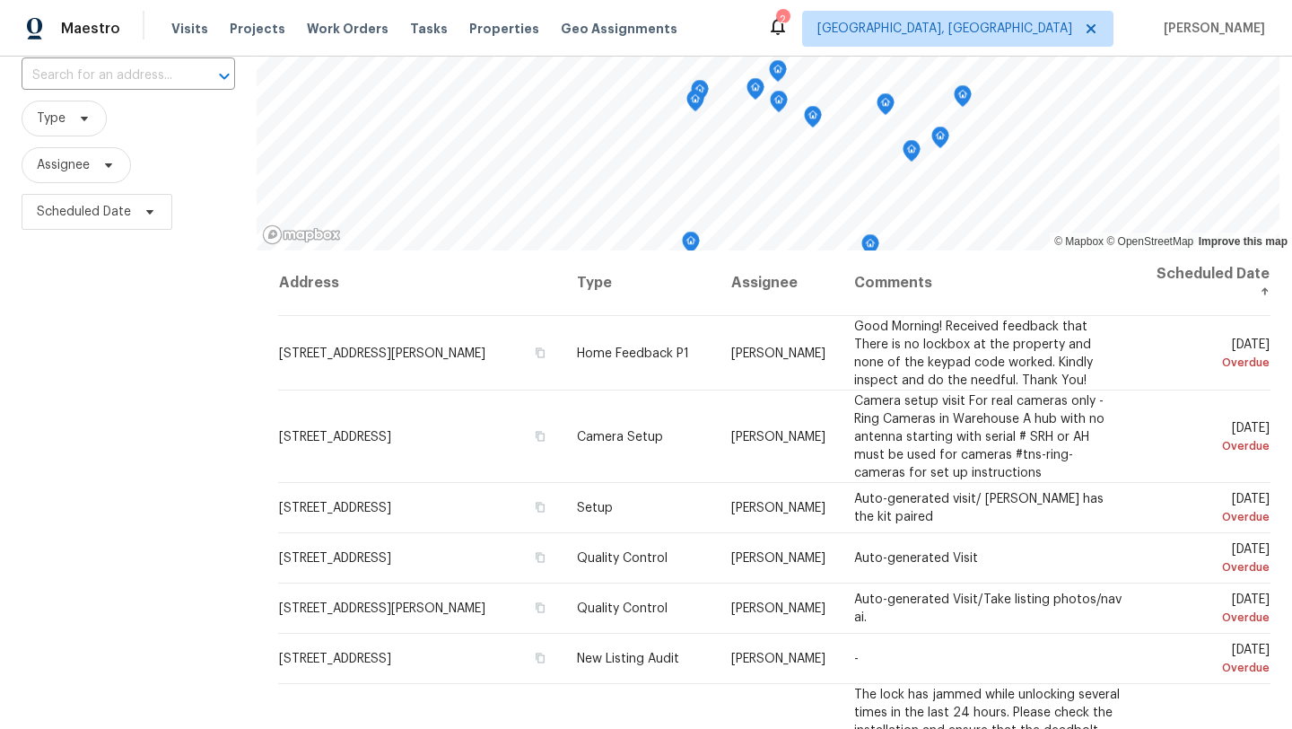
scroll to position [133, 0]
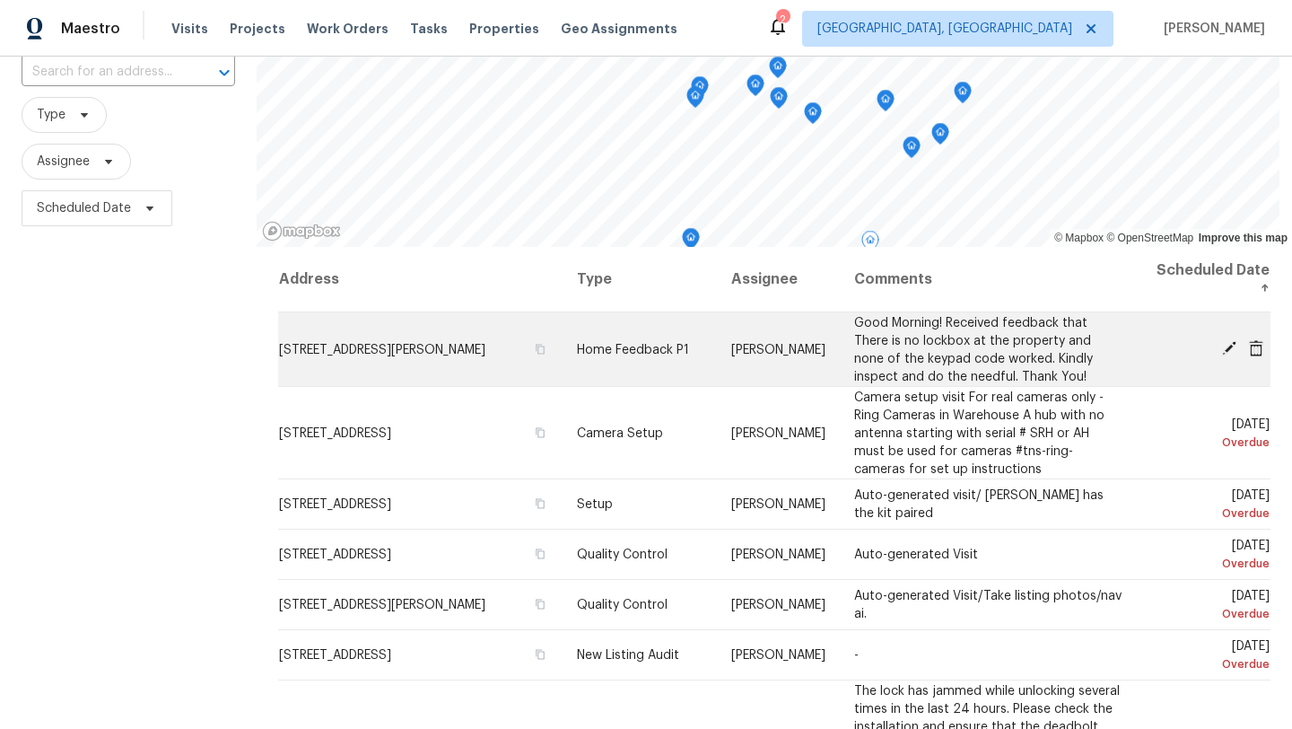
click at [1219, 355] on div at bounding box center [1211, 349] width 118 height 19
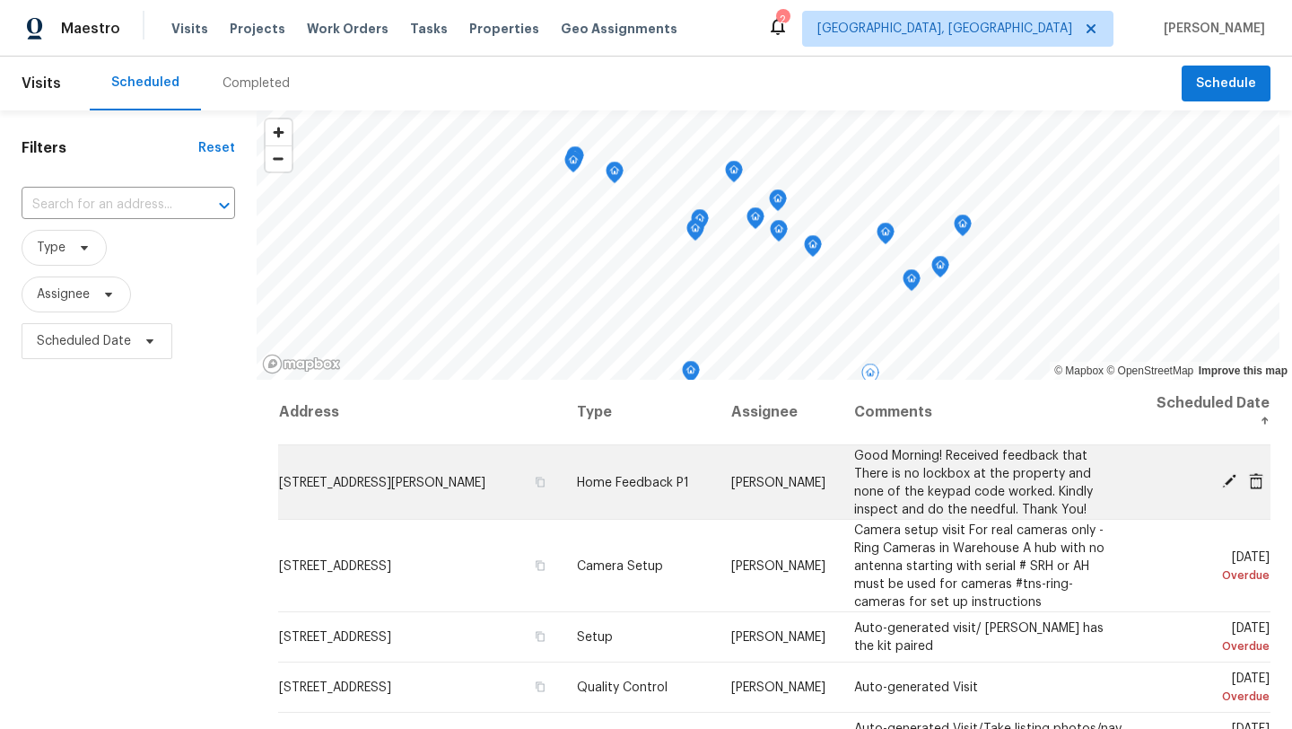
click at [1230, 481] on icon at bounding box center [1229, 481] width 14 height 14
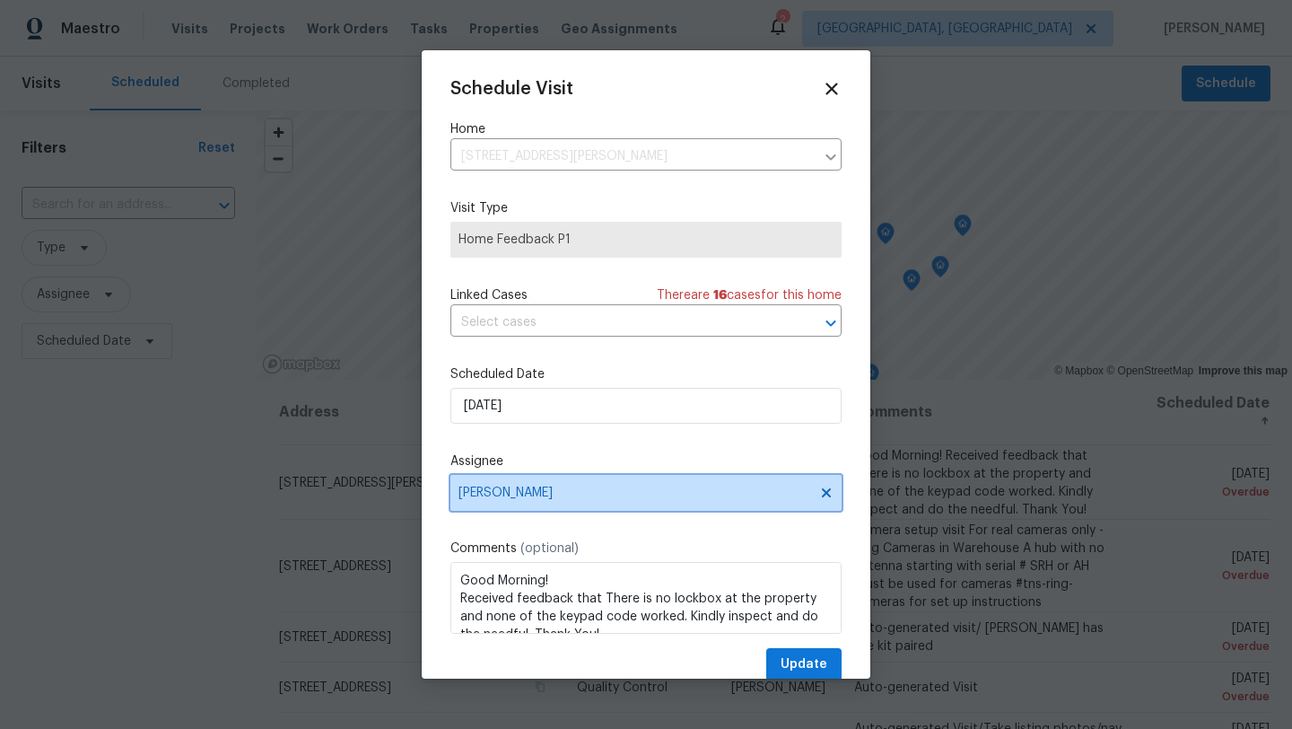
click at [537, 500] on span "[PERSON_NAME]" at bounding box center [634, 492] width 352 height 14
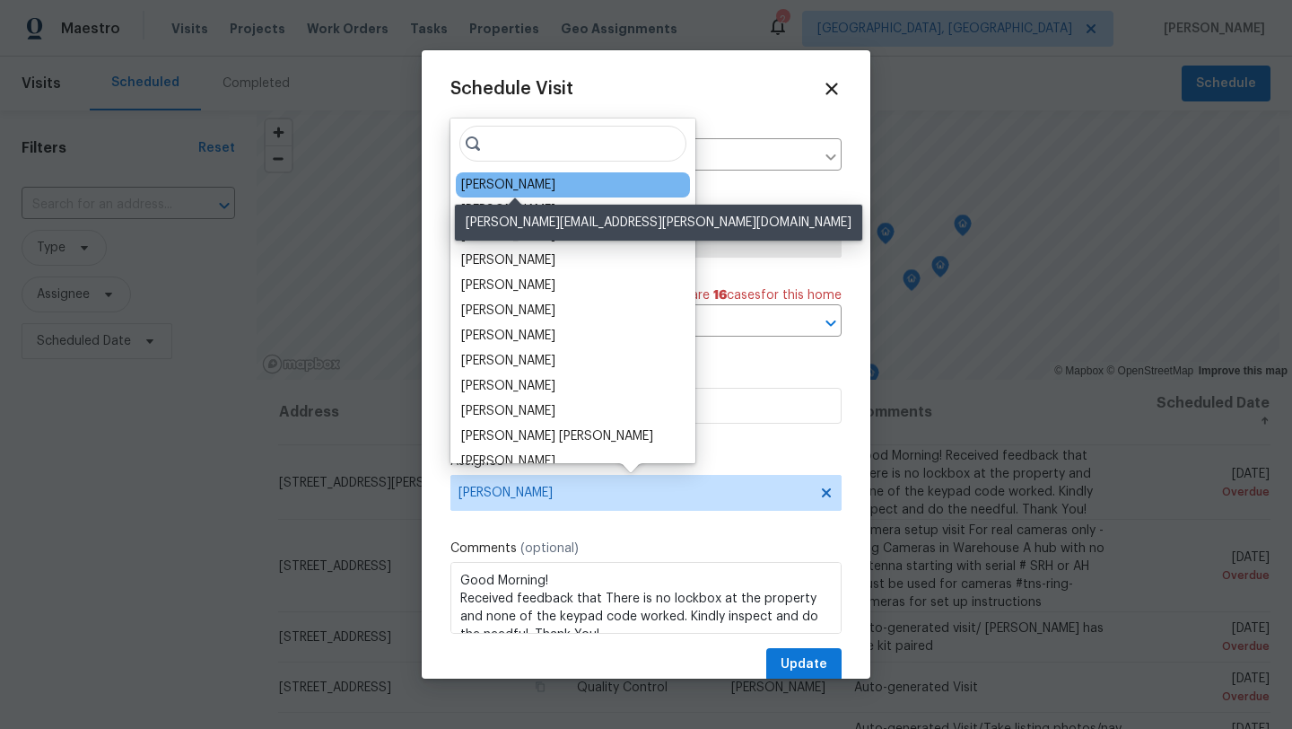
click at [516, 184] on div "[PERSON_NAME]" at bounding box center [508, 185] width 94 height 18
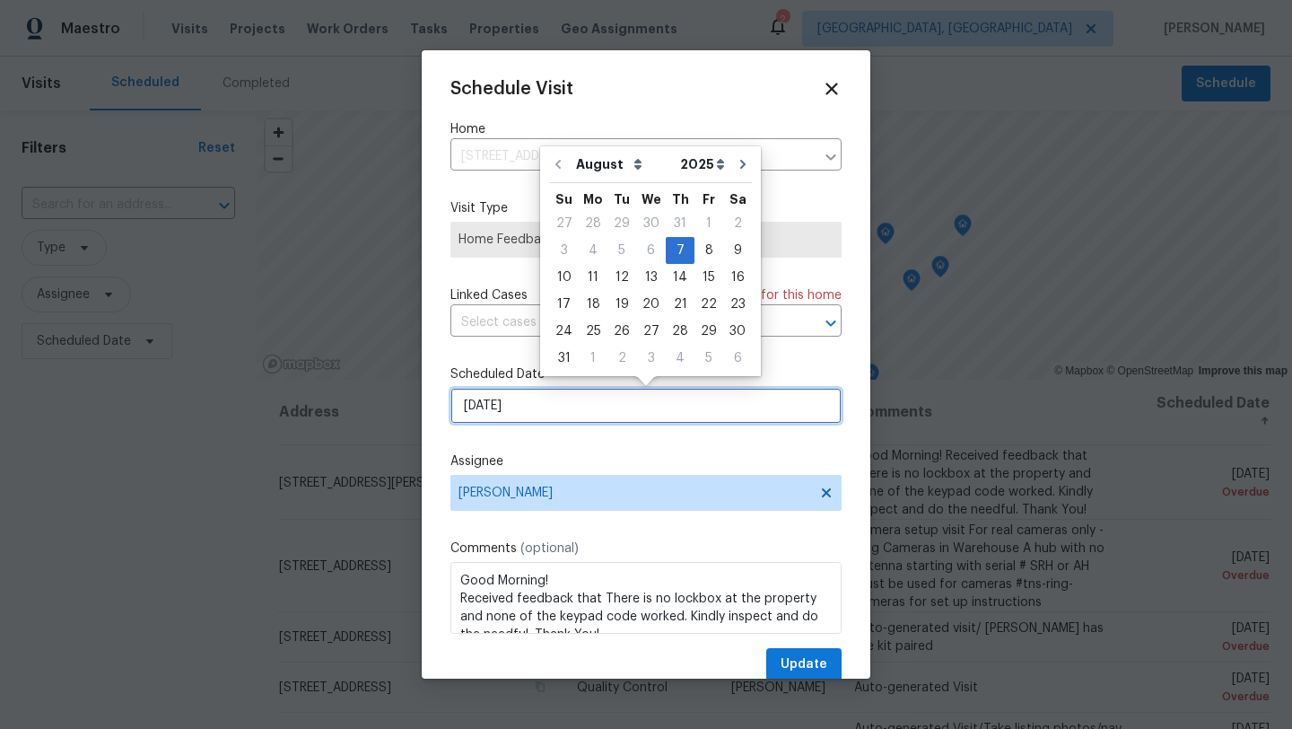
click at [473, 405] on input "[DATE]" at bounding box center [645, 406] width 391 height 36
click at [587, 276] on div "11" at bounding box center [593, 277] width 29 height 25
type input "8/11/2025"
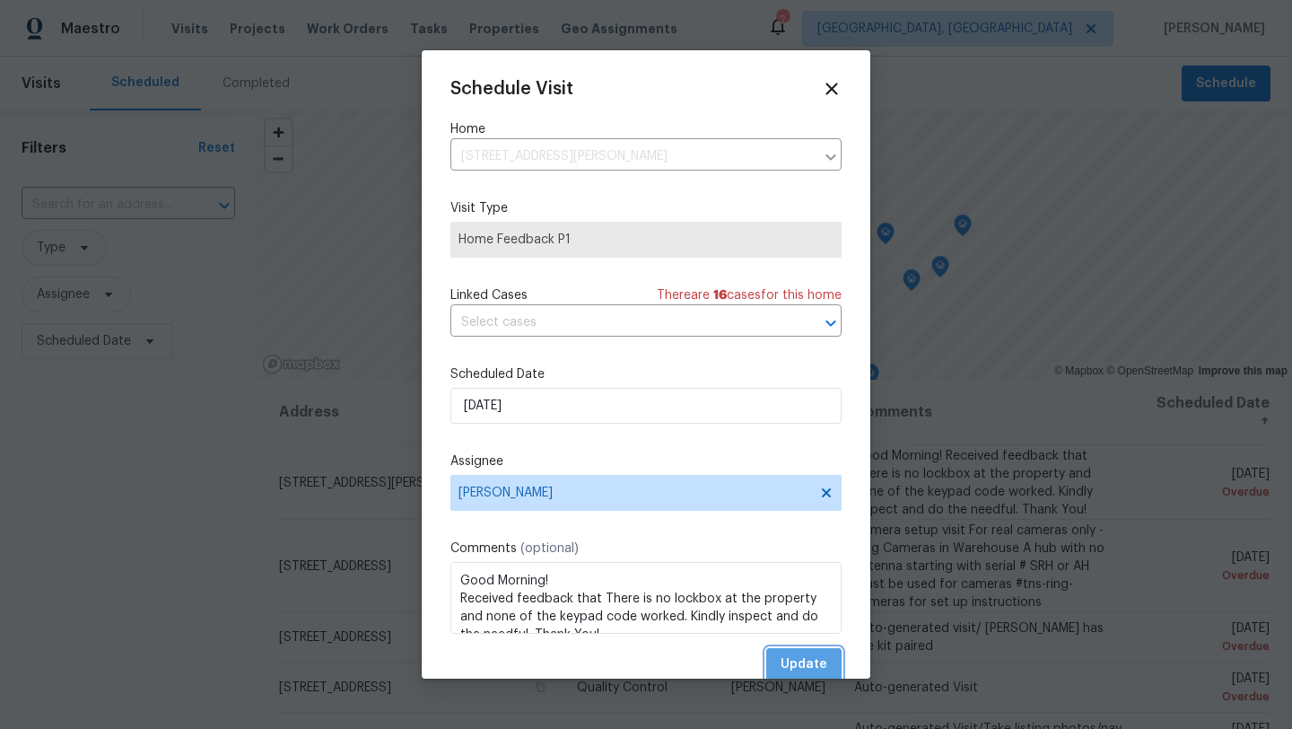
click at [808, 667] on span "Update" at bounding box center [804, 664] width 47 height 22
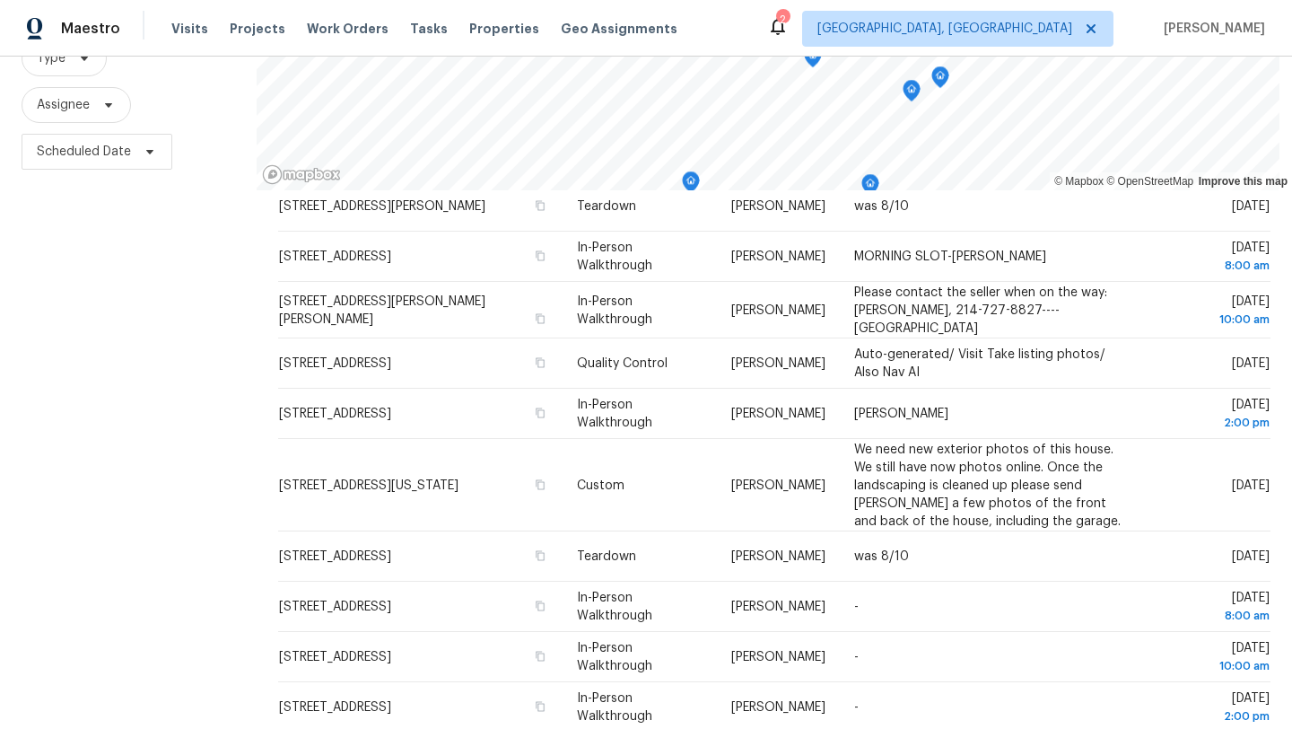
scroll to position [233, 0]
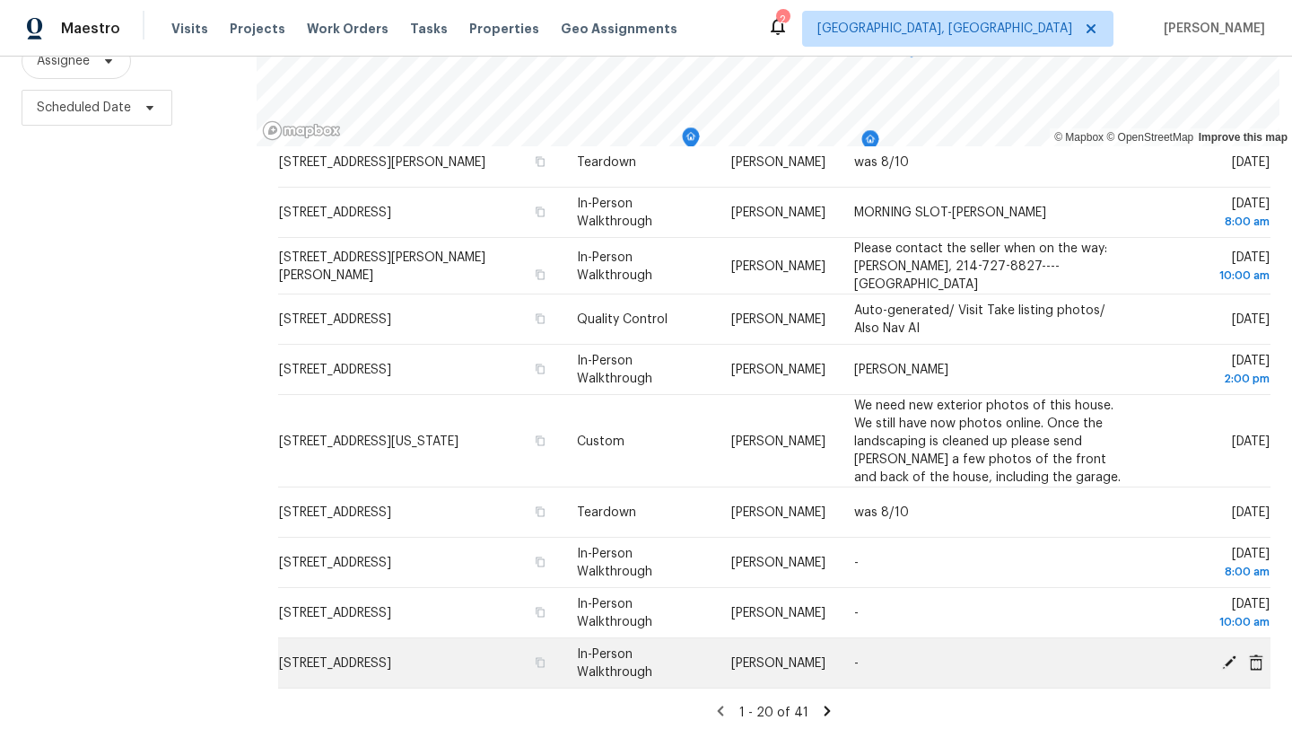
click at [1226, 659] on icon at bounding box center [1229, 661] width 14 height 14
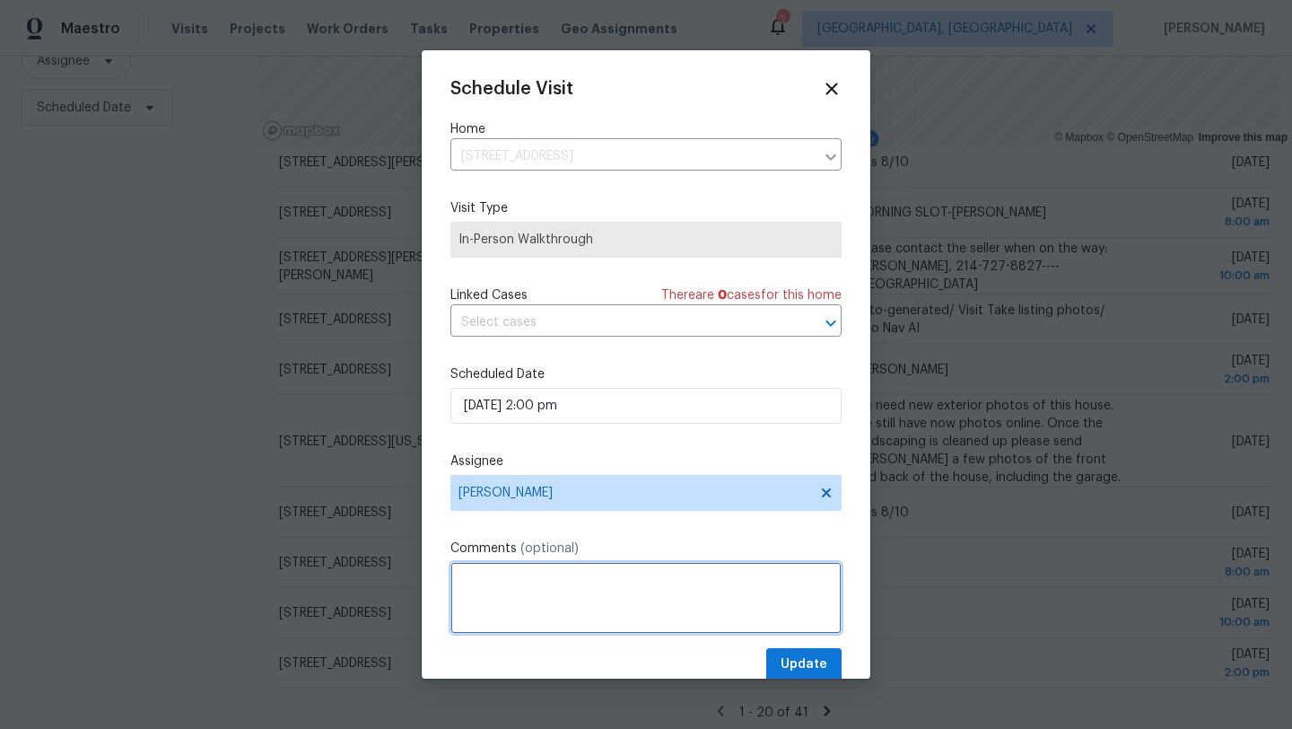
click at [609, 596] on textarea at bounding box center [645, 598] width 391 height 72
type textarea "Becky"
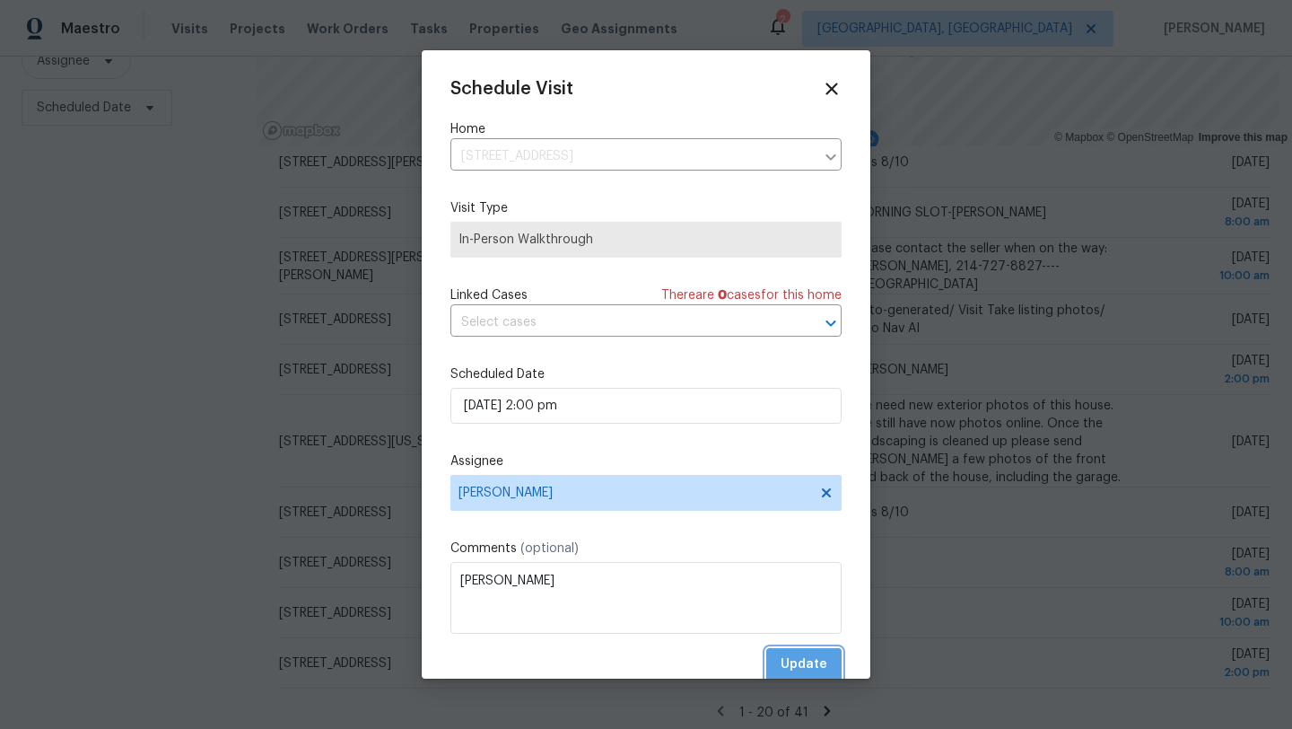
click at [821, 665] on span "Update" at bounding box center [804, 664] width 47 height 22
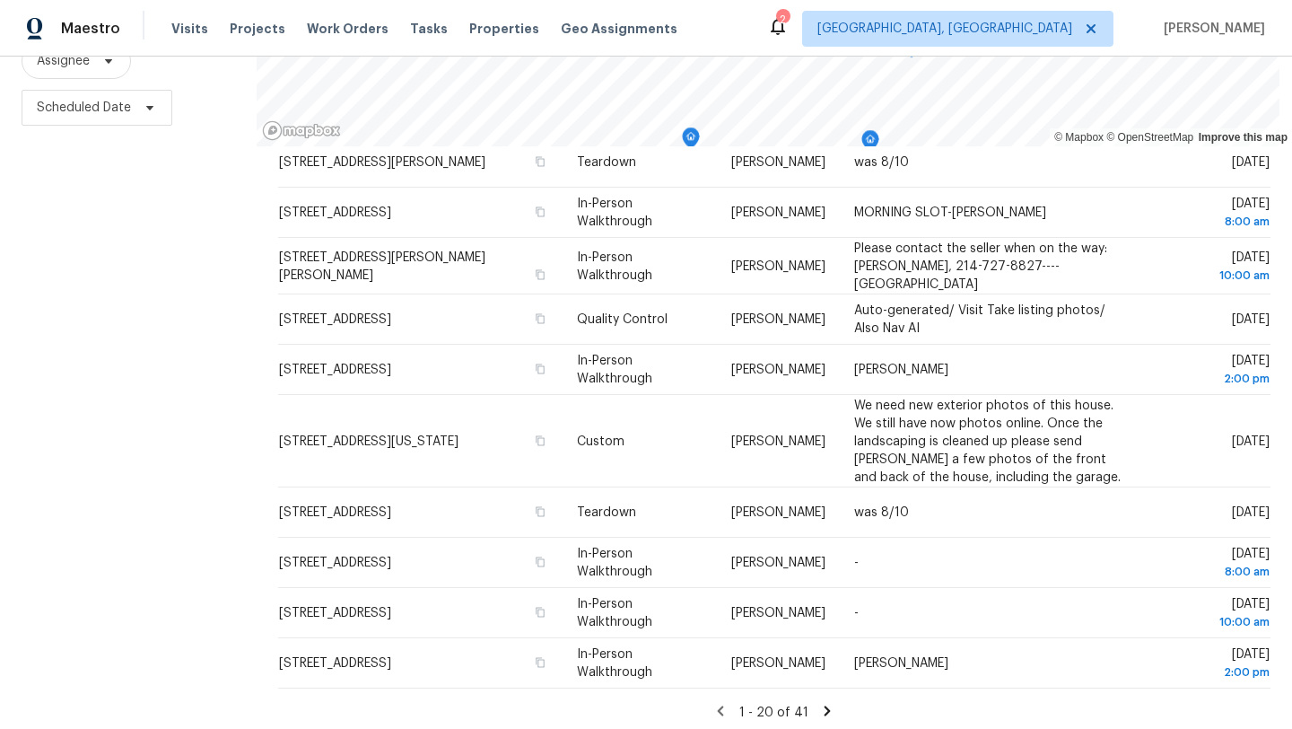
click at [825, 705] on icon at bounding box center [828, 710] width 6 height 10
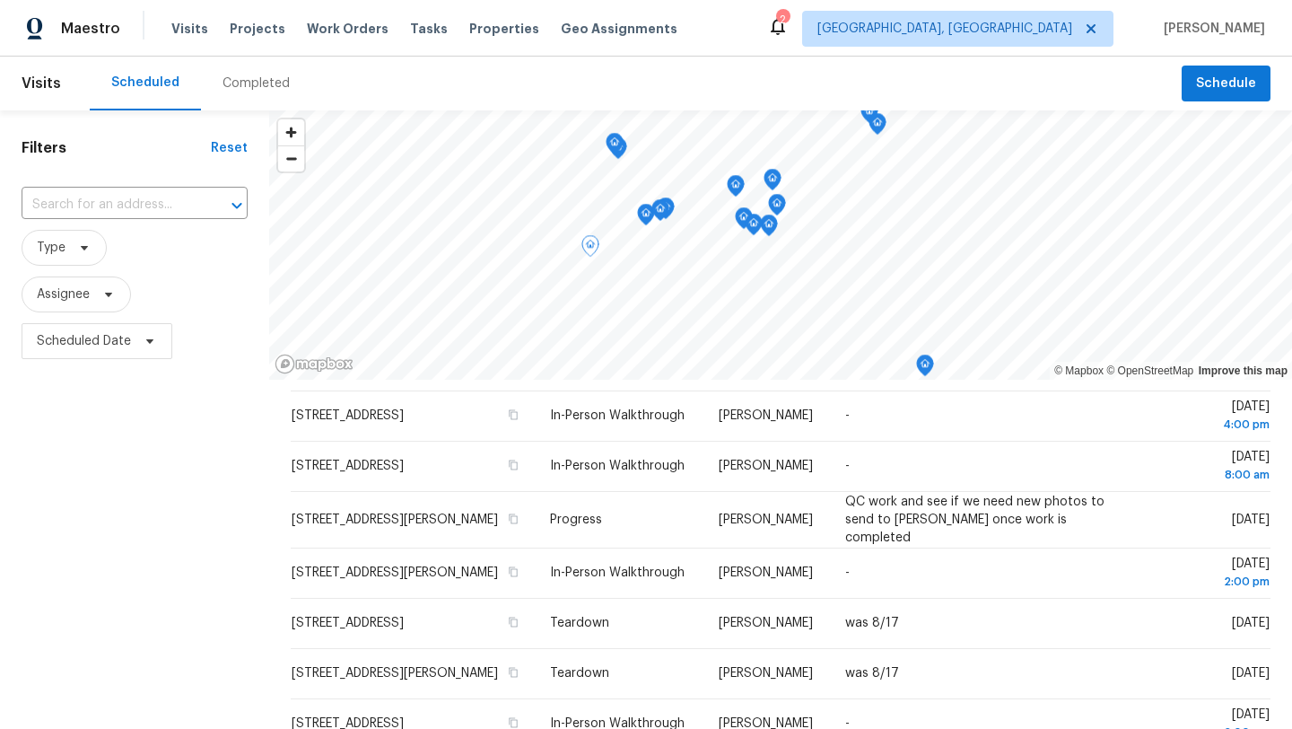
scroll to position [0, 0]
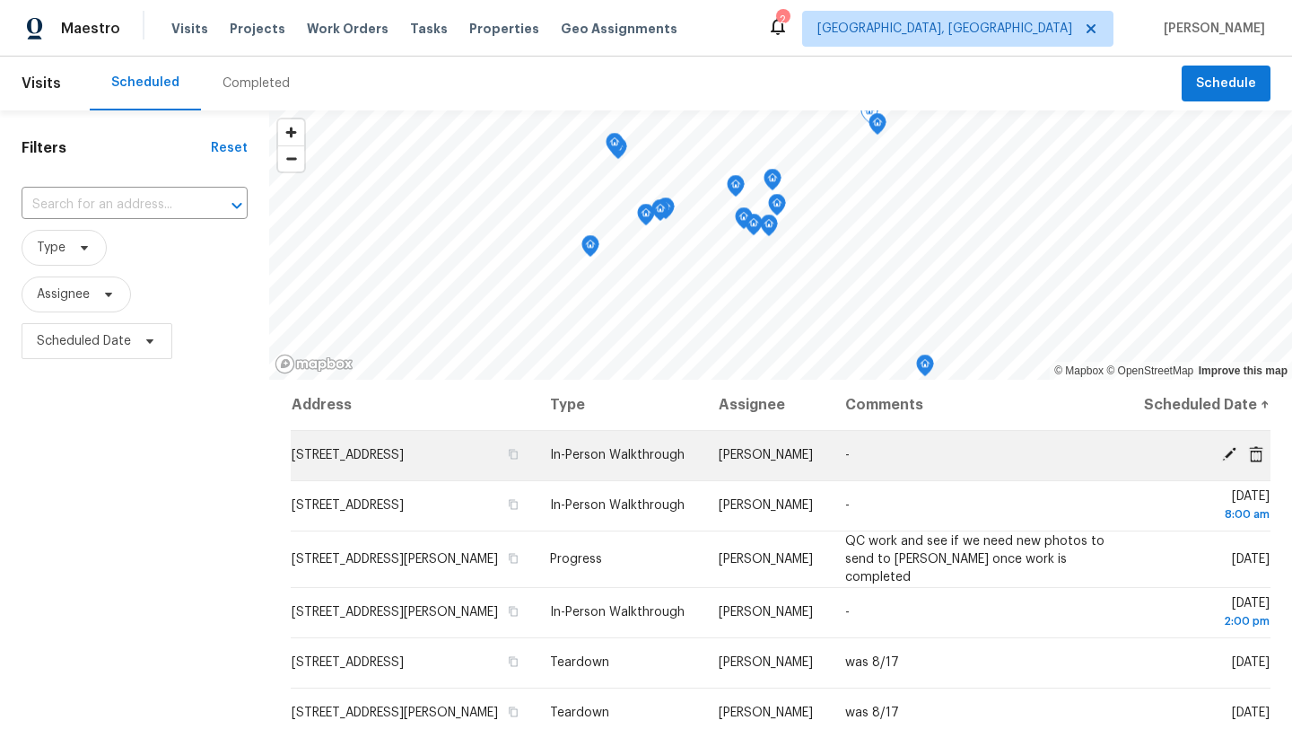
click at [1226, 461] on icon at bounding box center [1229, 454] width 14 height 14
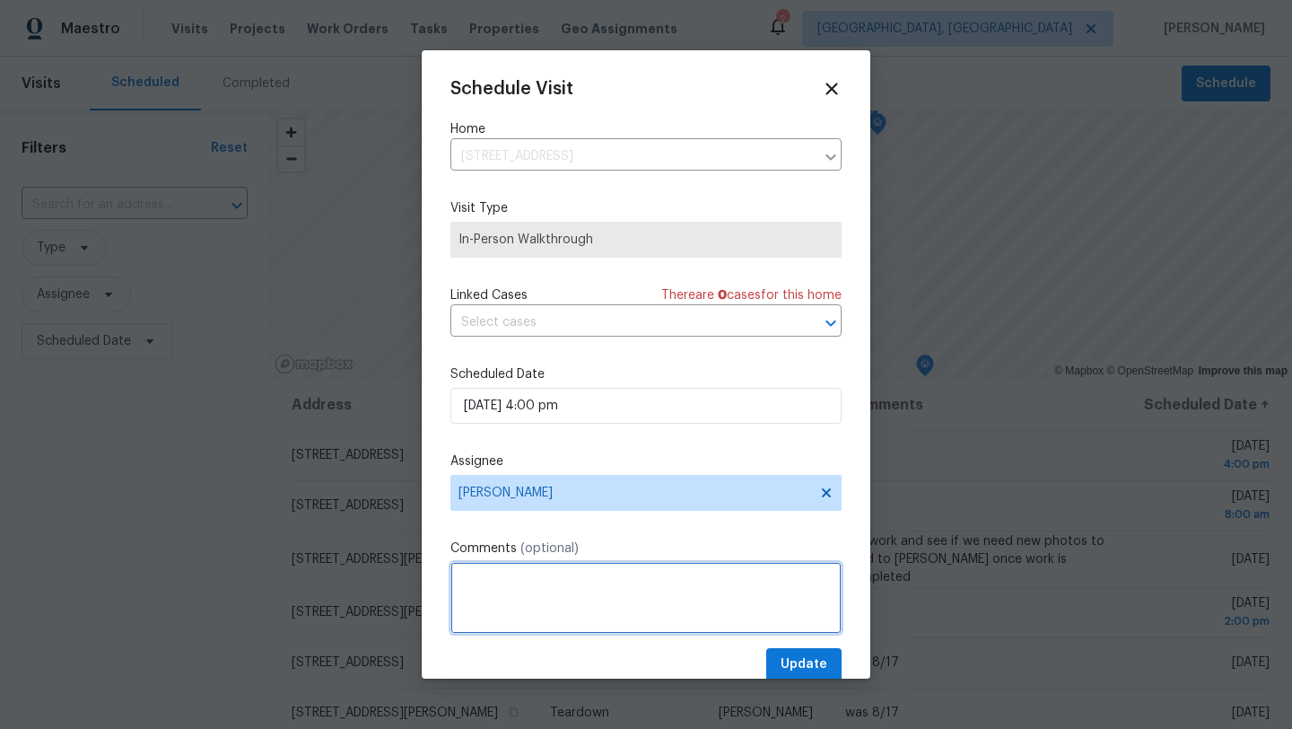
click at [505, 588] on textarea at bounding box center [645, 598] width 391 height 72
type textarea "Marissa"
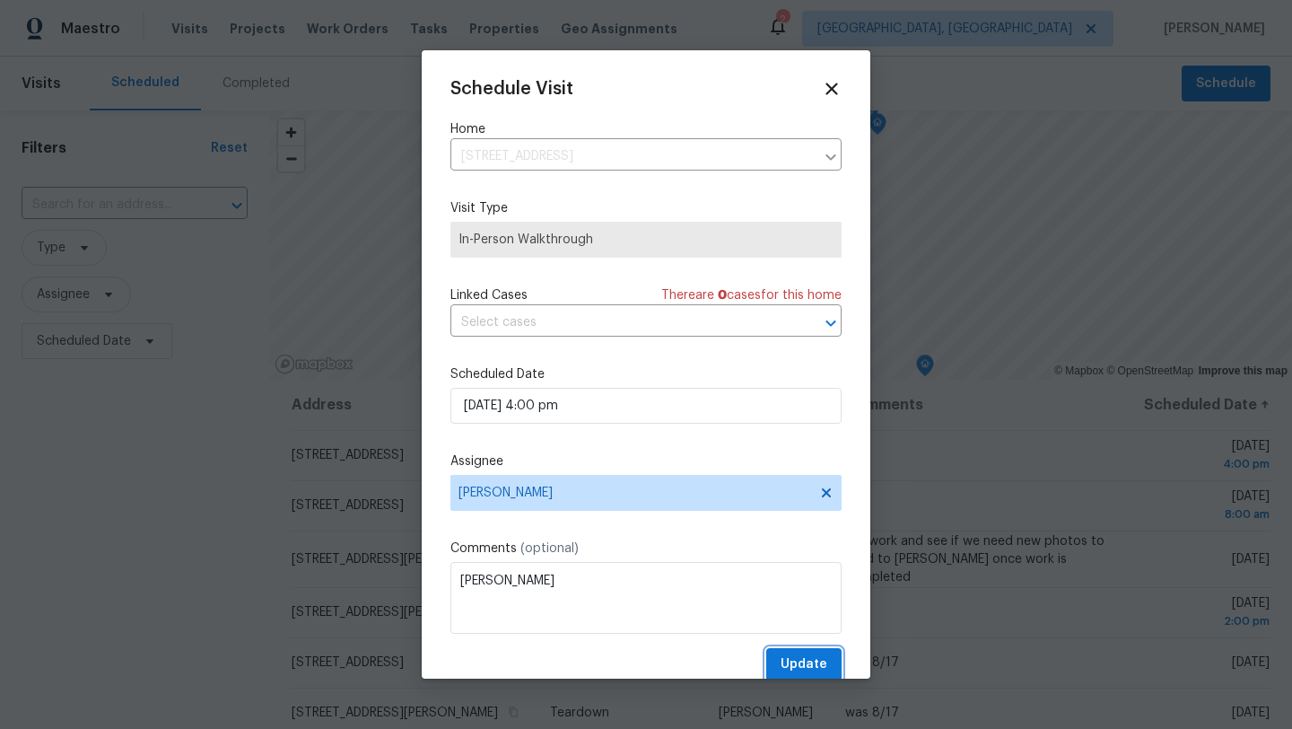
click at [820, 660] on span "Update" at bounding box center [804, 664] width 47 height 22
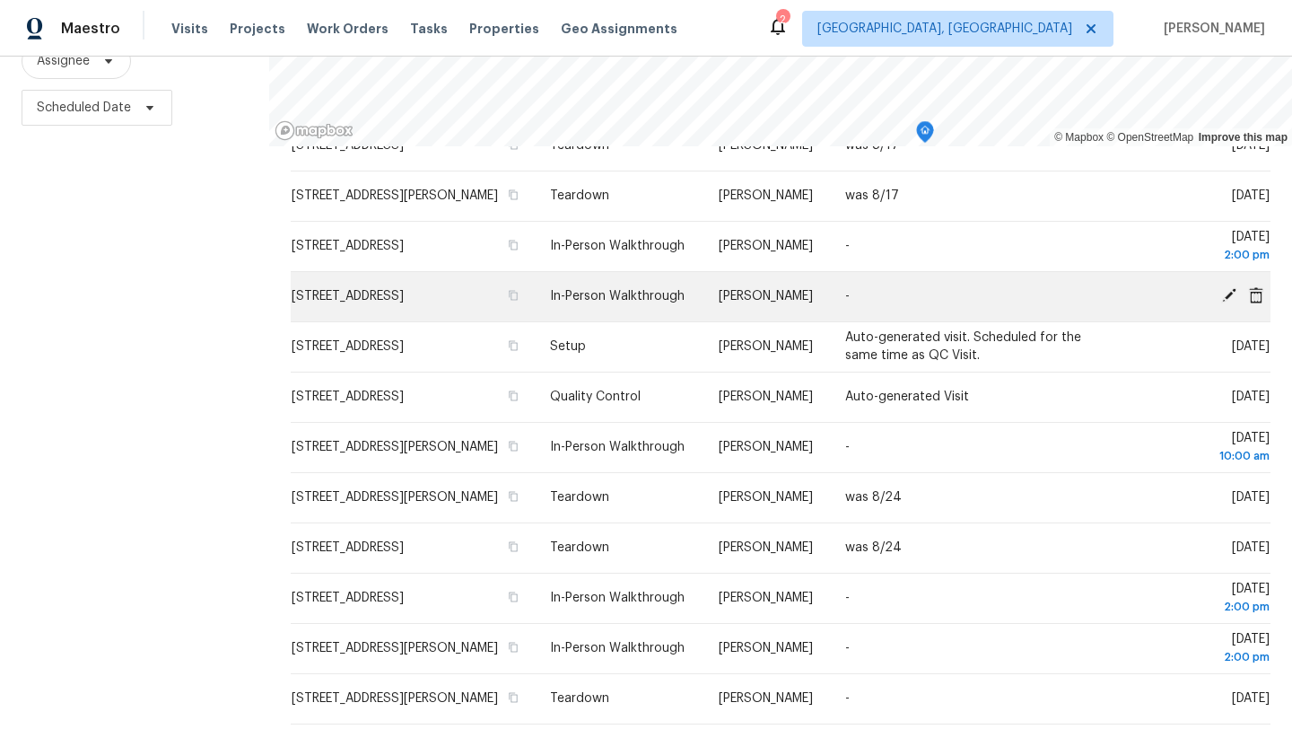
scroll to position [535, 0]
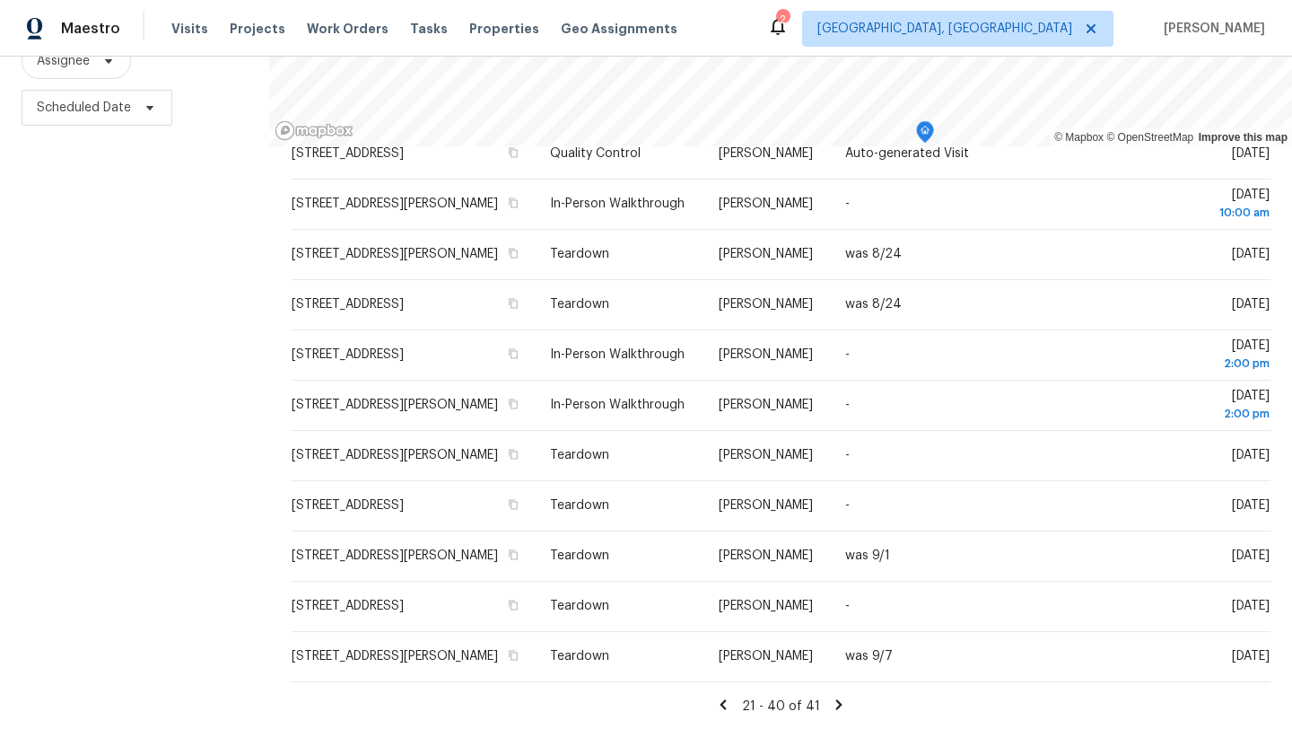
click at [721, 707] on icon at bounding box center [723, 704] width 6 height 10
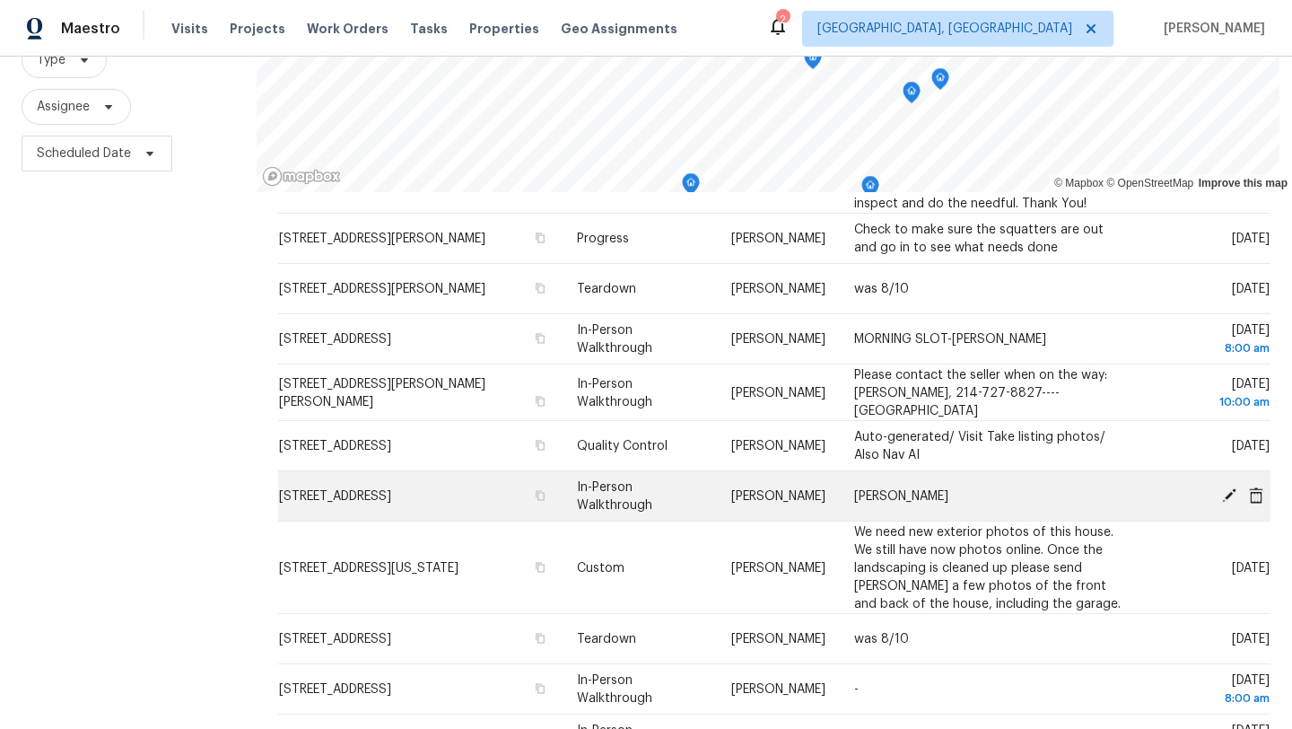
scroll to position [729, 0]
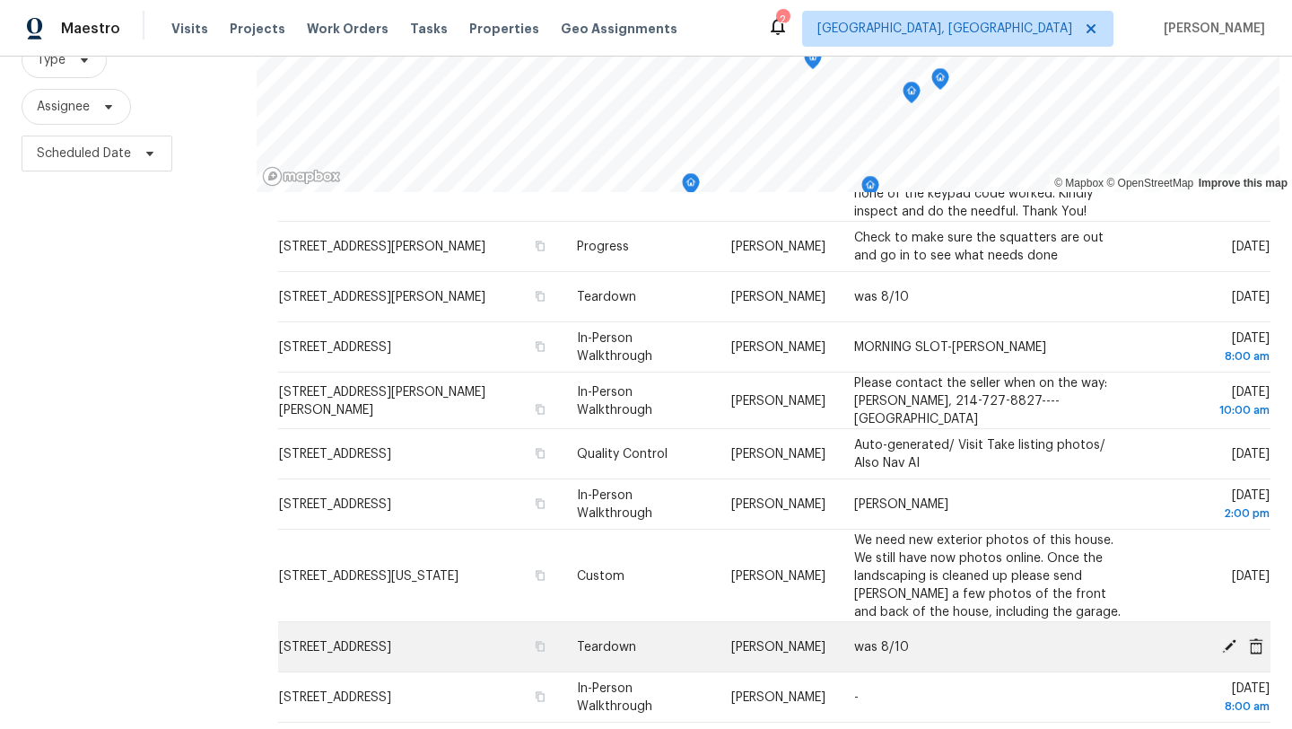
click at [1226, 640] on icon at bounding box center [1229, 645] width 14 height 14
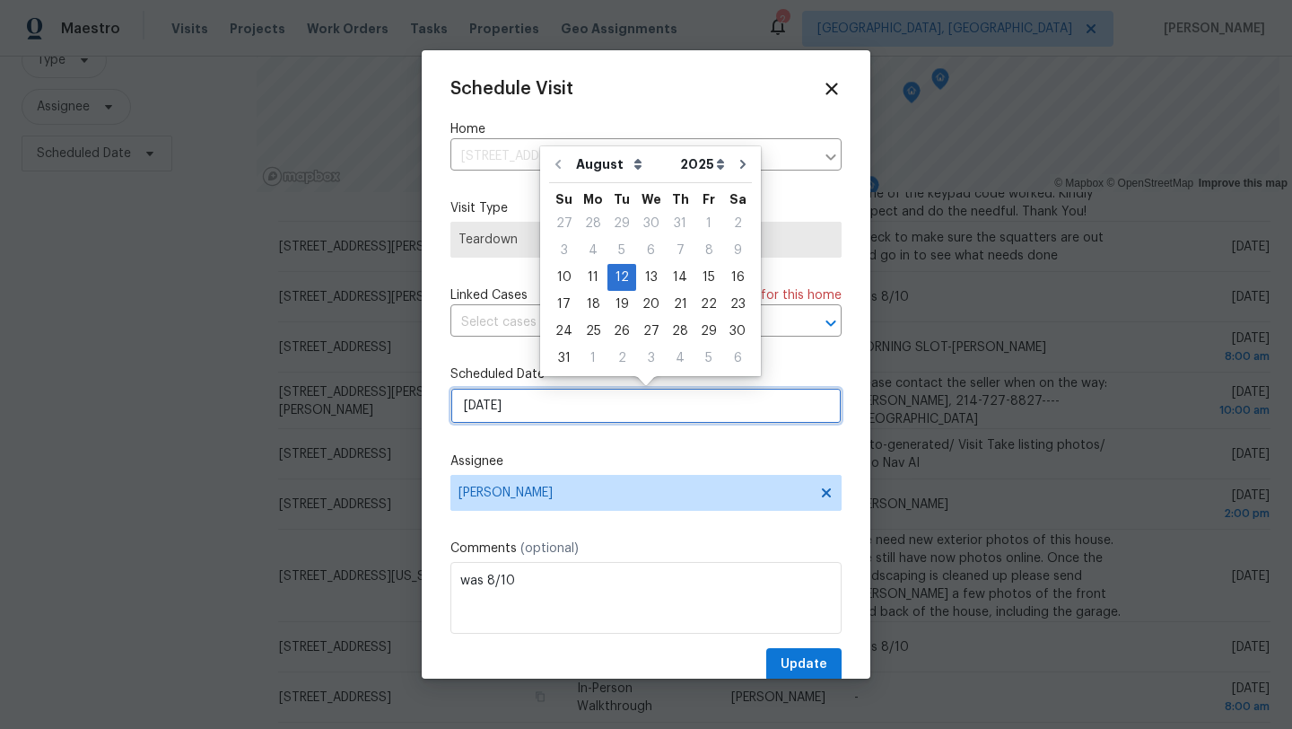
click at [530, 405] on input "8/12/2025" at bounding box center [645, 406] width 391 height 36
click at [589, 276] on div "11" at bounding box center [593, 277] width 29 height 25
type input "8/11/2025"
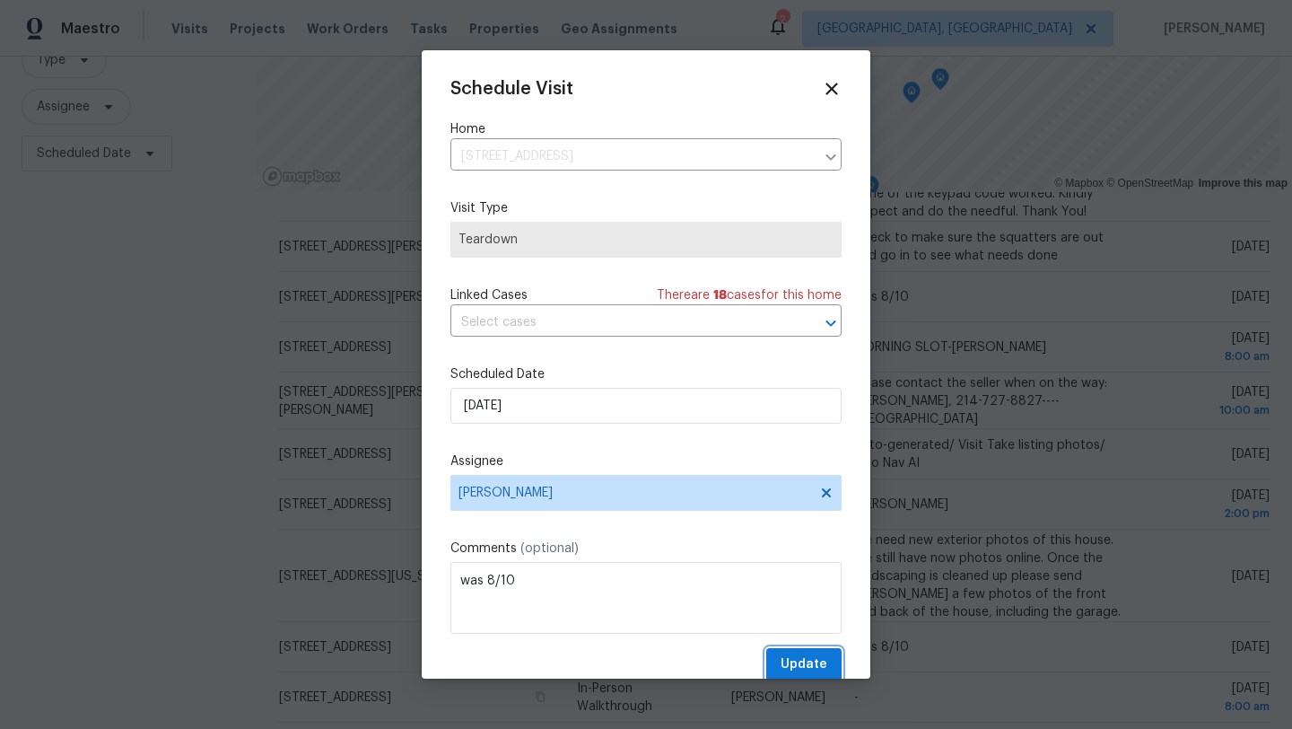
click at [789, 668] on span "Update" at bounding box center [804, 664] width 47 height 22
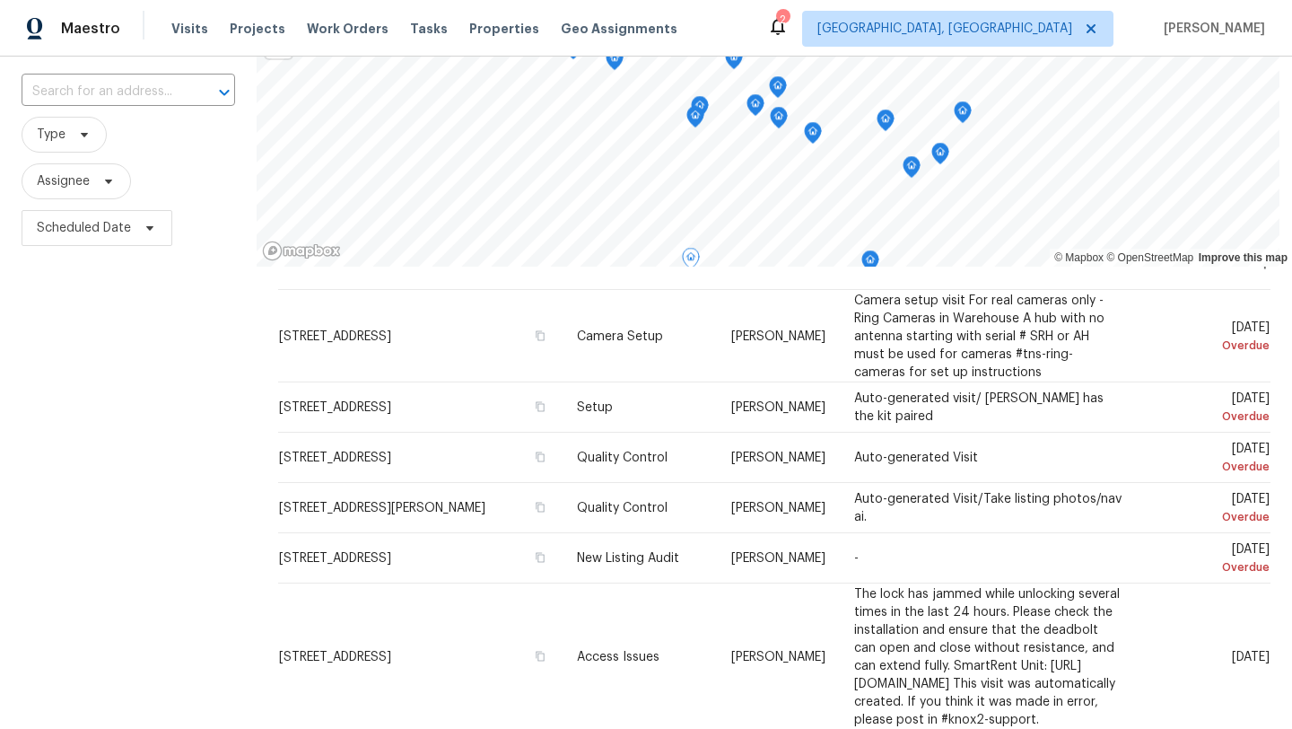
scroll to position [53, 0]
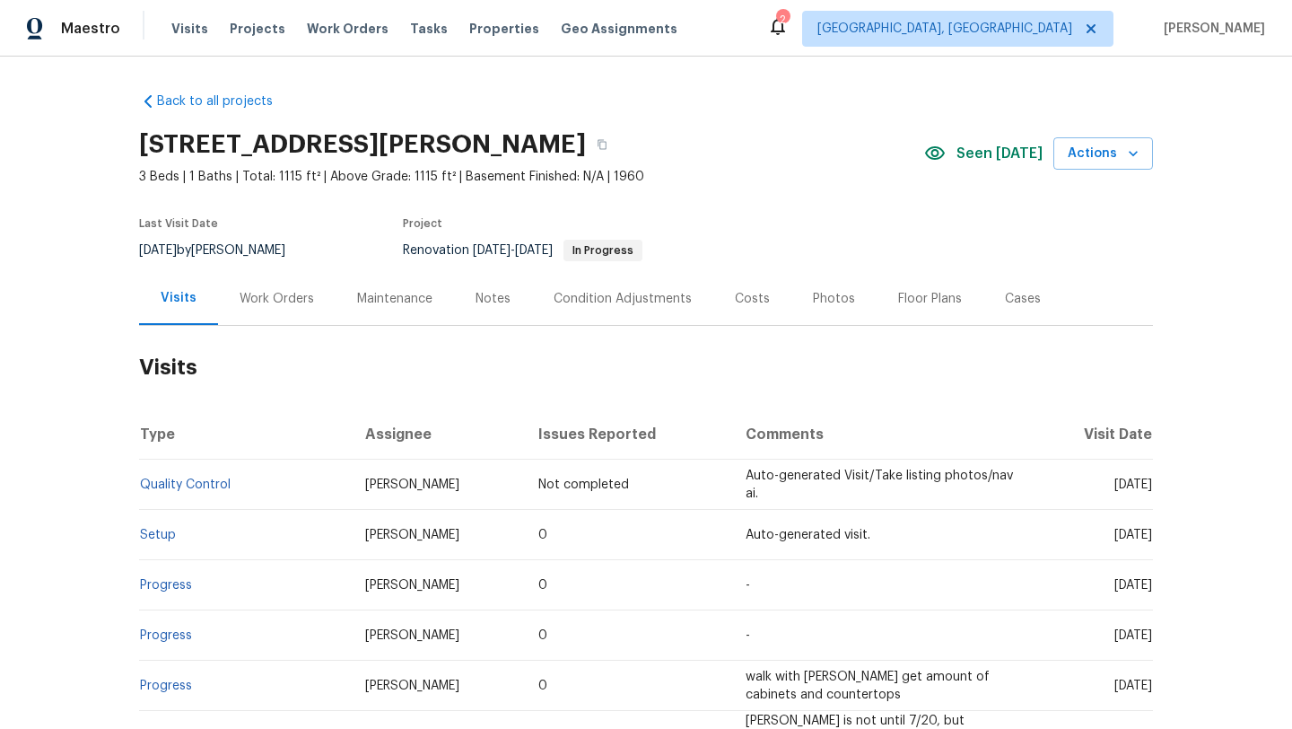
click at [254, 304] on div "Work Orders" at bounding box center [277, 299] width 74 height 18
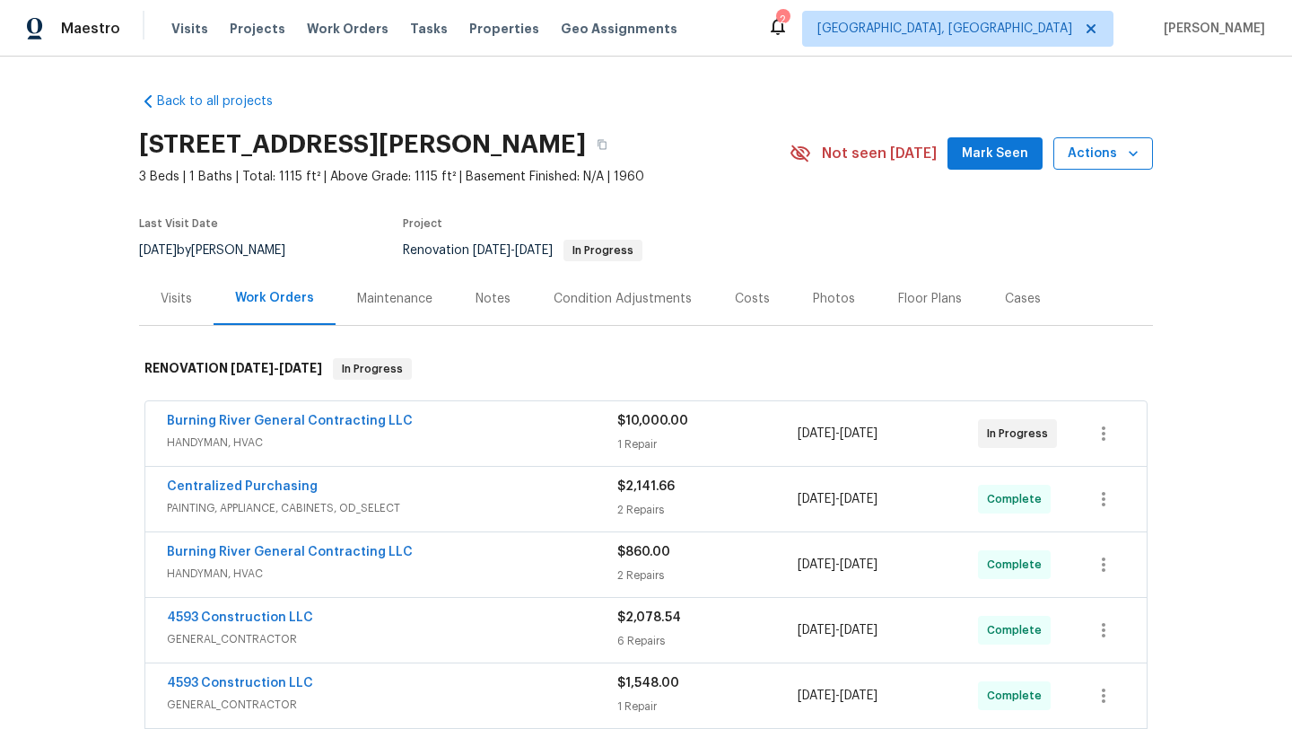
click at [1080, 150] on span "Actions" at bounding box center [1103, 154] width 71 height 22
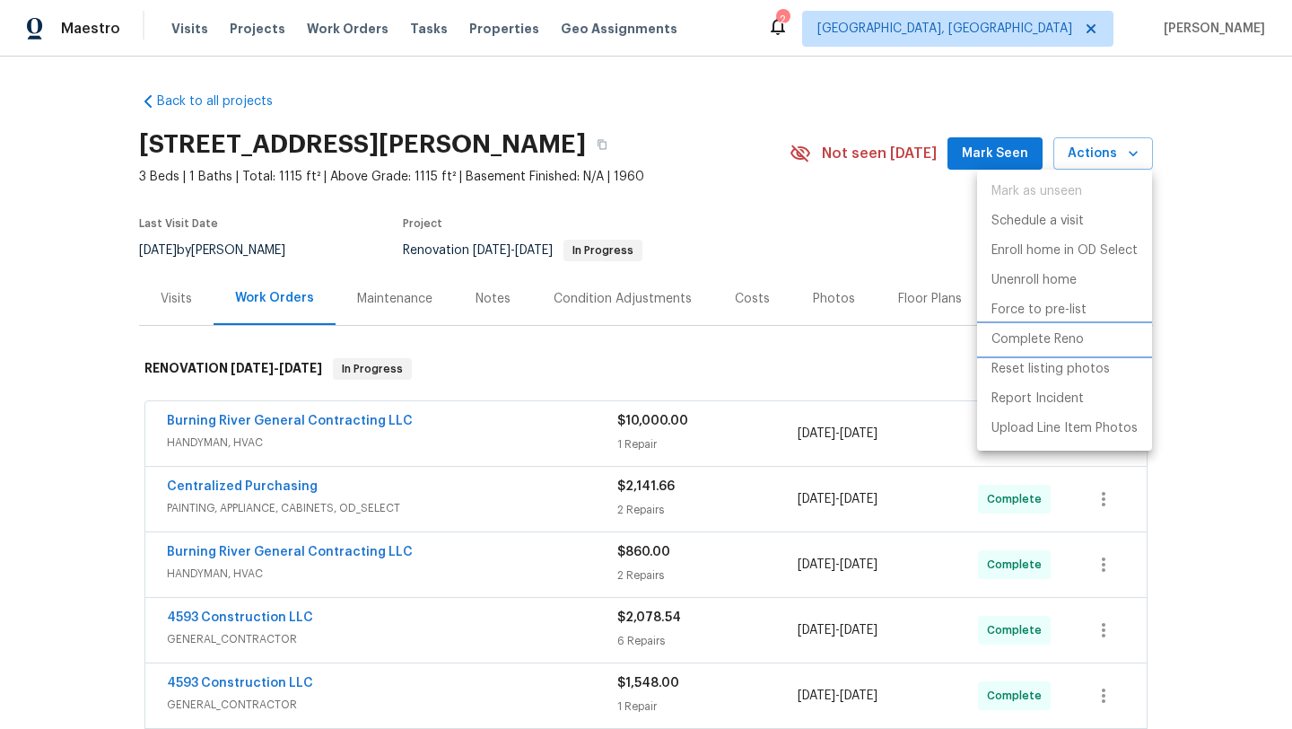
click at [1008, 339] on p "Complete Reno" at bounding box center [1037, 339] width 92 height 19
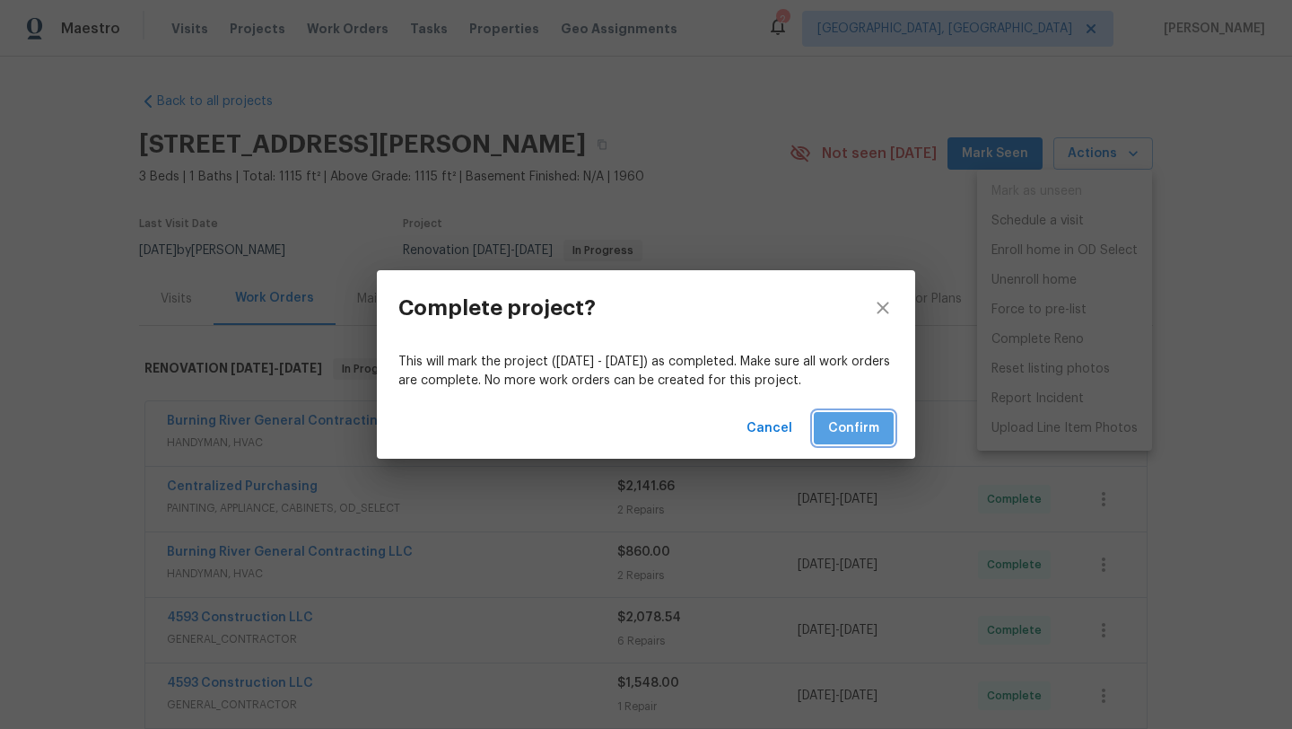
click at [835, 427] on span "Confirm" at bounding box center [853, 428] width 51 height 22
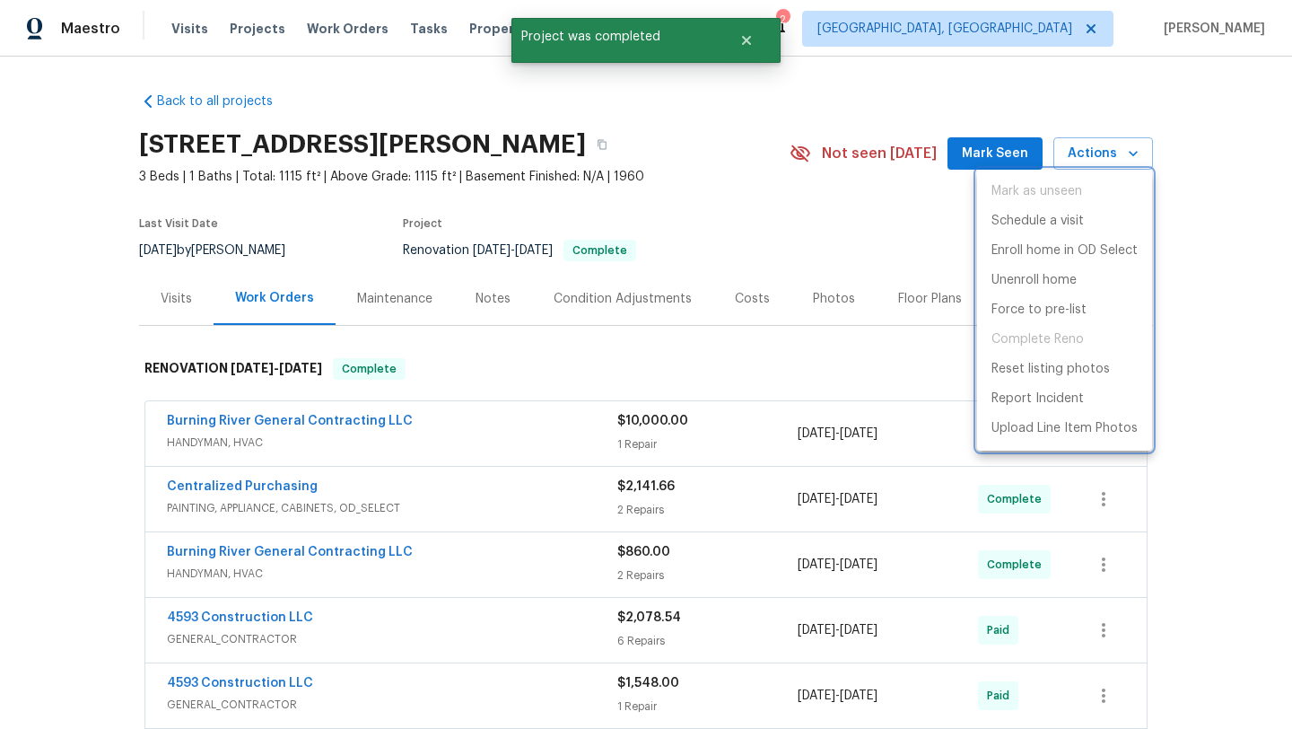
click at [989, 149] on div at bounding box center [646, 364] width 1292 height 729
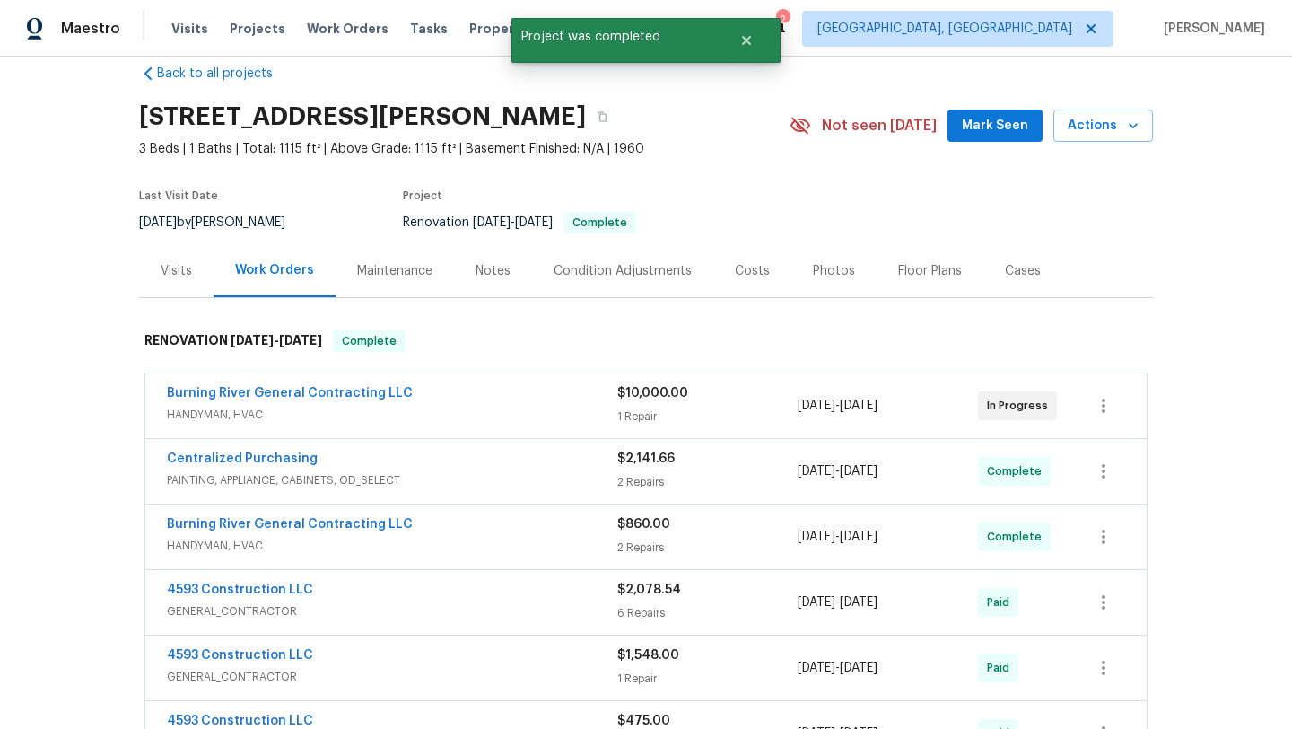
scroll to position [41, 0]
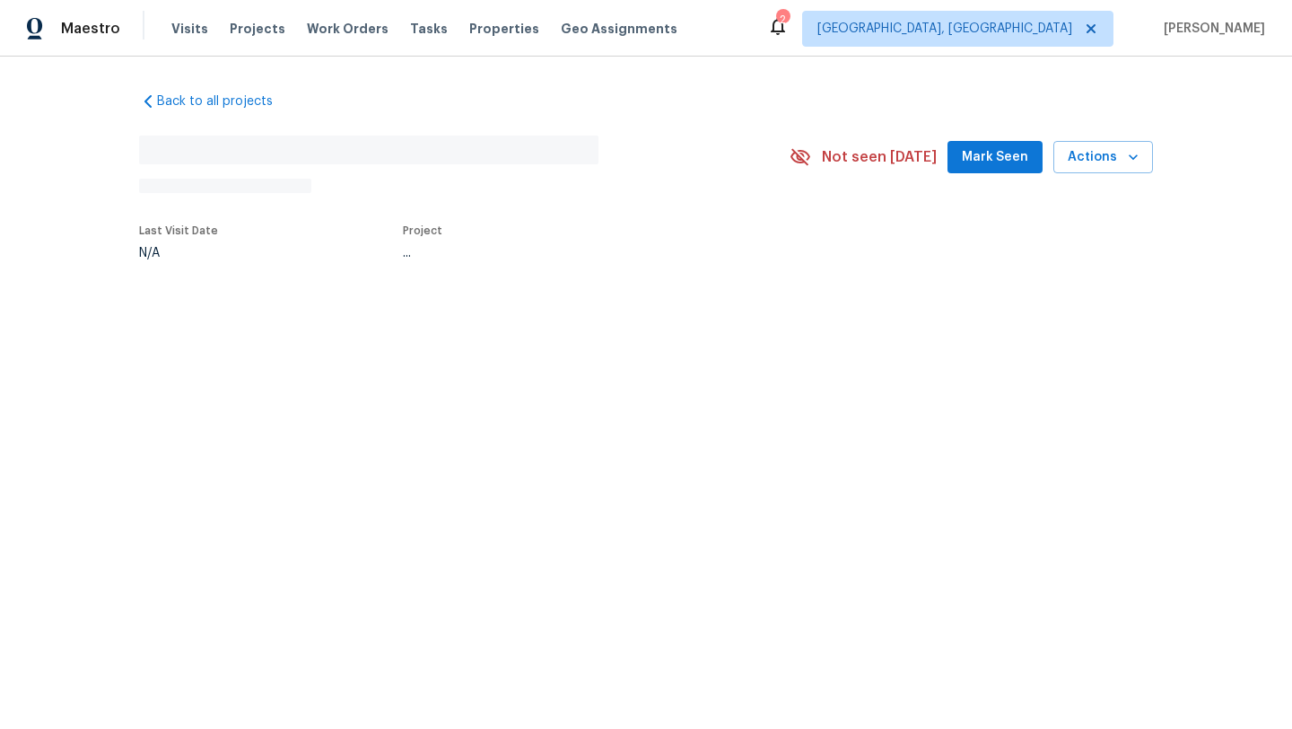
click at [990, 153] on span "Mark Seen" at bounding box center [995, 157] width 66 height 22
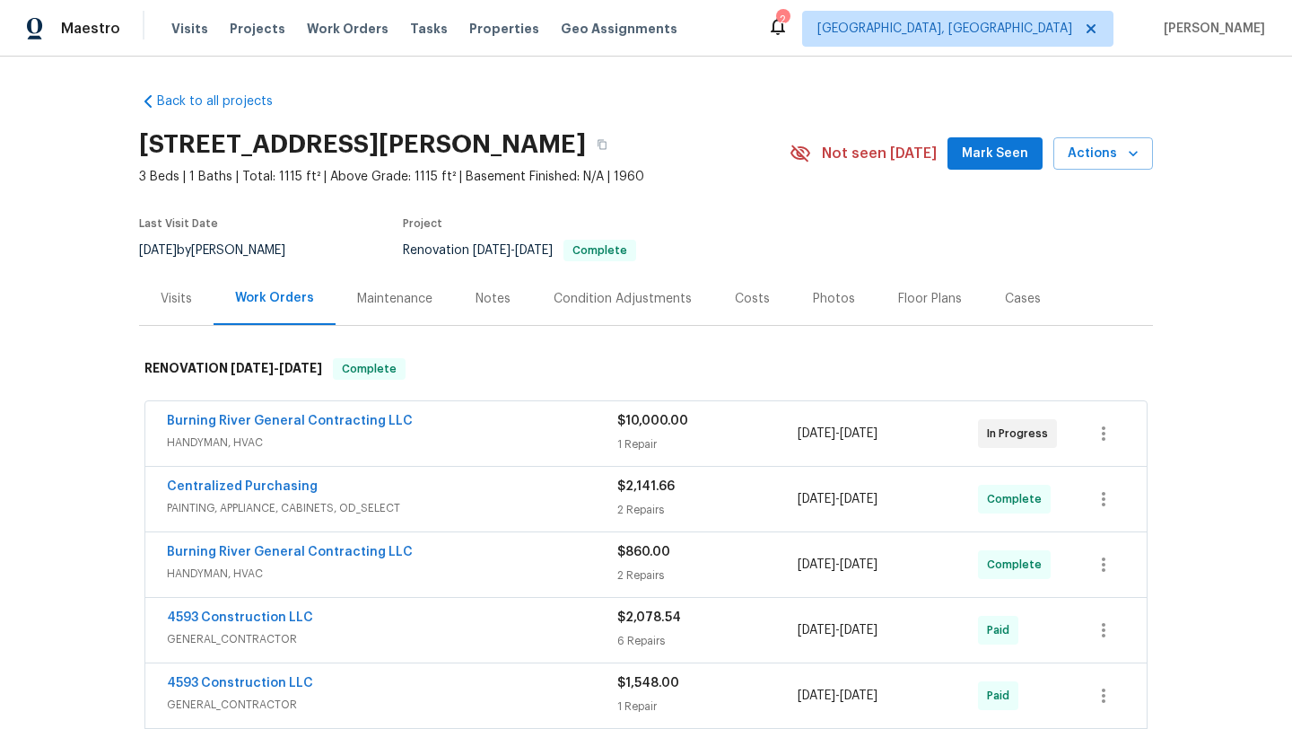
click at [990, 153] on span "Mark Seen" at bounding box center [995, 154] width 66 height 22
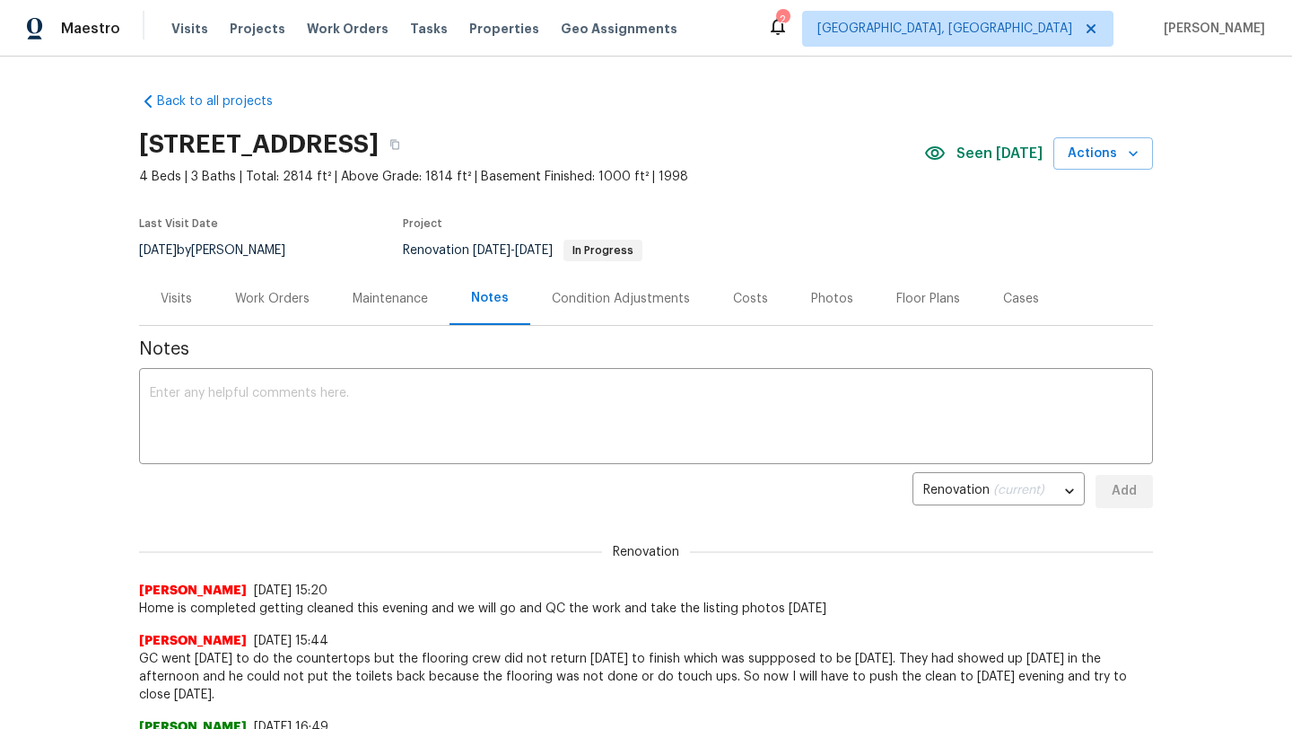
click at [261, 295] on div "Work Orders" at bounding box center [272, 299] width 74 height 18
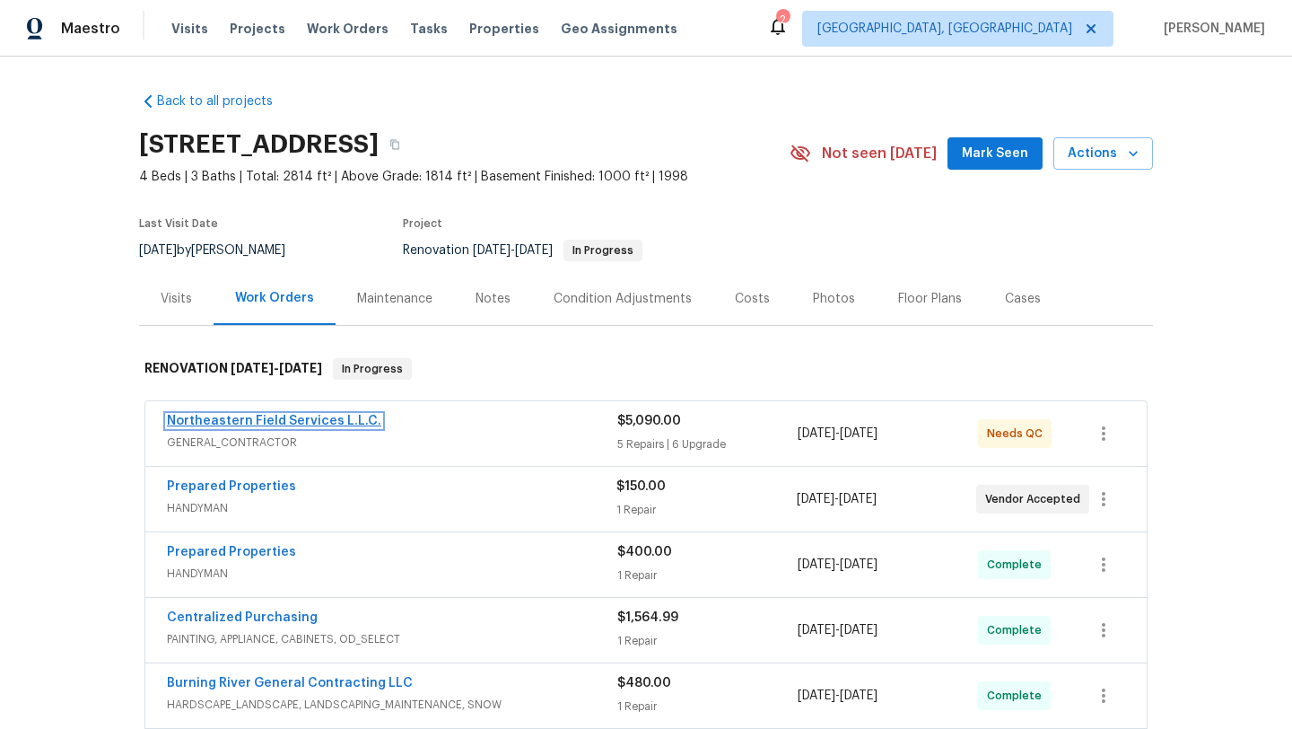
click at [201, 422] on link "Northeastern Field Services L.L.C." at bounding box center [274, 420] width 214 height 13
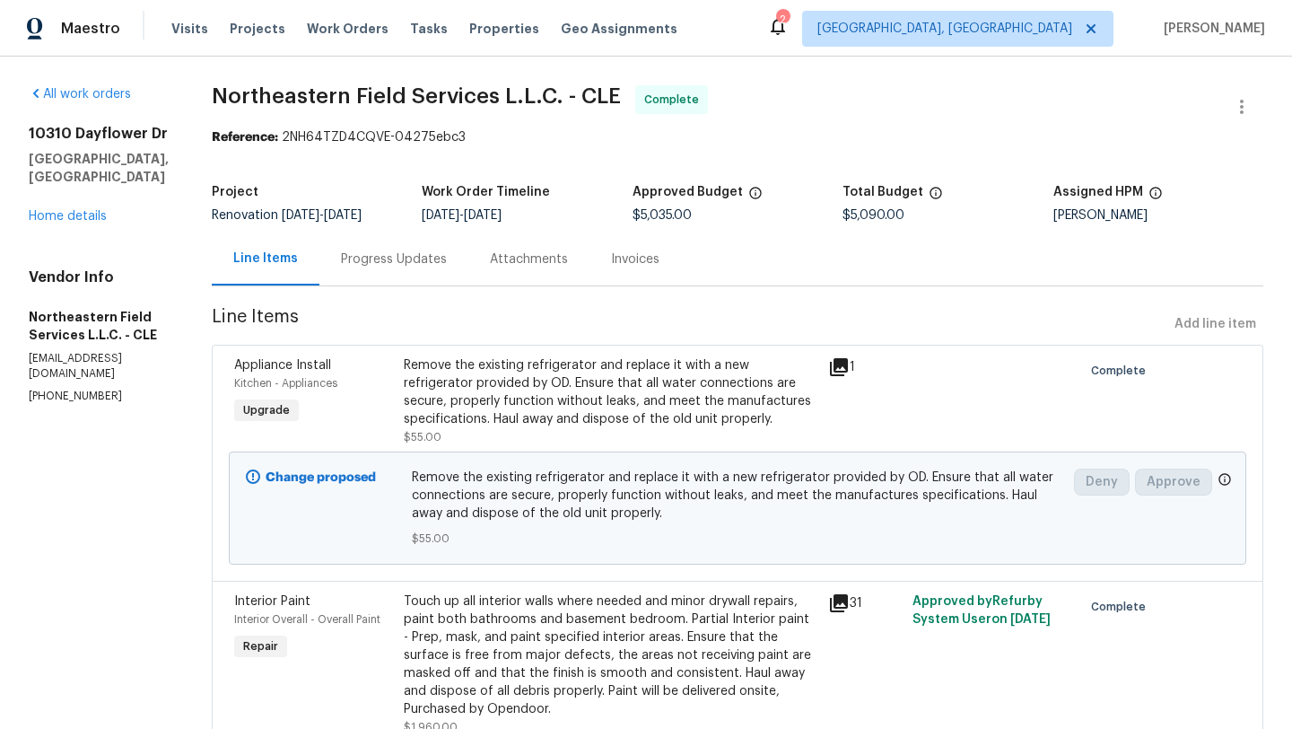
click at [688, 429] on div "Remove the existing refrigerator and replace it with a new refrigerator provide…" at bounding box center [611, 401] width 414 height 90
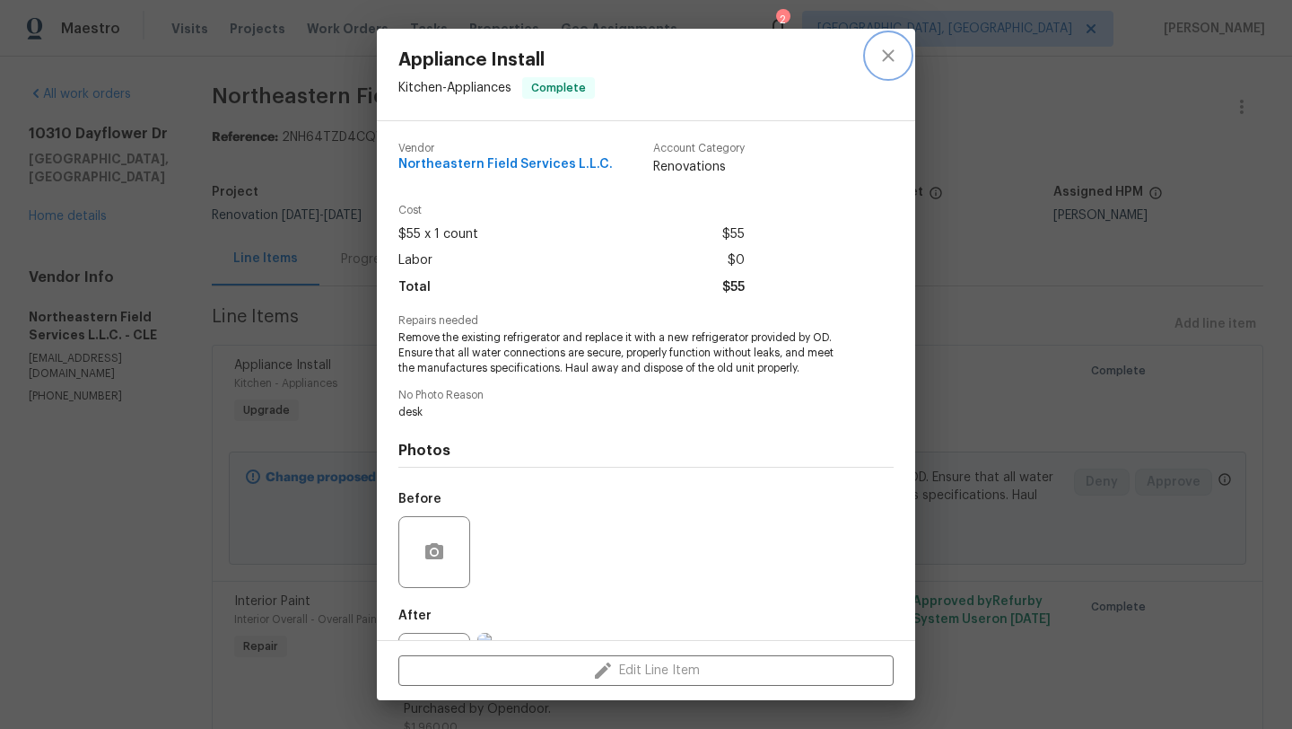
click at [880, 59] on icon "close" at bounding box center [888, 56] width 22 height 22
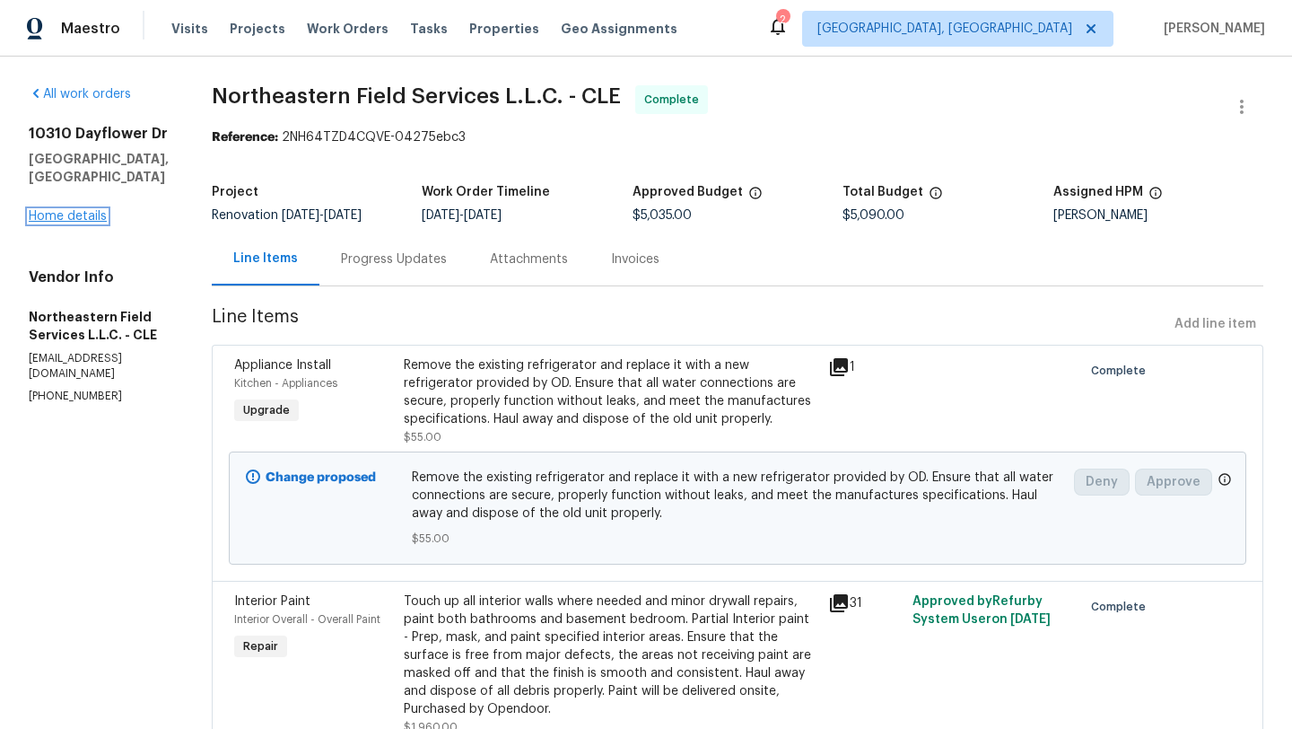
click at [51, 223] on link "Home details" at bounding box center [68, 216] width 78 height 13
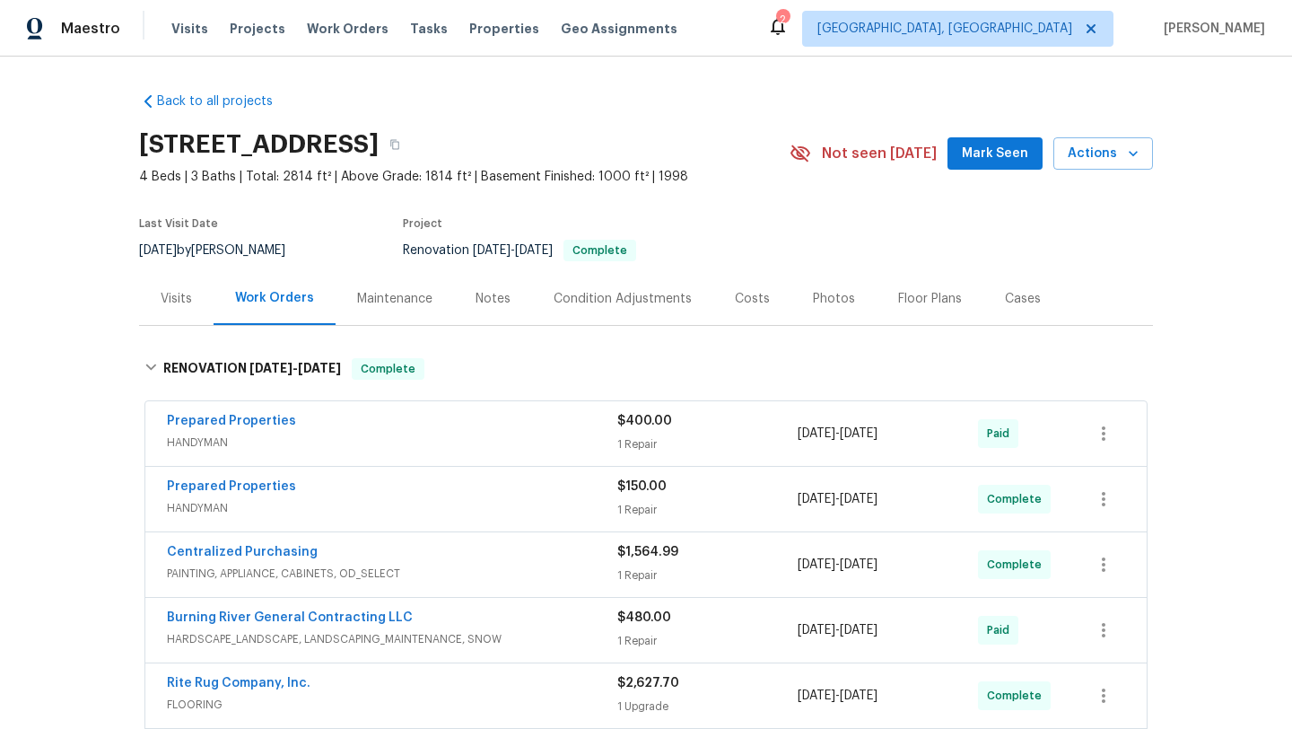
click at [823, 299] on div "Photos" at bounding box center [834, 299] width 42 height 18
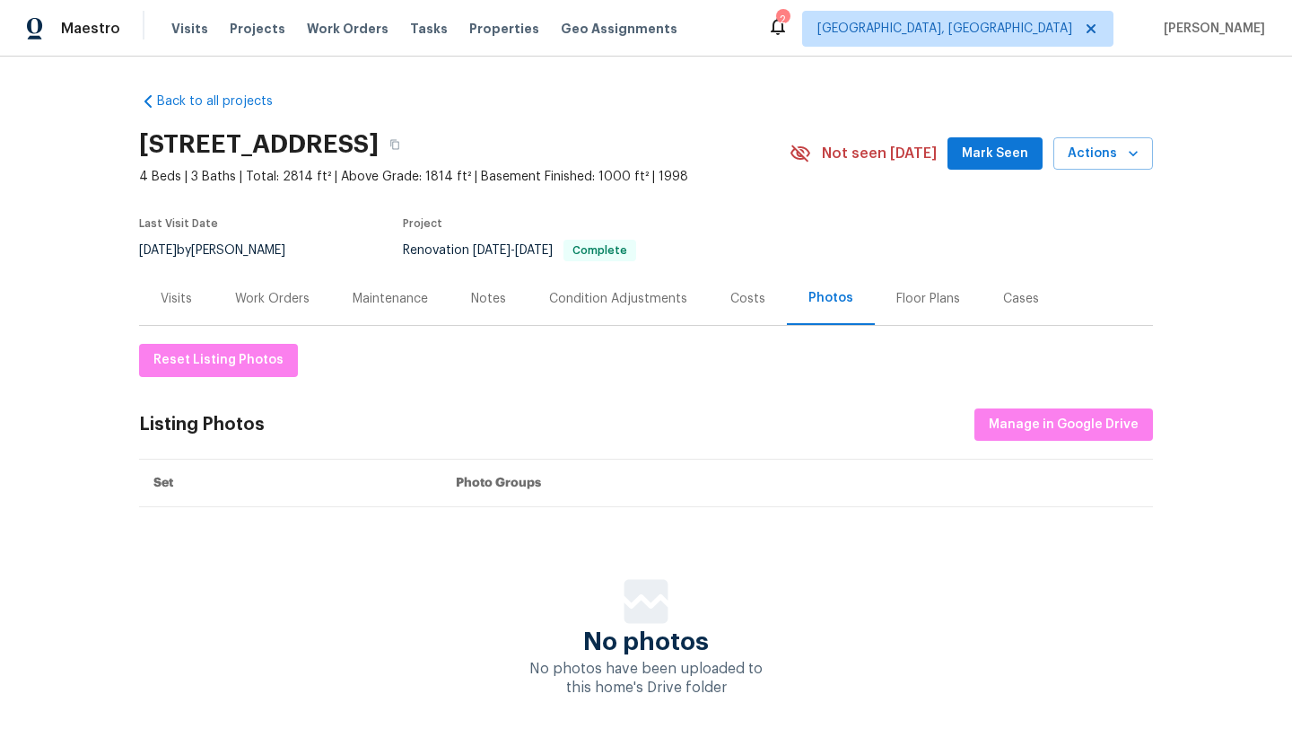
click at [978, 157] on span "Mark Seen" at bounding box center [995, 154] width 66 height 22
click at [169, 299] on div "Visits" at bounding box center [176, 299] width 31 height 18
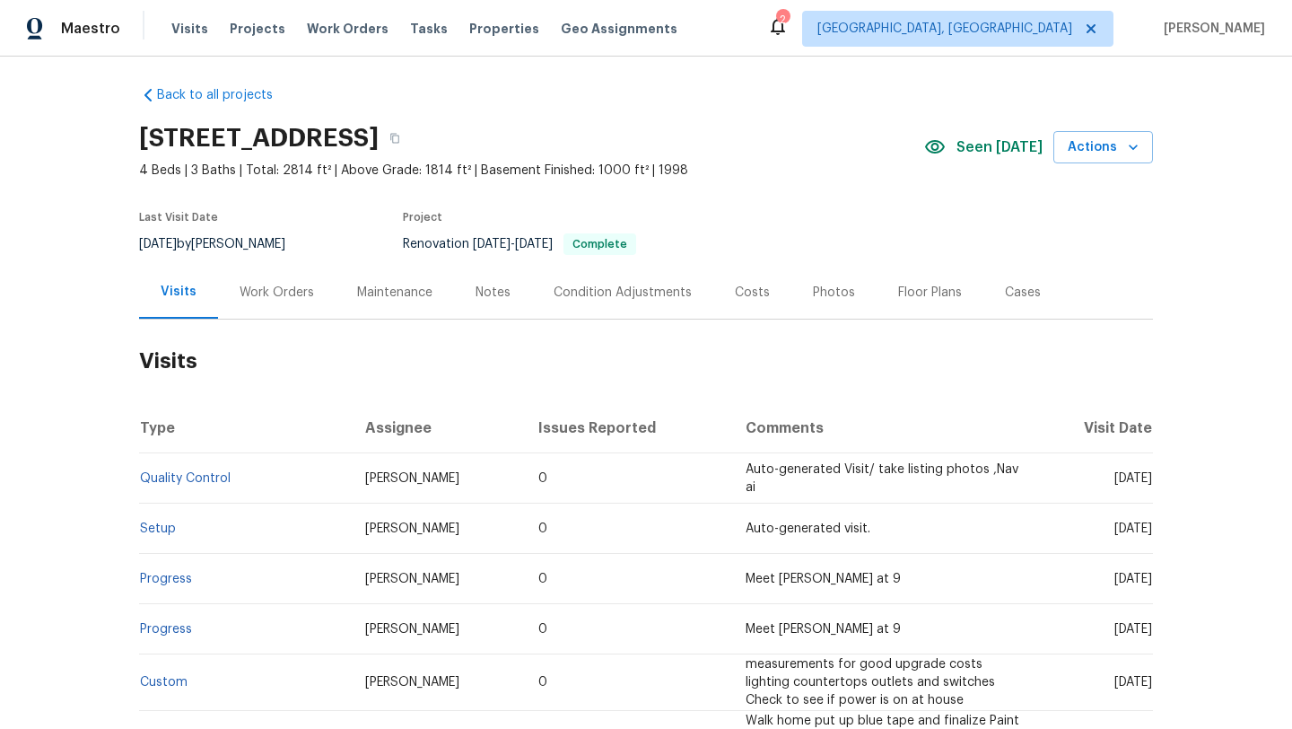
scroll to position [9, 0]
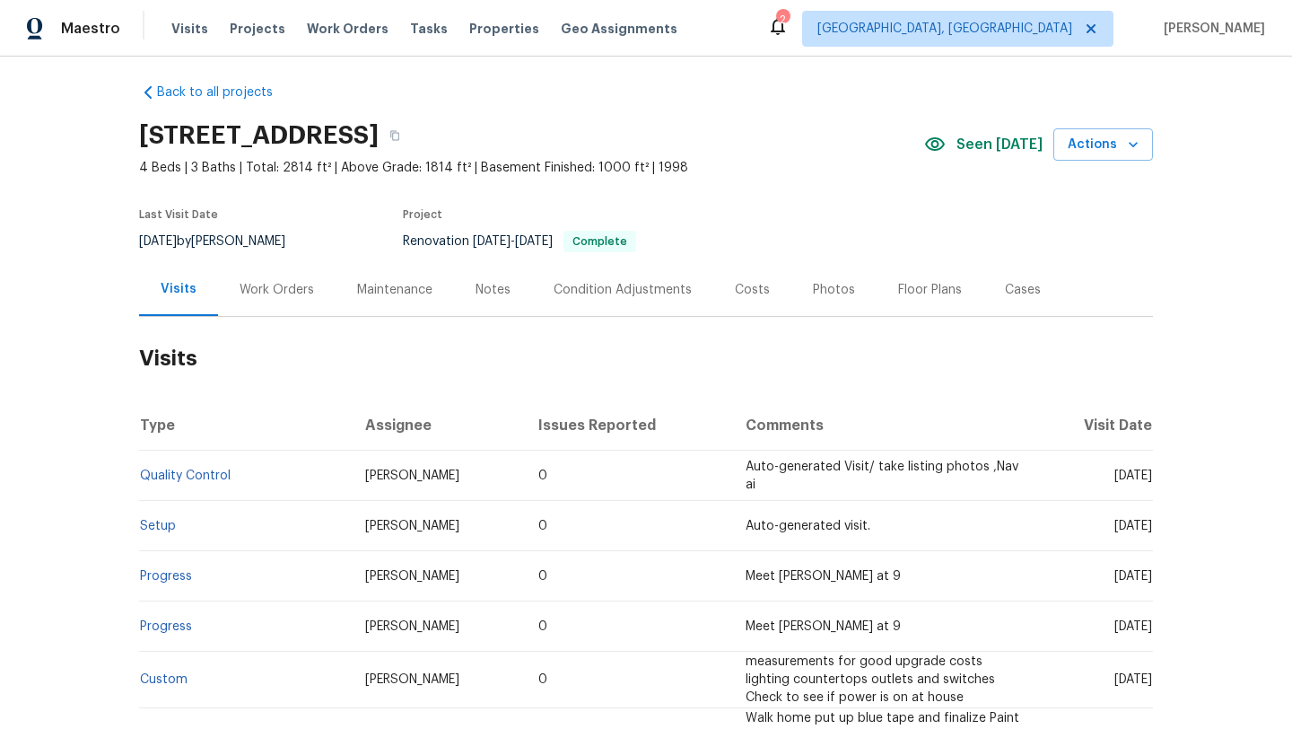
click at [497, 292] on div "Notes" at bounding box center [493, 290] width 35 height 18
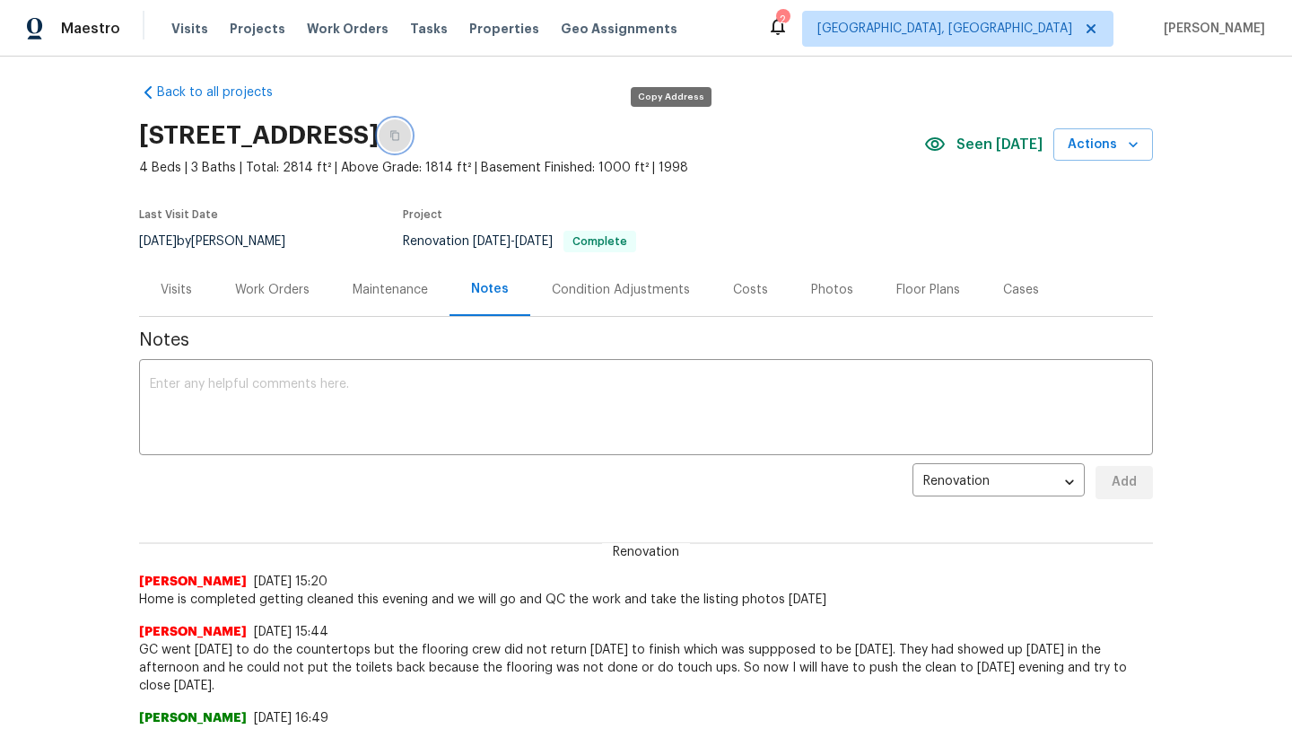
click at [400, 132] on icon "button" at bounding box center [394, 135] width 11 height 11
click at [832, 289] on div "Photos" at bounding box center [832, 290] width 42 height 18
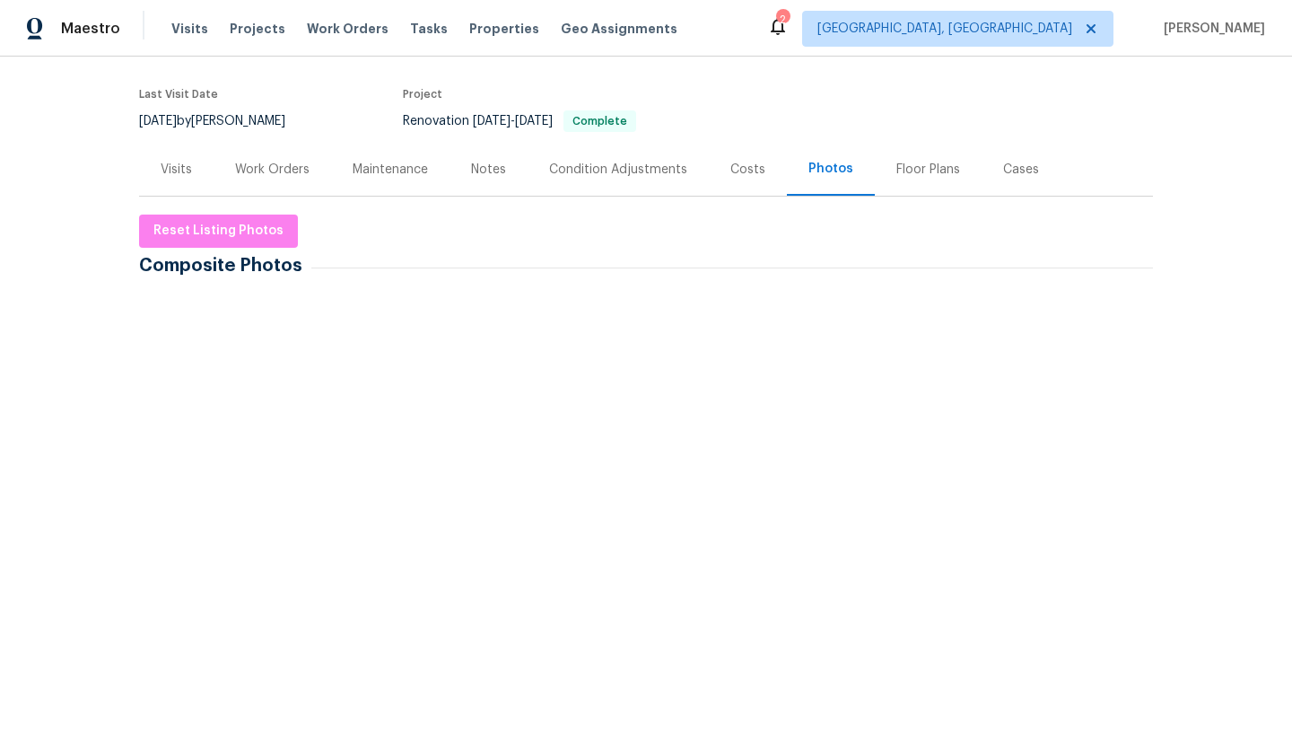
scroll to position [125, 0]
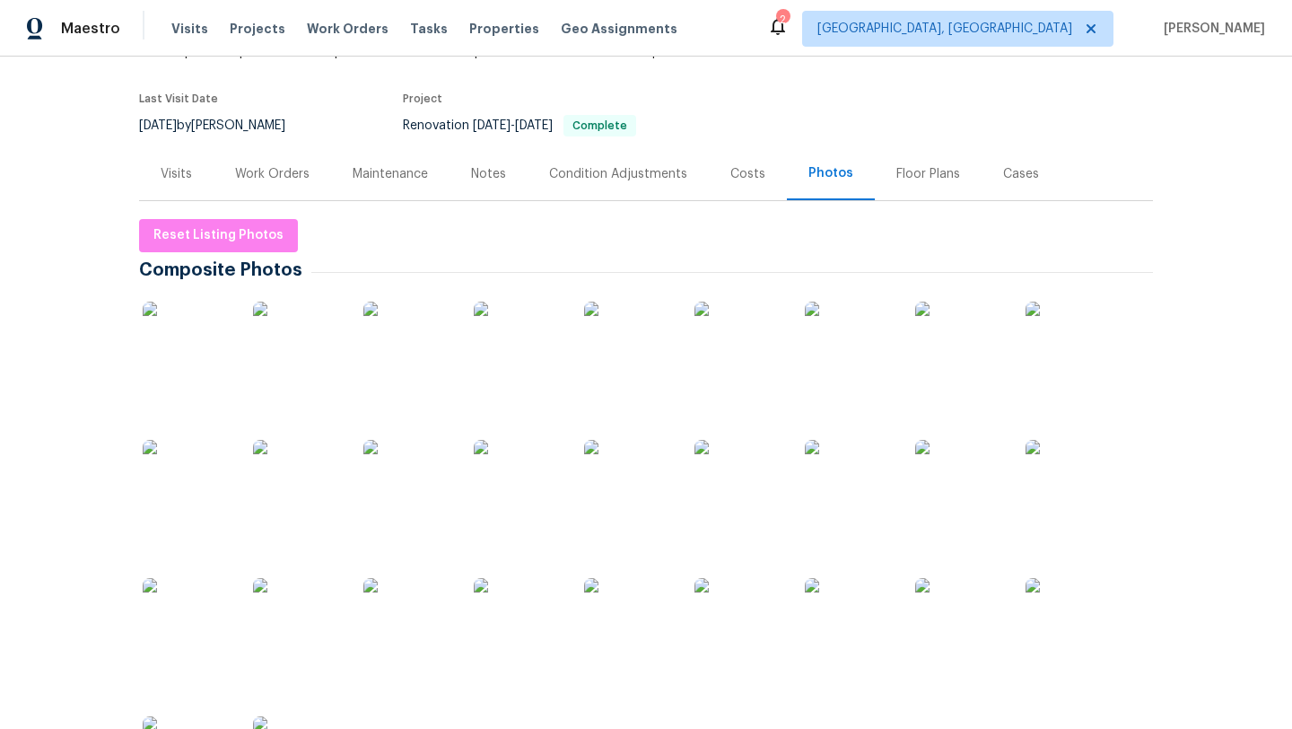
click at [420, 628] on img at bounding box center [408, 623] width 90 height 90
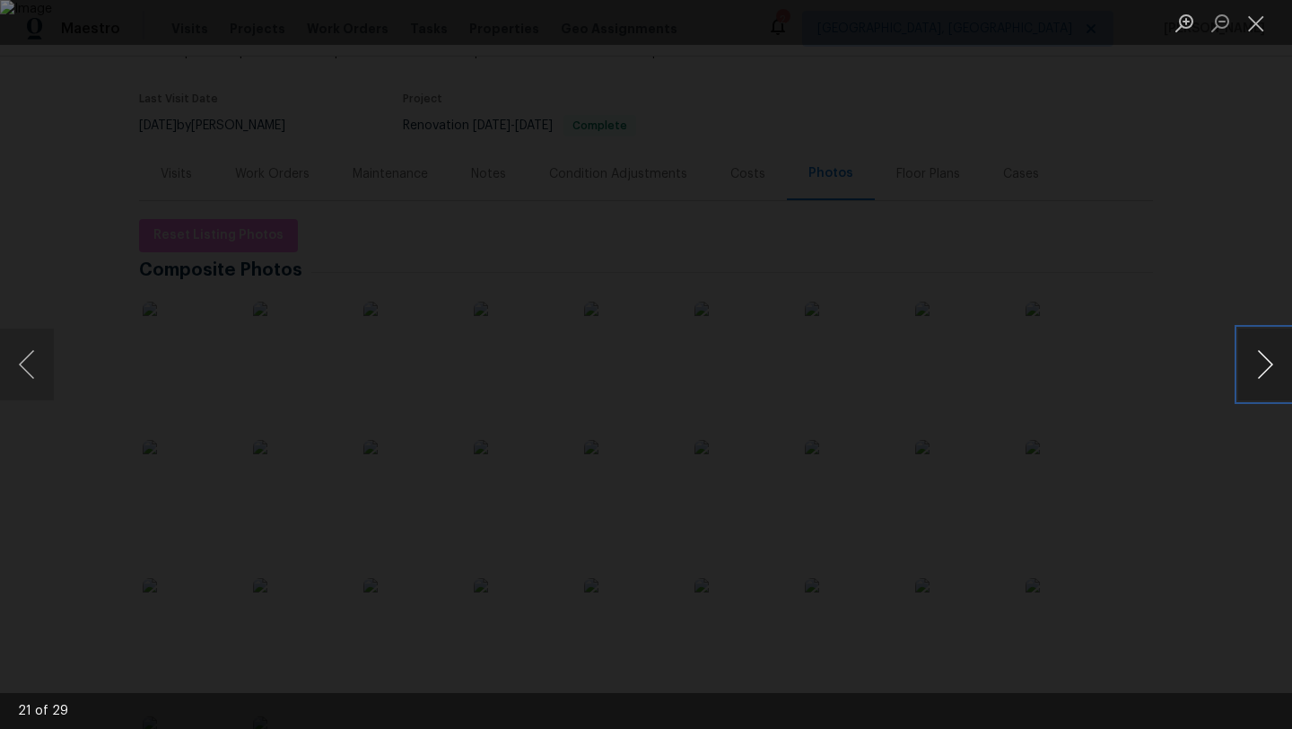
click at [1268, 368] on button "Next image" at bounding box center [1265, 364] width 54 height 72
click at [1268, 369] on button "Next image" at bounding box center [1265, 364] width 54 height 72
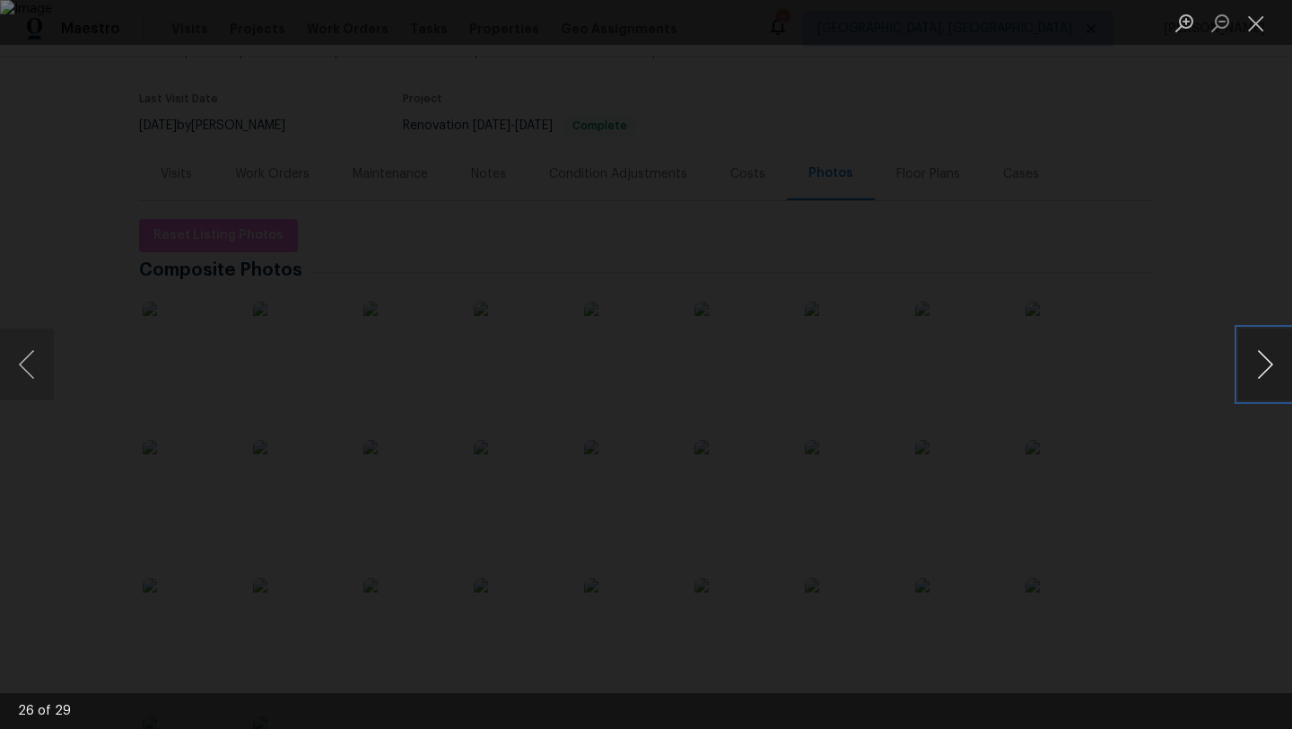
click at [1261, 370] on button "Next image" at bounding box center [1265, 364] width 54 height 72
click at [1253, 26] on button "Close lightbox" at bounding box center [1256, 22] width 36 height 31
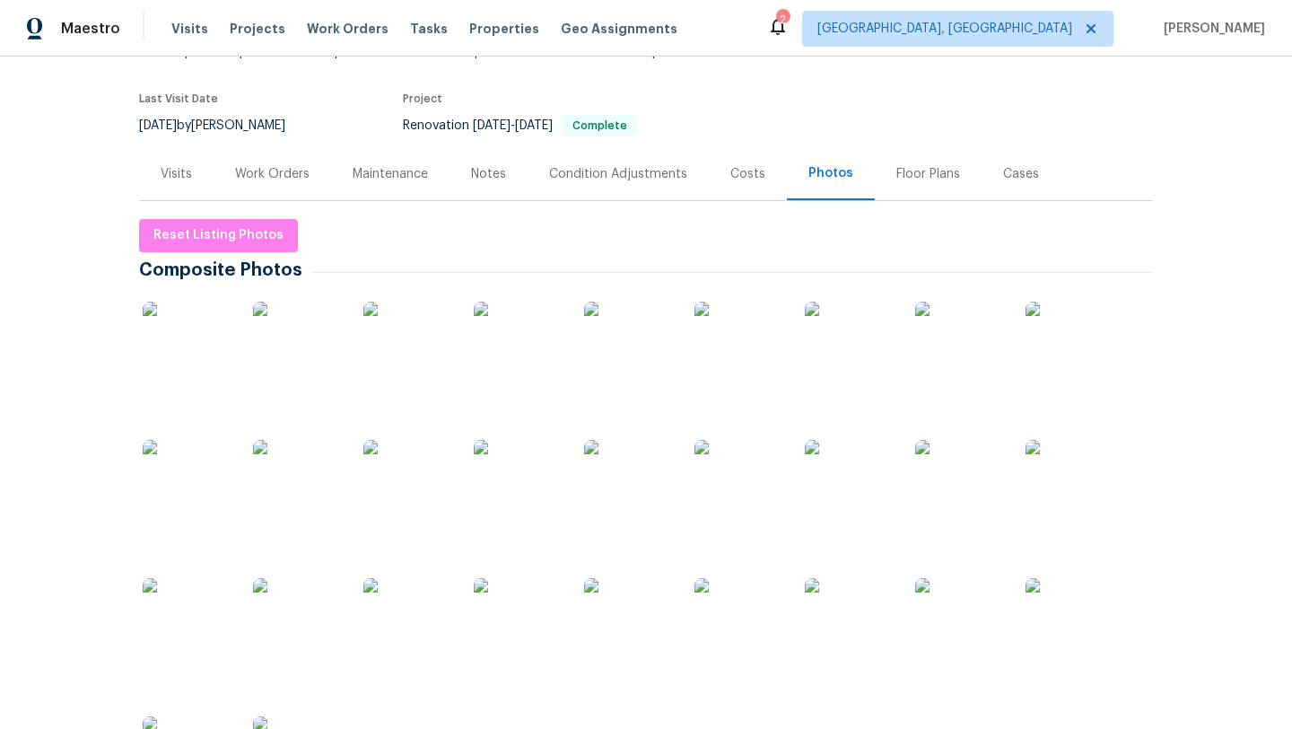
click at [171, 170] on div "Visits" at bounding box center [176, 174] width 31 height 18
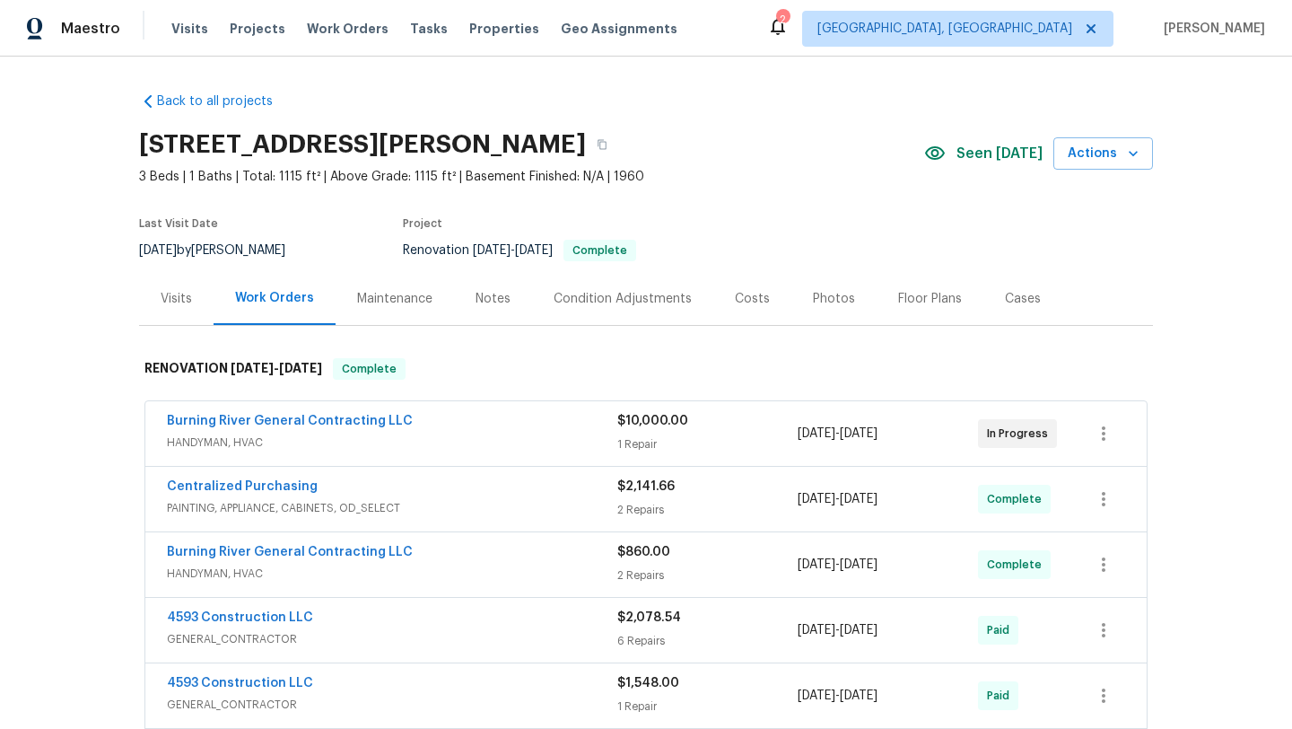
click at [836, 302] on div "Photos" at bounding box center [834, 299] width 42 height 18
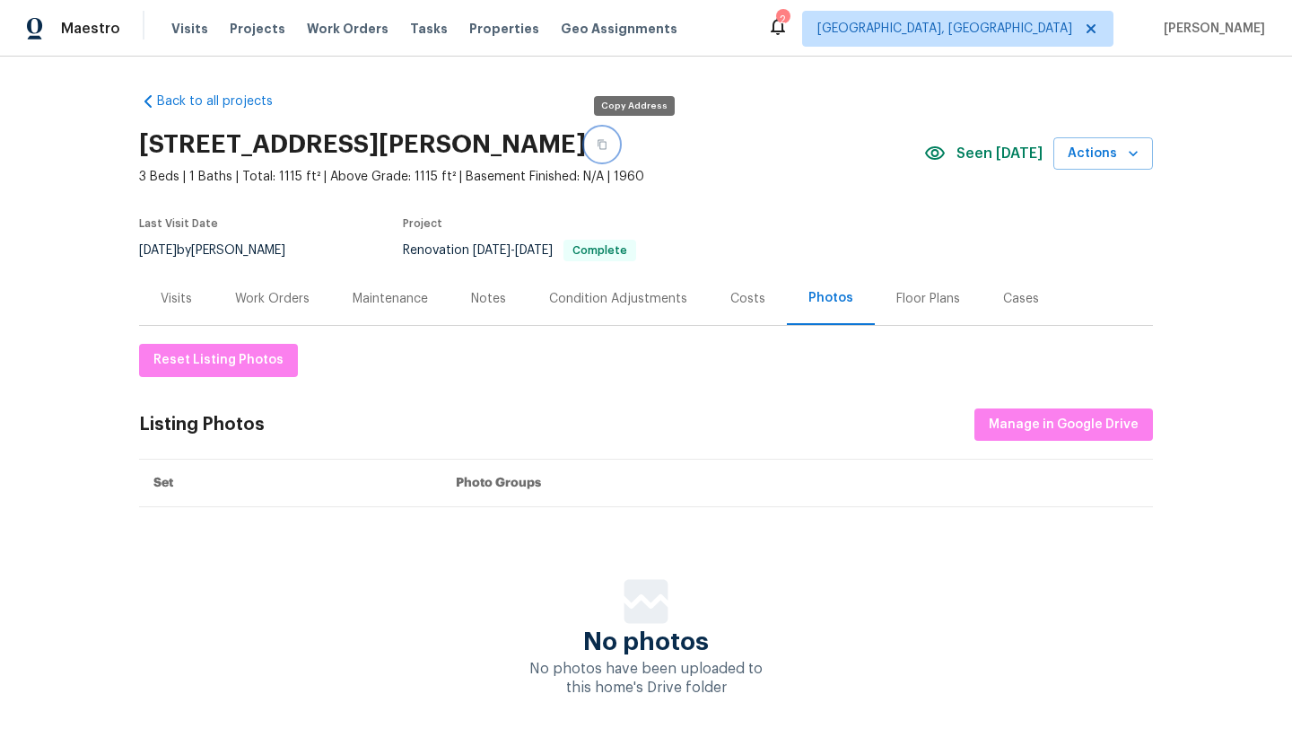
click at [606, 144] on icon "button" at bounding box center [602, 145] width 9 height 10
click at [176, 297] on div "Visits" at bounding box center [176, 299] width 31 height 18
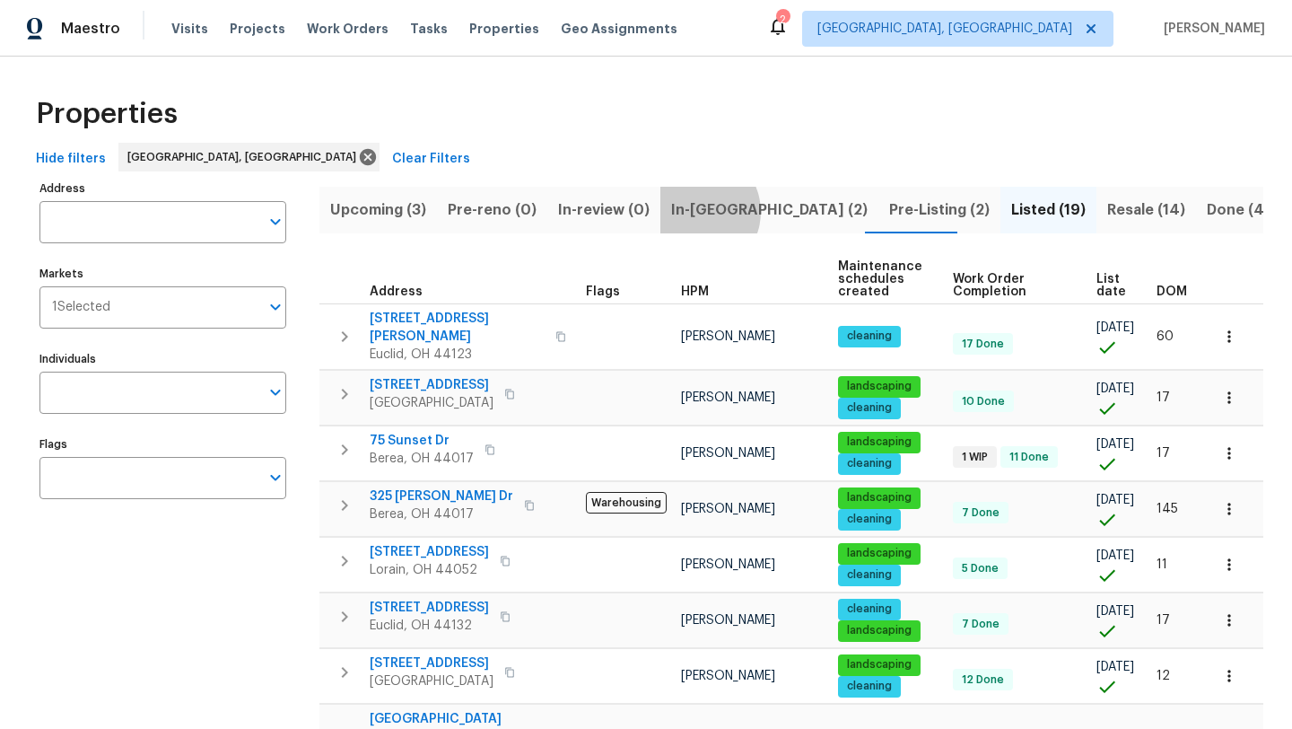
click at [686, 211] on span "In-[GEOGRAPHIC_DATA] (2)" at bounding box center [769, 209] width 196 height 25
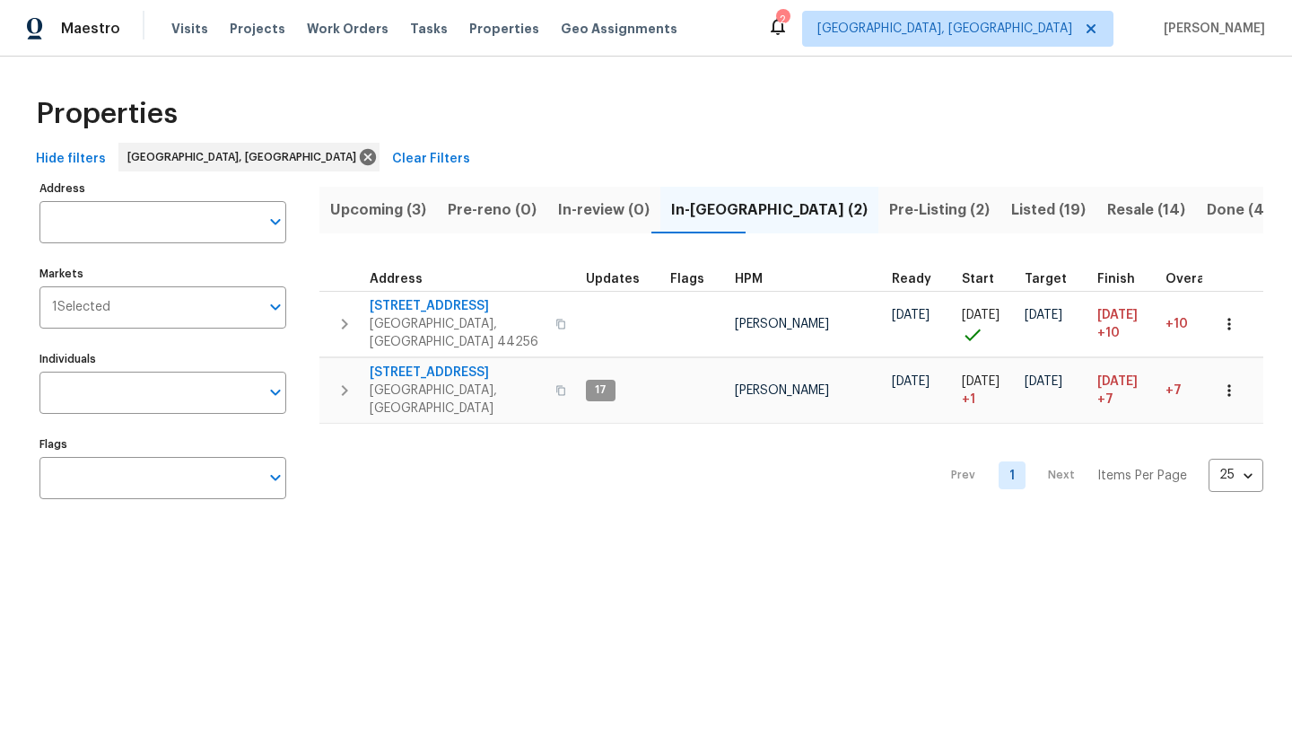
click at [889, 209] on span "Pre-Listing (2)" at bounding box center [939, 209] width 100 height 25
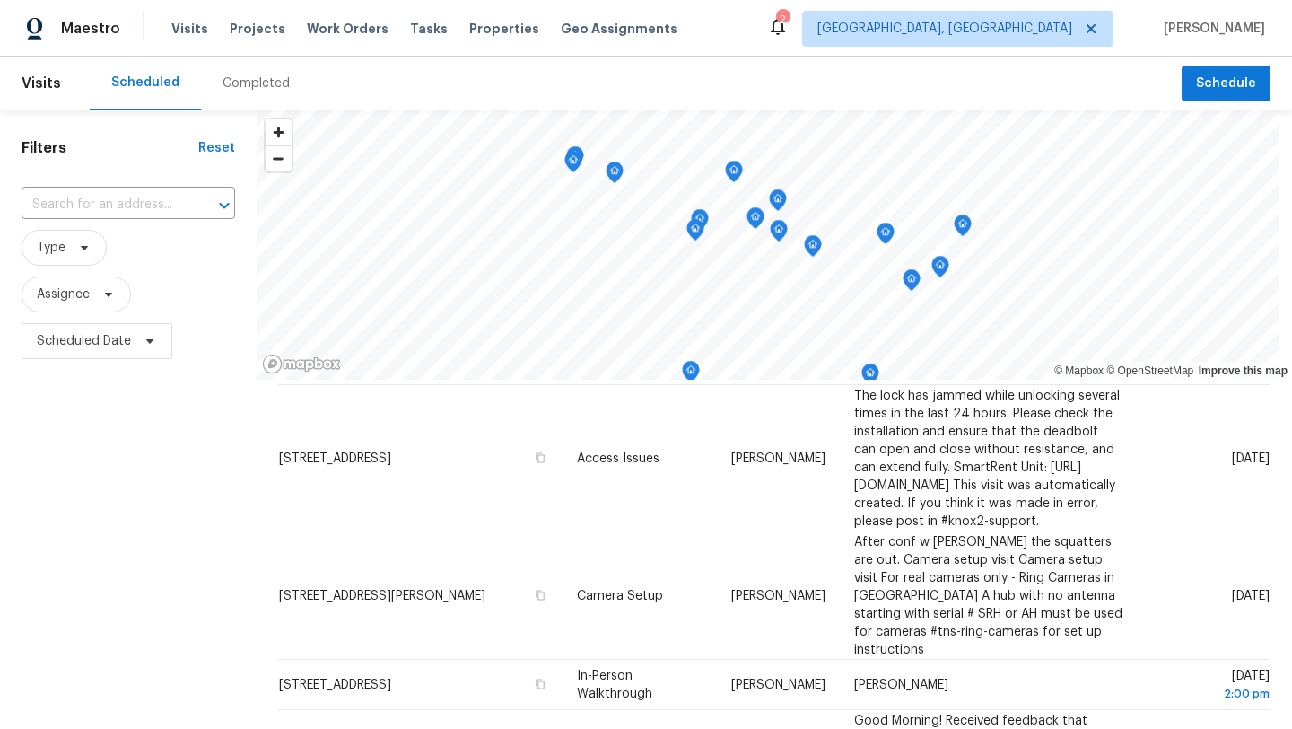
scroll to position [349, 0]
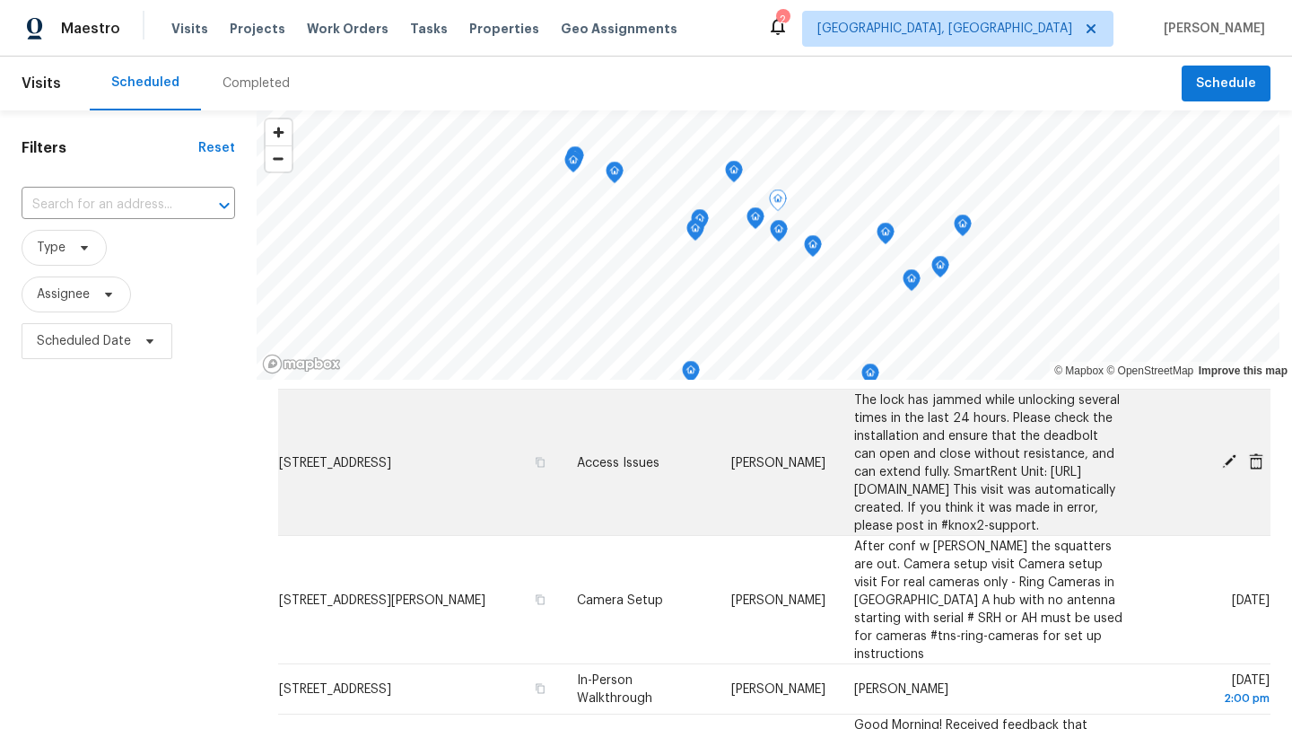
click at [1230, 467] on icon at bounding box center [1229, 461] width 14 height 14
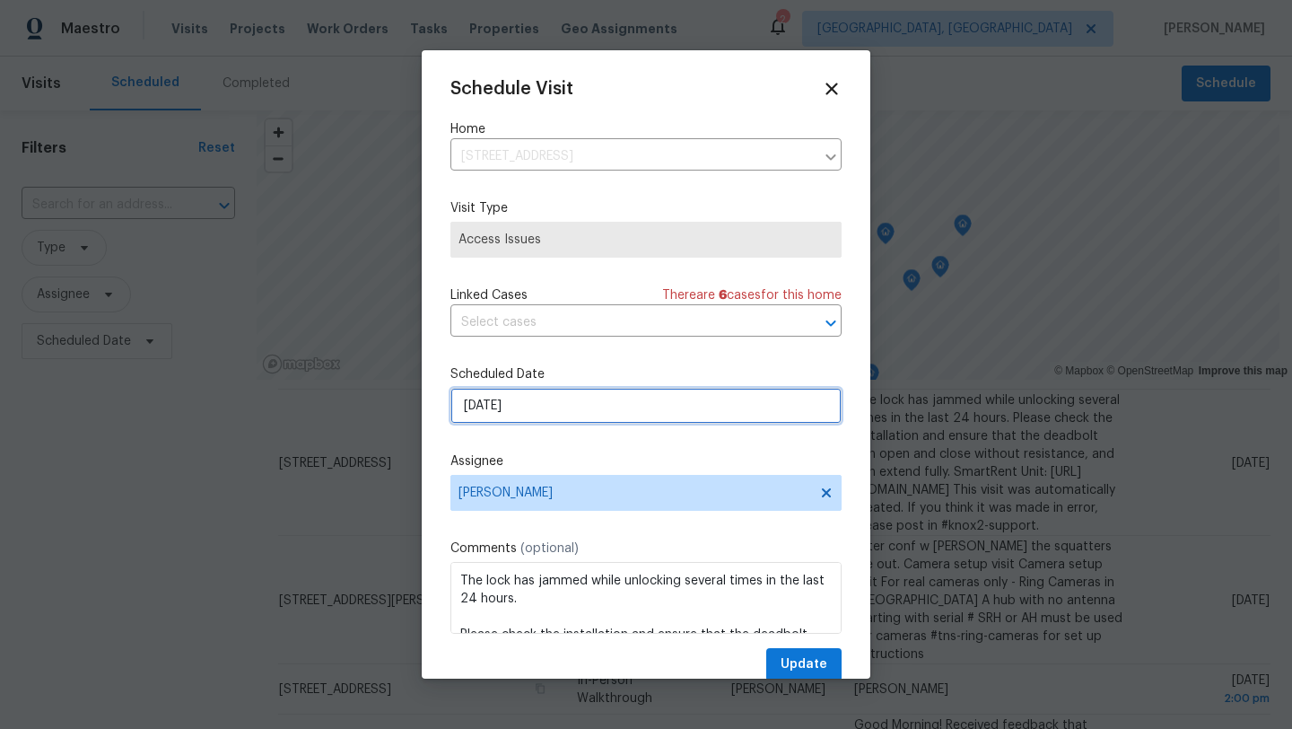
click at [528, 402] on input "[DATE]" at bounding box center [645, 406] width 391 height 36
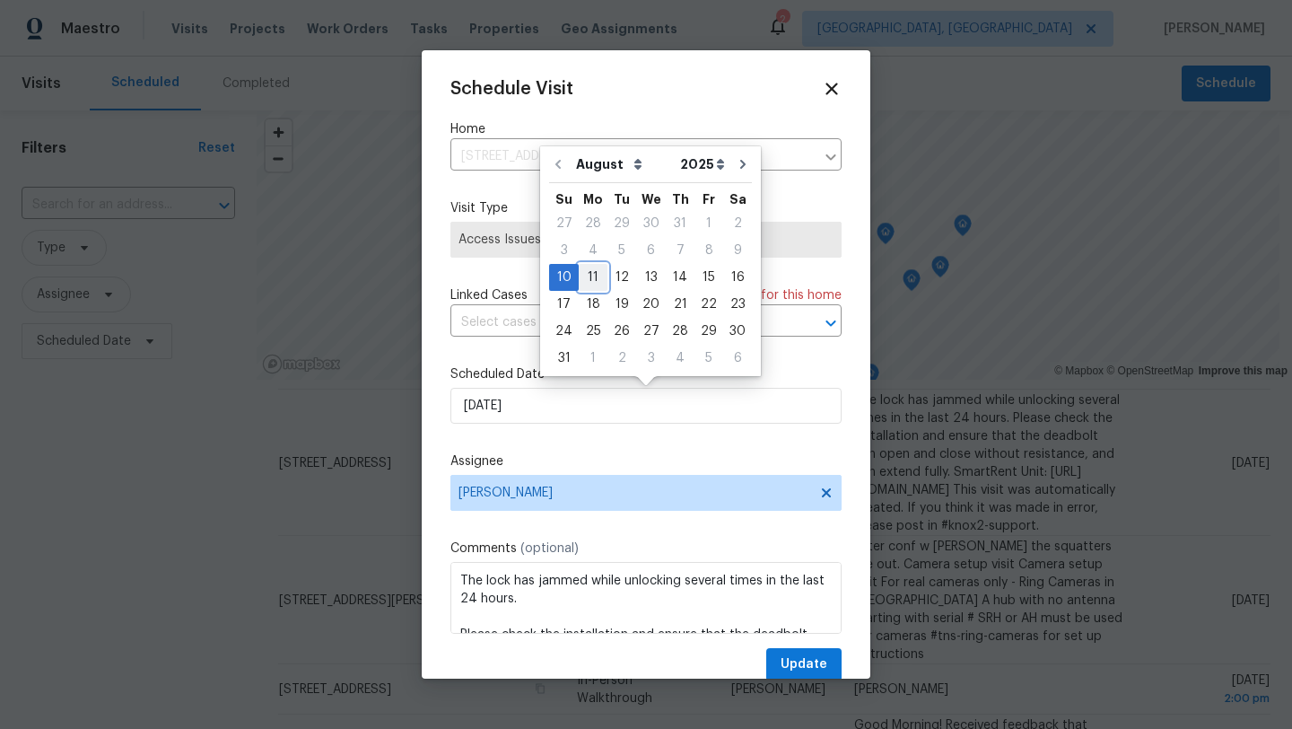
click at [589, 271] on div "11" at bounding box center [593, 277] width 29 height 25
type input "8/11/2025"
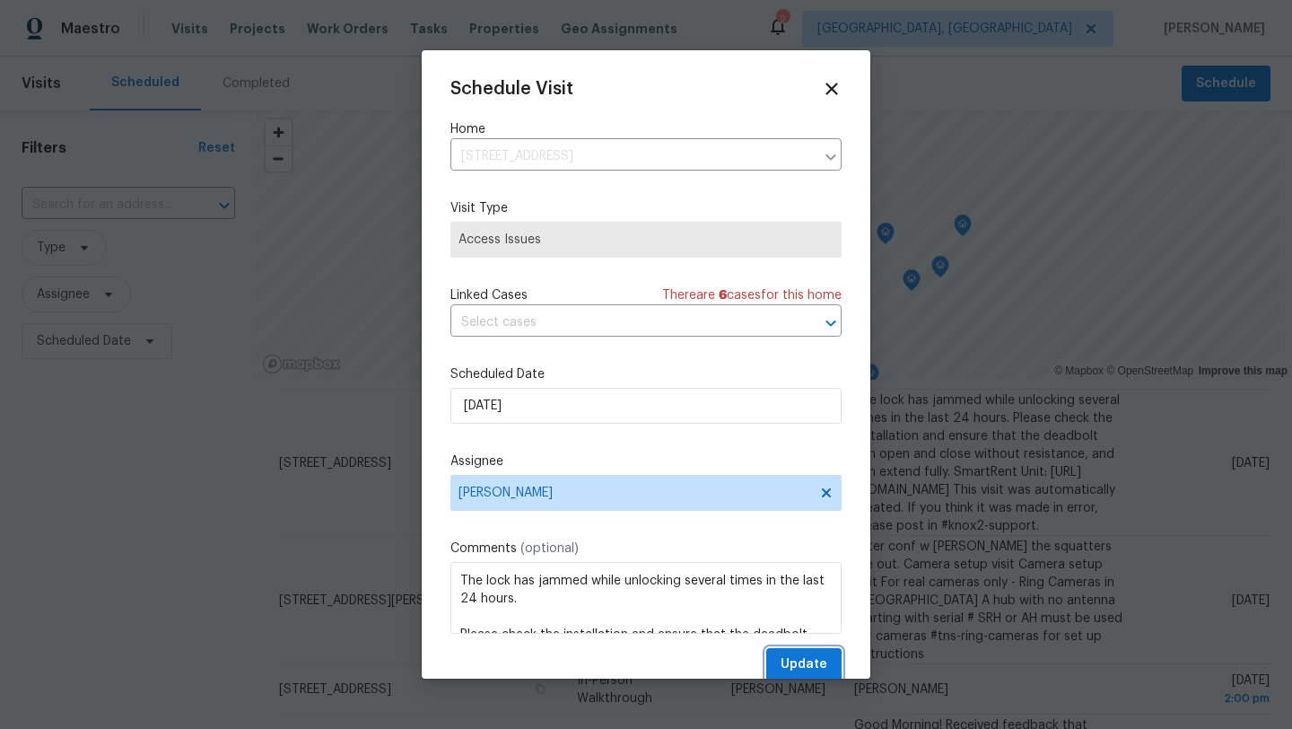
click at [785, 664] on span "Update" at bounding box center [804, 664] width 47 height 22
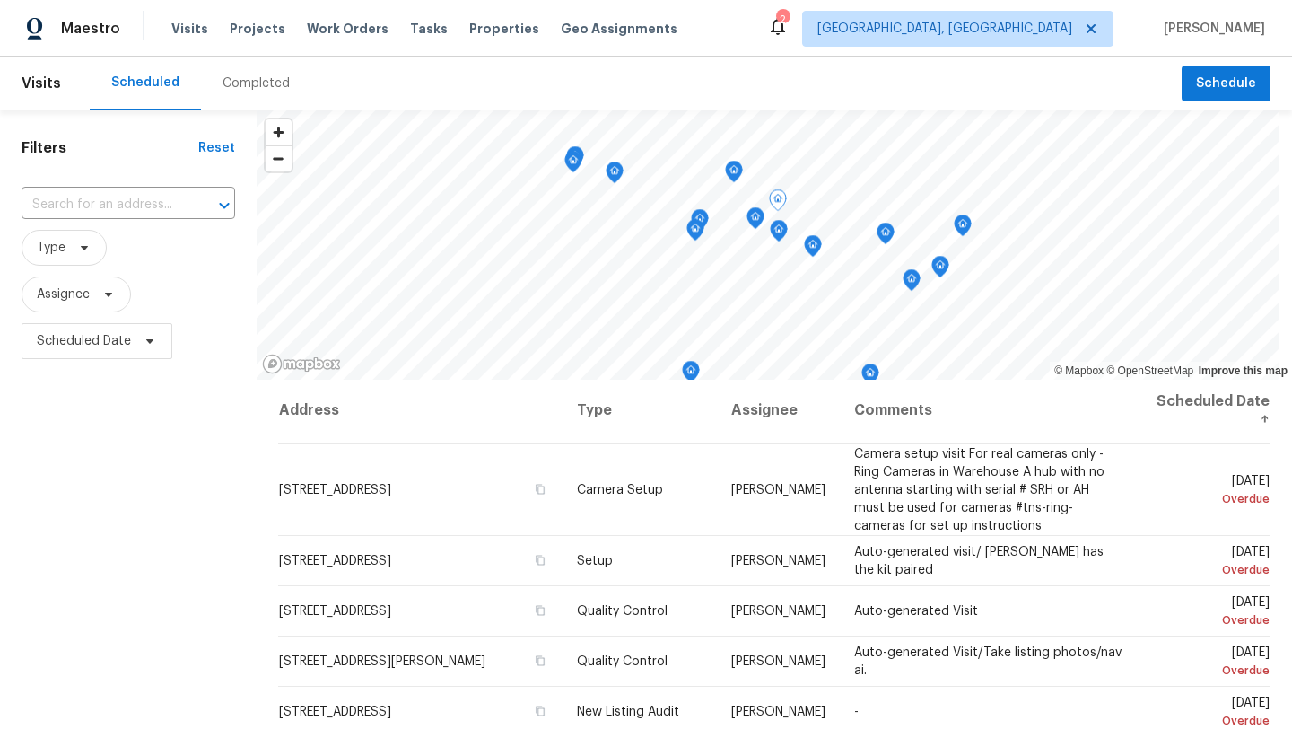
scroll to position [0, 0]
click at [50, 202] on input "text" at bounding box center [103, 205] width 163 height 28
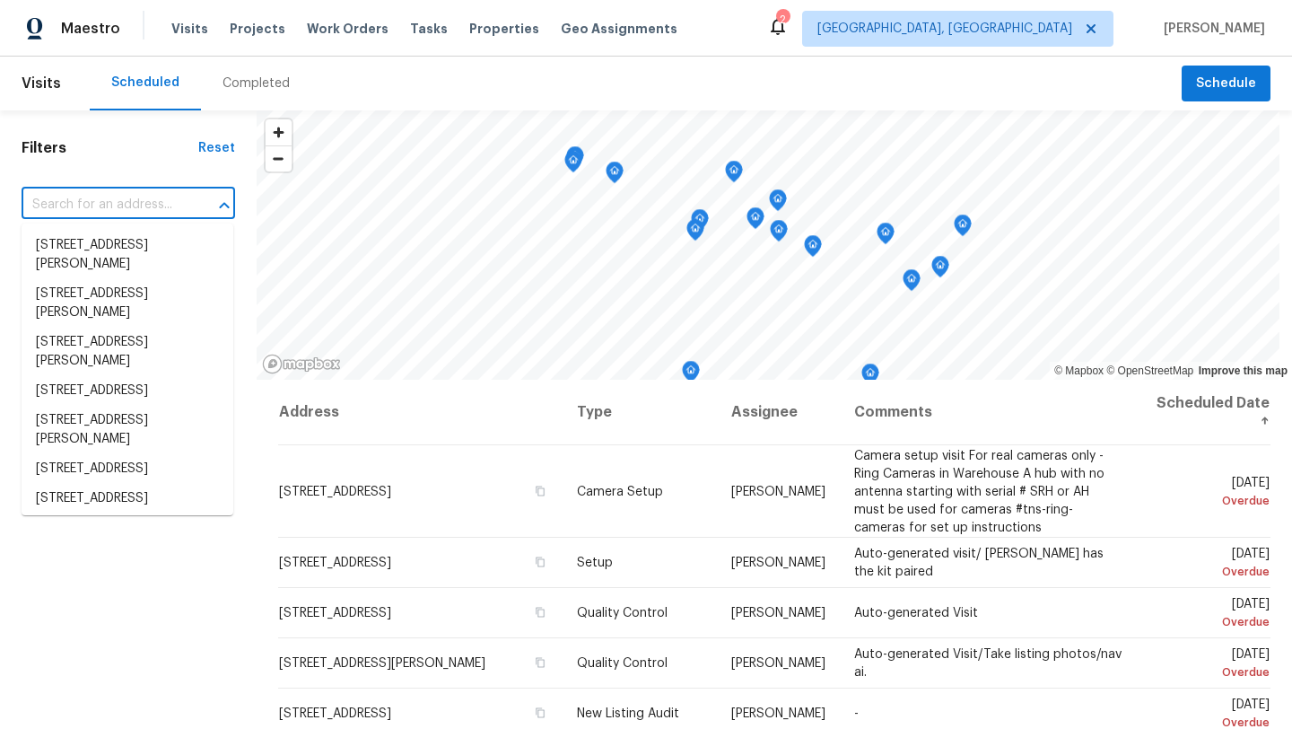
paste input "7010 Woodhaven Ave, Cleveland, OH 44144"
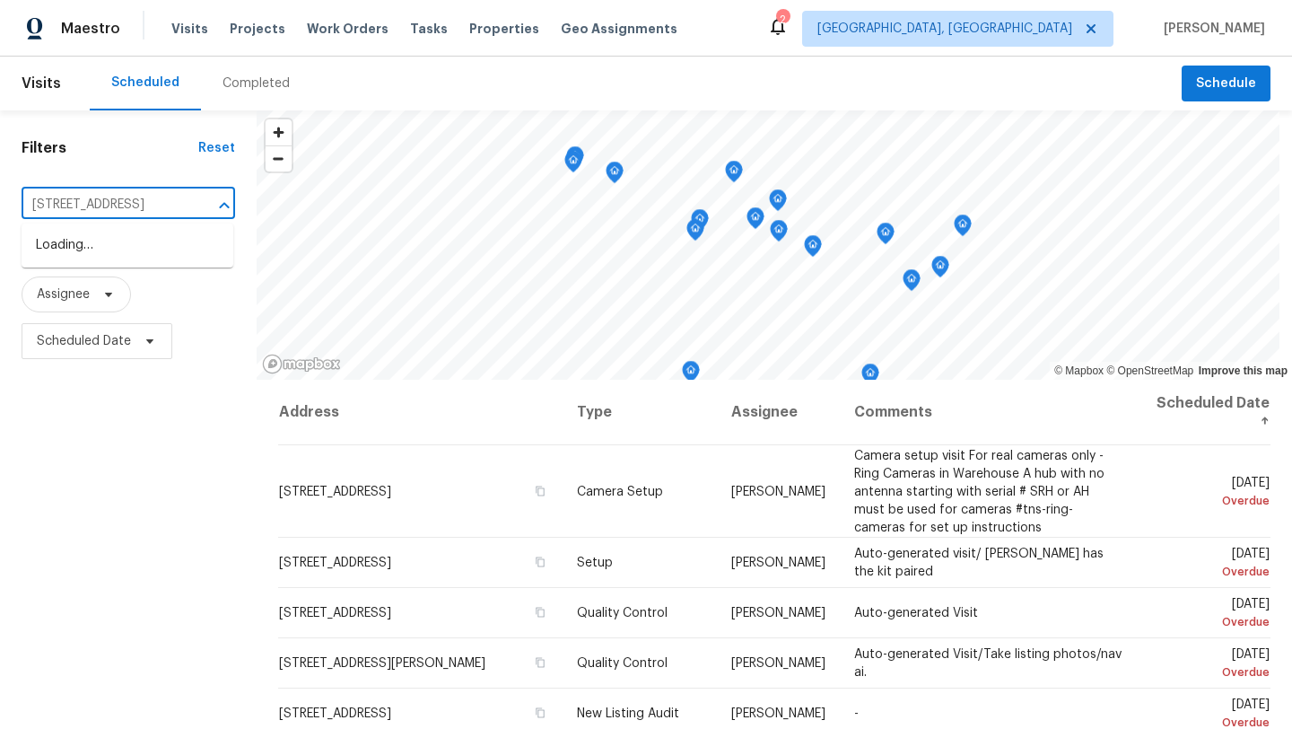
scroll to position [0, 105]
type input "7010 Woodhaven Ave, Cleveland, OH 44144"
click at [78, 267] on ul "7010 Woodhaven Ave, Cleveland, OH 44144" at bounding box center [128, 245] width 212 height 44
click at [81, 260] on li "7010 Woodhaven Ave, Cleveland, OH 44144" at bounding box center [128, 246] width 212 height 30
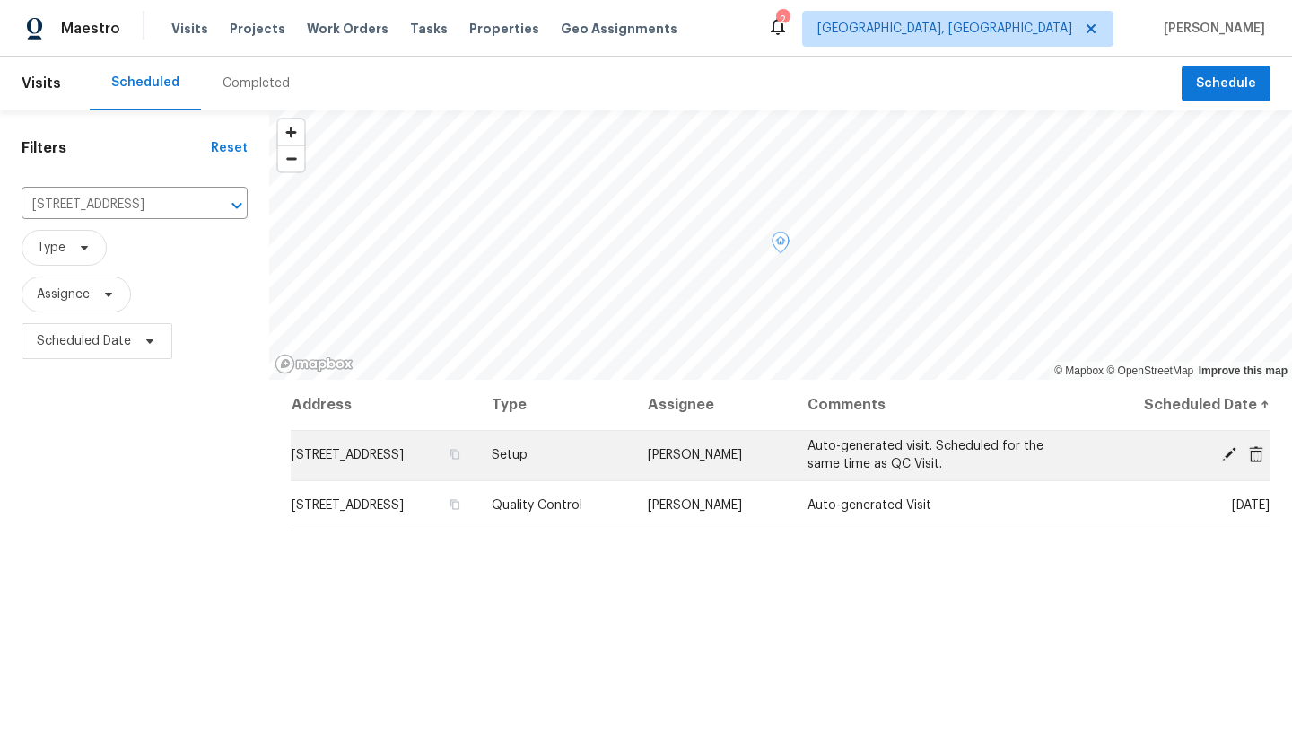
click at [1232, 452] on icon at bounding box center [1229, 454] width 14 height 14
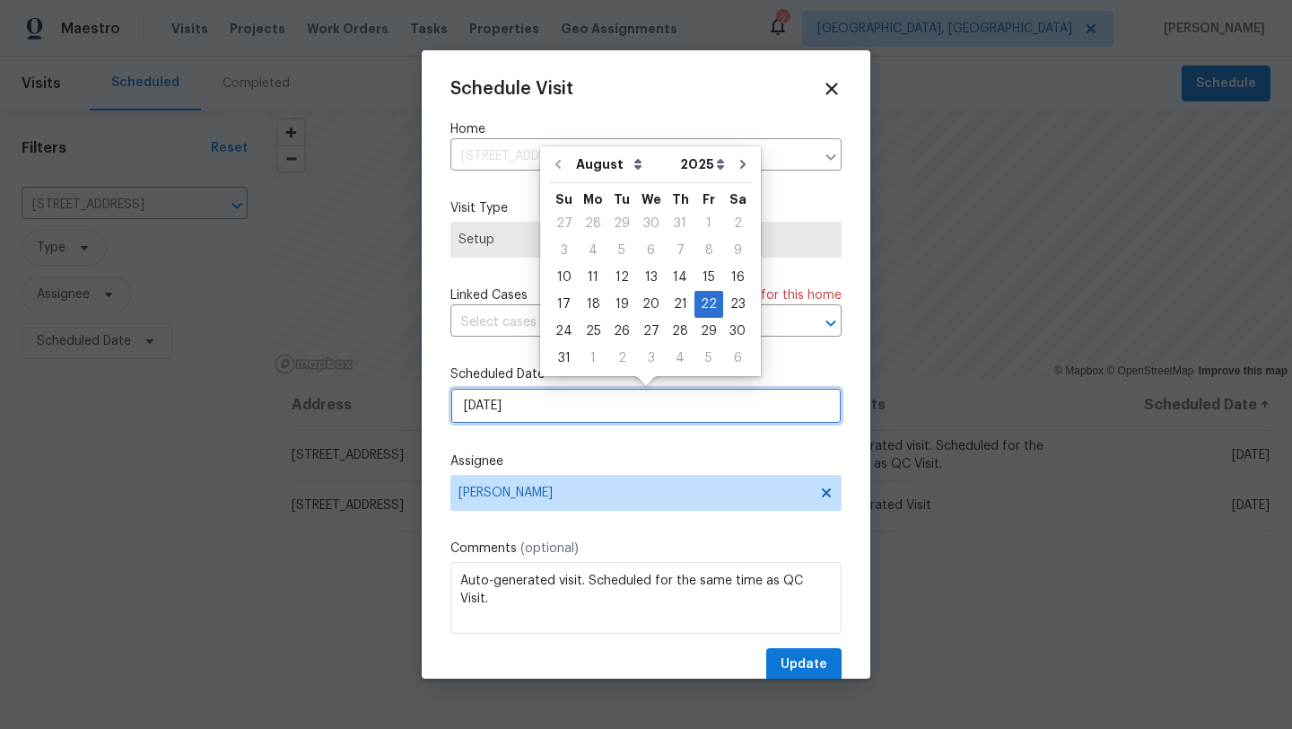
click at [553, 413] on input "8/22/2025" at bounding box center [645, 406] width 391 height 36
click at [591, 300] on div "18" at bounding box center [593, 304] width 29 height 25
type input "8/18/2025"
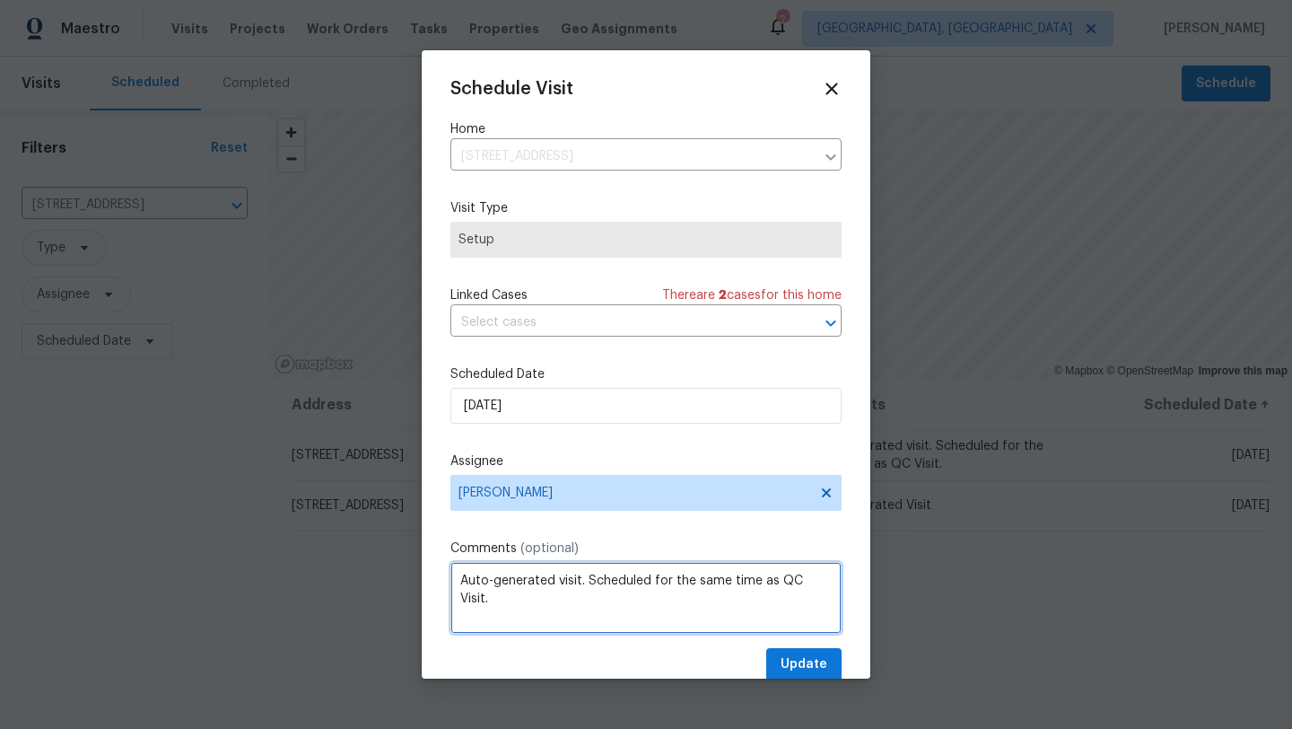
drag, startPoint x: 589, startPoint y: 582, endPoint x: 816, endPoint y: 590, distance: 227.1
click at [816, 590] on textarea "Auto-generated visit. Scheduled for the same time as QC Visit." at bounding box center [645, 598] width 391 height 72
type textarea "Auto-generated visit."
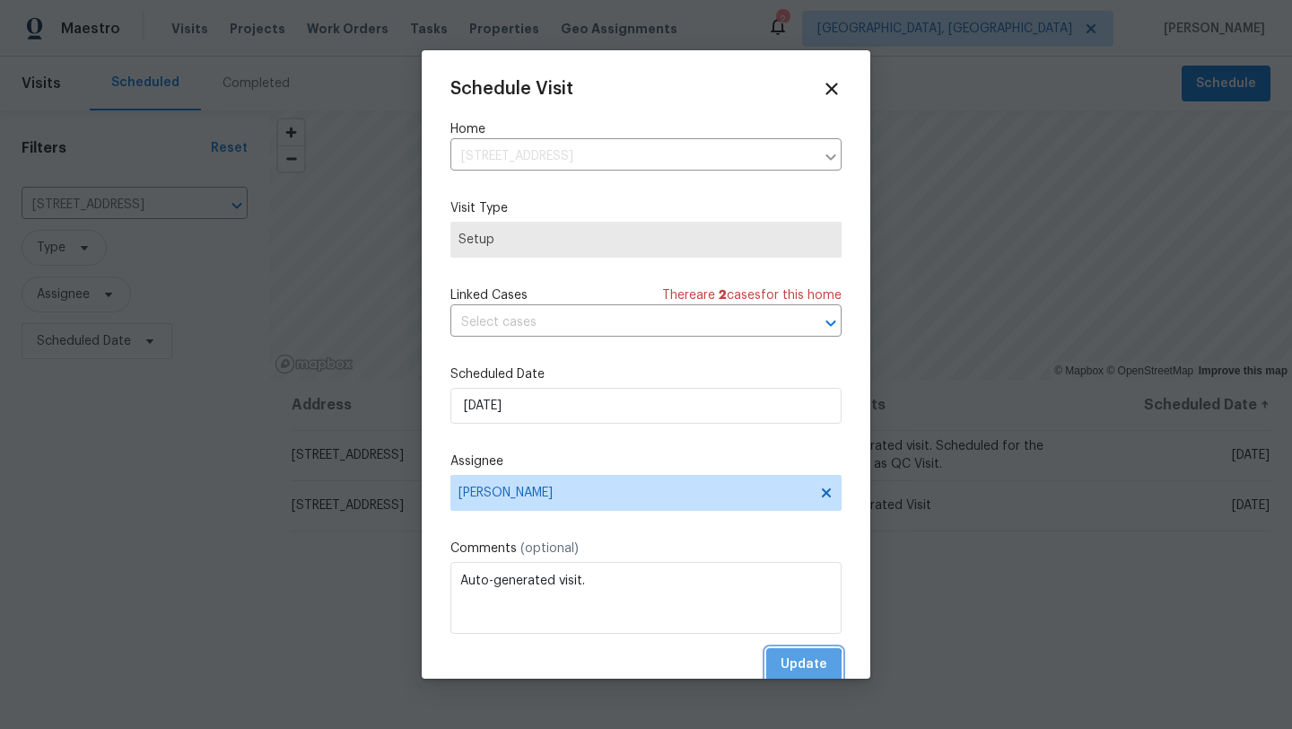
click at [798, 667] on span "Update" at bounding box center [804, 664] width 47 height 22
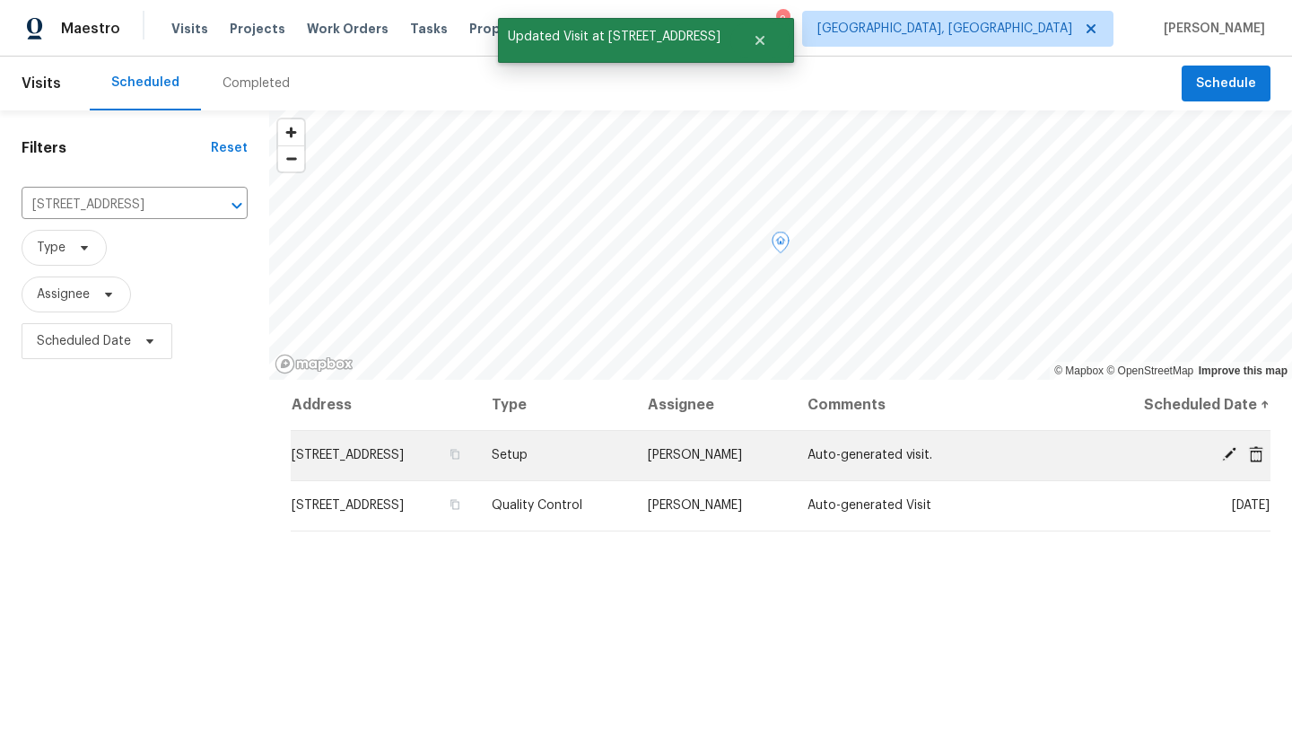
click at [1224, 454] on icon at bounding box center [1229, 454] width 16 height 16
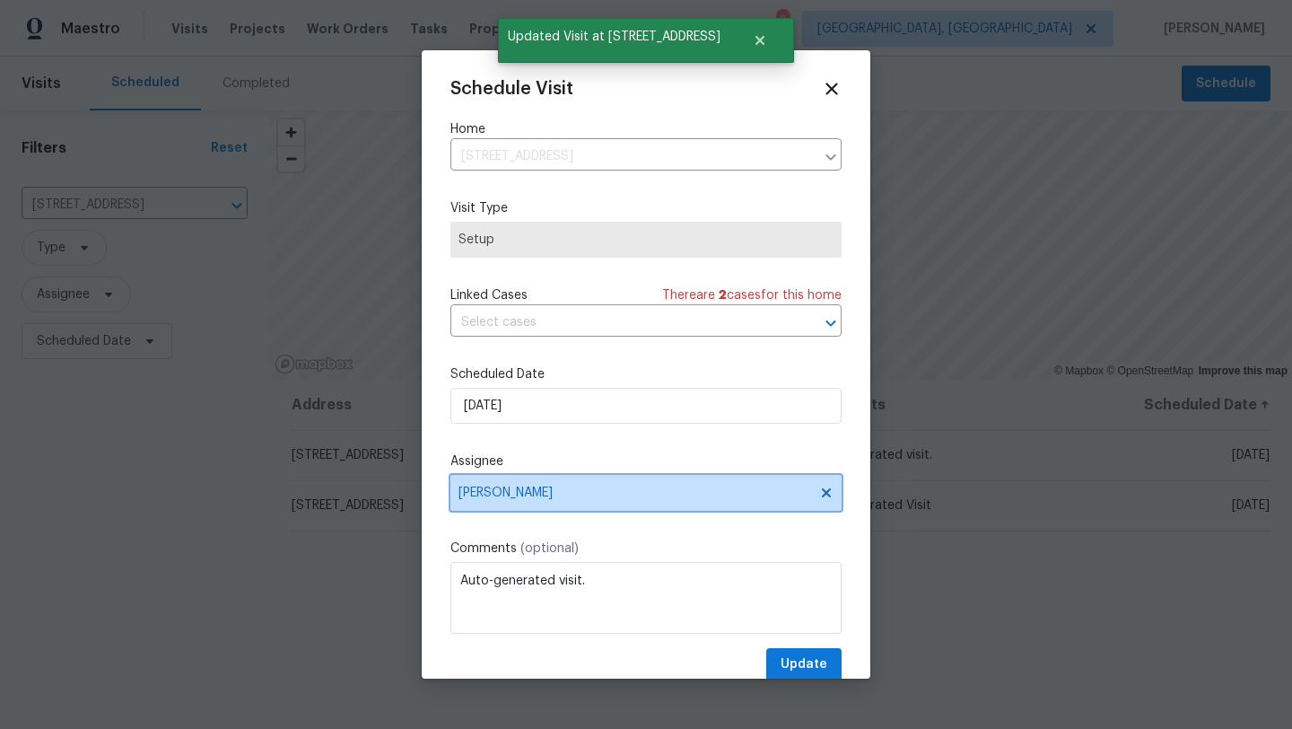
click at [542, 486] on span "[PERSON_NAME]" at bounding box center [634, 492] width 352 height 14
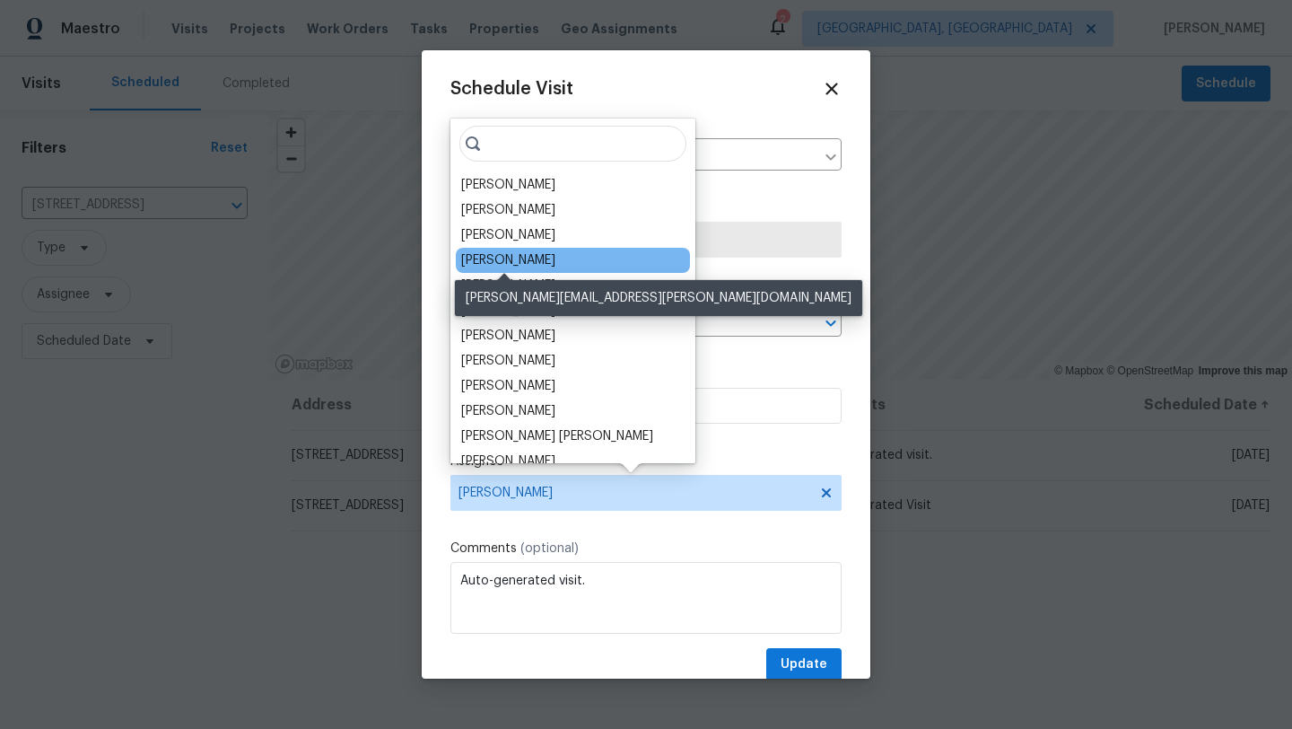
click at [502, 259] on div "[PERSON_NAME]" at bounding box center [508, 260] width 94 height 18
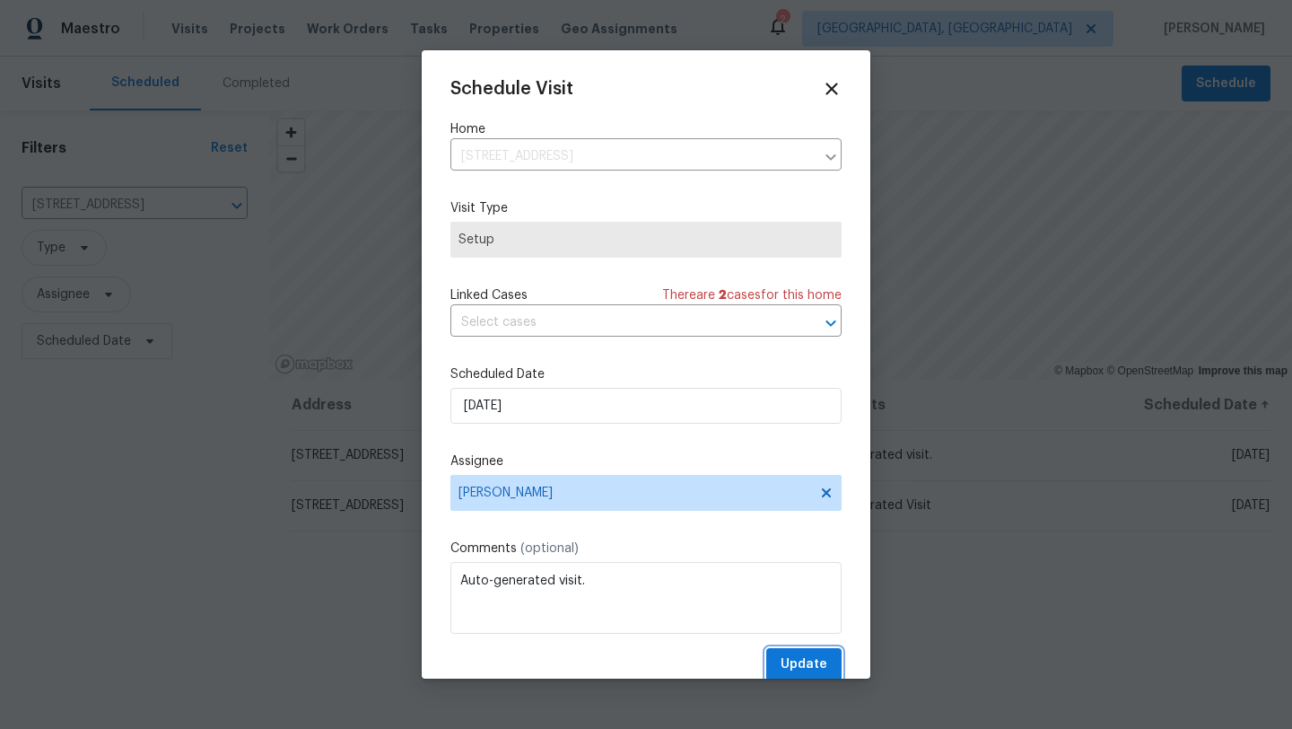
click at [816, 668] on span "Update" at bounding box center [804, 664] width 47 height 22
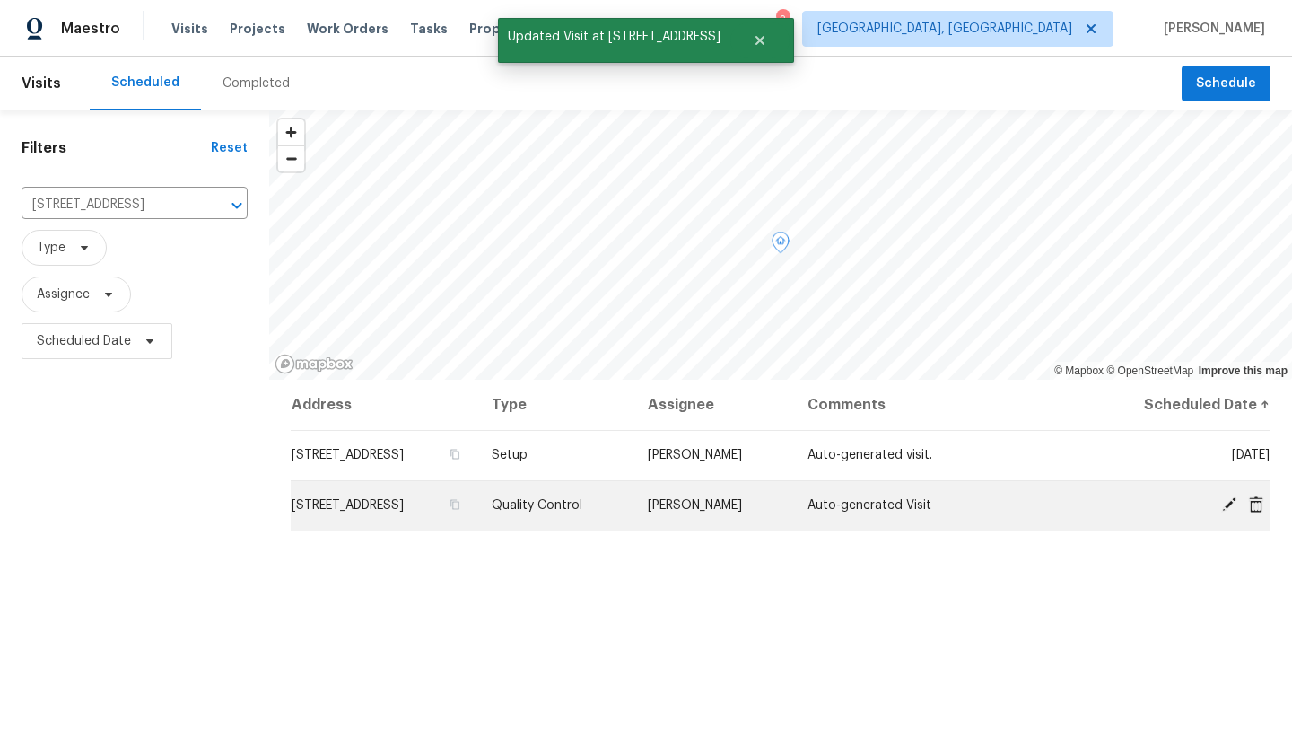
click at [1229, 503] on icon at bounding box center [1229, 504] width 14 height 14
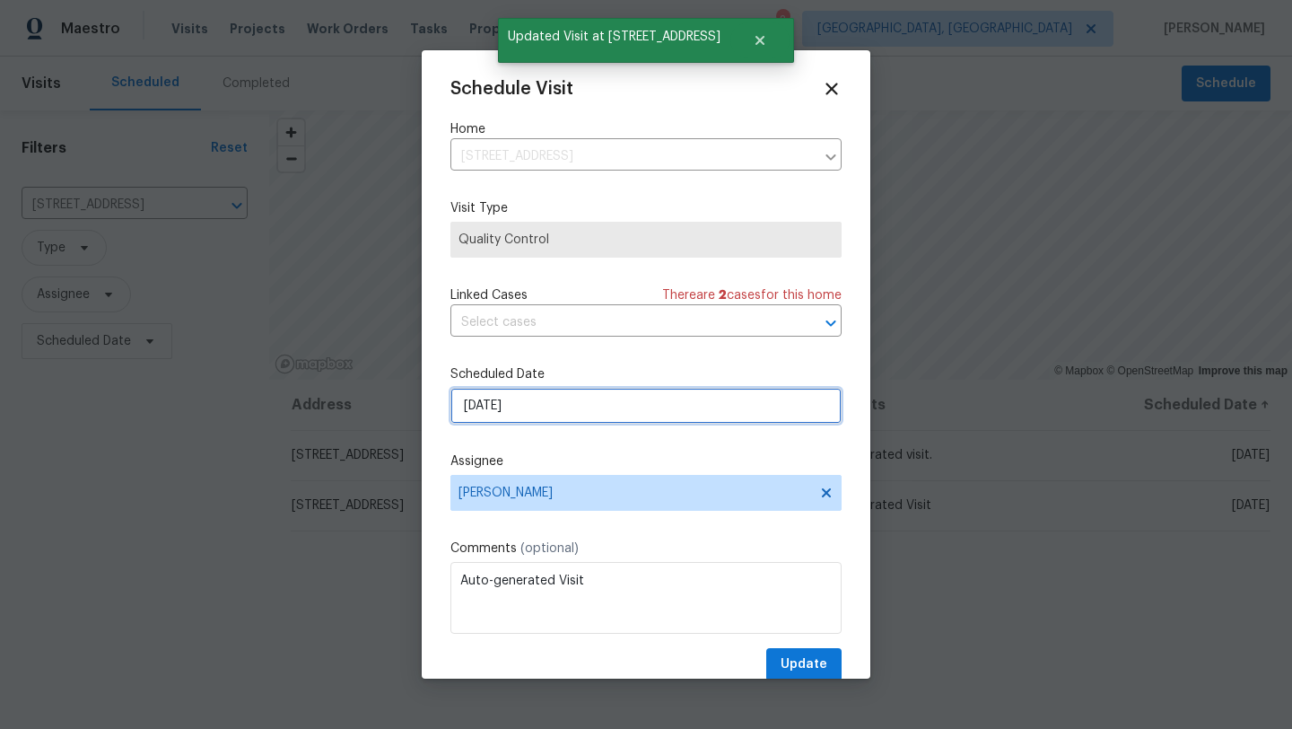
click at [526, 405] on input "8/22/2025" at bounding box center [645, 406] width 391 height 36
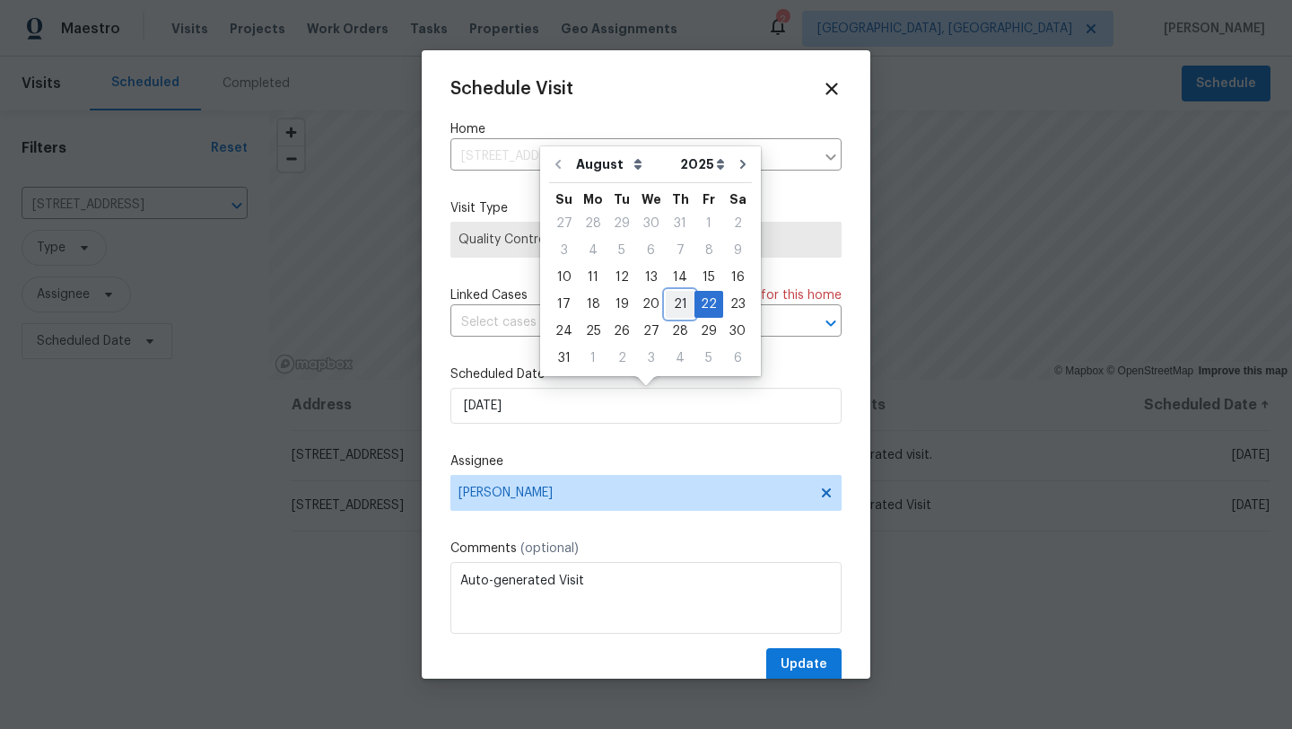
click at [675, 302] on div "21" at bounding box center [680, 304] width 29 height 25
type input "8/21/2025"
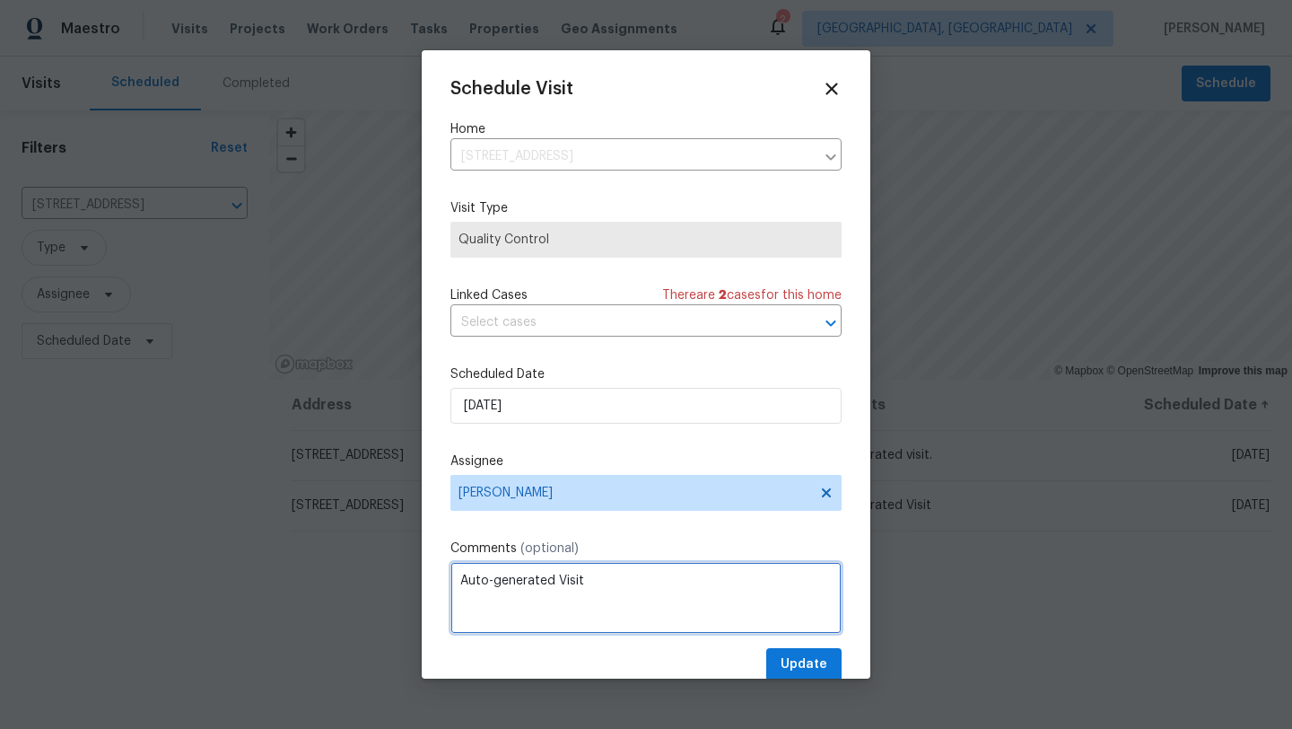
click at [616, 592] on textarea "Auto-generated Visit" at bounding box center [645, 598] width 391 height 72
type textarea "Auto-generated Visit/ Take listing photos"
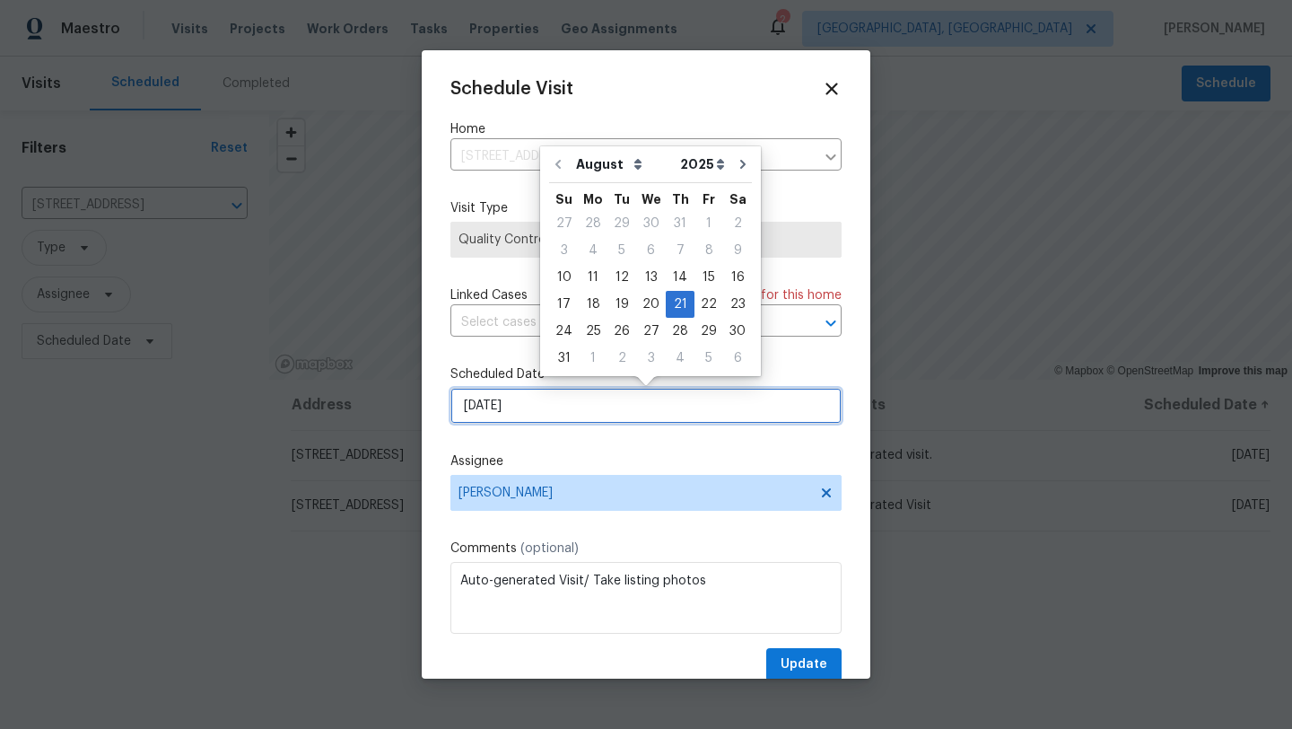
click at [473, 401] on input "8/21/2025" at bounding box center [645, 406] width 391 height 36
click at [616, 308] on div "19" at bounding box center [621, 304] width 29 height 25
click at [618, 408] on input "8/19/2025" at bounding box center [645, 406] width 391 height 36
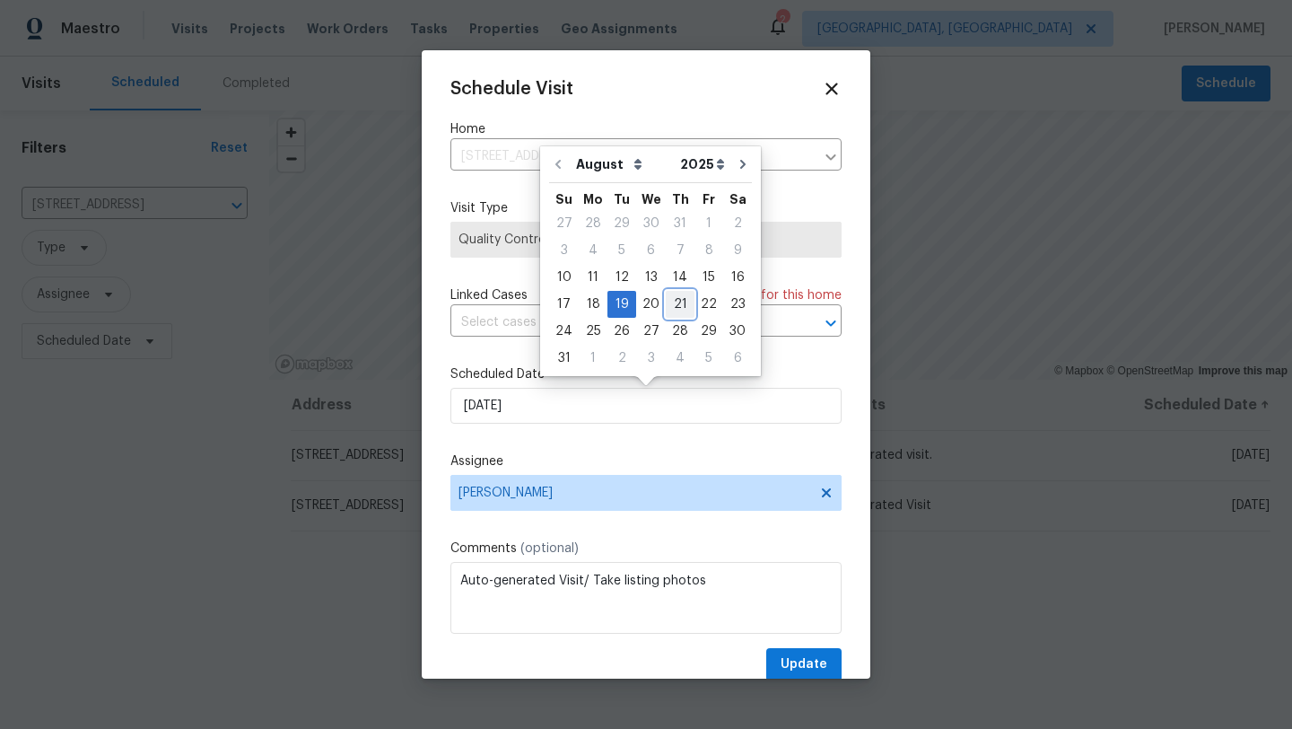
click at [672, 303] on div "21" at bounding box center [680, 304] width 29 height 25
type input "8/21/2025"
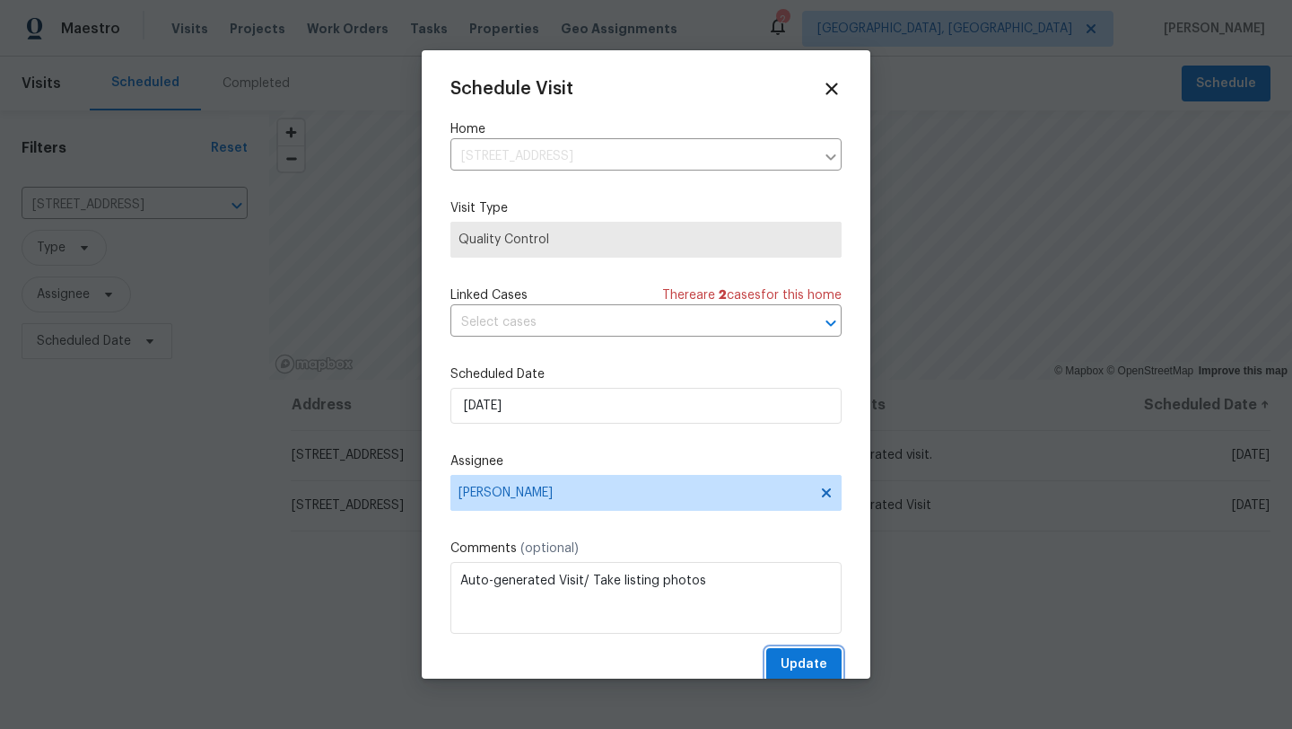
click at [823, 659] on span "Update" at bounding box center [804, 664] width 47 height 22
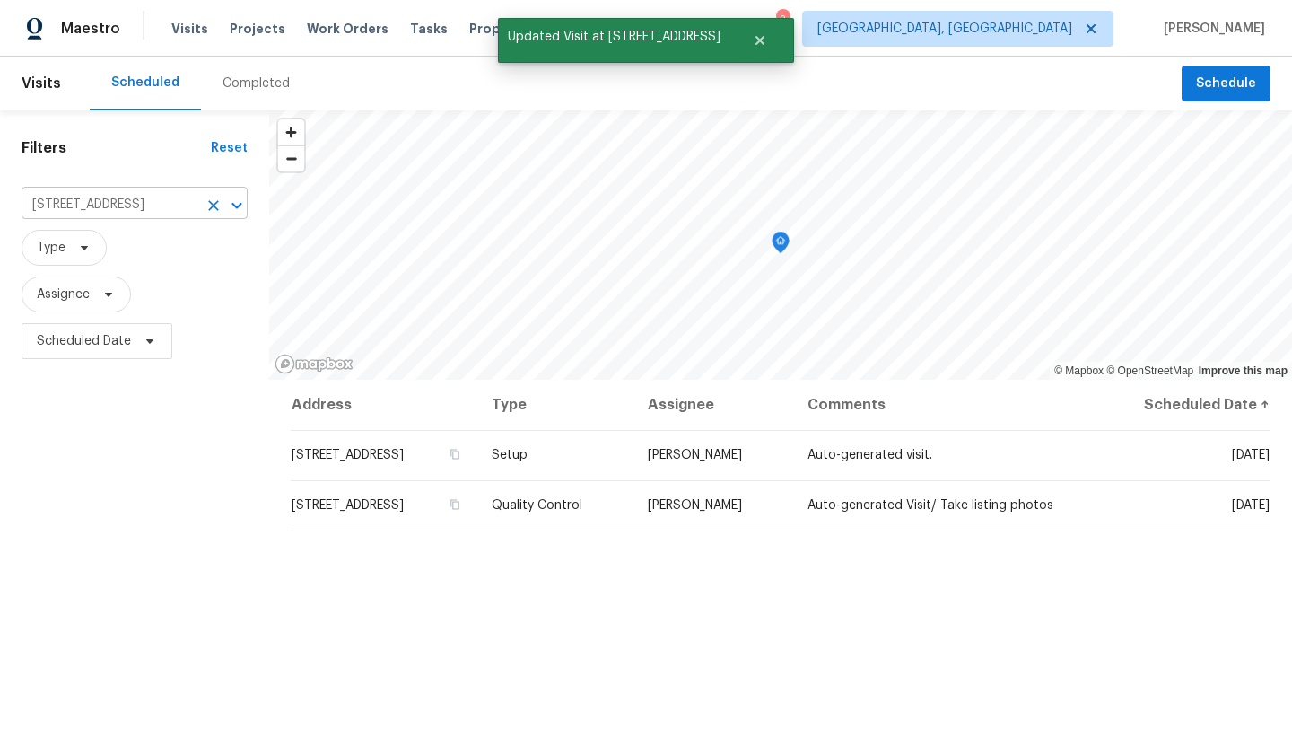
click at [203, 207] on button "Clear" at bounding box center [213, 205] width 25 height 25
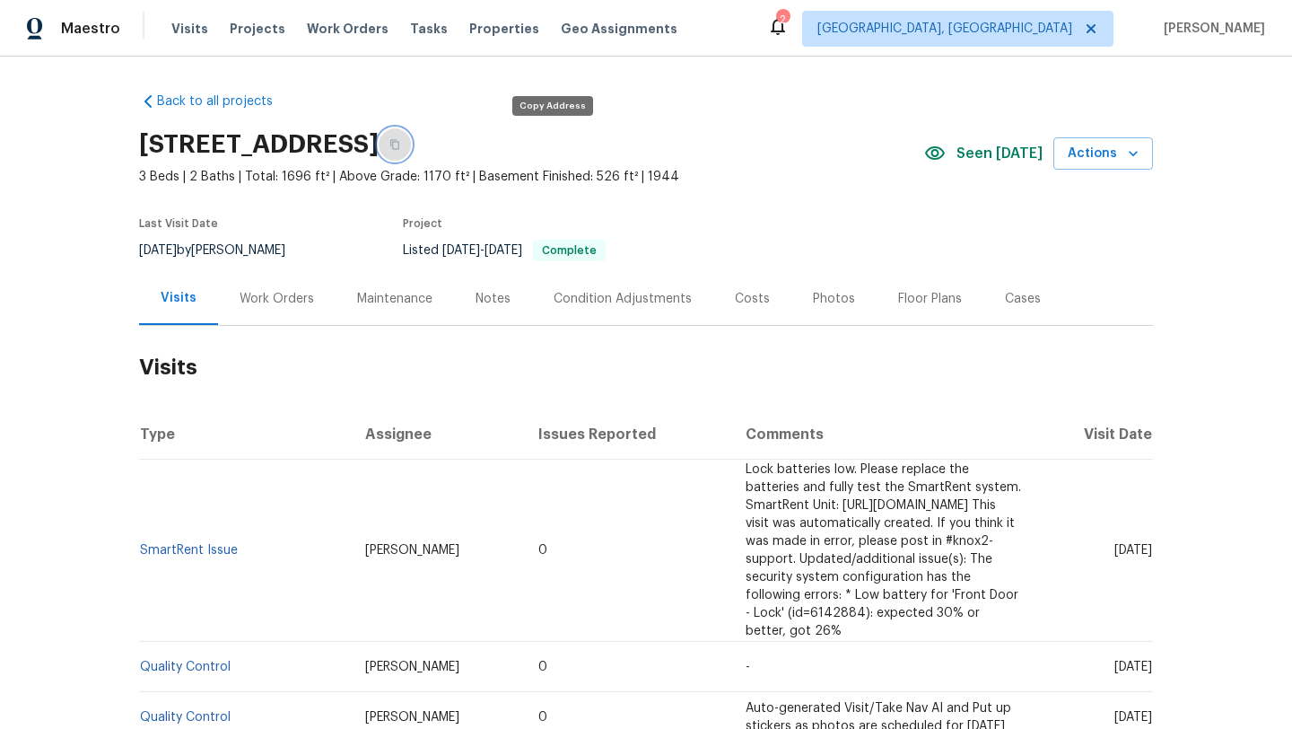
click at [411, 150] on button "button" at bounding box center [395, 144] width 32 height 32
click at [287, 297] on div "Work Orders" at bounding box center [277, 299] width 74 height 18
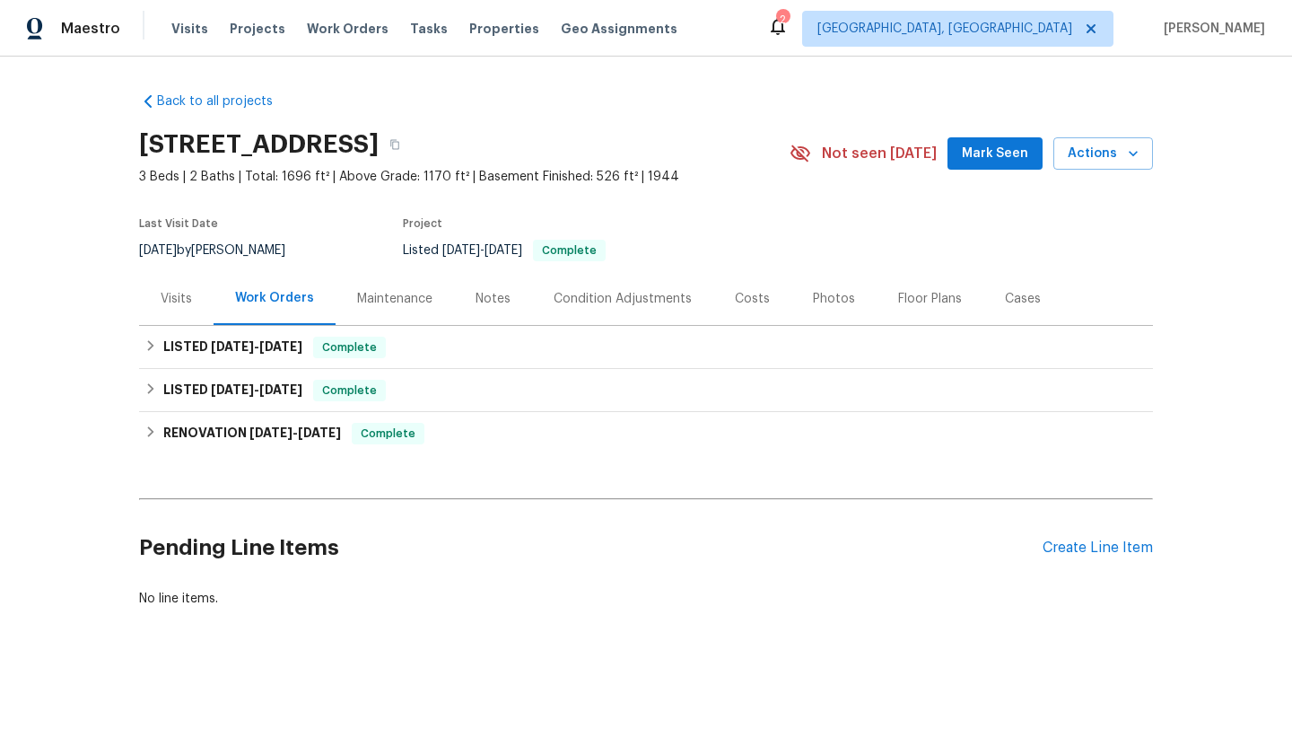
scroll to position [1, 0]
click at [1087, 545] on div "Create Line Item" at bounding box center [1098, 546] width 110 height 17
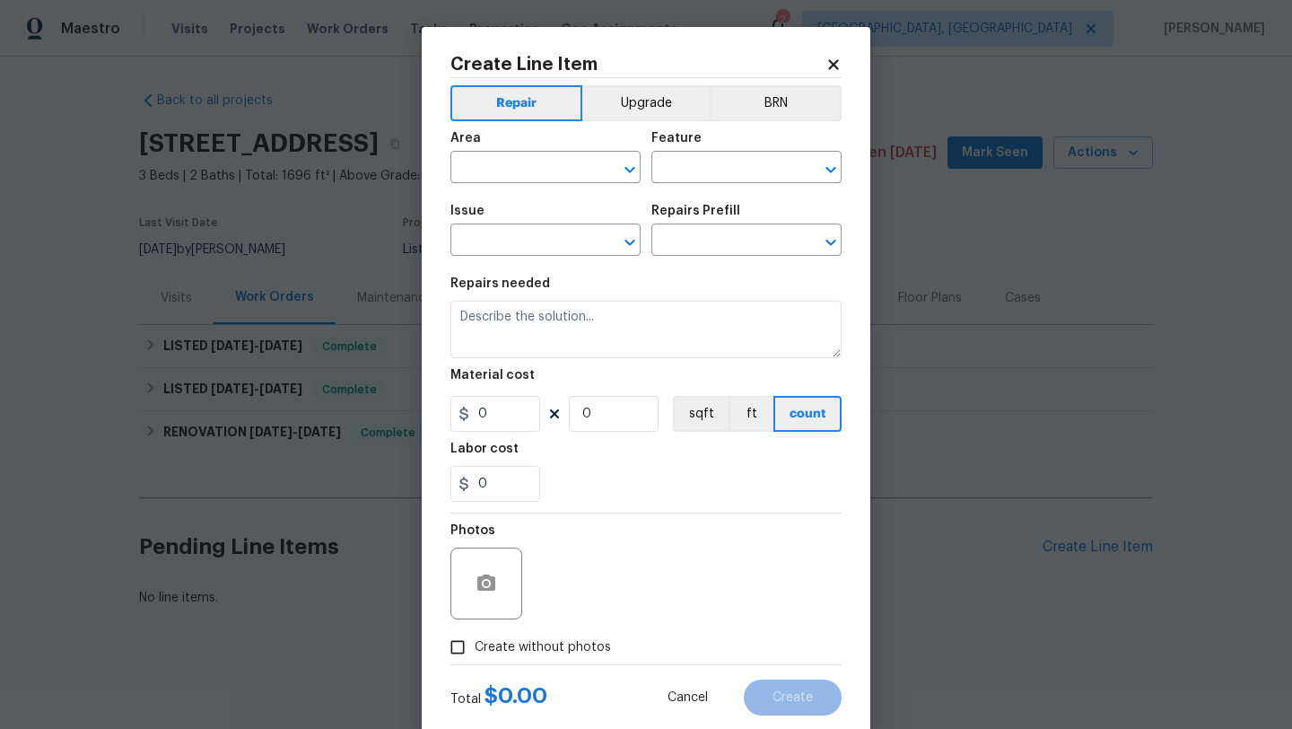
click at [496, 183] on span "Area ​" at bounding box center [545, 157] width 190 height 73
click at [497, 163] on input "text" at bounding box center [520, 169] width 140 height 28
type input "front"
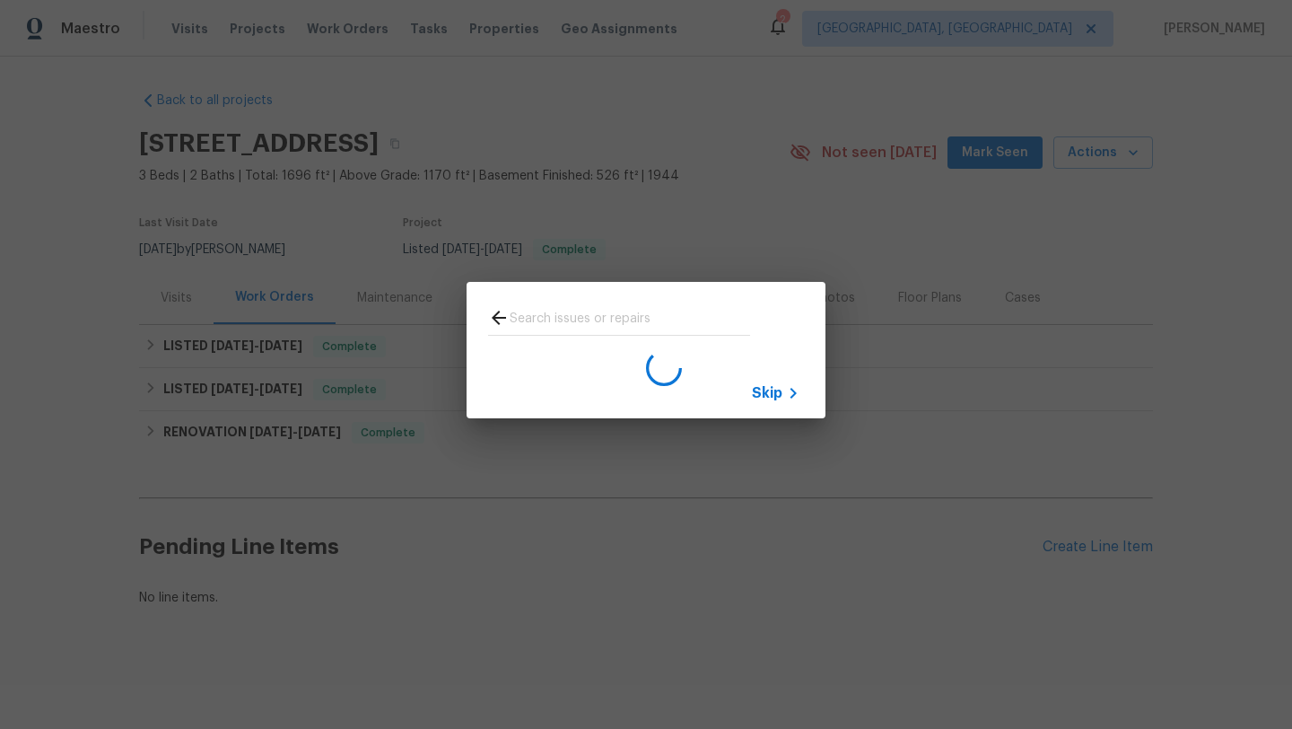
click at [498, 318] on icon at bounding box center [499, 317] width 14 height 14
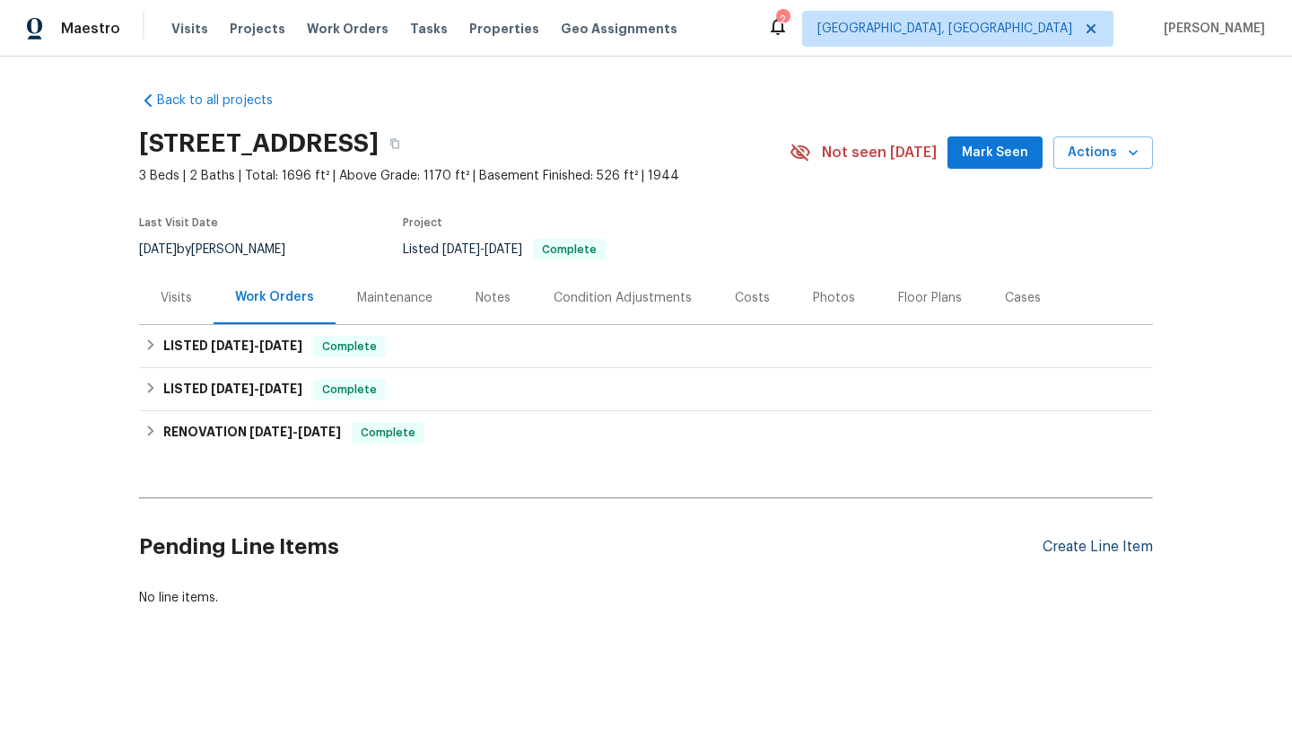
click at [1059, 551] on div "Create Line Item" at bounding box center [1098, 546] width 110 height 17
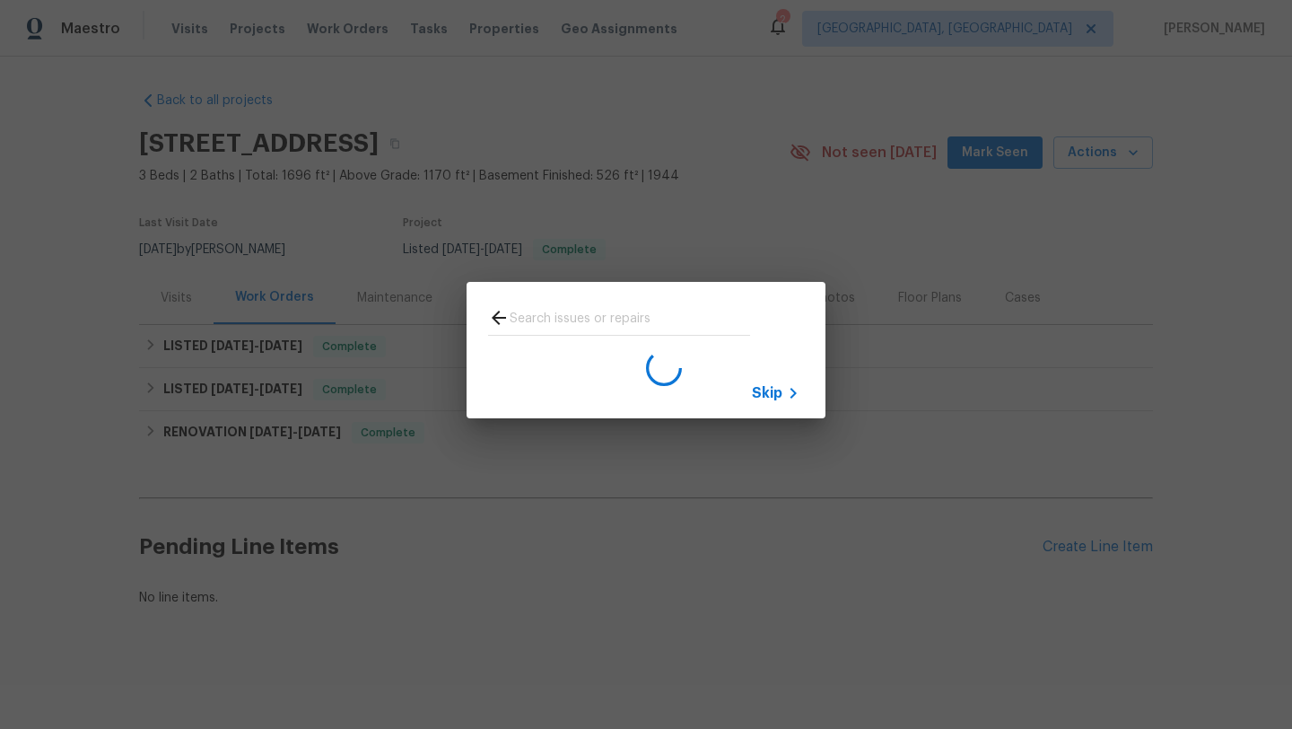
click at [499, 315] on icon at bounding box center [499, 318] width 22 height 22
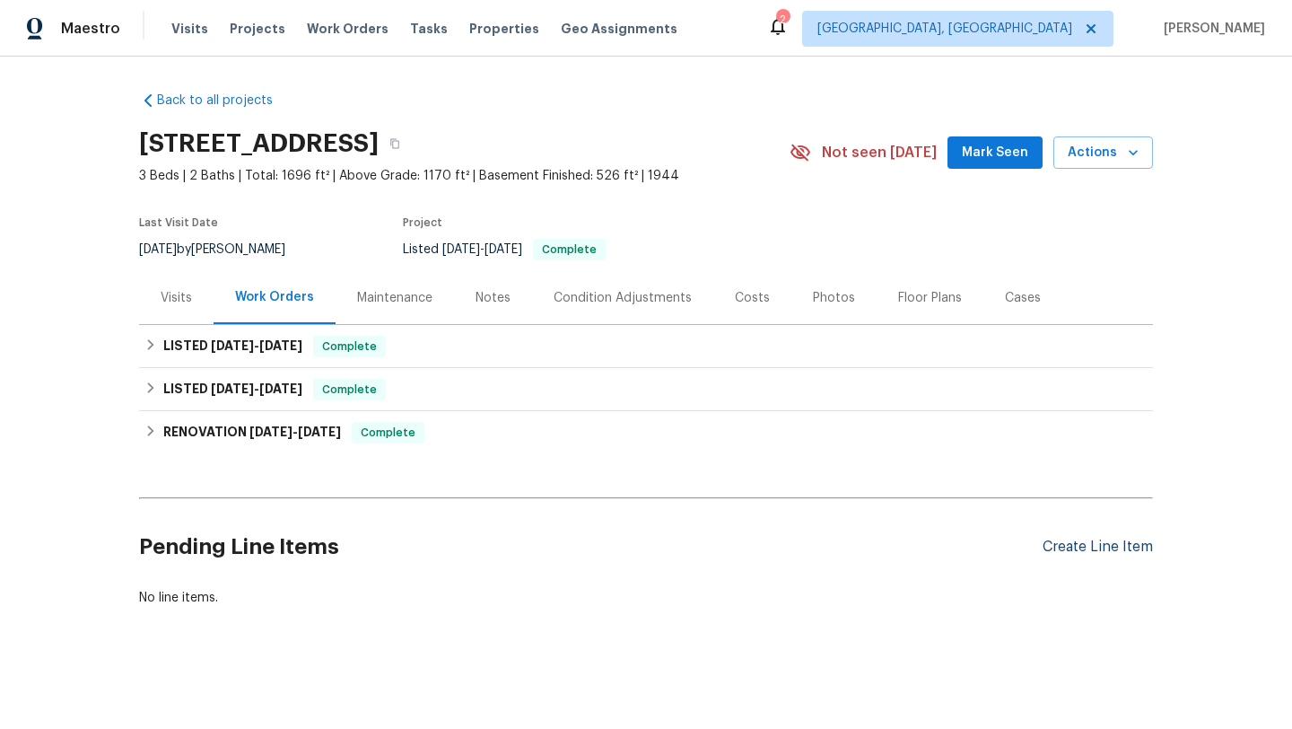
click at [1070, 551] on div "Create Line Item" at bounding box center [1098, 546] width 110 height 17
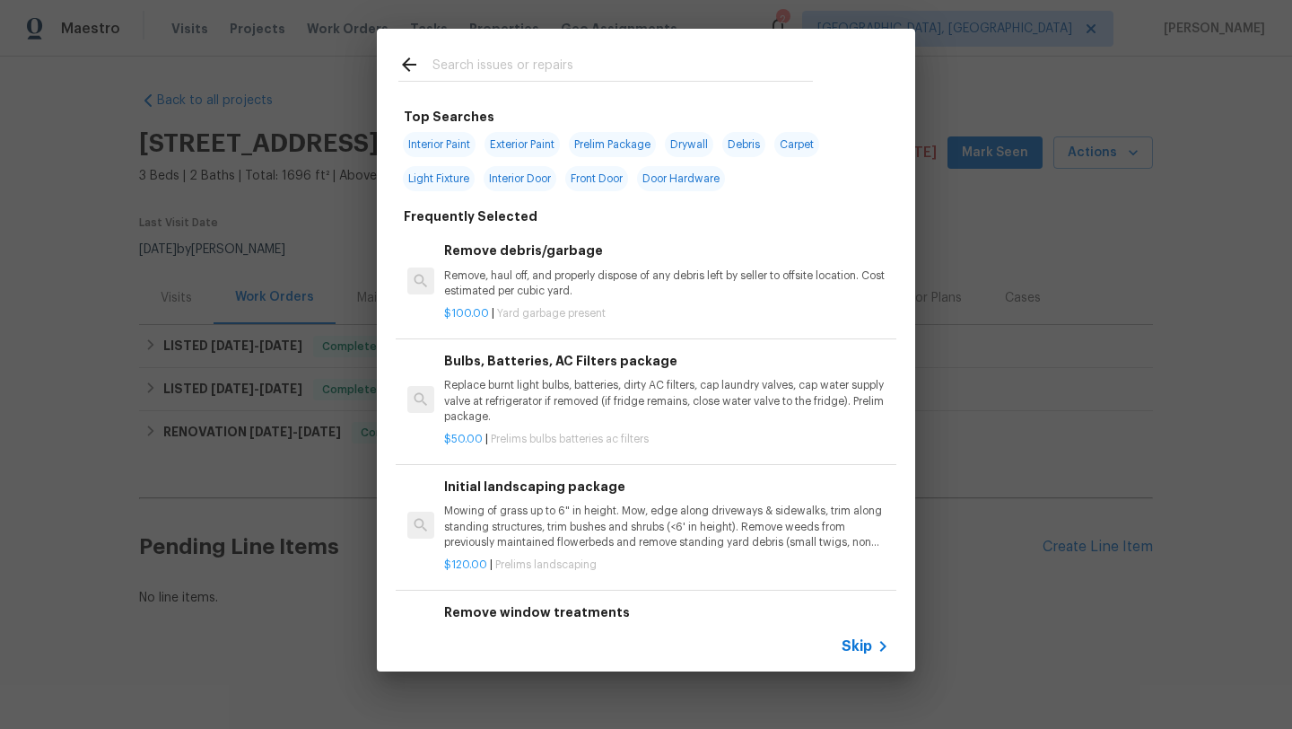
click at [480, 71] on input "text" at bounding box center [622, 67] width 380 height 27
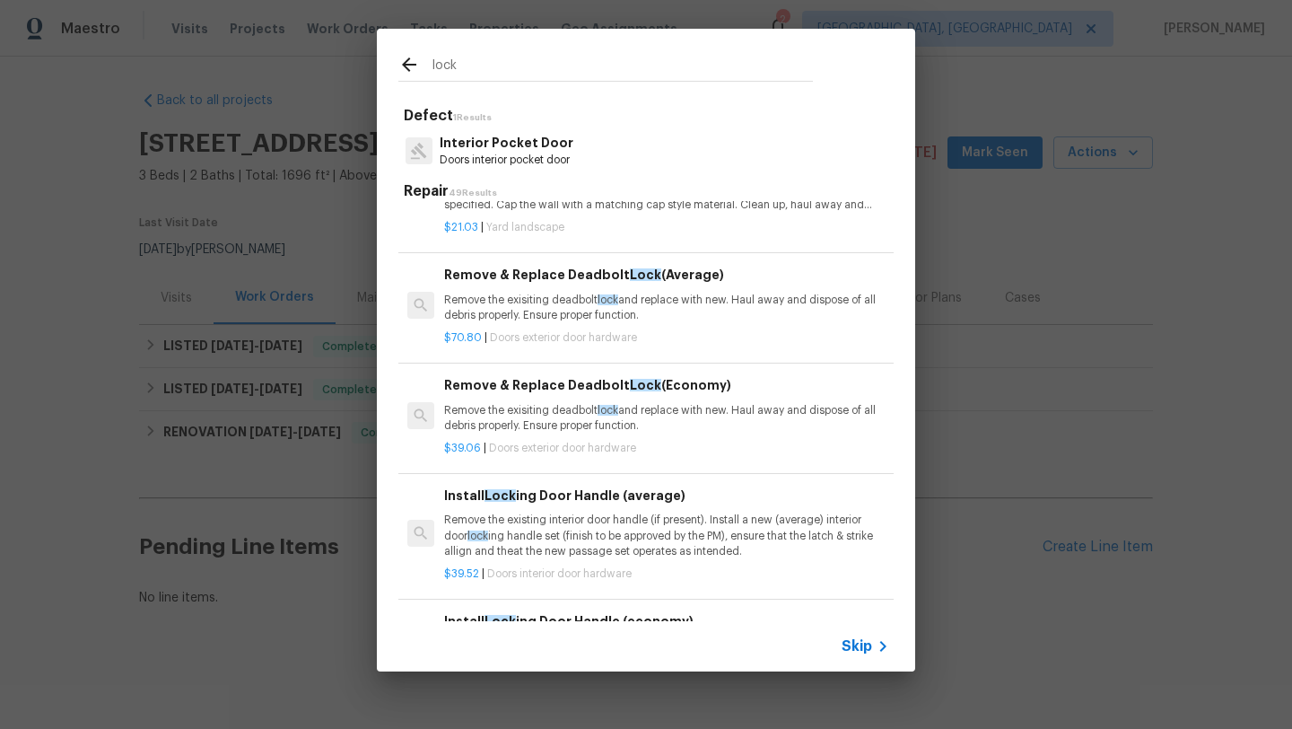
scroll to position [77, 0]
type input "lock"
click at [591, 304] on p "Remove the exisiting deadbolt lock and replace with new. Haul away and dispose …" at bounding box center [666, 307] width 445 height 31
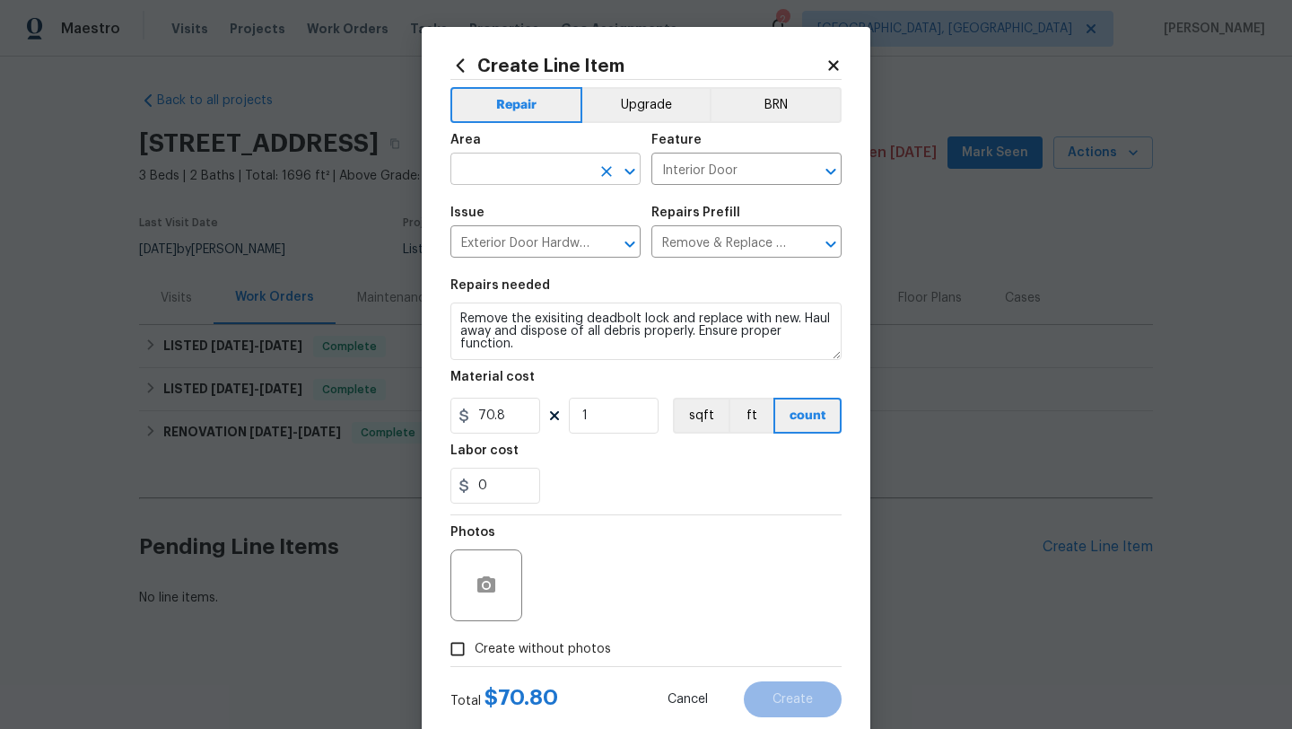
click at [522, 172] on input "text" at bounding box center [520, 171] width 140 height 28
click at [534, 210] on li "Front" at bounding box center [545, 211] width 190 height 30
type input "Front"
drag, startPoint x: 508, startPoint y: 479, endPoint x: 456, endPoint y: 476, distance: 52.1
click at [453, 478] on input "0" at bounding box center [495, 485] width 90 height 36
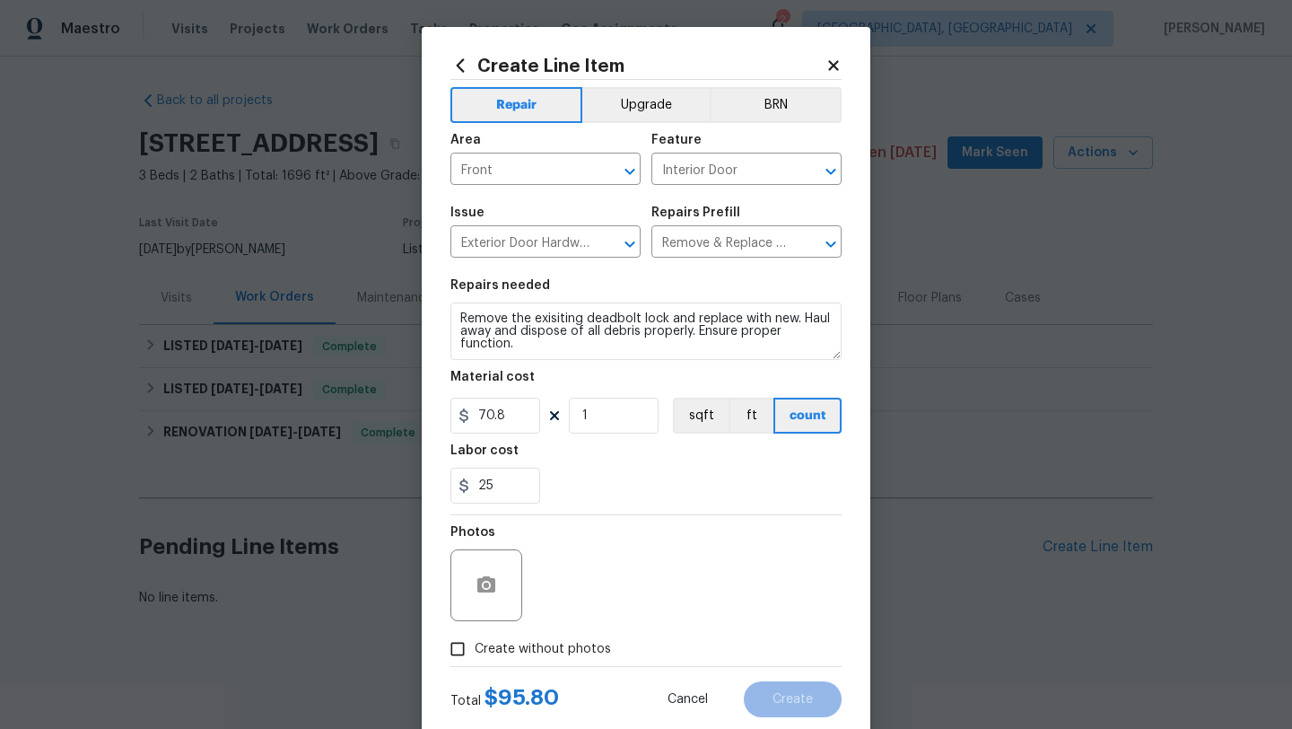
click at [605, 609] on div "Photos" at bounding box center [645, 573] width 391 height 117
drag, startPoint x: 499, startPoint y: 486, endPoint x: 450, endPoint y: 486, distance: 48.4
click at [450, 486] on input "25" at bounding box center [495, 485] width 90 height 36
type input "30"
click at [621, 650] on div "Create without photos" at bounding box center [645, 649] width 391 height 34
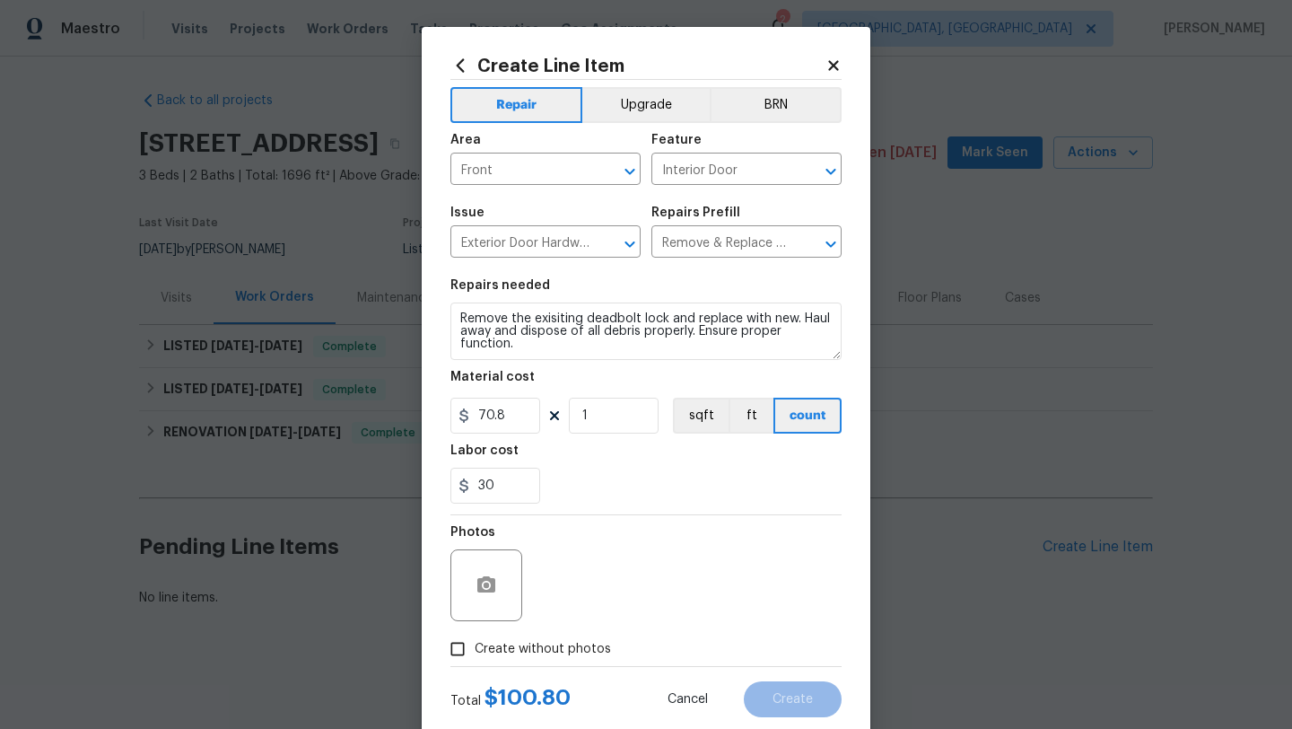
click at [458, 647] on input "Create without photos" at bounding box center [458, 649] width 34 height 34
checkbox input "true"
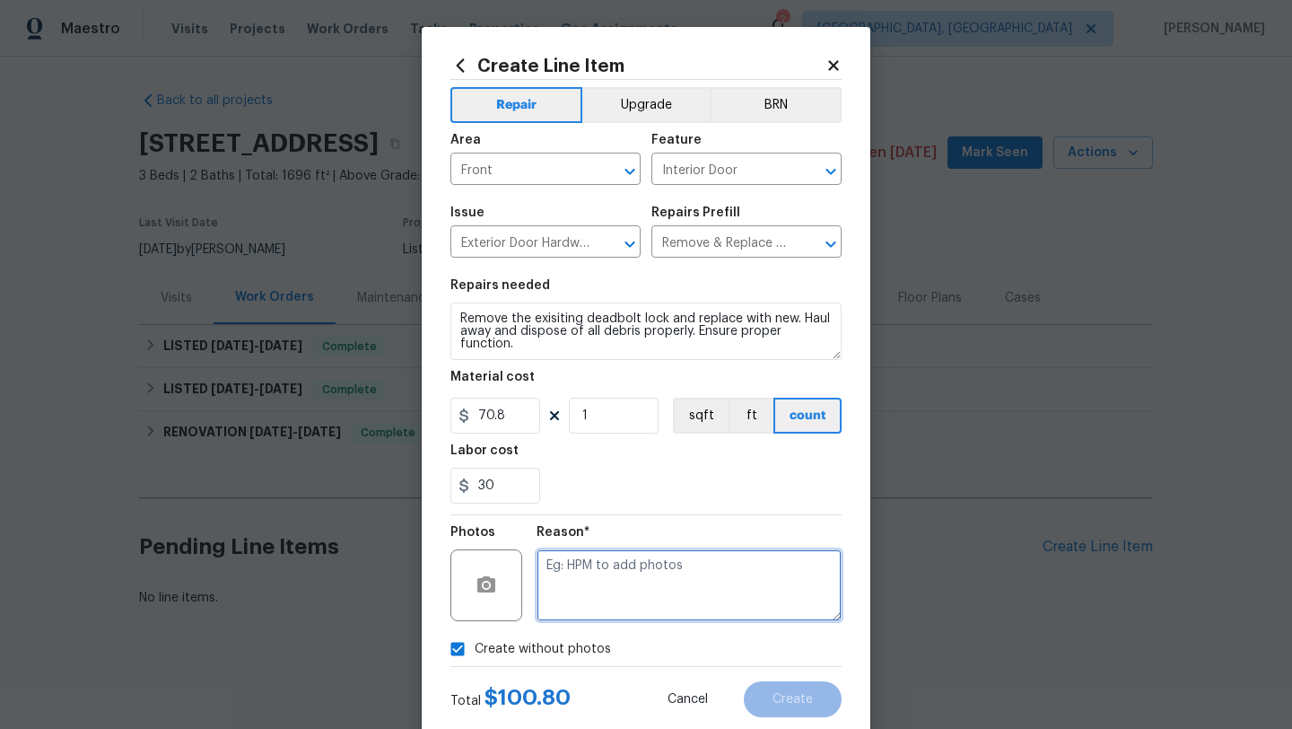
click at [630, 570] on textarea at bounding box center [689, 585] width 305 height 72
type textarea "desk"
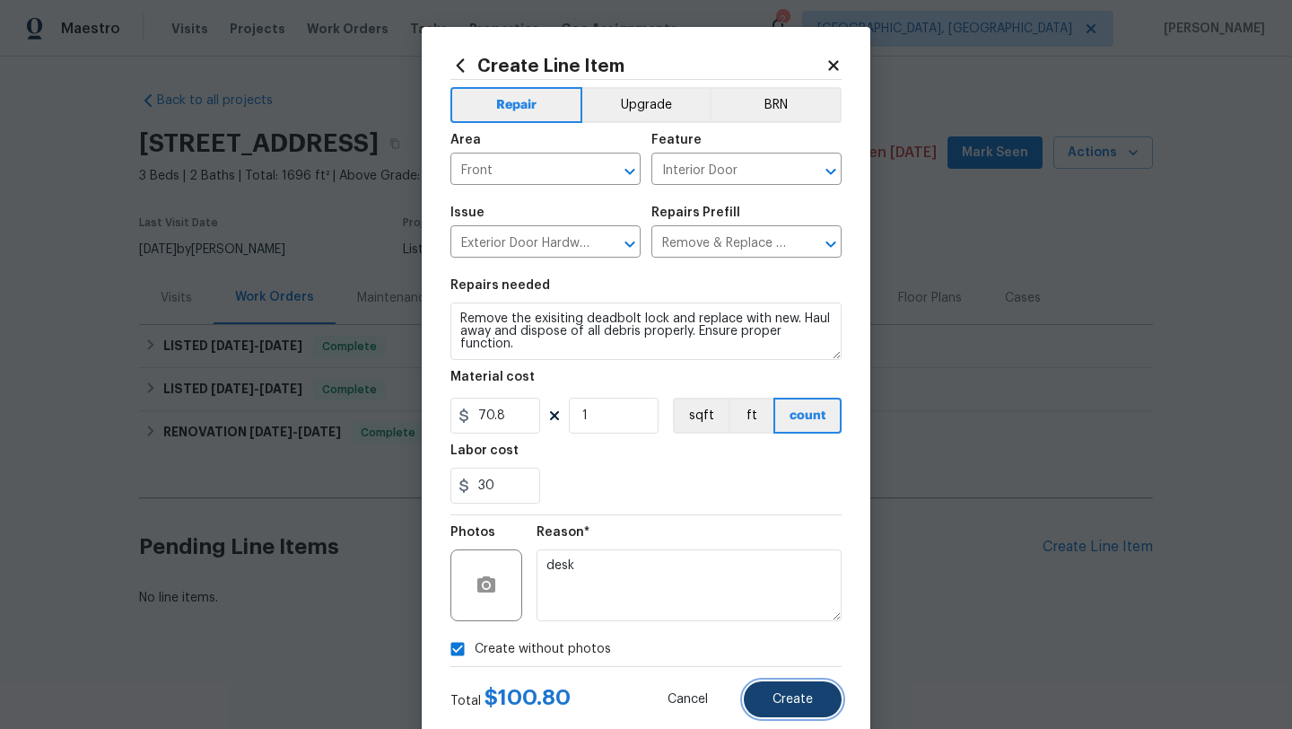
click at [797, 701] on span "Create" at bounding box center [792, 699] width 40 height 13
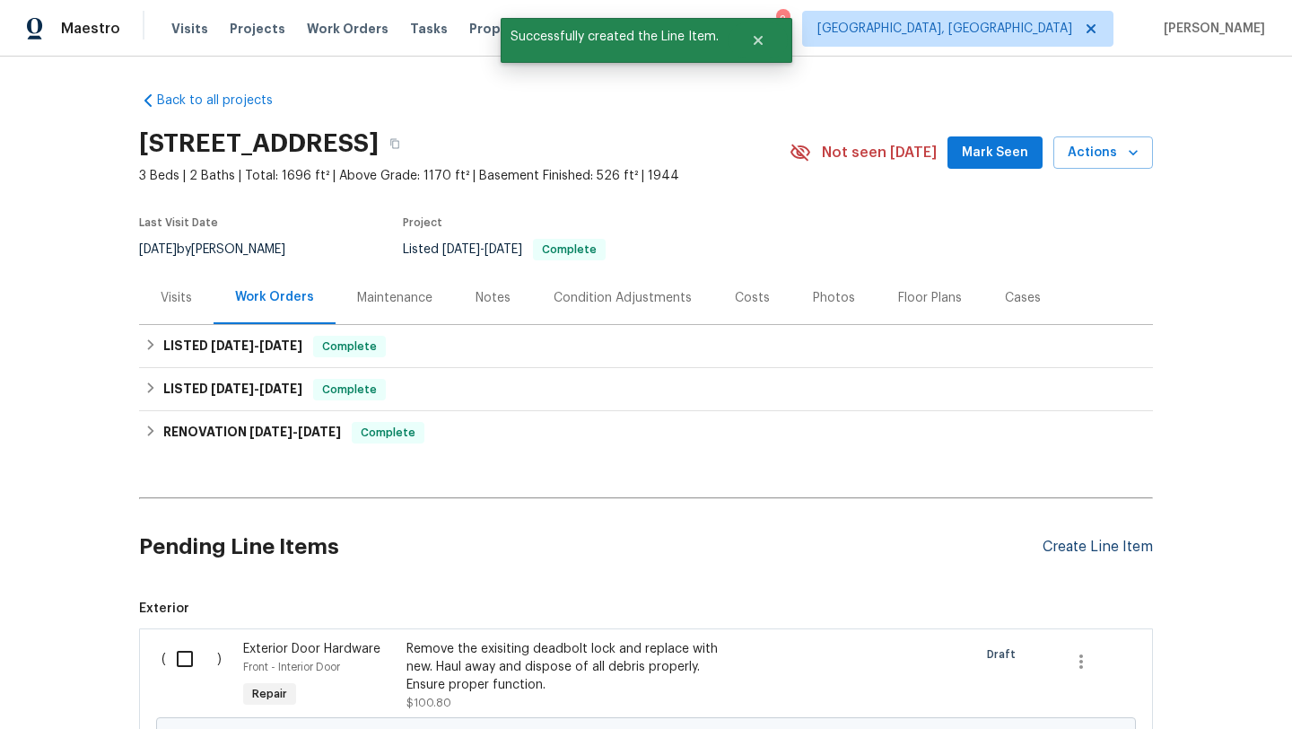
click at [1077, 549] on div "Create Line Item" at bounding box center [1098, 546] width 110 height 17
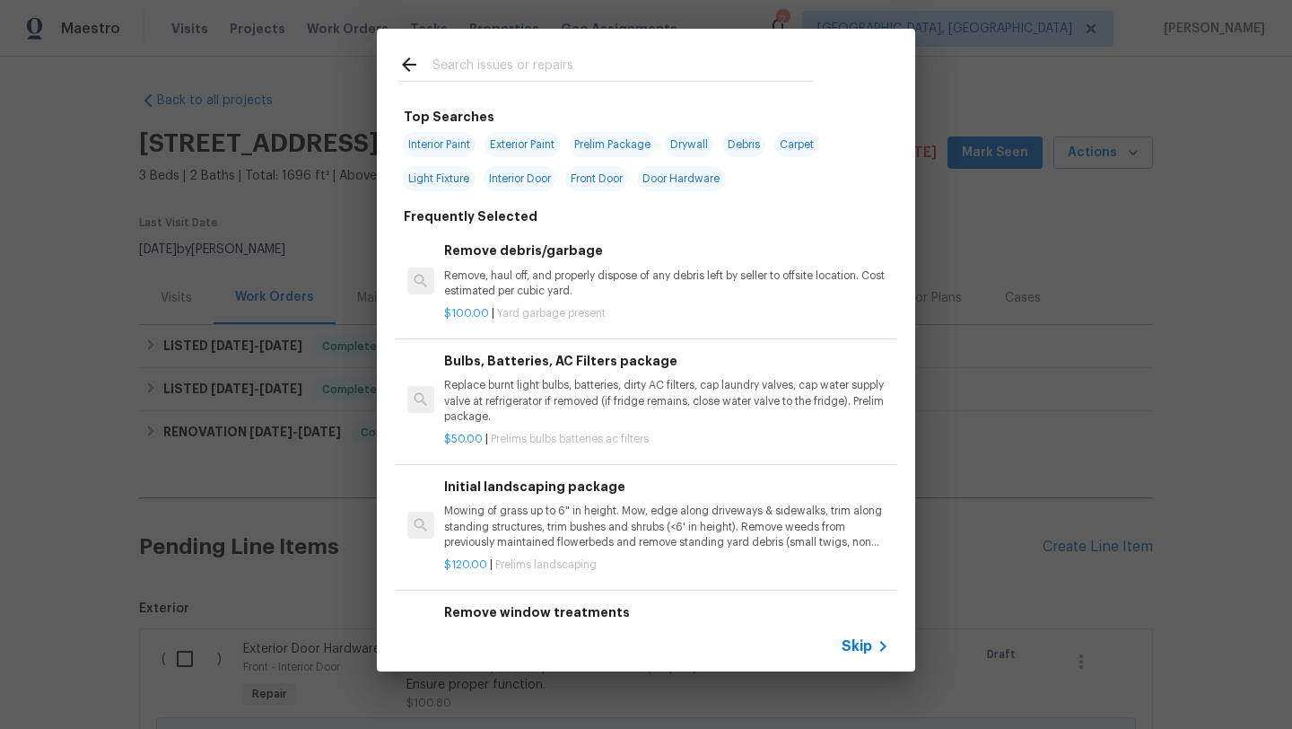
click at [537, 68] on input "text" at bounding box center [622, 67] width 380 height 27
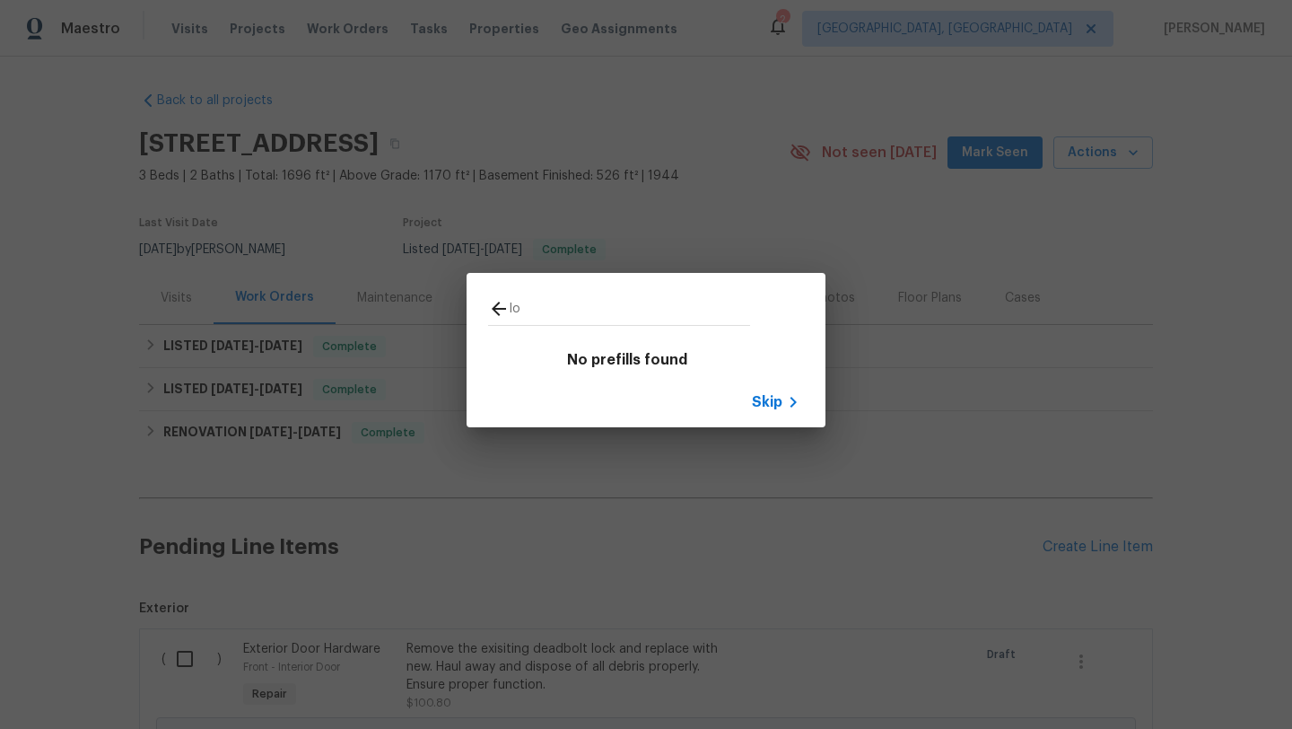
type input "l"
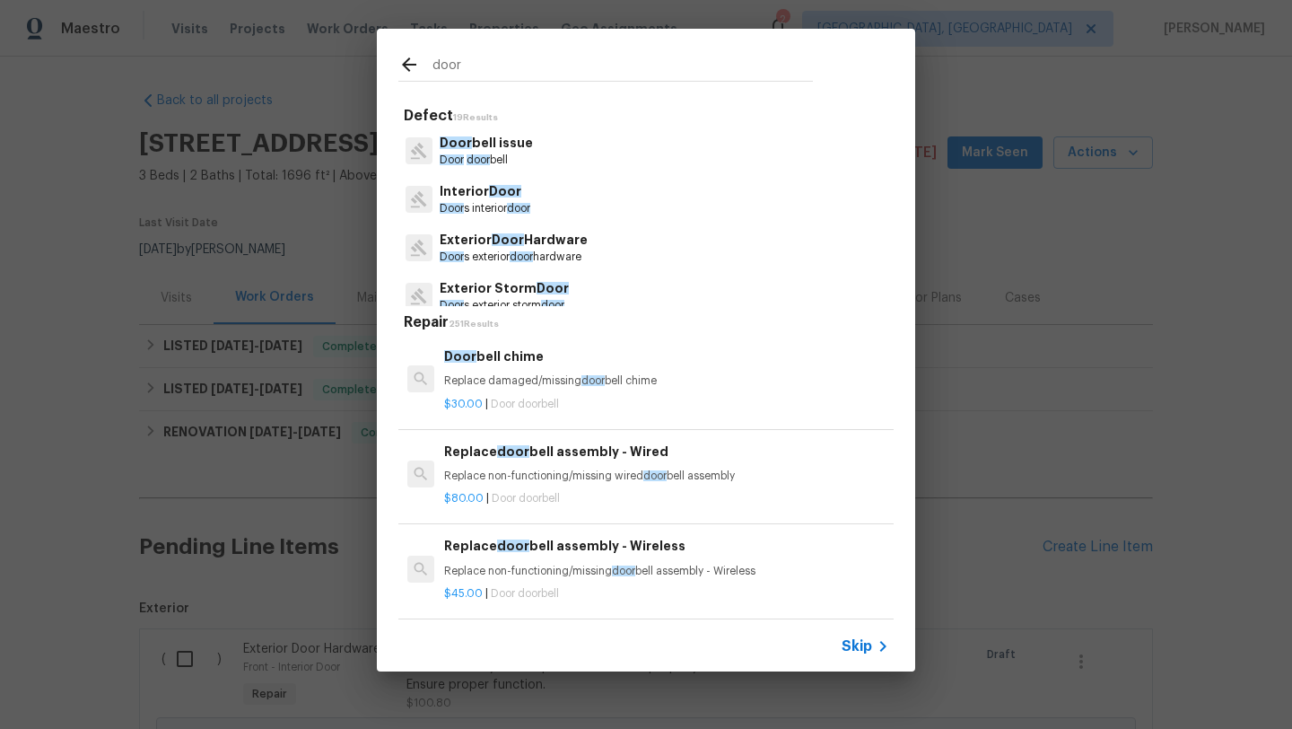
type input "door"
click at [559, 251] on p "Door s exterior door hardware" at bounding box center [514, 256] width 148 height 15
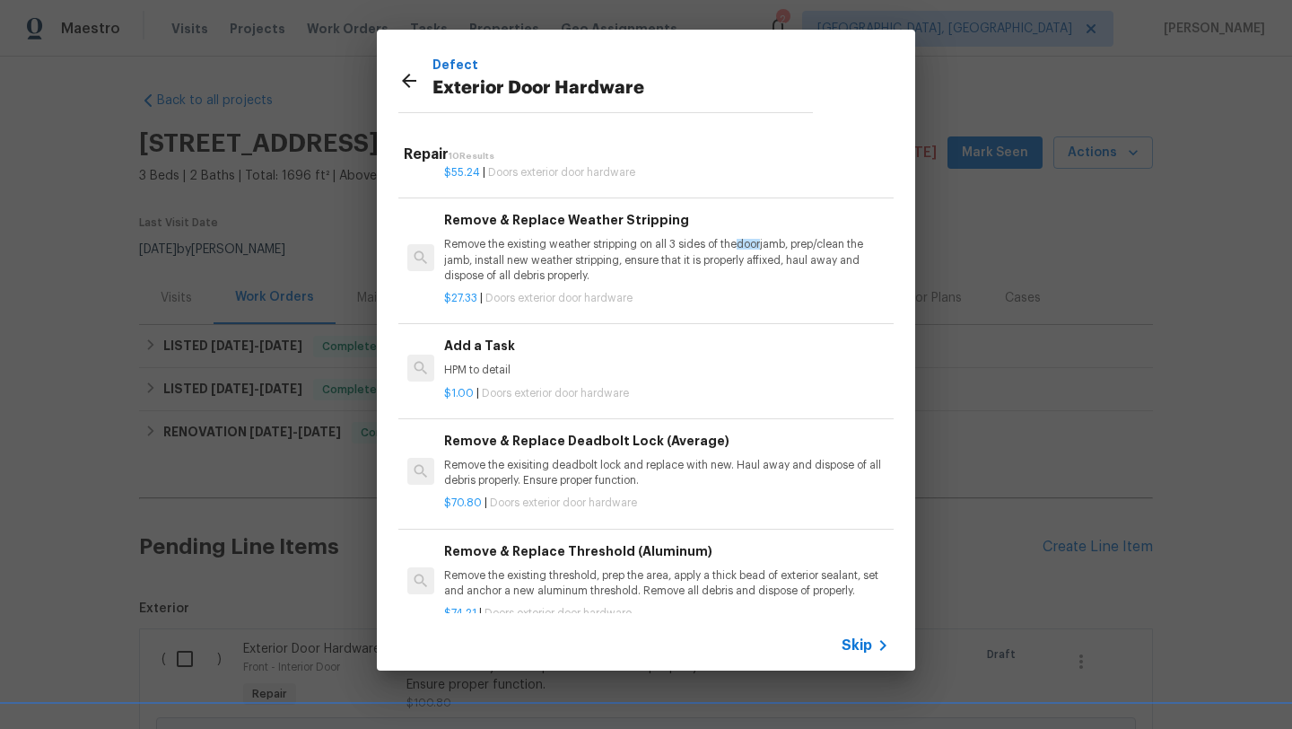
scroll to position [448, 0]
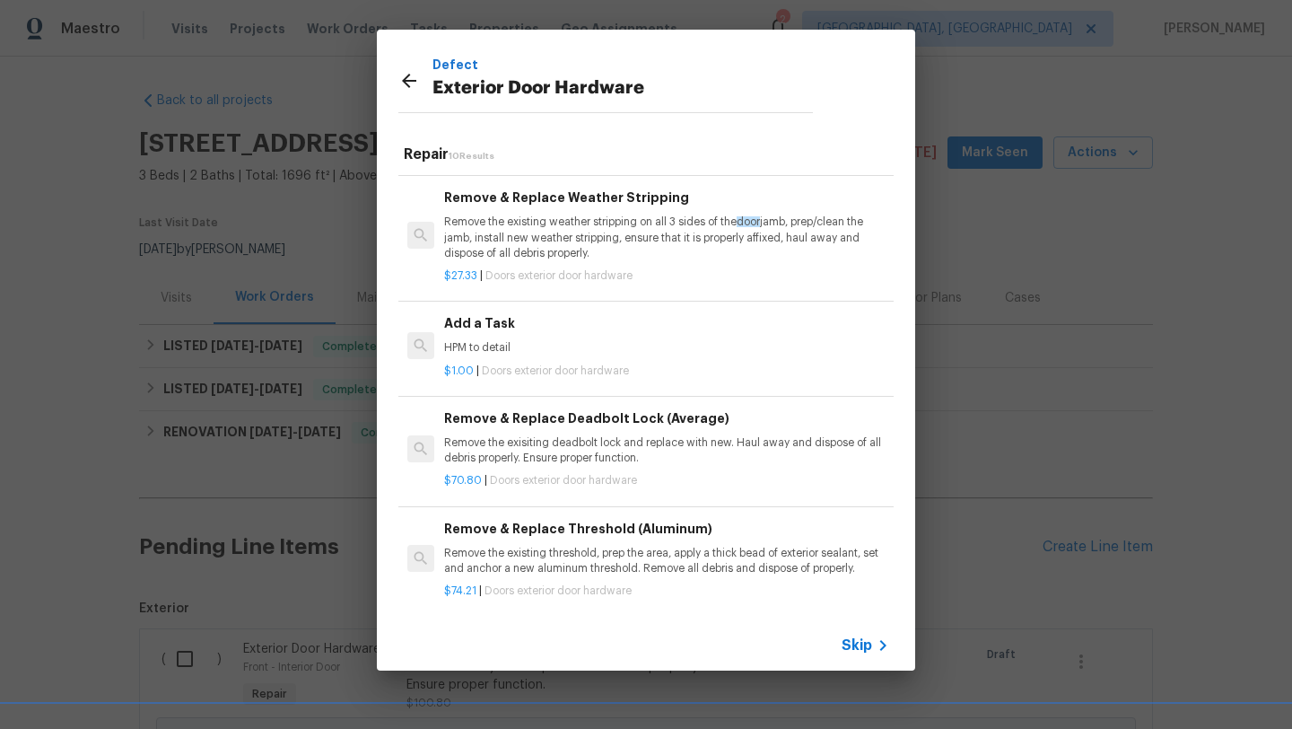
click at [460, 338] on div "Add a Task HPM to detail" at bounding box center [666, 334] width 445 height 43
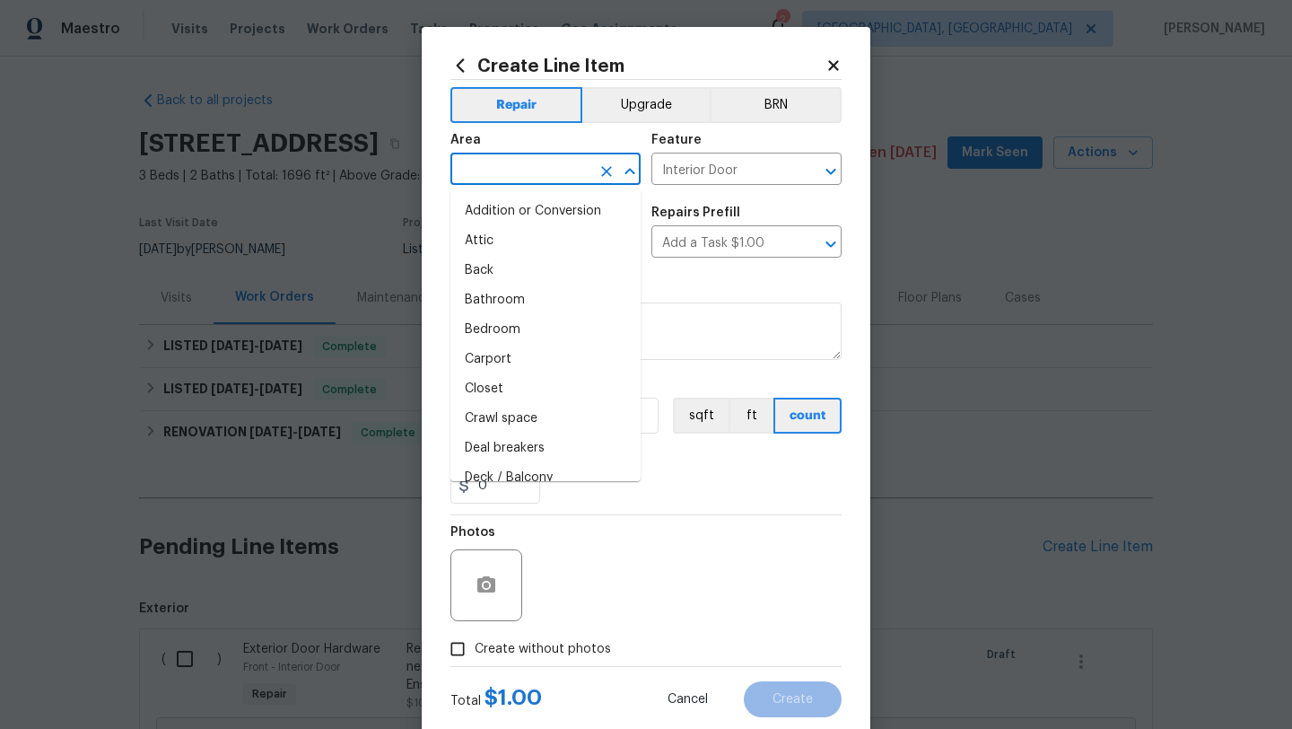
click at [497, 178] on input "text" at bounding box center [520, 171] width 140 height 28
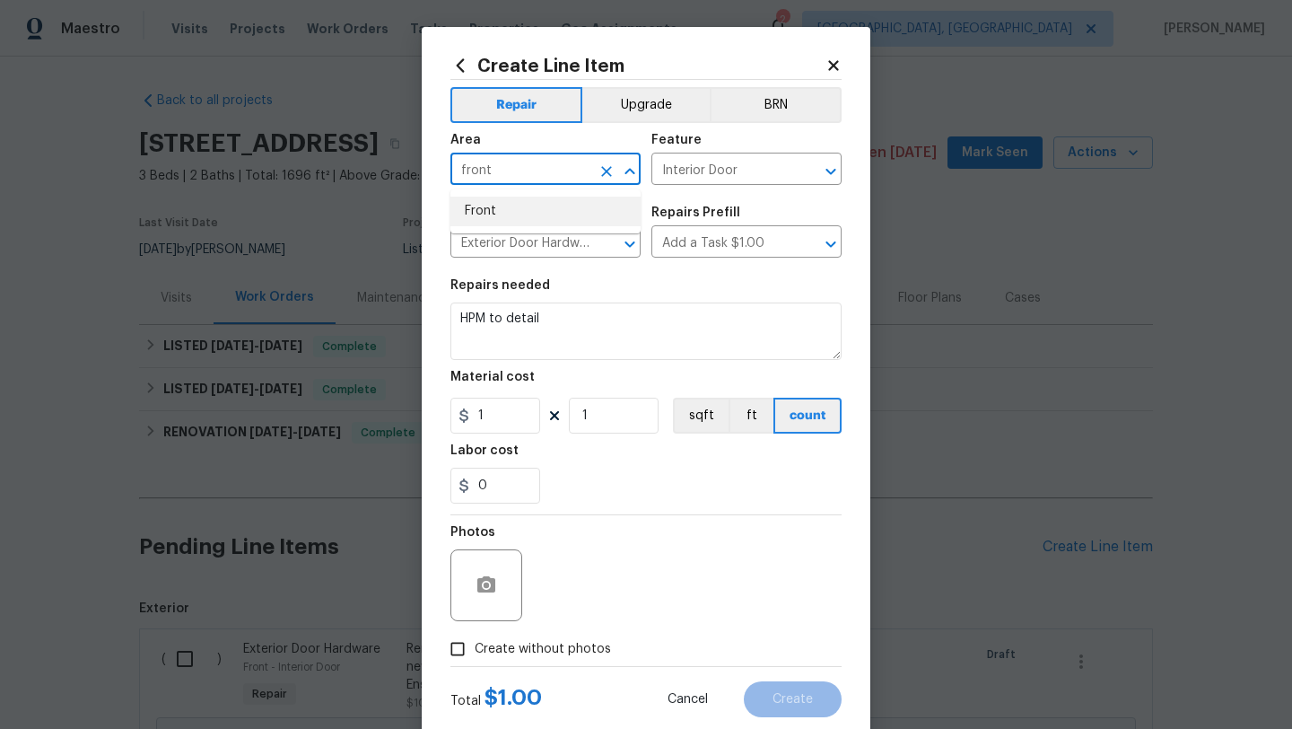
click at [528, 213] on li "Front" at bounding box center [545, 211] width 190 height 30
type input "Front"
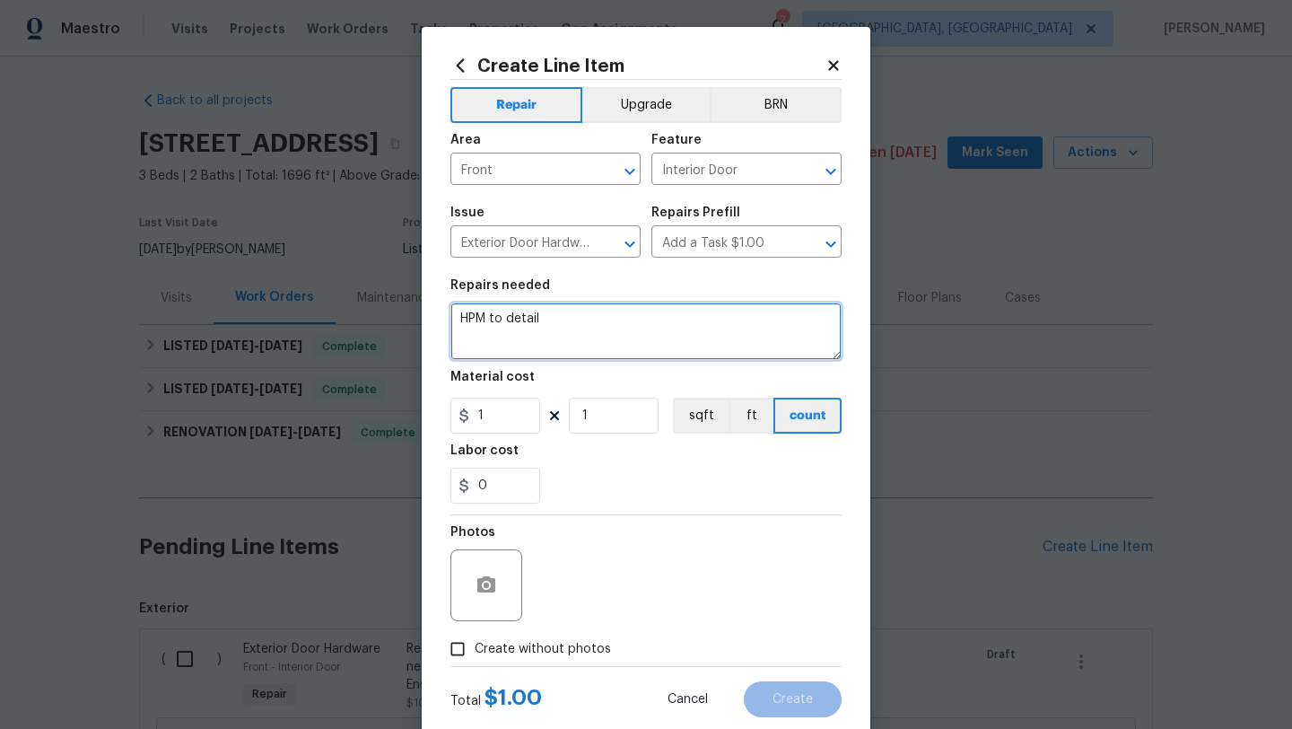
drag, startPoint x: 562, startPoint y: 322, endPoint x: 406, endPoint y: 319, distance: 155.2
click at [406, 319] on div "Create Line Item Repair Upgrade BRN Area Front ​ Feature Interior Door ​ Issue …" at bounding box center [646, 364] width 1292 height 729
type textarea "Someone cut the old lock box off please get a new lock box and set the code to …"
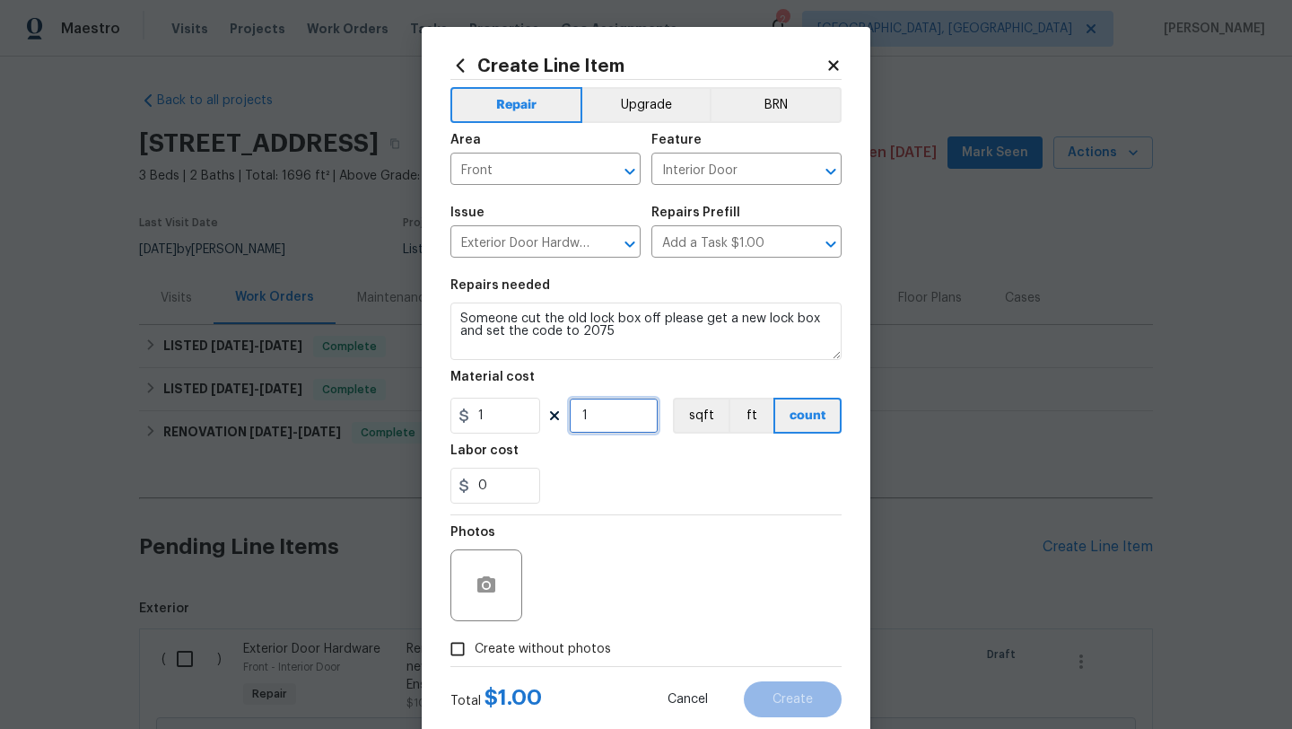
drag, startPoint x: 609, startPoint y: 414, endPoint x: 553, endPoint y: 412, distance: 56.6
click at [553, 412] on div "1 1 sqft ft count" at bounding box center [645, 415] width 391 height 36
type input "50"
click at [600, 545] on div "Photos" at bounding box center [645, 573] width 391 height 117
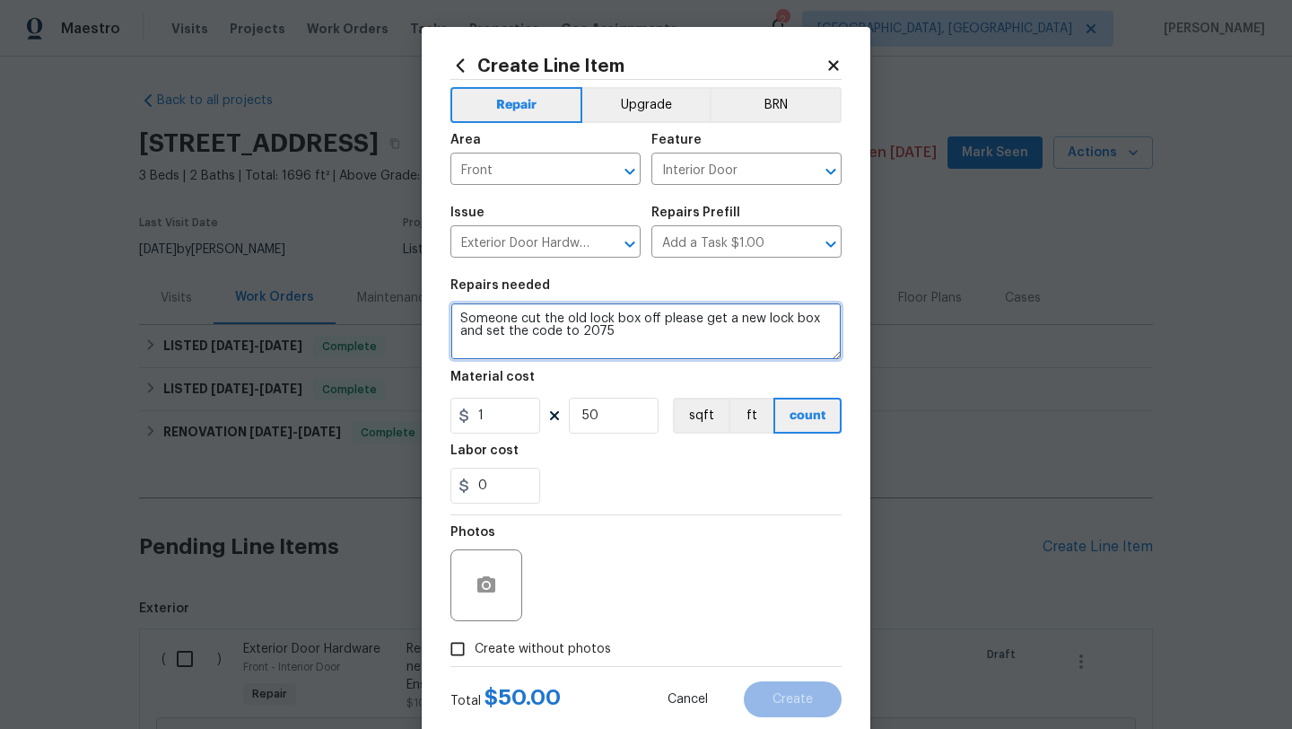
click at [624, 342] on textarea "Someone cut the old lock box off please get a new lock box and set the code to …" at bounding box center [645, 330] width 391 height 57
type textarea "Someone cut the old lock box off please get a new lock box and set the code to …"
click at [457, 651] on input "Create without photos" at bounding box center [458, 649] width 34 height 34
checkbox input "true"
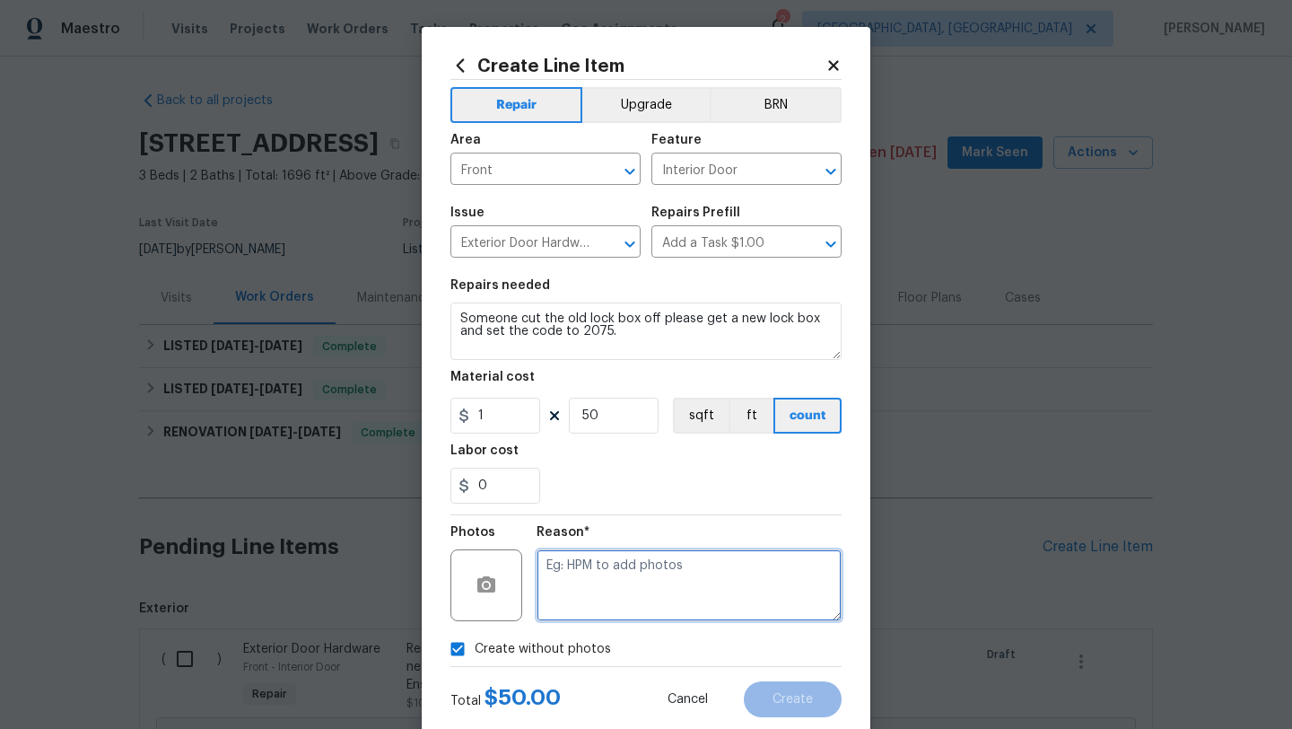
click at [639, 606] on textarea at bounding box center [689, 585] width 305 height 72
type textarea "desk"
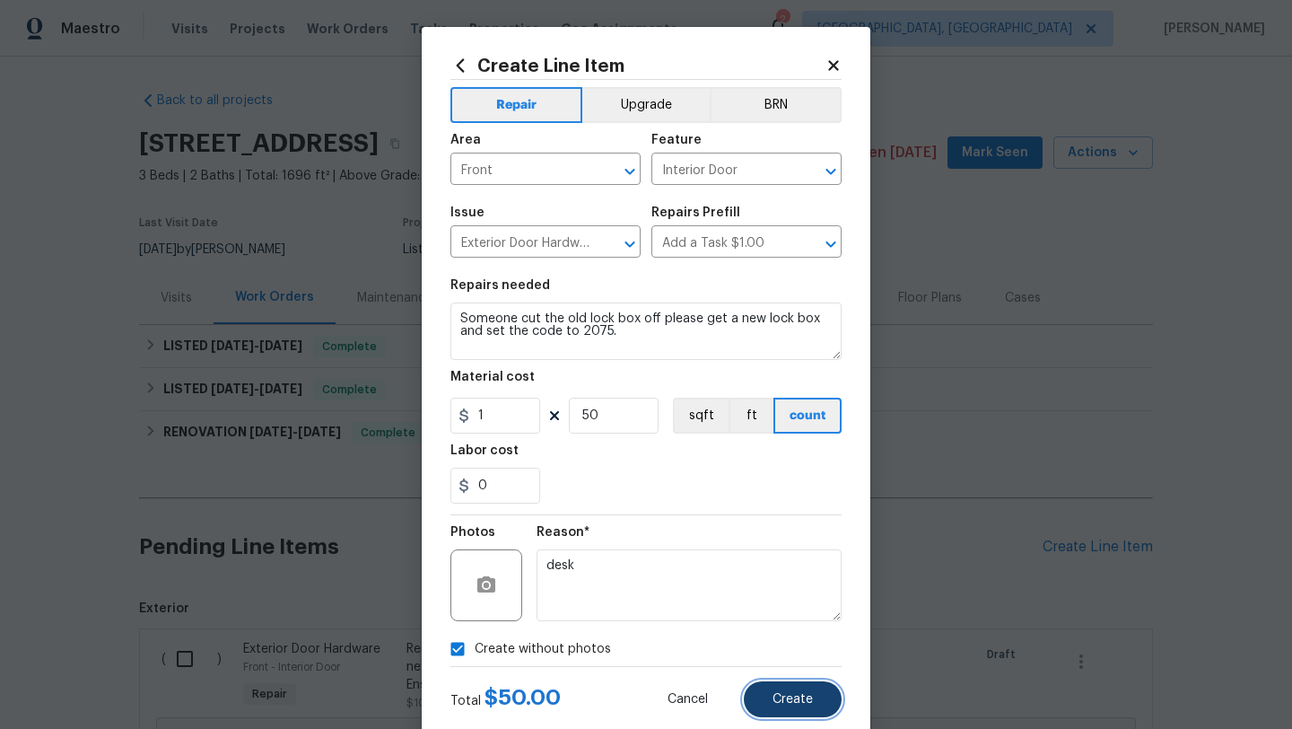
click at [824, 695] on button "Create" at bounding box center [793, 699] width 98 height 36
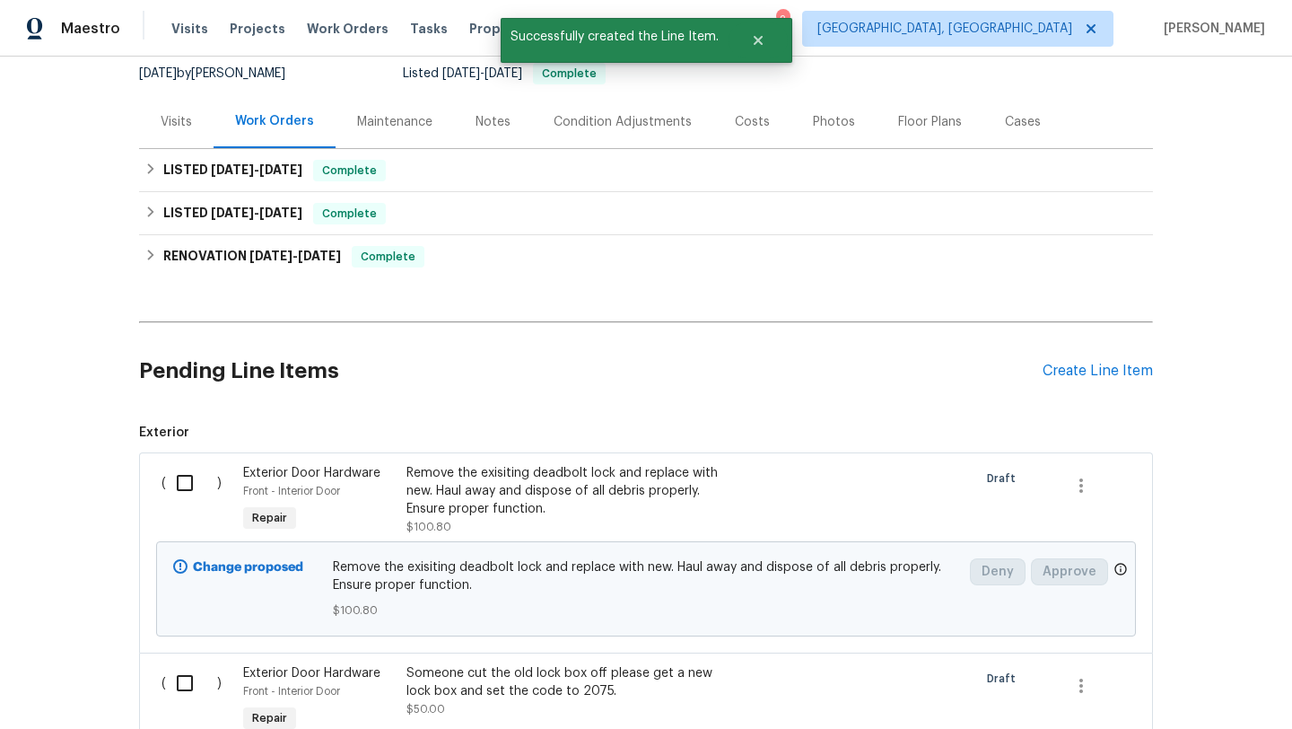
scroll to position [312, 0]
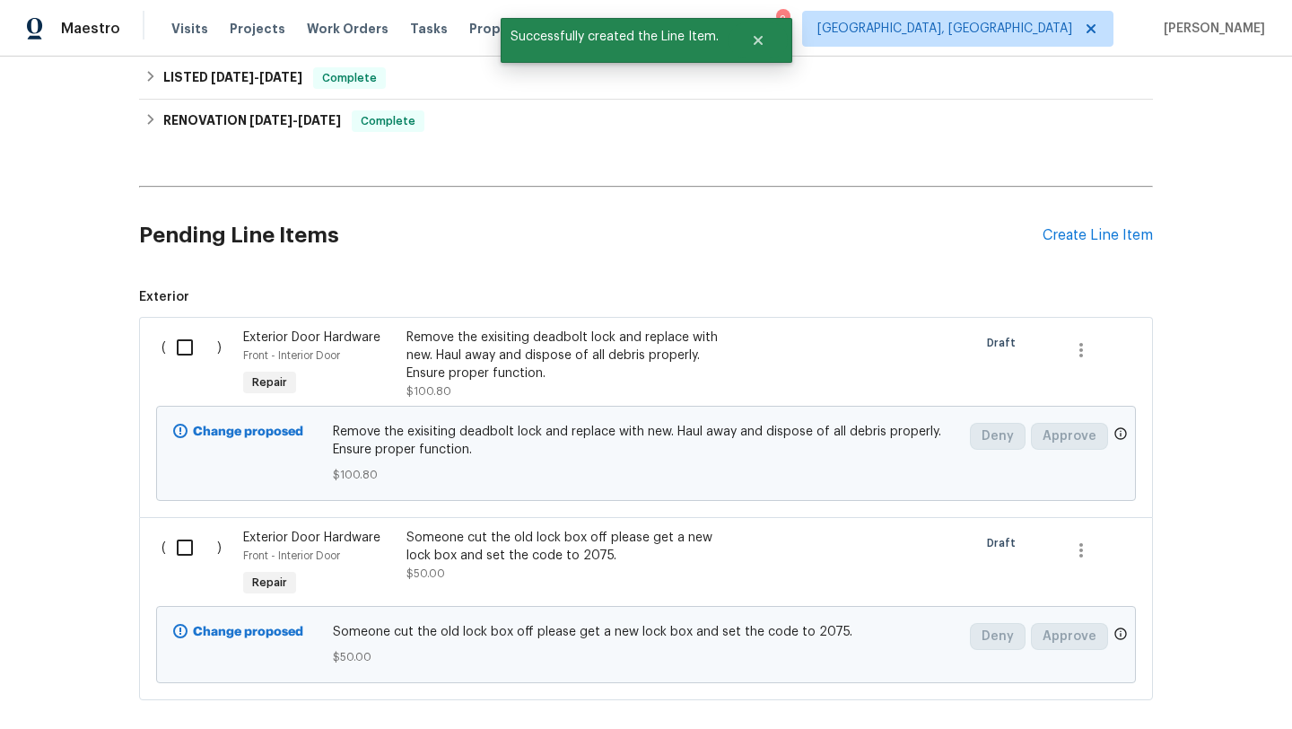
click at [189, 352] on input "checkbox" at bounding box center [191, 347] width 51 height 38
checkbox input "true"
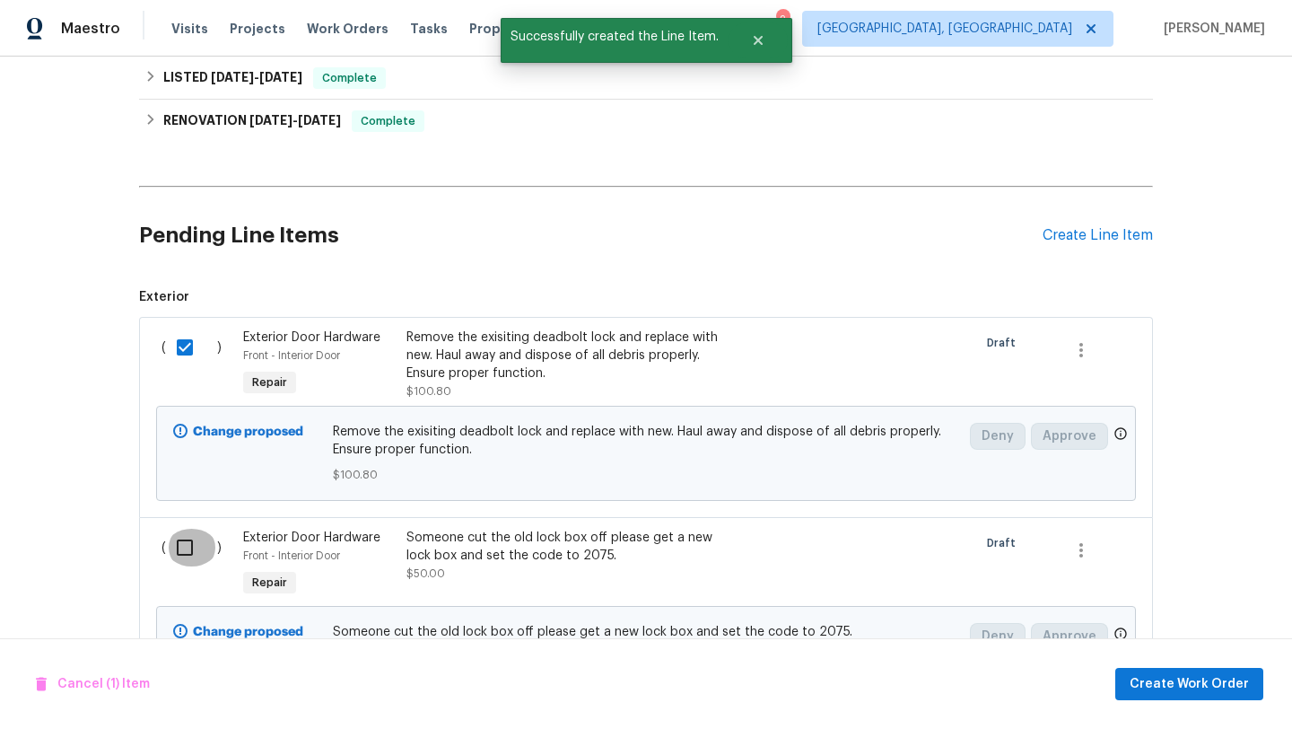
click at [180, 544] on input "checkbox" at bounding box center [191, 547] width 51 height 38
checkbox input "true"
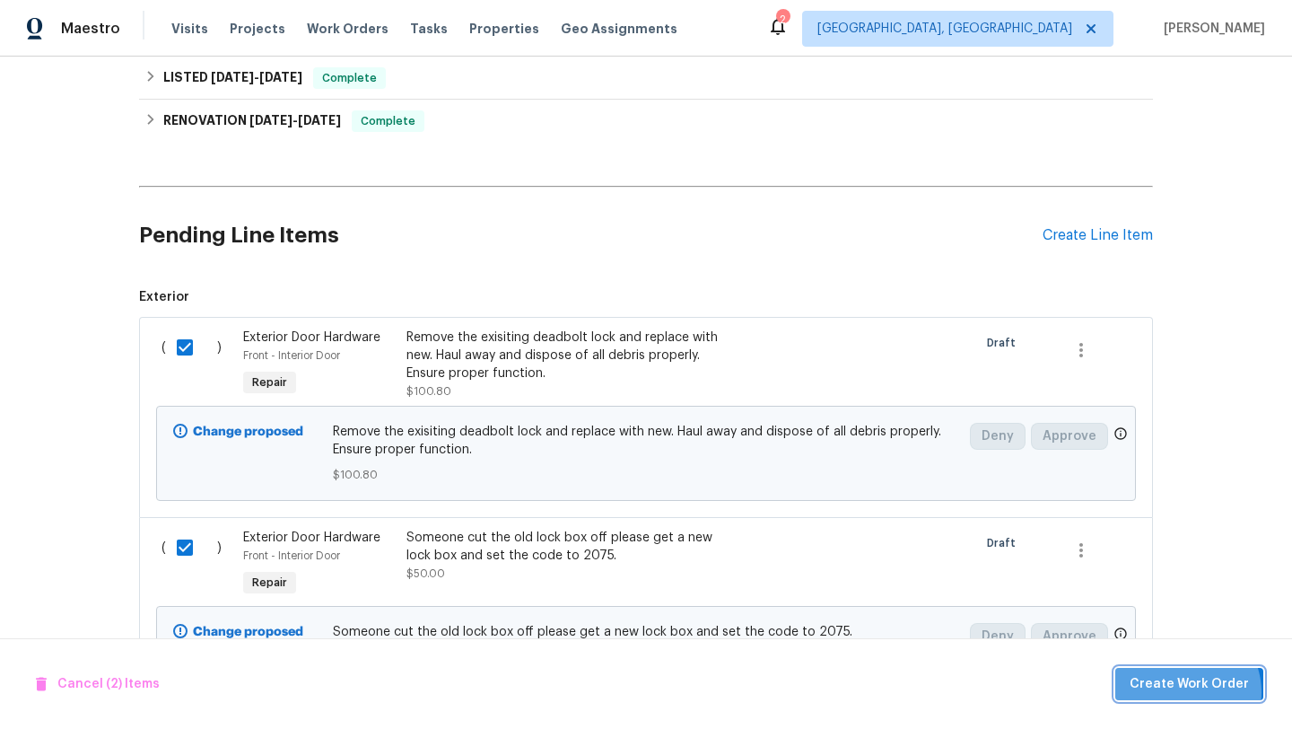
click at [1182, 692] on span "Create Work Order" at bounding box center [1189, 684] width 119 height 22
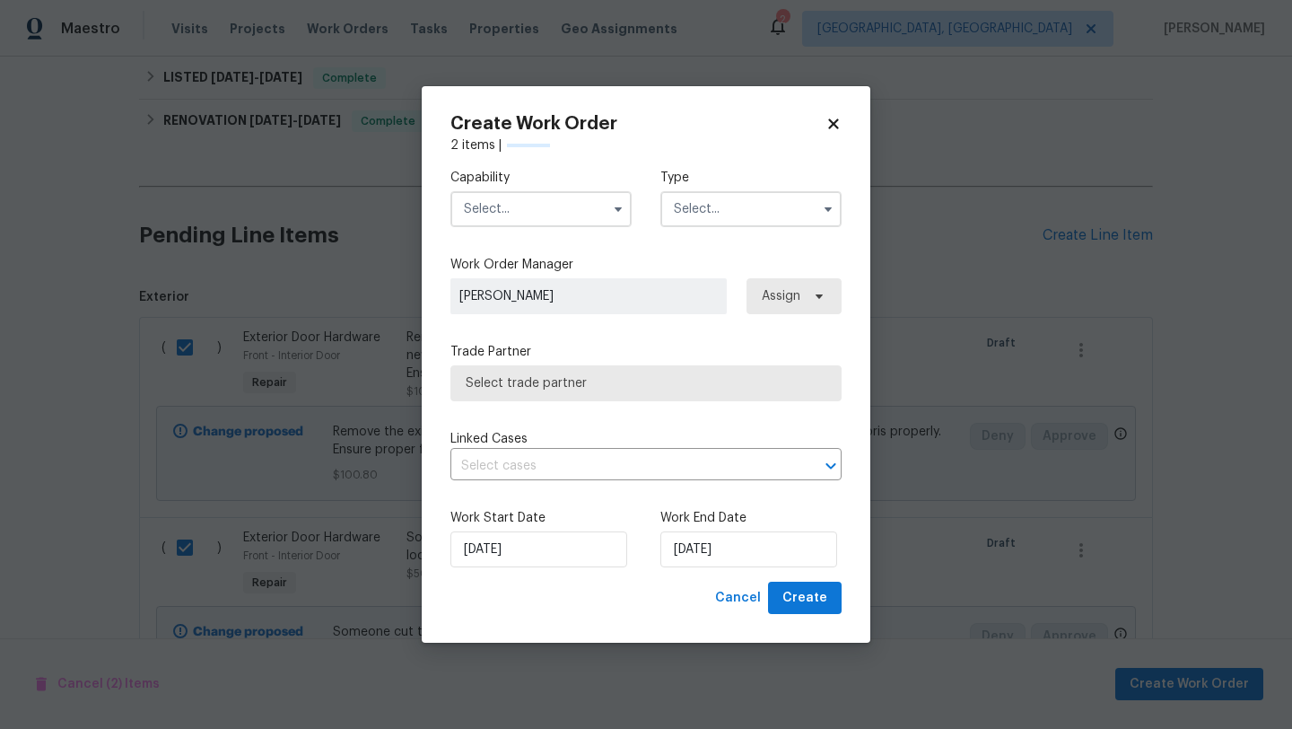
checkbox input "false"
click at [511, 205] on input "text" at bounding box center [540, 209] width 181 height 36
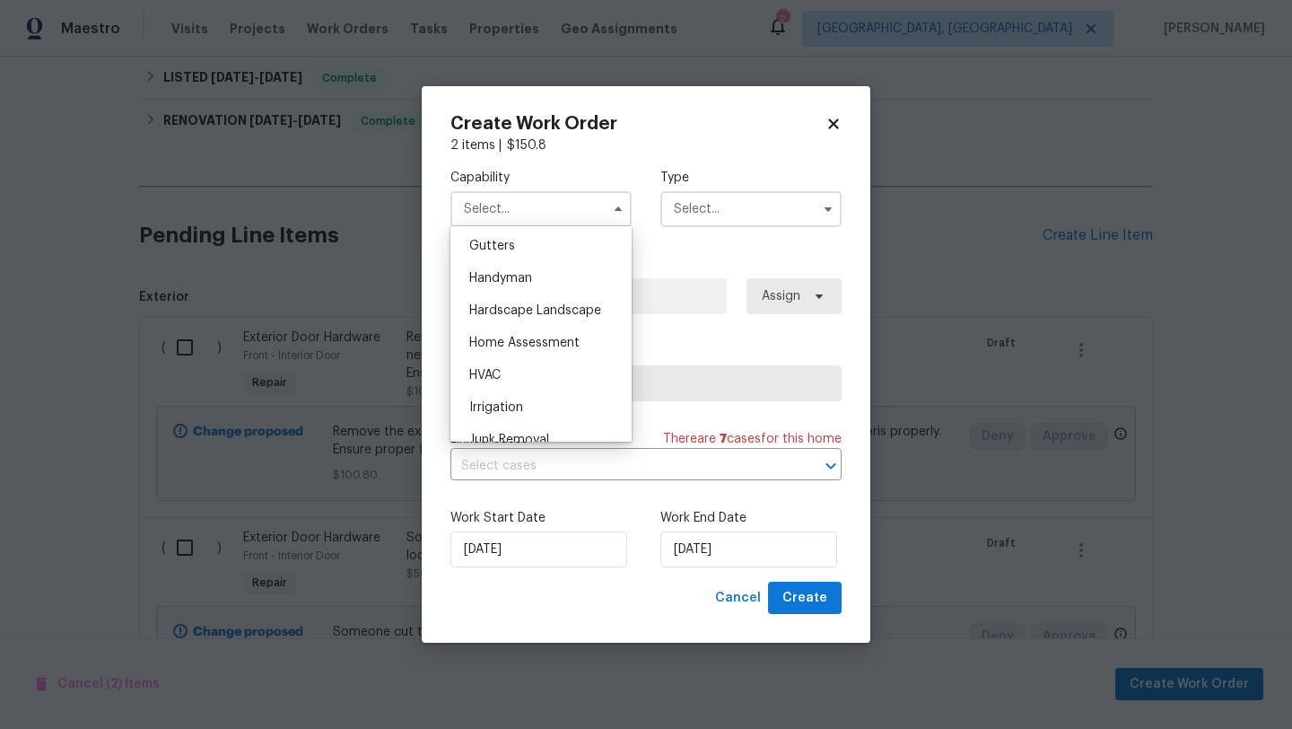
scroll to position [976, 0]
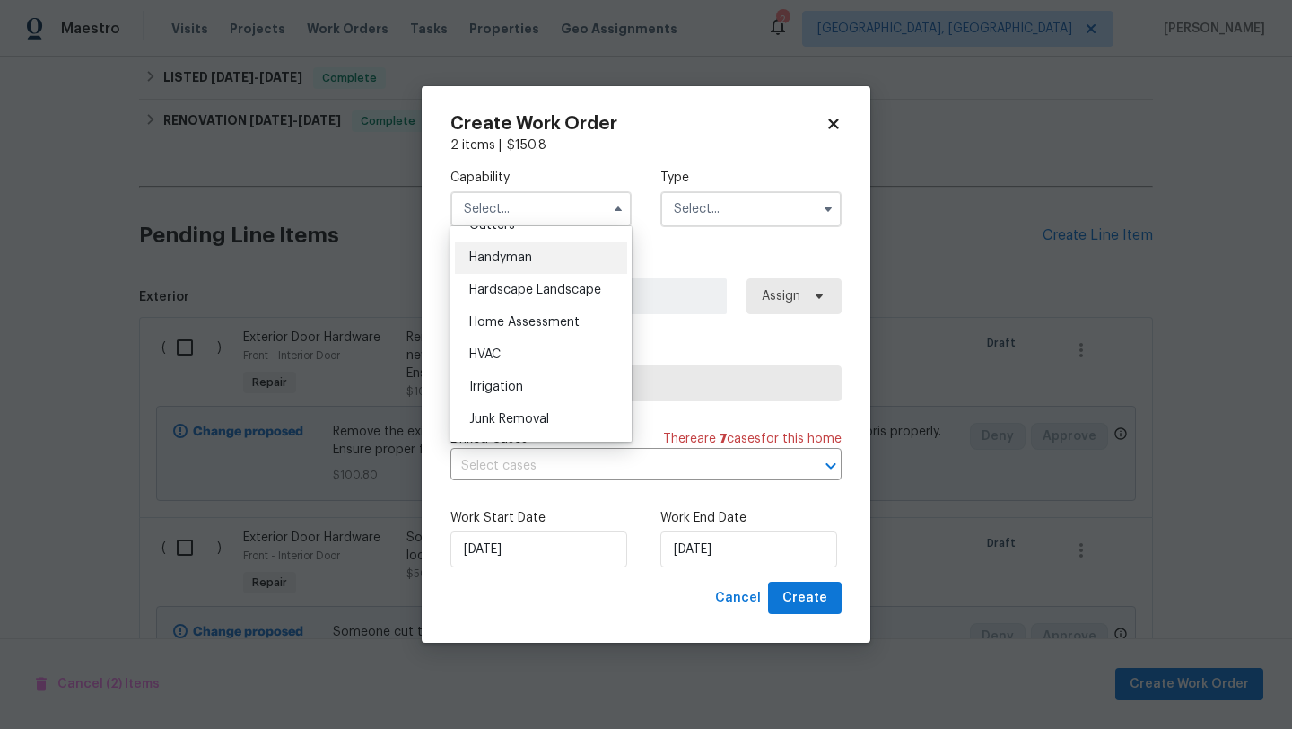
click at [531, 257] on span "Handyman" at bounding box center [500, 257] width 63 height 13
type input "Handyman"
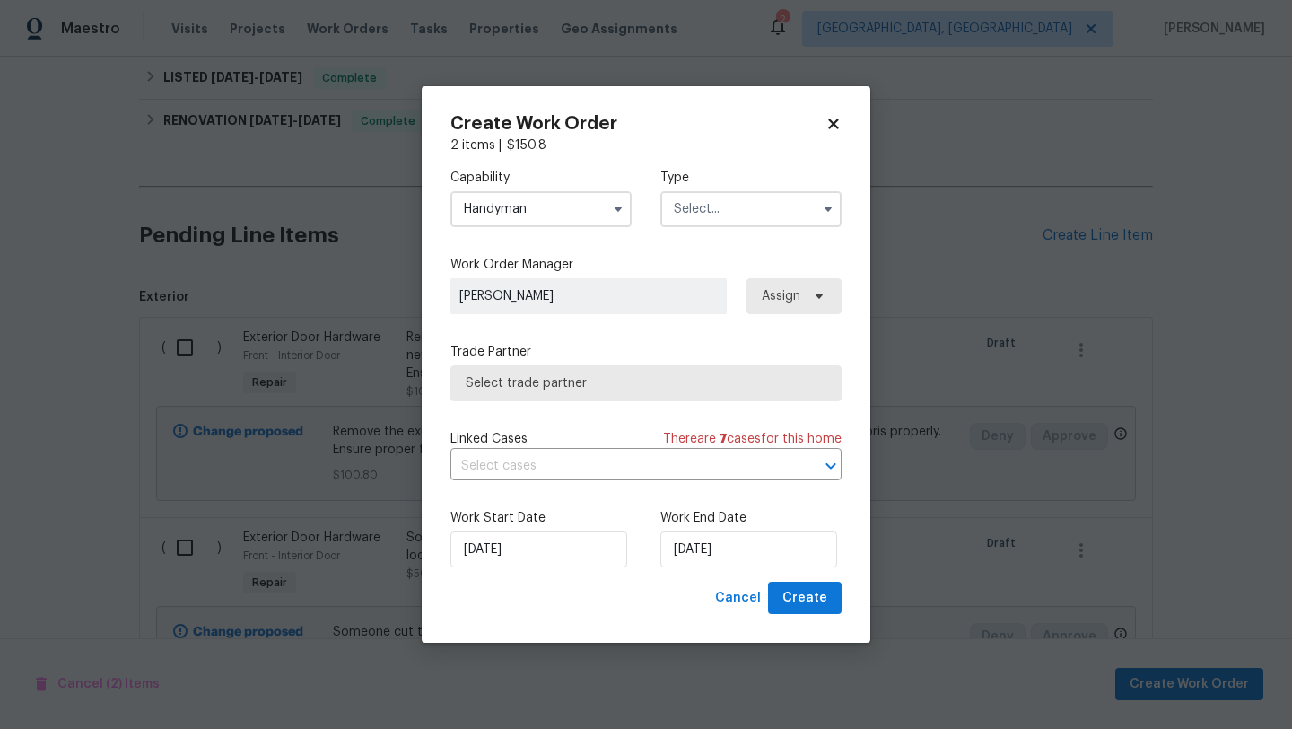
click at [724, 215] on input "text" at bounding box center [750, 209] width 181 height 36
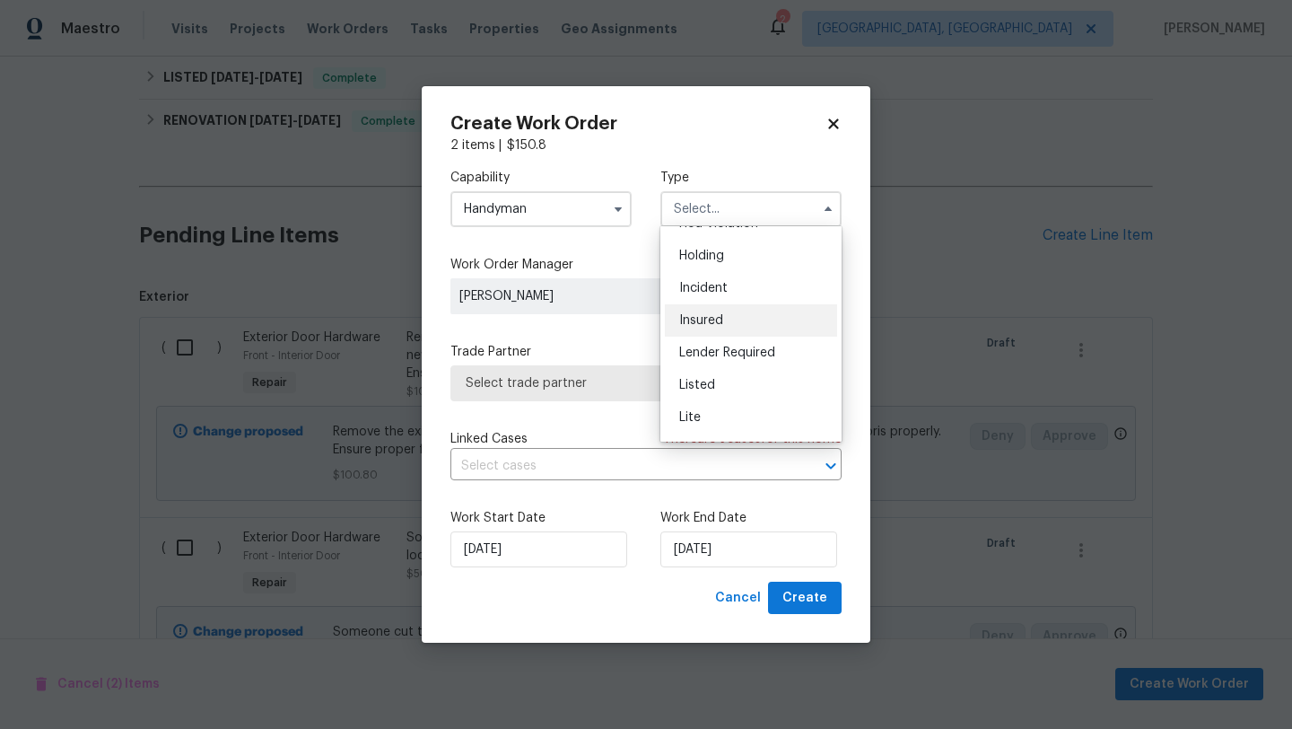
scroll to position [57, 0]
click at [686, 389] on span "Listed" at bounding box center [697, 384] width 36 height 13
type input "Listed"
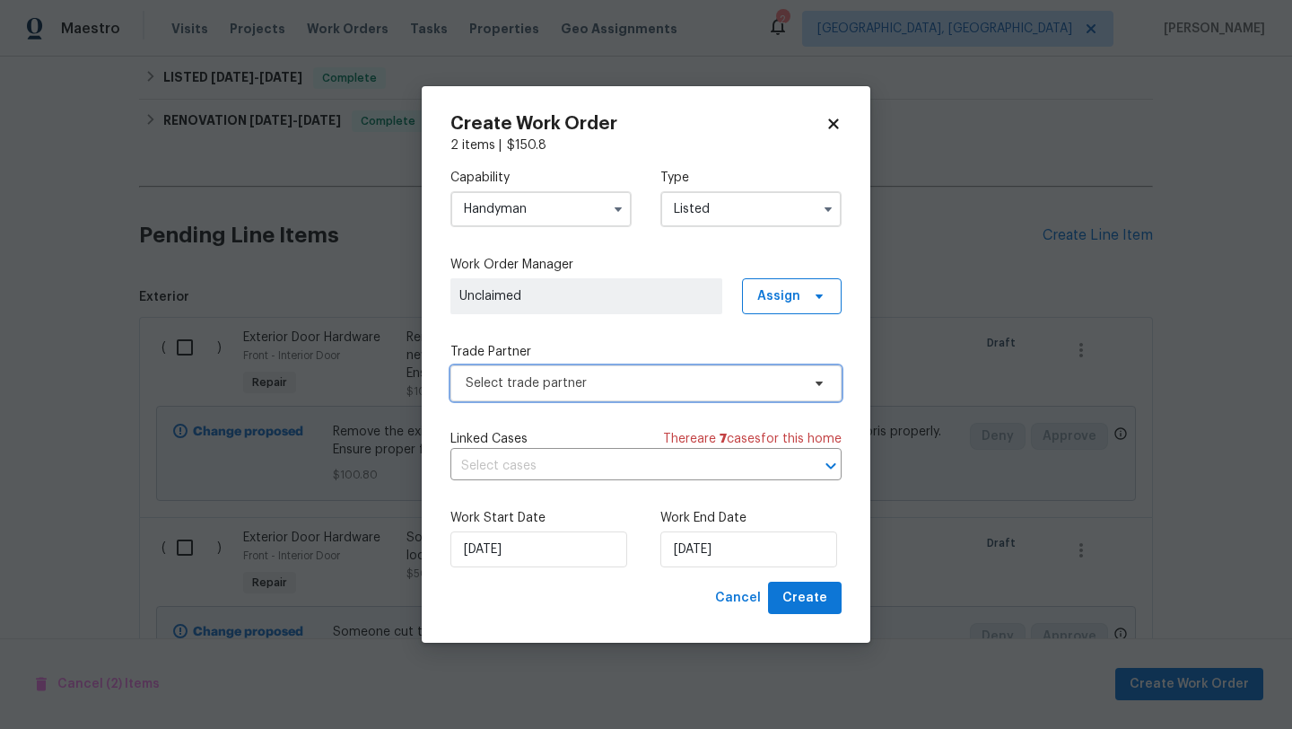
click at [544, 388] on span "Select trade partner" at bounding box center [633, 383] width 335 height 18
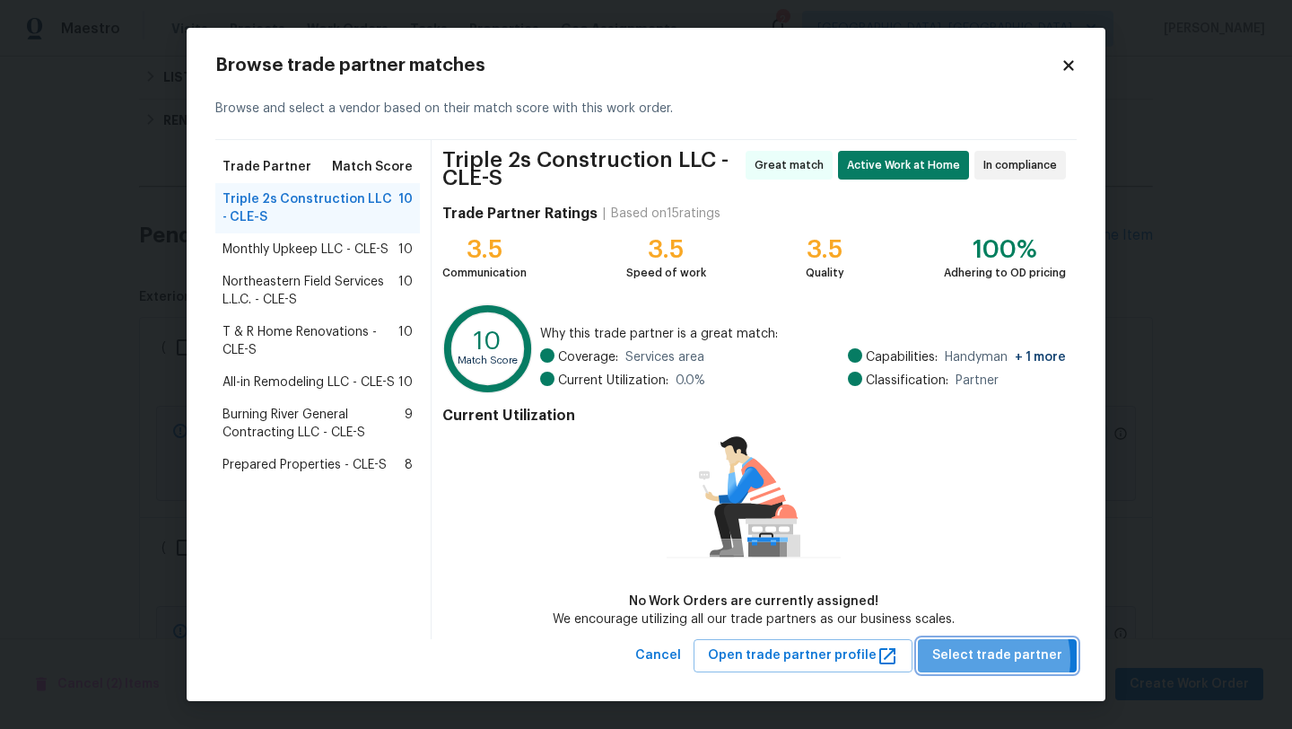
click at [990, 659] on span "Select trade partner" at bounding box center [997, 655] width 130 height 22
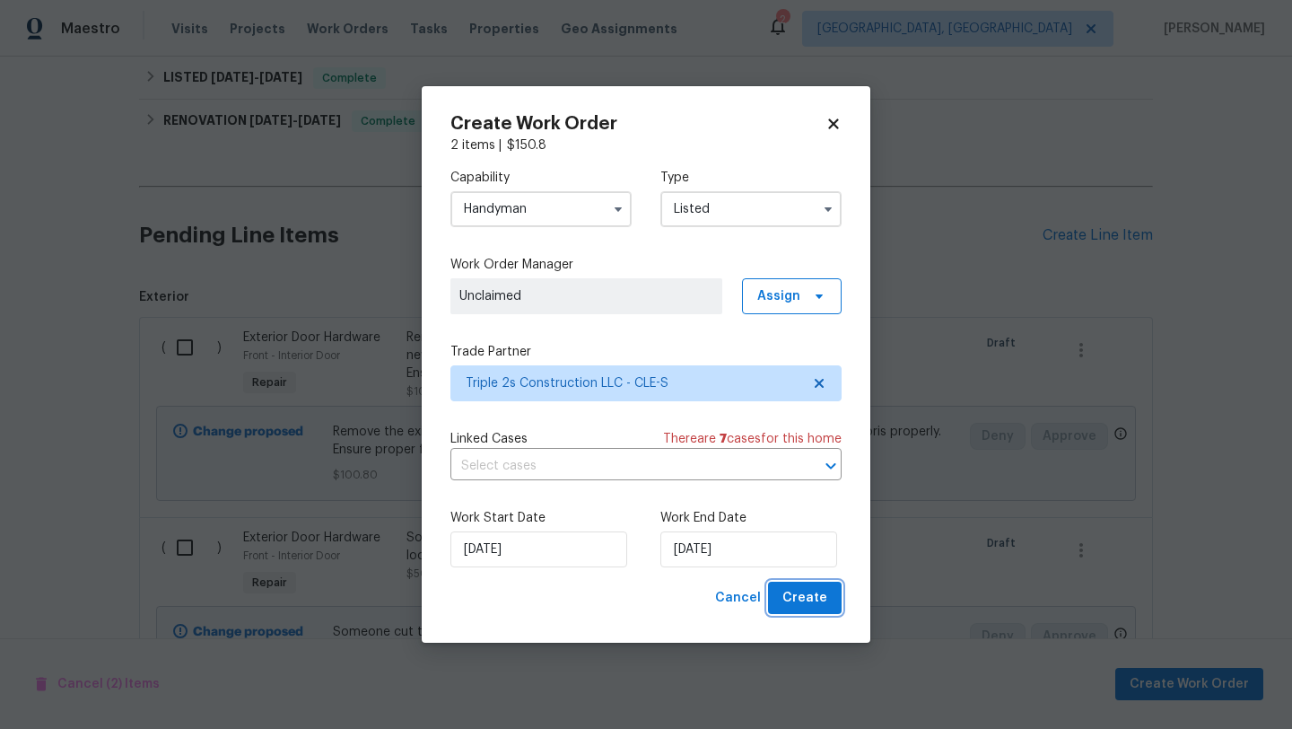
click at [825, 593] on span "Create" at bounding box center [804, 598] width 45 height 22
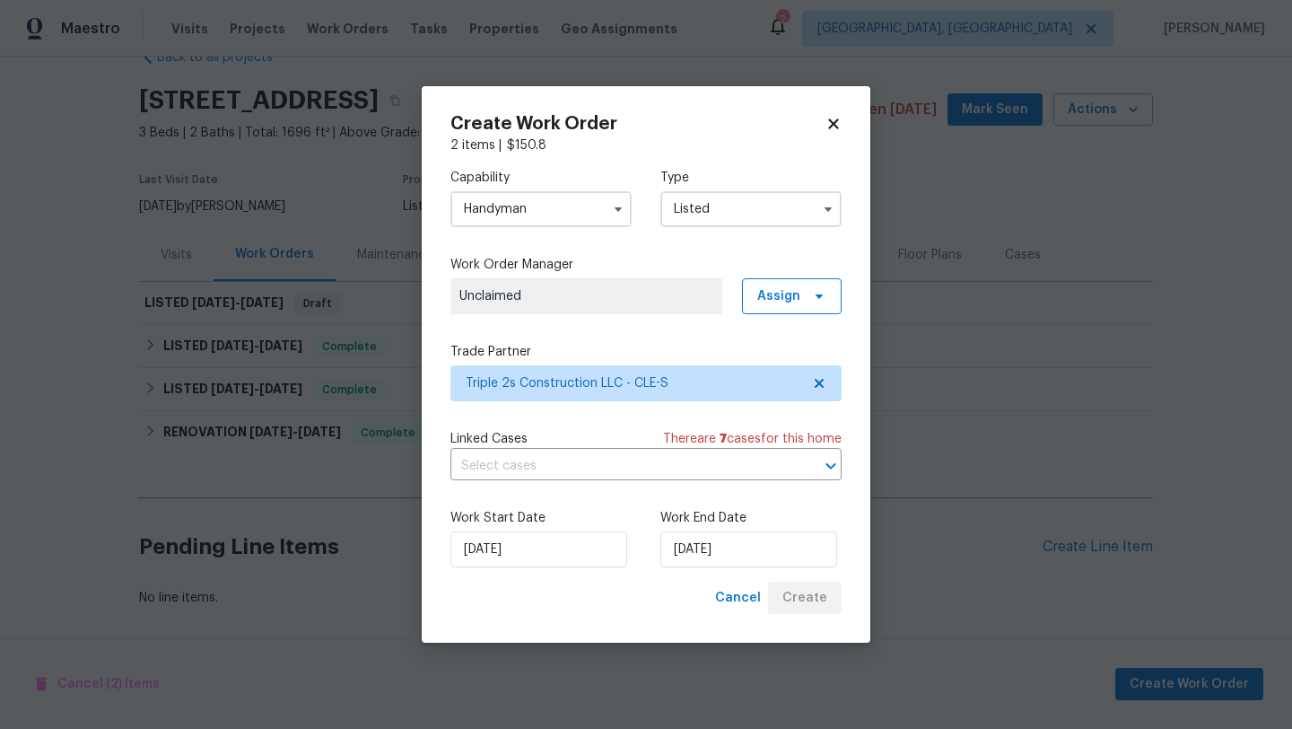
scroll to position [44, 0]
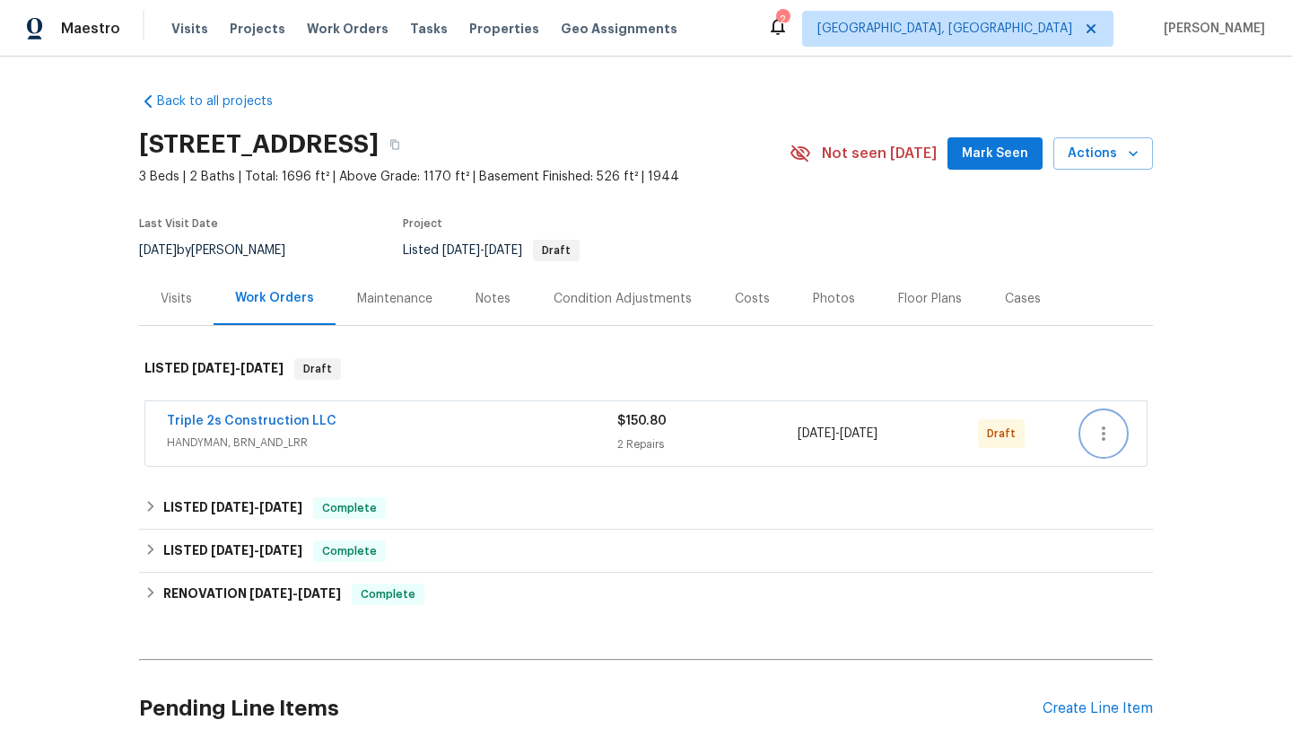
click at [1105, 437] on icon "button" at bounding box center [1104, 434] width 22 height 22
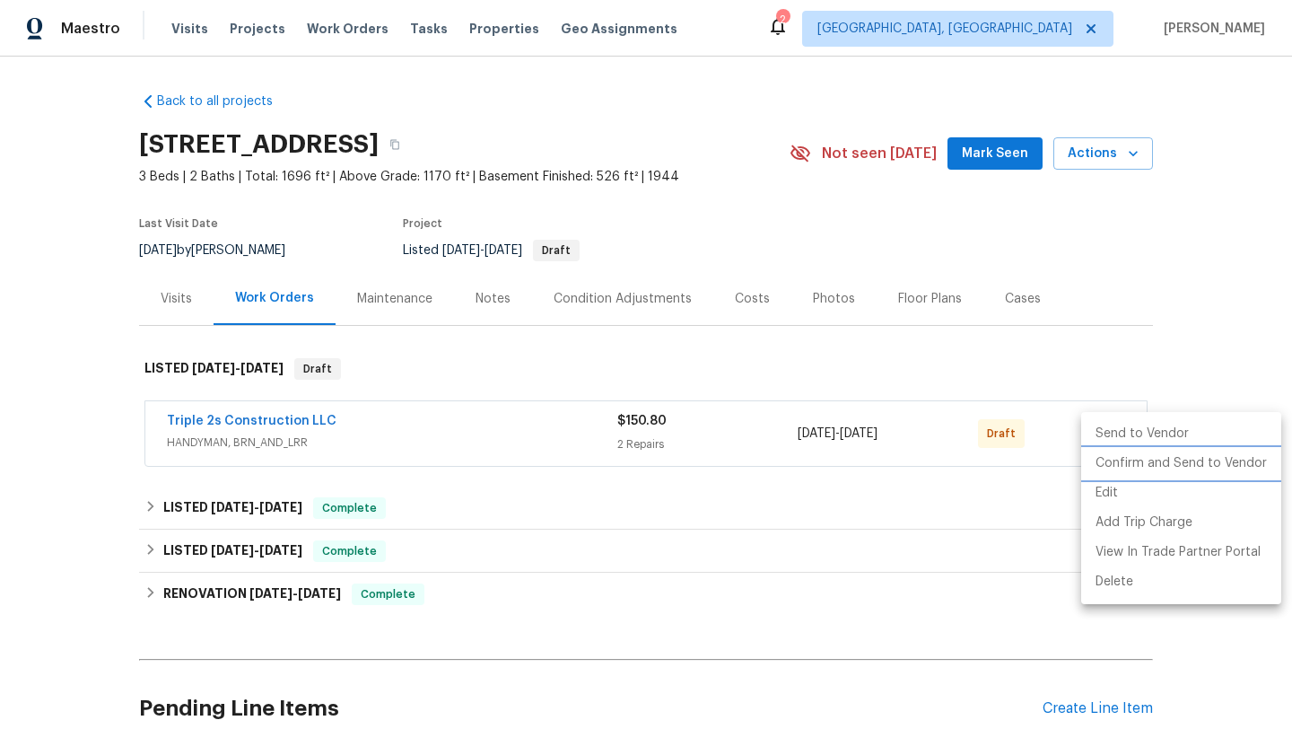
click at [1105, 458] on li "Confirm and Send to Vendor" at bounding box center [1181, 464] width 200 height 30
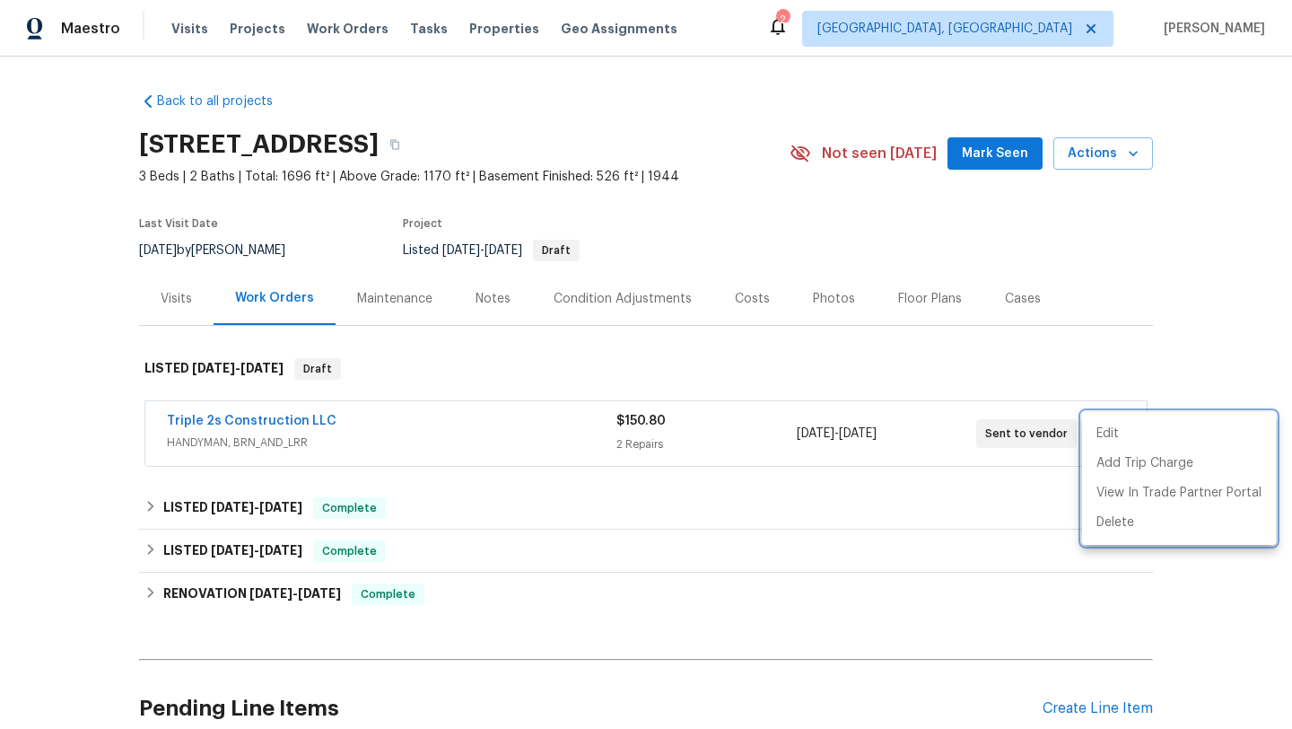
click at [206, 418] on div at bounding box center [646, 364] width 1292 height 729
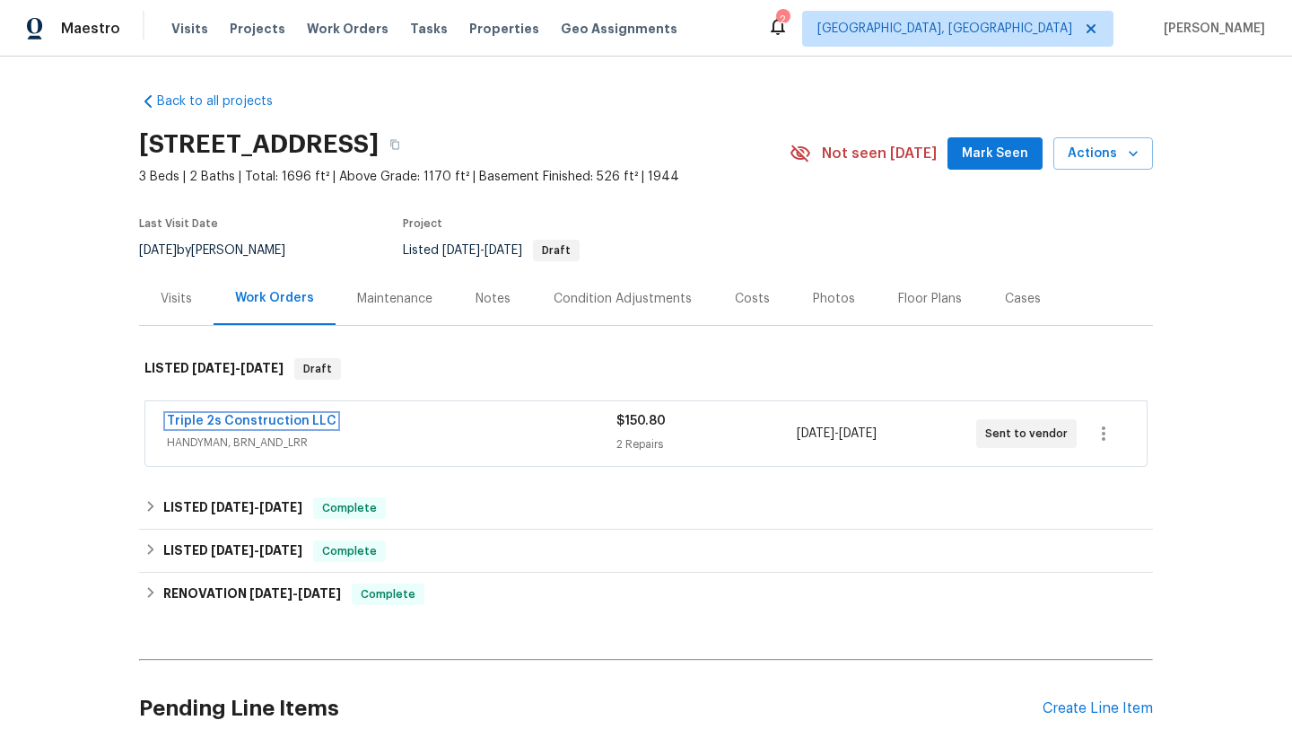
click at [206, 418] on link "Triple 2s Construction LLC" at bounding box center [252, 420] width 170 height 13
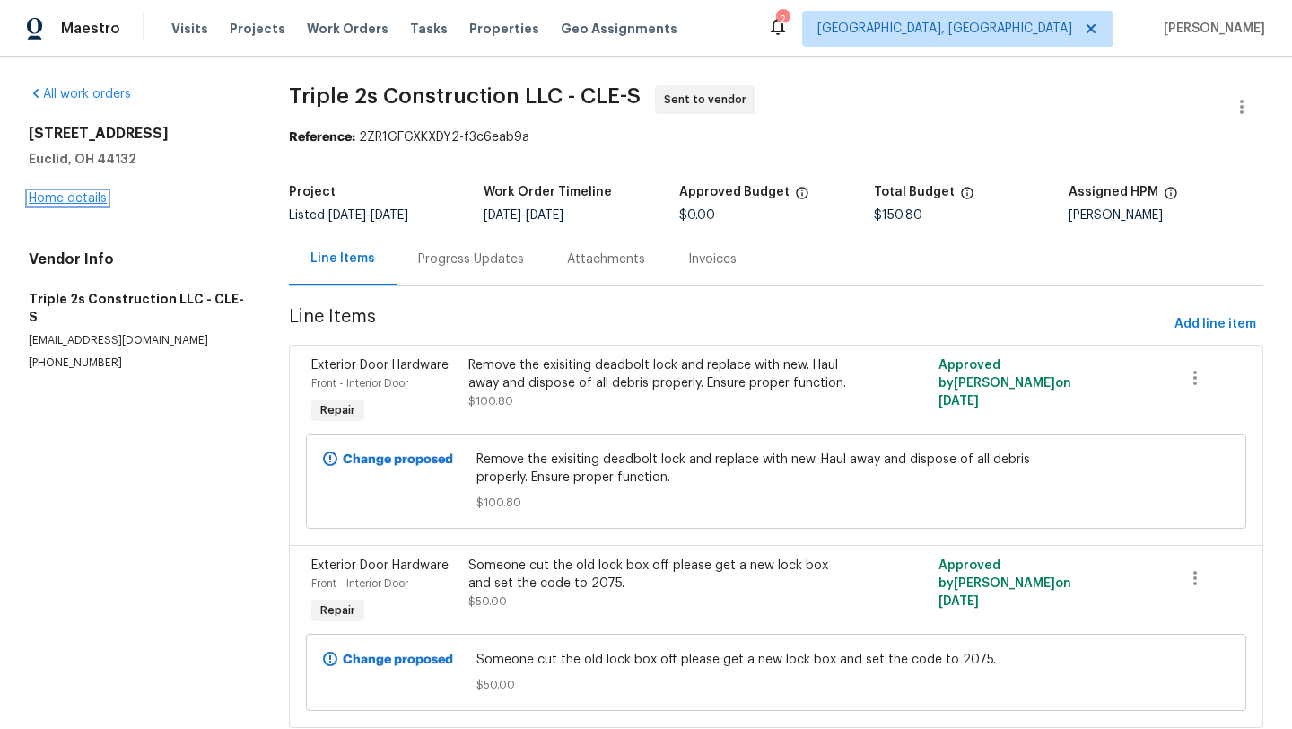
click at [88, 198] on link "Home details" at bounding box center [68, 198] width 78 height 13
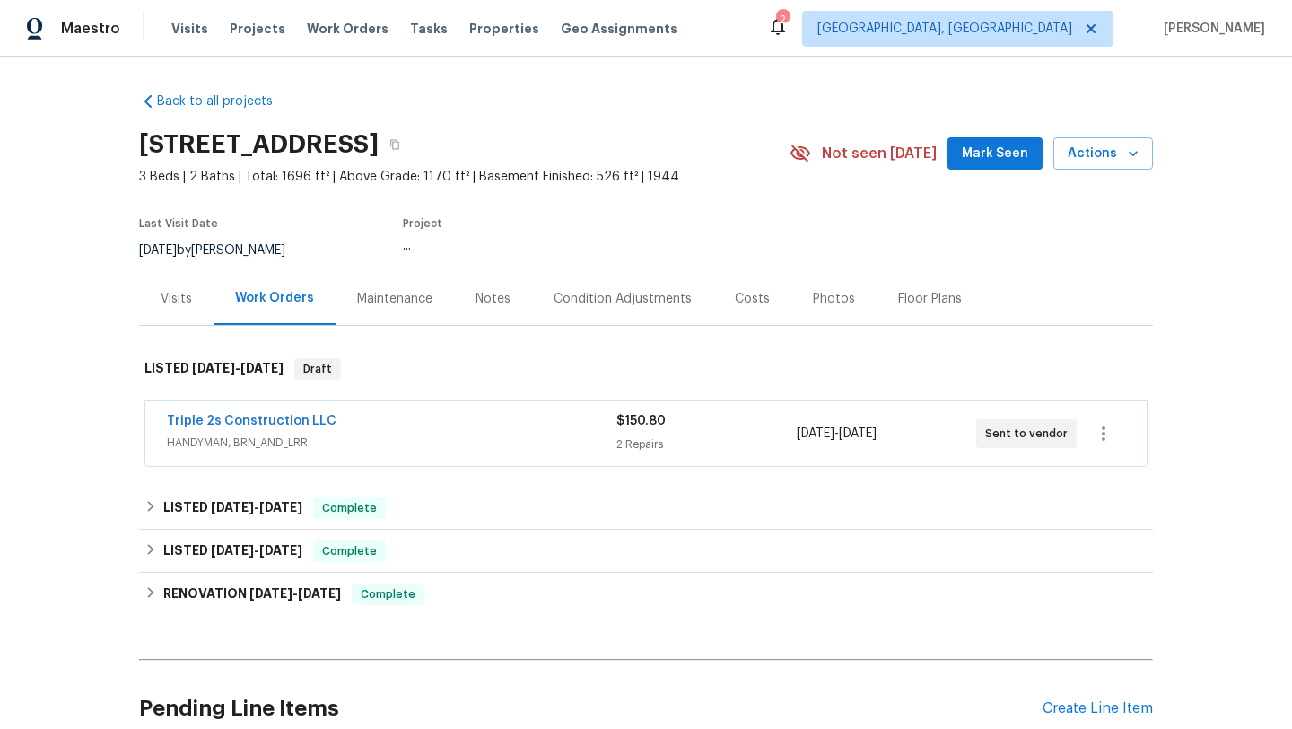
click at [496, 297] on div "Notes" at bounding box center [493, 299] width 35 height 18
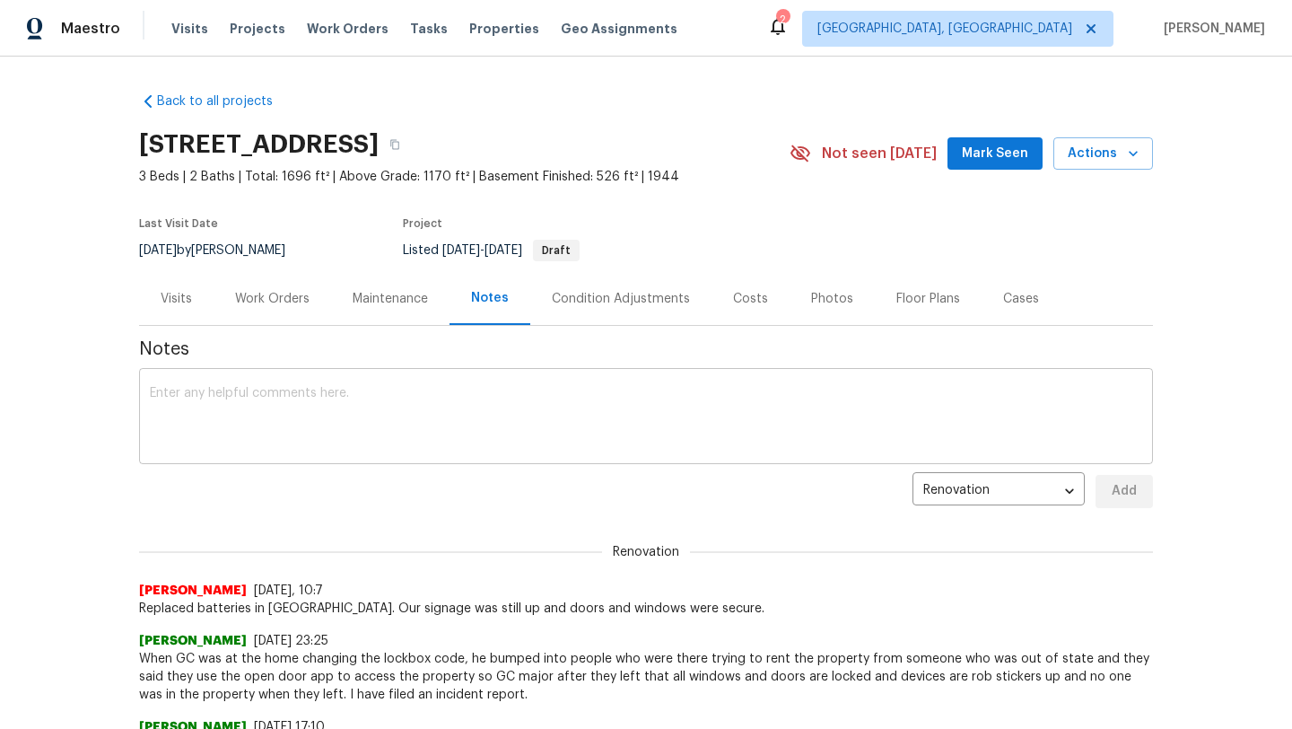
click at [362, 414] on textarea at bounding box center [646, 418] width 992 height 63
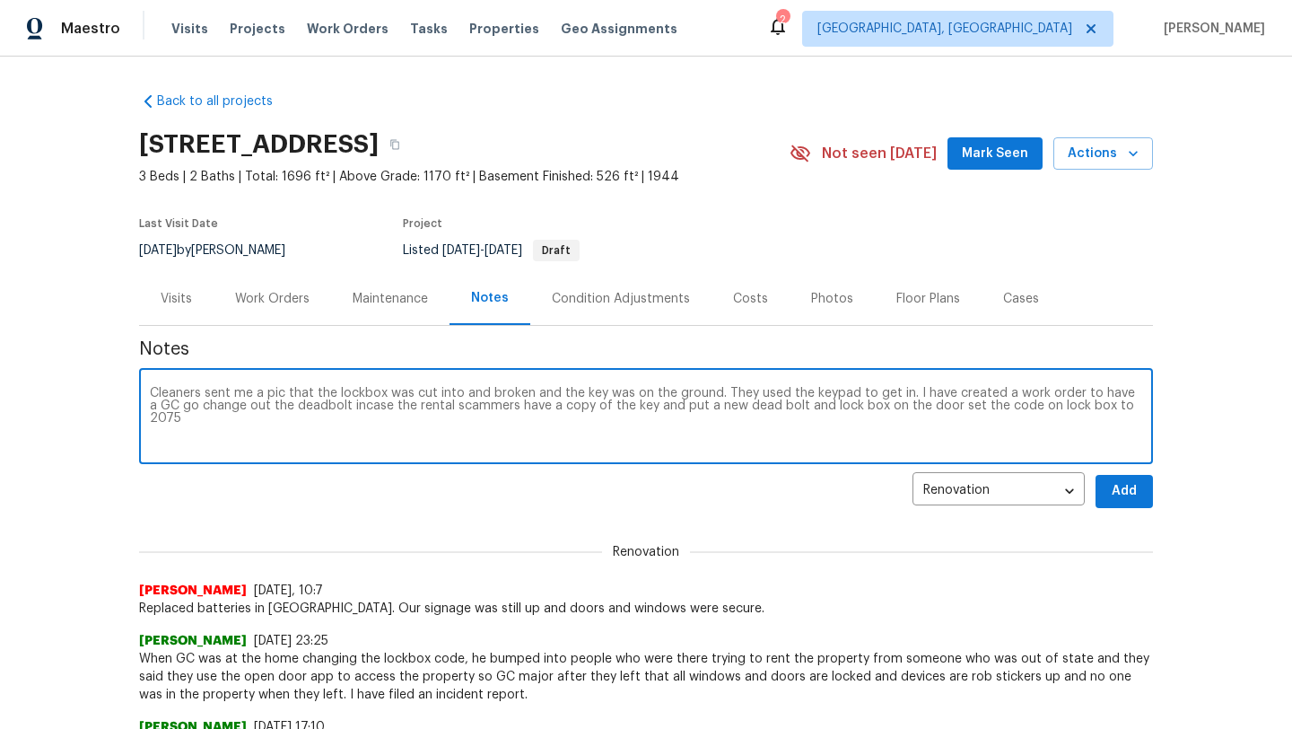
type textarea "Cleaners sent me a pic that the lockbox was cut into and broken and the key was…"
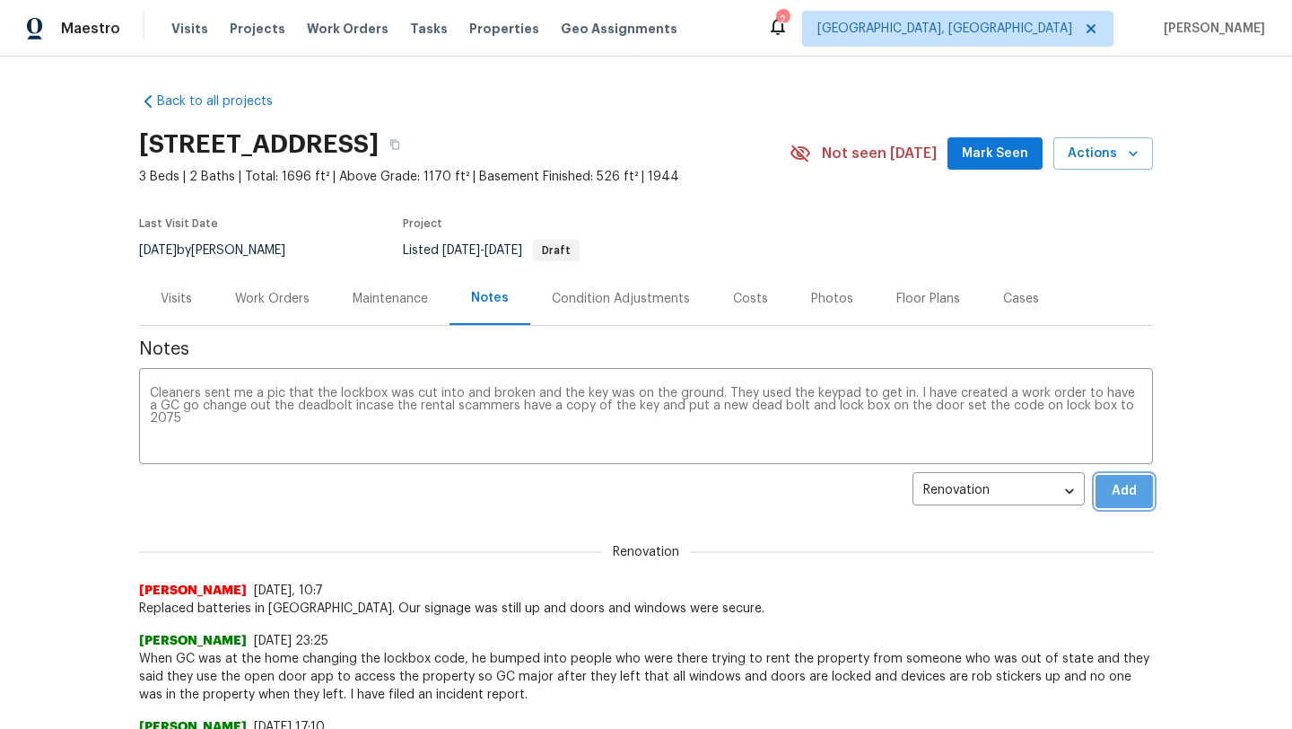
click at [1130, 503] on button "Add" at bounding box center [1123, 491] width 57 height 33
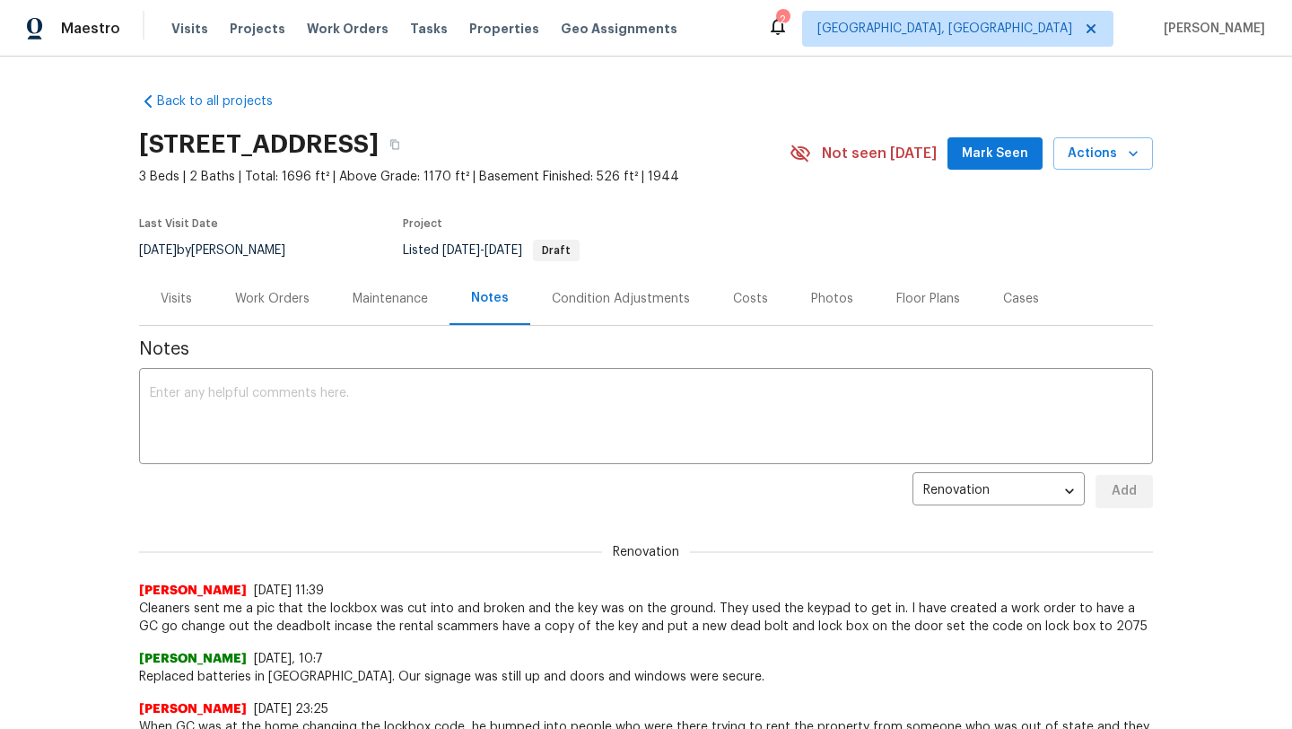
click at [252, 295] on div "Work Orders" at bounding box center [272, 299] width 74 height 18
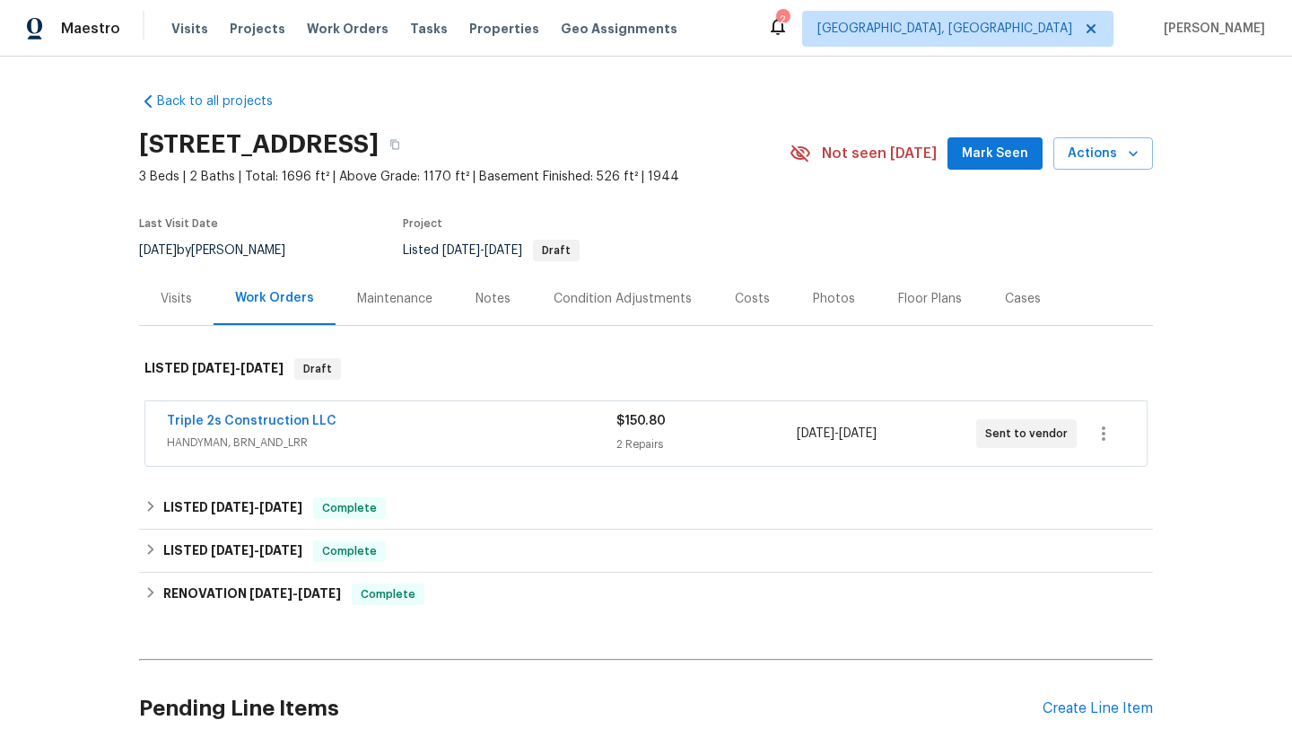
click at [999, 153] on span "Mark Seen" at bounding box center [995, 154] width 66 height 22
click at [174, 295] on div "Visits" at bounding box center [176, 299] width 31 height 18
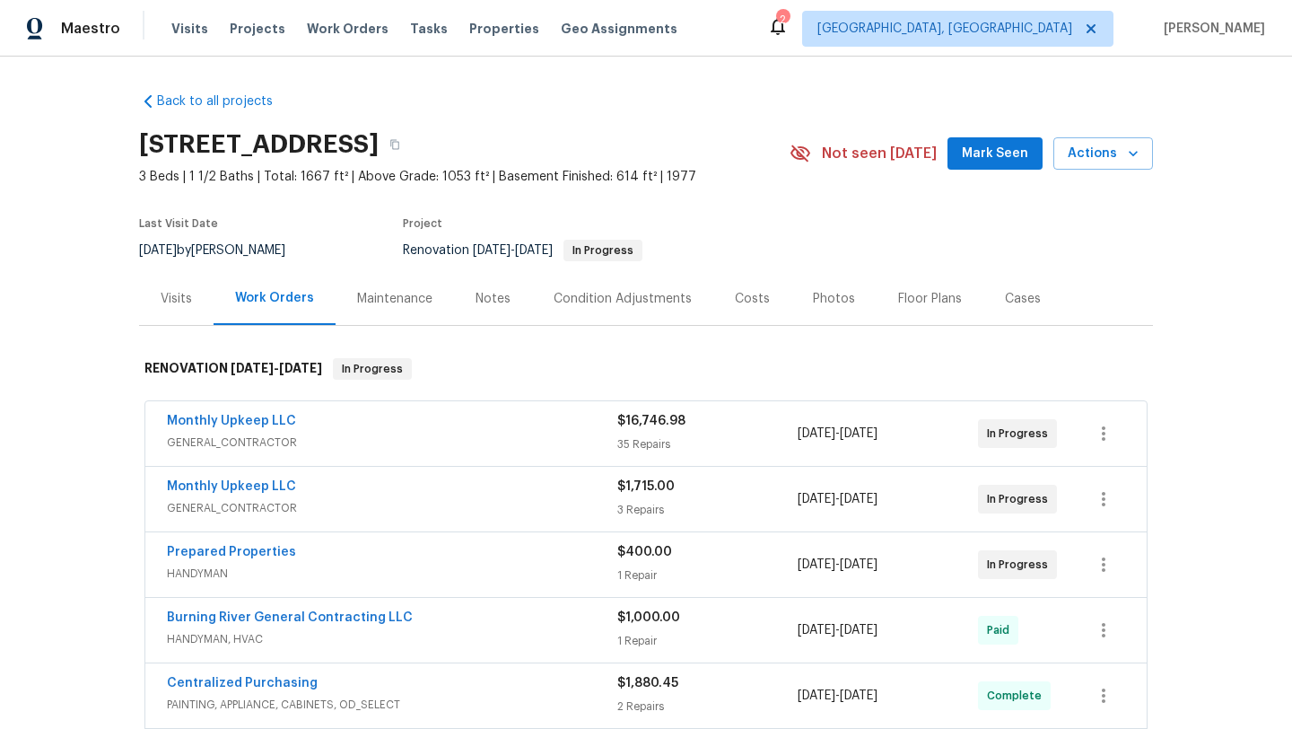
click at [968, 147] on button "Mark Seen" at bounding box center [994, 153] width 95 height 33
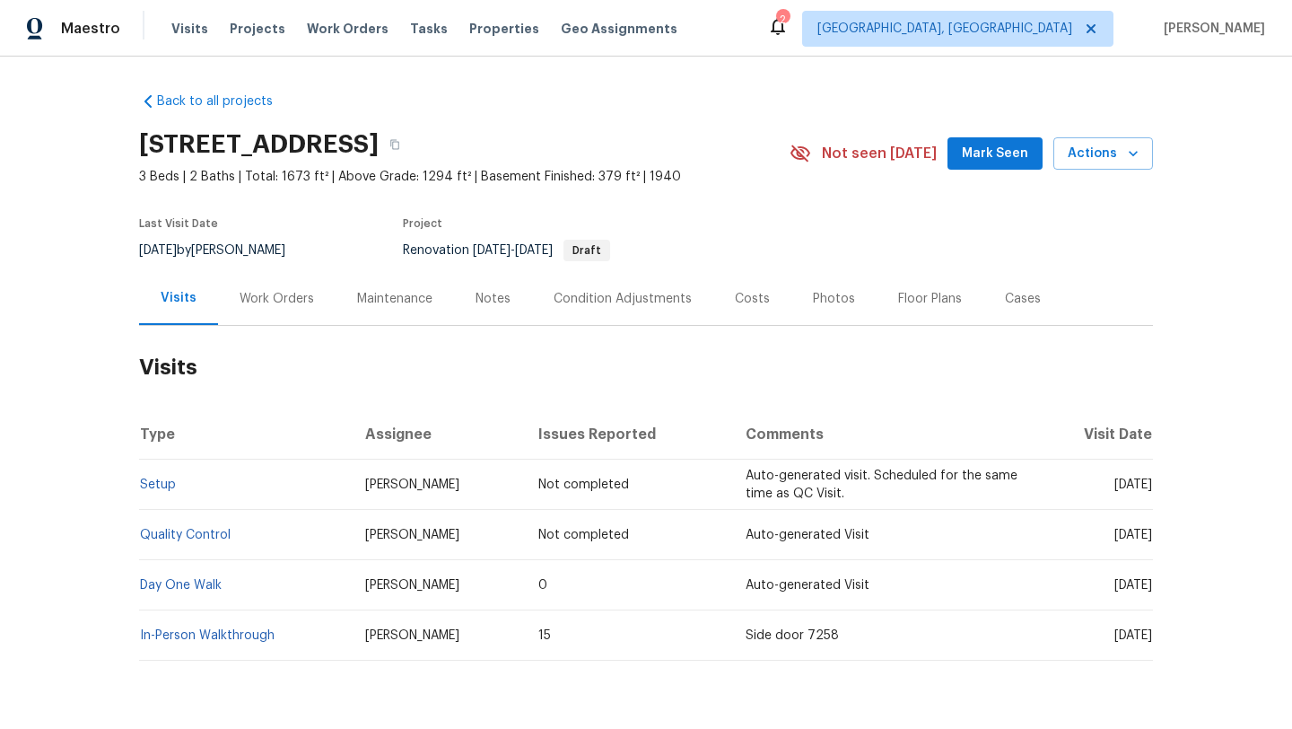
click at [284, 300] on div "Work Orders" at bounding box center [277, 299] width 74 height 18
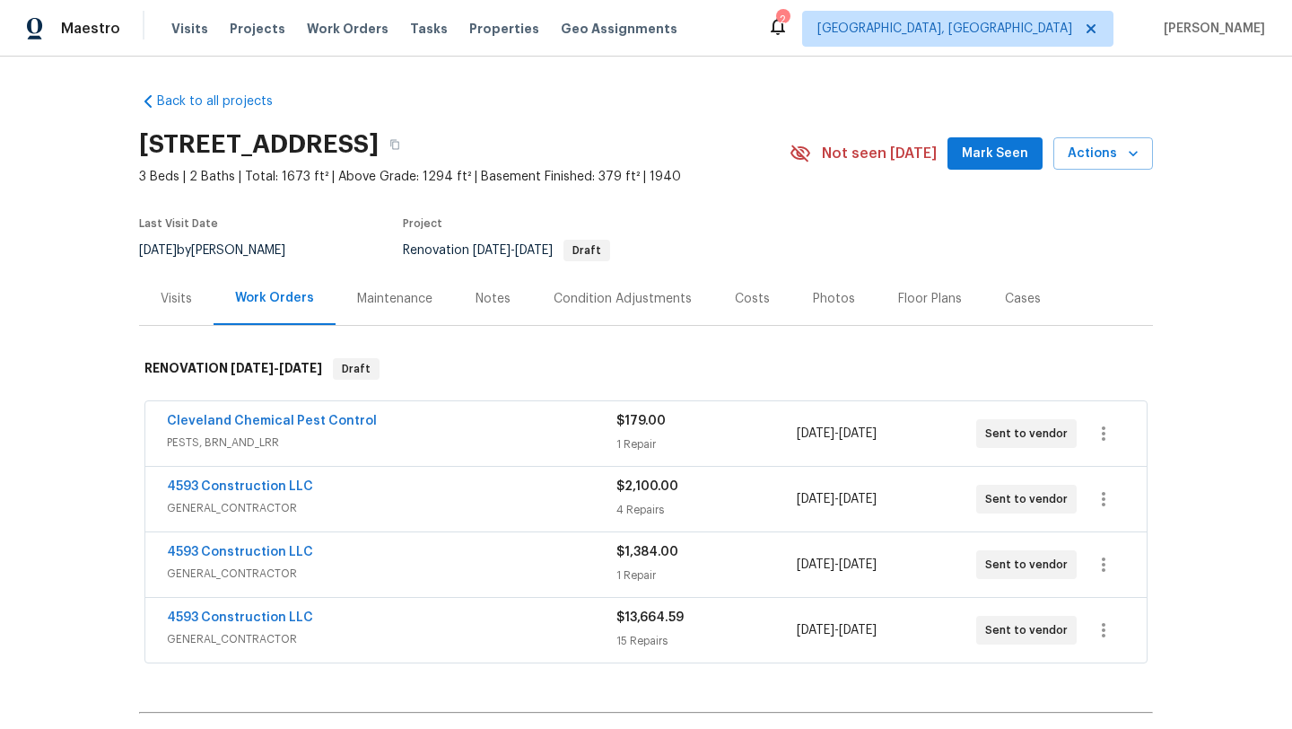
click at [179, 300] on div "Visits" at bounding box center [176, 299] width 31 height 18
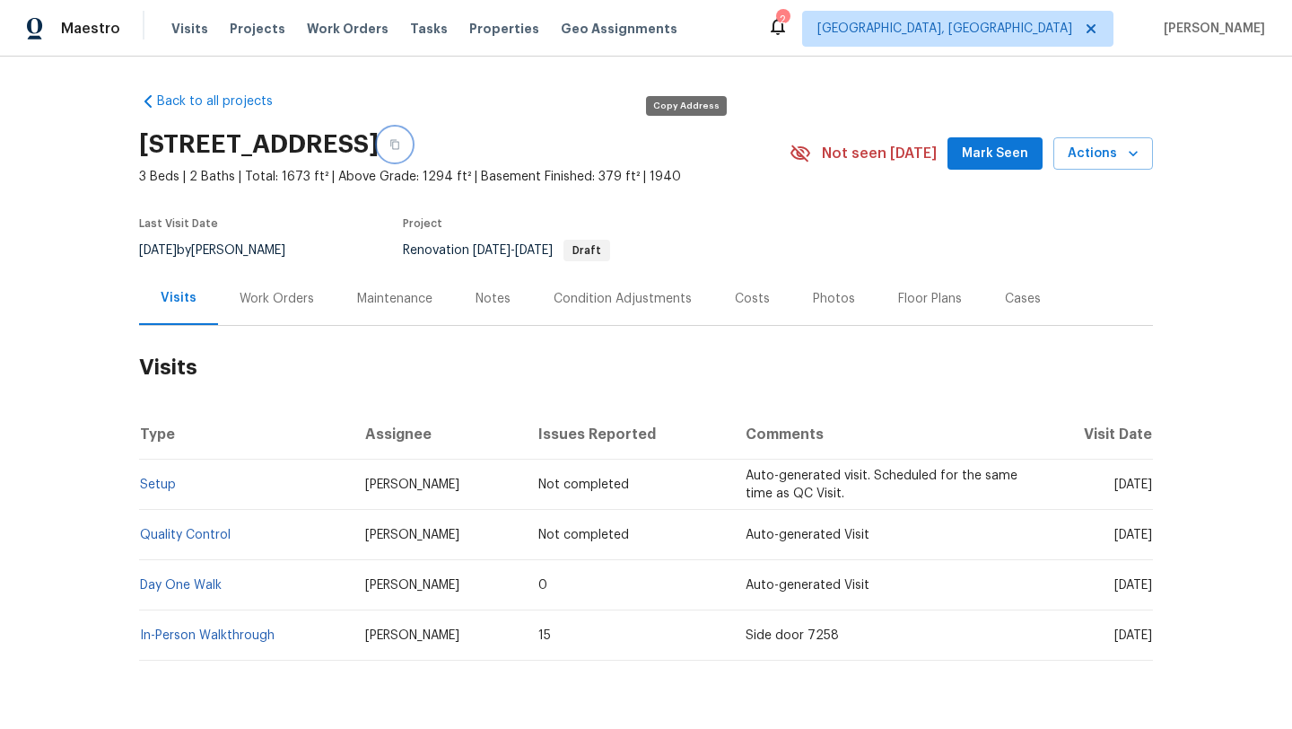
click at [400, 144] on icon "button" at bounding box center [394, 144] width 11 height 11
click at [266, 299] on div "Work Orders" at bounding box center [277, 299] width 74 height 18
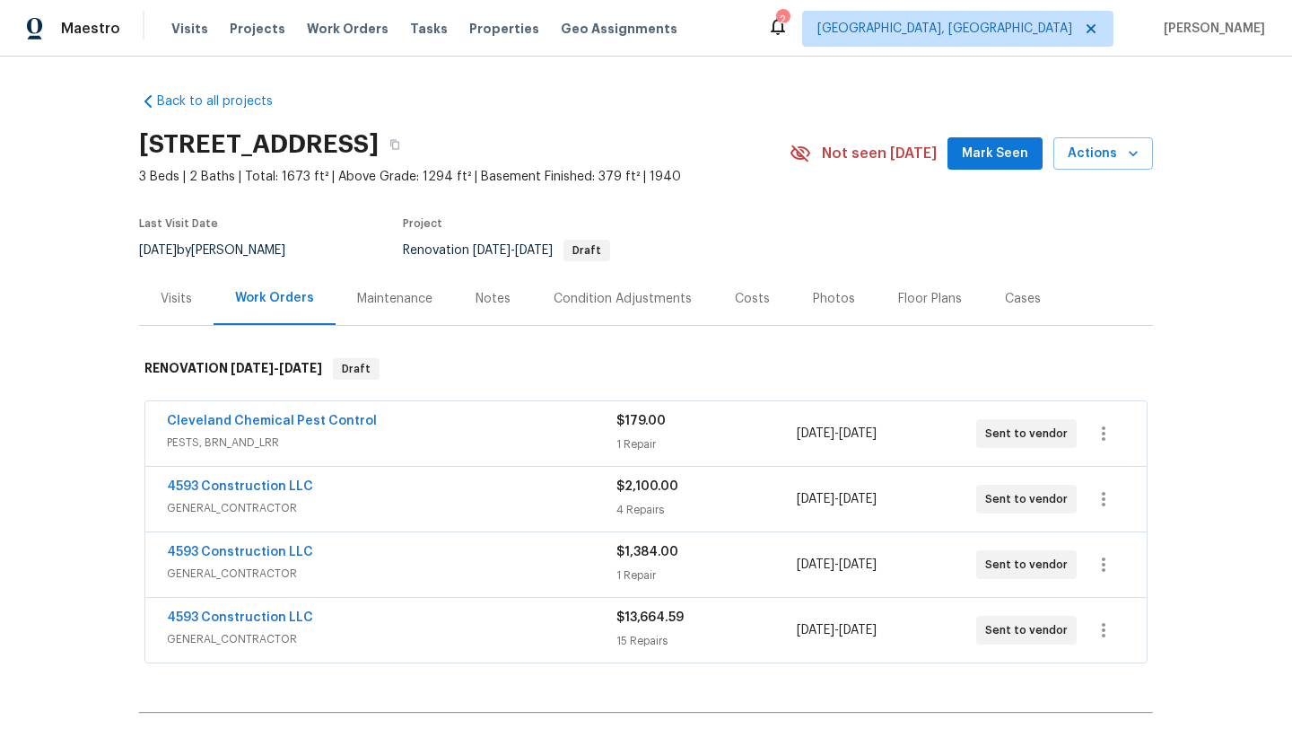
click at [164, 300] on div "Visits" at bounding box center [176, 299] width 31 height 18
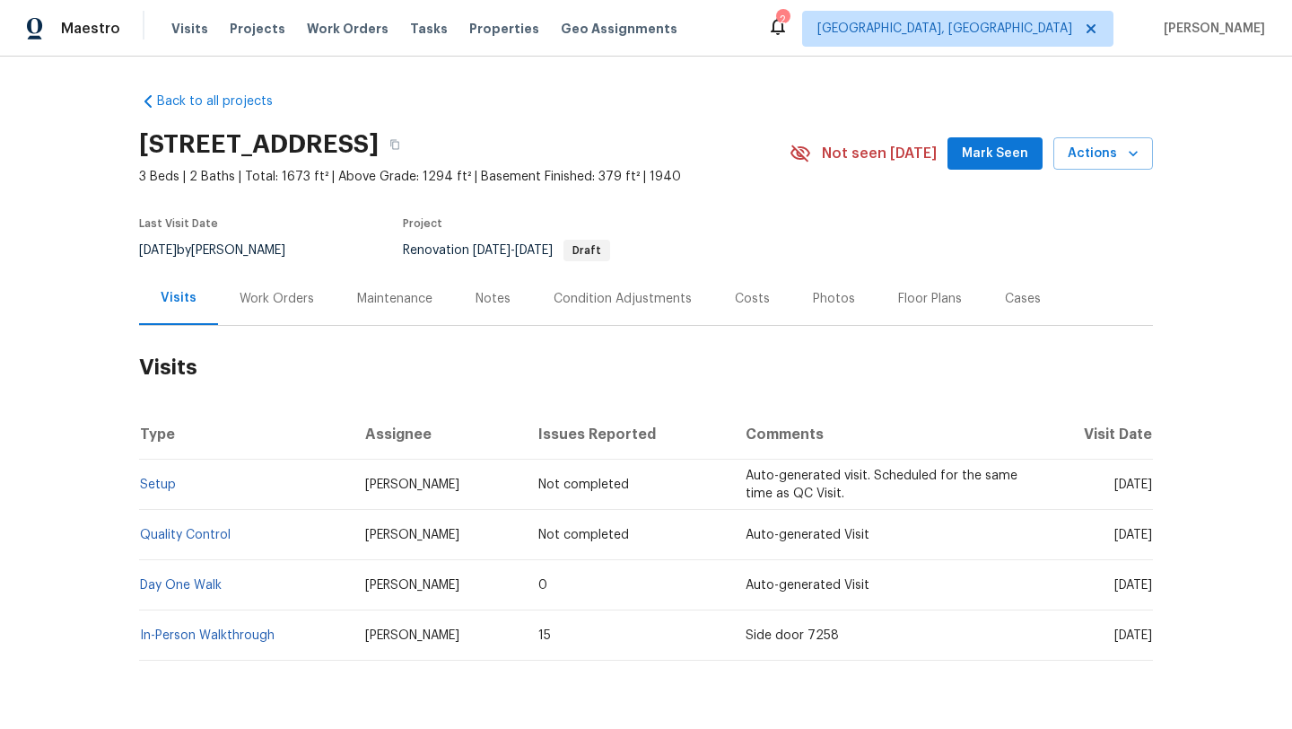
click at [279, 302] on div "Work Orders" at bounding box center [277, 299] width 74 height 18
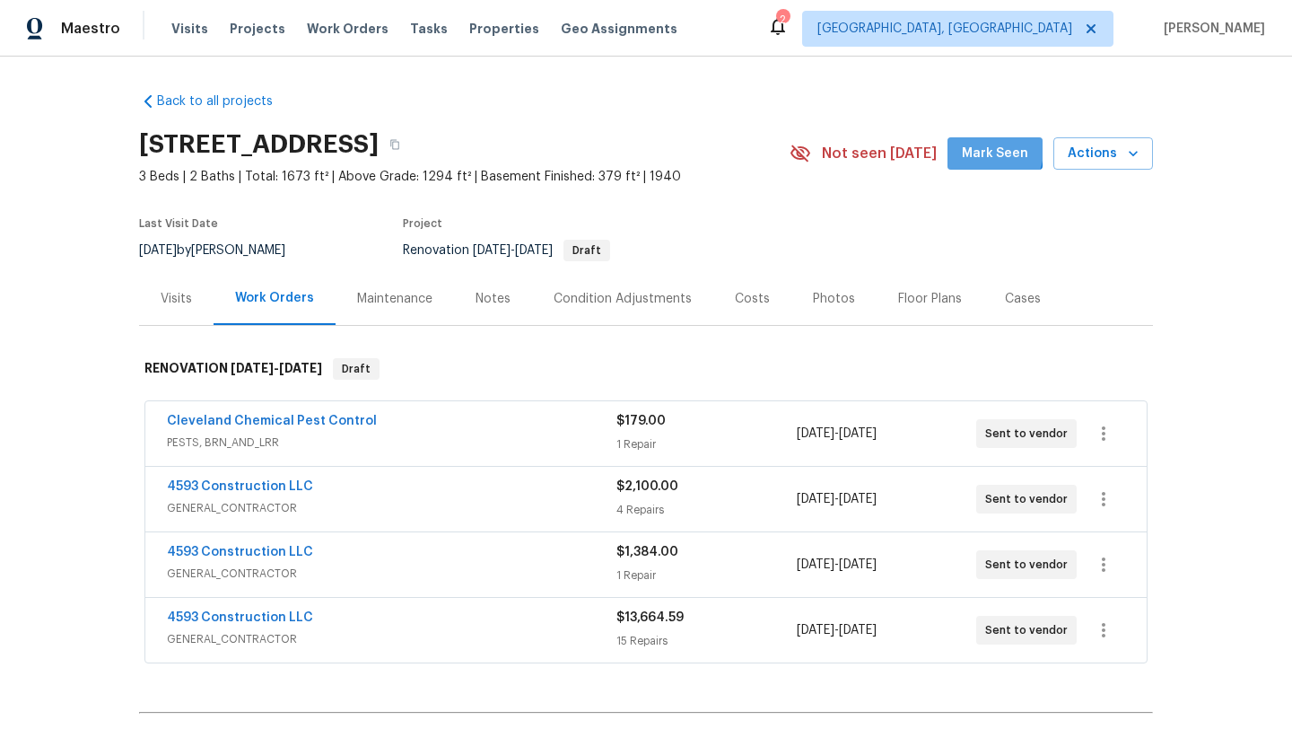
click at [989, 150] on span "Mark Seen" at bounding box center [995, 154] width 66 height 22
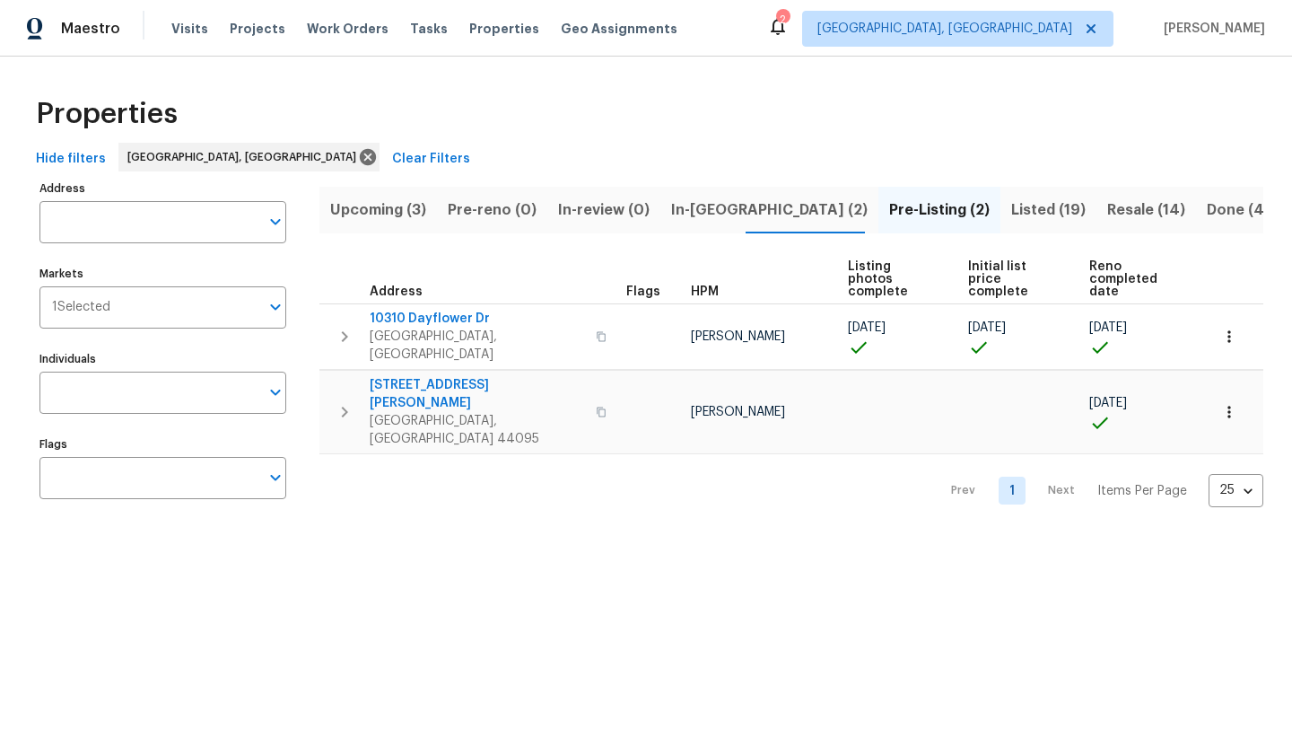
click at [396, 219] on span "Upcoming (3)" at bounding box center [378, 209] width 96 height 25
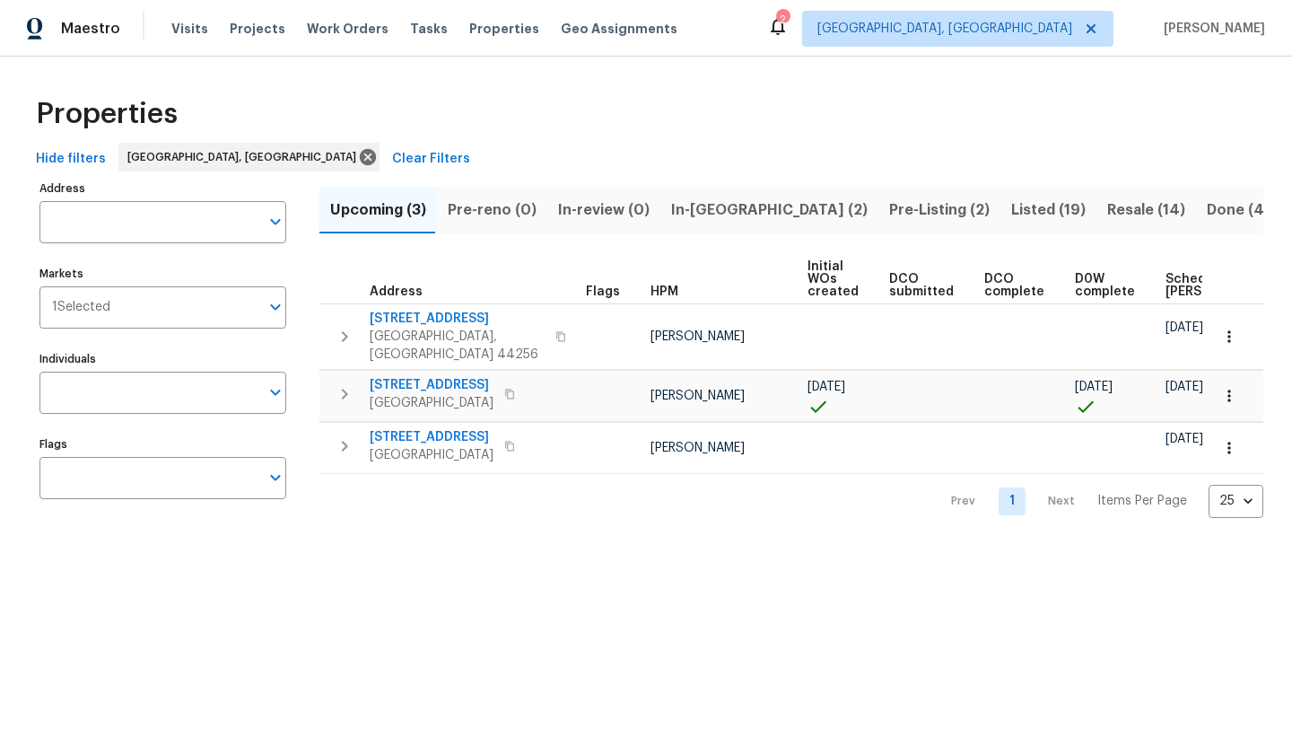
click at [1165, 280] on span "Scheduled COE" at bounding box center [1215, 285] width 101 height 25
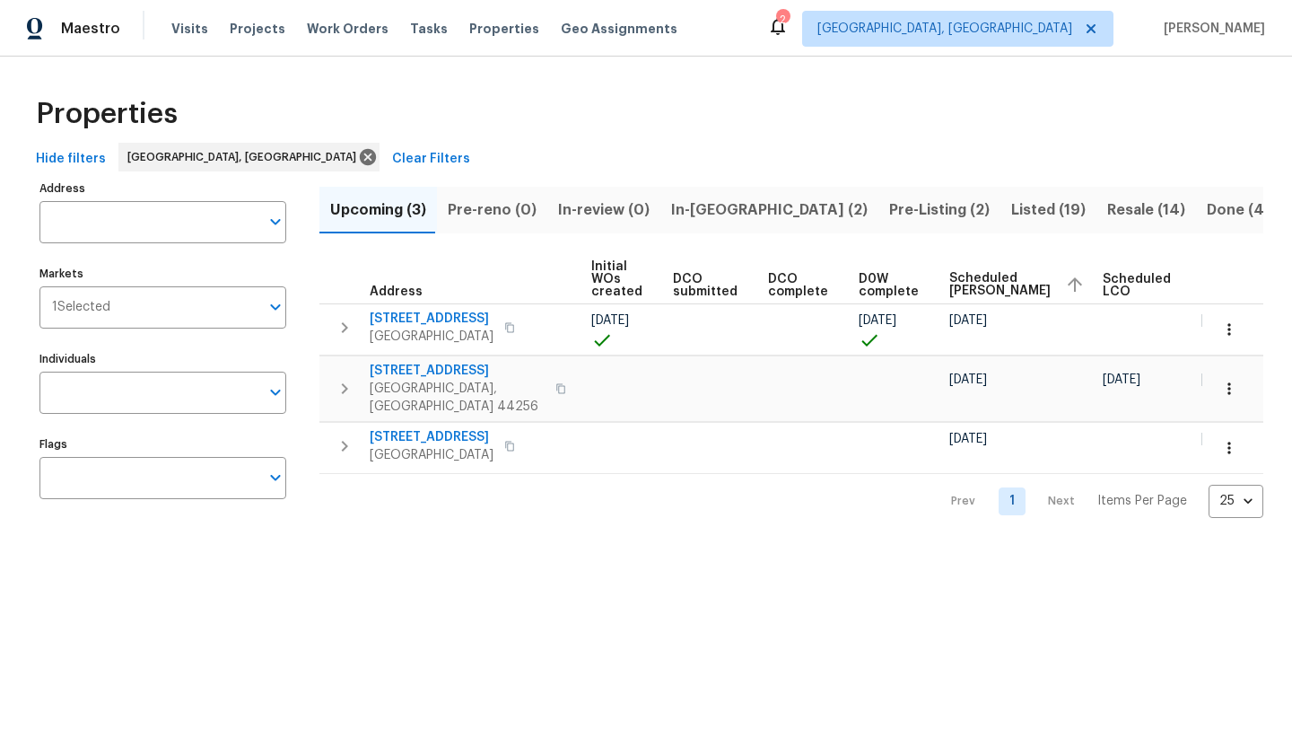
scroll to position [0, 218]
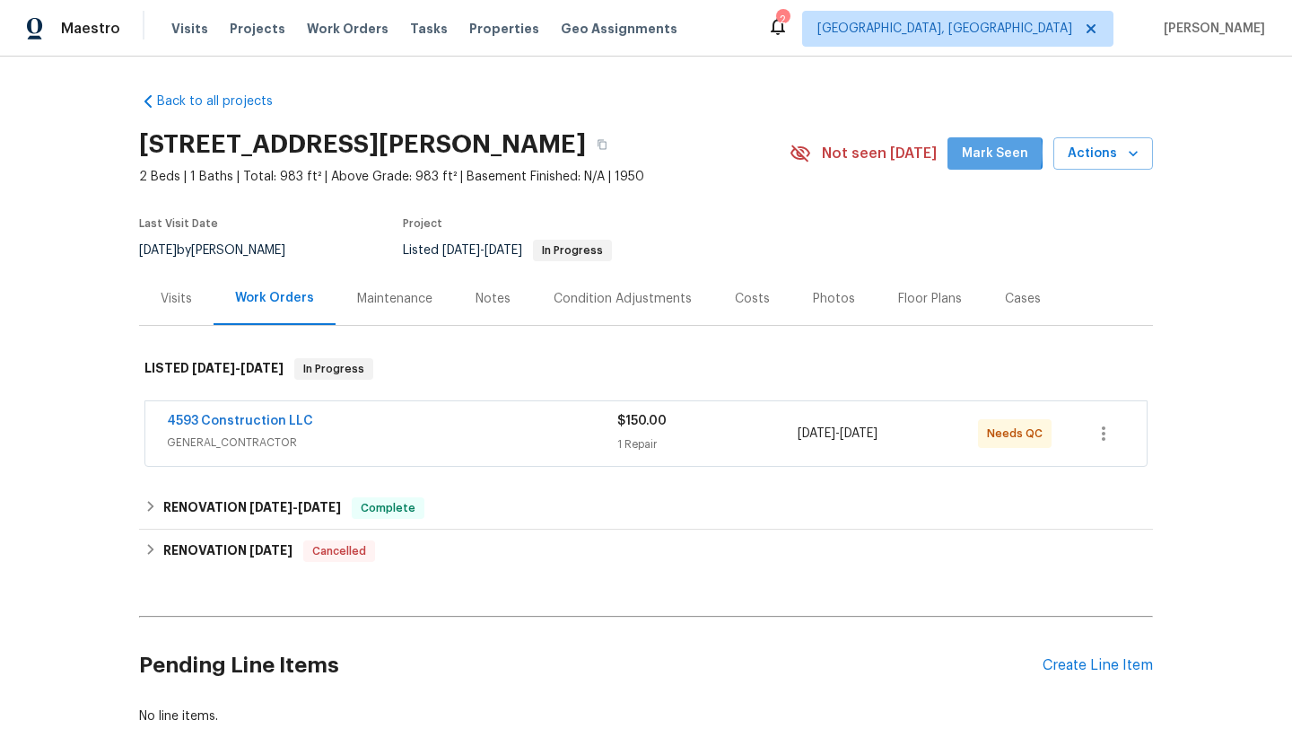
click at [975, 153] on span "Mark Seen" at bounding box center [995, 154] width 66 height 22
